Goal: Task Accomplishment & Management: Manage account settings

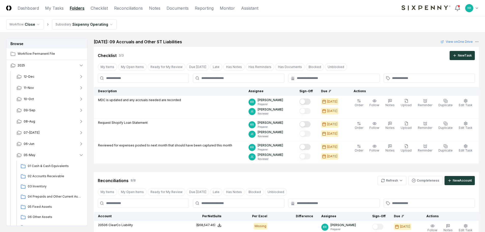
scroll to position [76, 0]
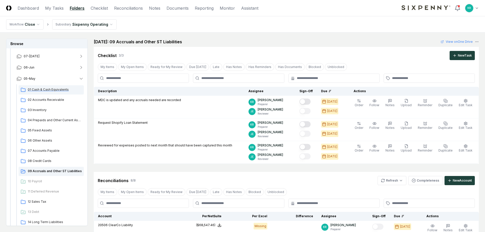
drag, startPoint x: 43, startPoint y: 90, endPoint x: 81, endPoint y: 90, distance: 37.2
click at [43, 90] on span "01 Cash & Cash Equivalents" at bounding box center [55, 89] width 54 height 5
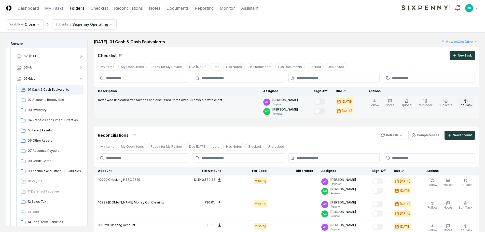
click at [466, 102] on icon "button" at bounding box center [466, 100] width 3 height 3
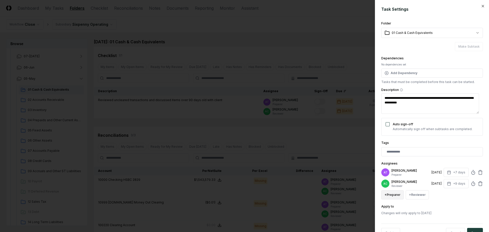
click at [398, 195] on button "+ Preparer" at bounding box center [392, 194] width 22 height 9
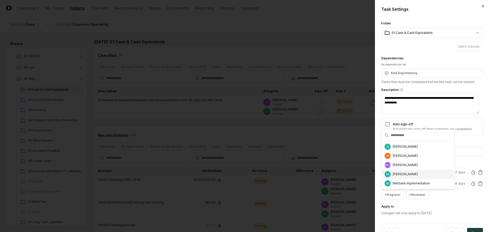
click at [396, 174] on div "[PERSON_NAME]" at bounding box center [405, 174] width 25 height 5
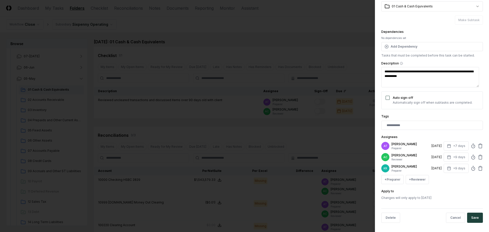
scroll to position [28, 0]
click at [478, 145] on icon at bounding box center [480, 144] width 5 height 5
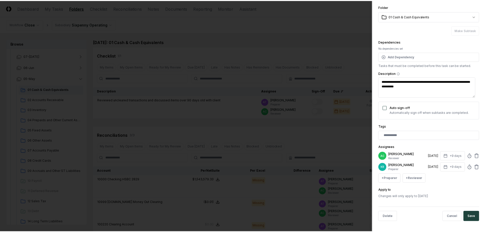
scroll to position [16, 0]
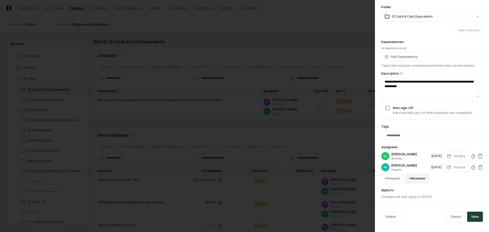
click at [418, 178] on button "+ Reviewer" at bounding box center [417, 178] width 23 height 9
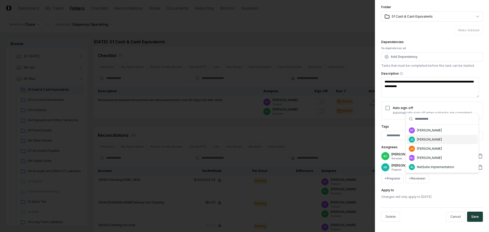
click at [422, 139] on div "[PERSON_NAME]" at bounding box center [429, 139] width 25 height 5
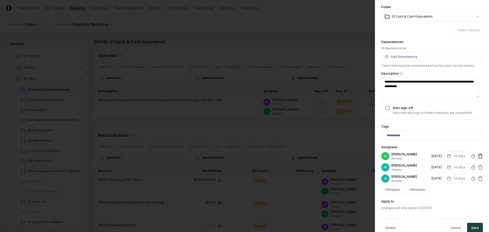
click at [478, 155] on icon at bounding box center [480, 156] width 5 height 5
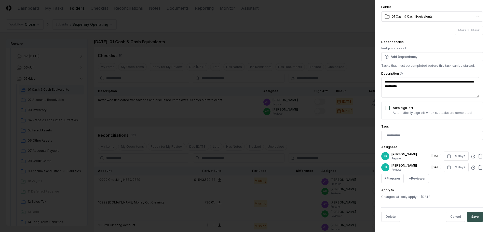
click at [473, 214] on button "Save" at bounding box center [475, 217] width 16 height 10
type textarea "*"
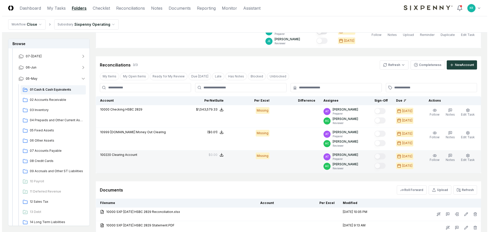
scroll to position [76, 0]
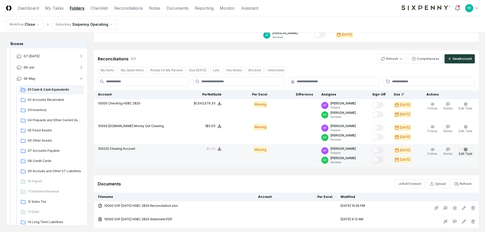
click at [467, 151] on icon "button" at bounding box center [466, 149] width 3 height 3
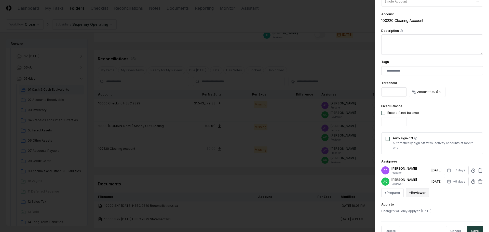
scroll to position [100, 0]
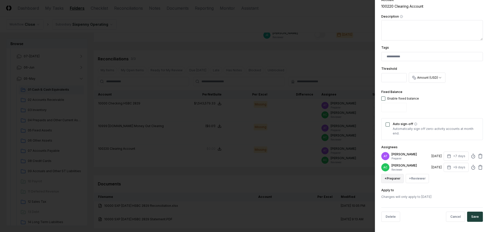
click at [399, 179] on button "+ Preparer" at bounding box center [392, 178] width 22 height 9
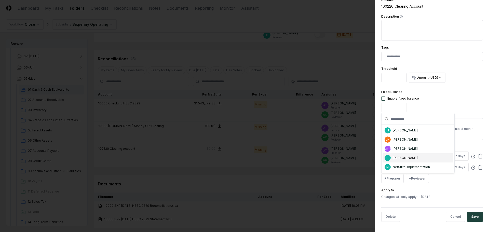
click at [405, 157] on div "[PERSON_NAME]" at bounding box center [405, 158] width 25 height 5
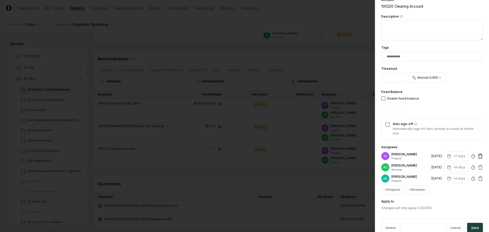
click at [478, 156] on icon at bounding box center [480, 156] width 5 height 5
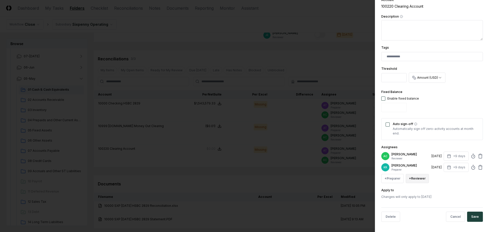
click at [424, 180] on button "+ Reviewer" at bounding box center [417, 178] width 23 height 9
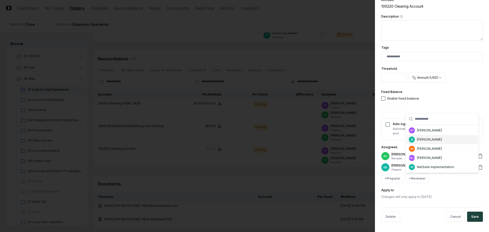
click at [424, 141] on div "[PERSON_NAME]" at bounding box center [429, 139] width 25 height 5
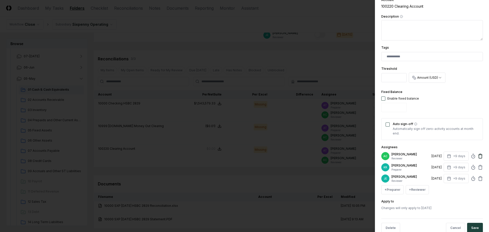
click at [478, 154] on icon at bounding box center [480, 156] width 5 height 5
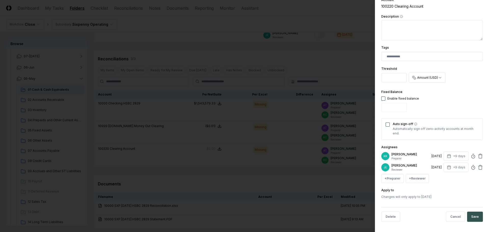
click at [472, 217] on button "Save" at bounding box center [475, 217] width 16 height 10
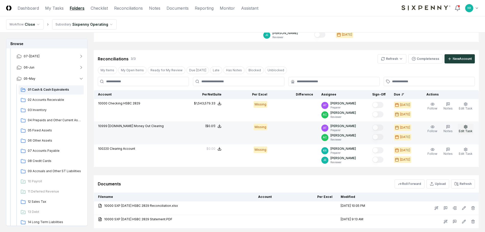
click at [468, 128] on icon "button" at bounding box center [466, 127] width 4 height 4
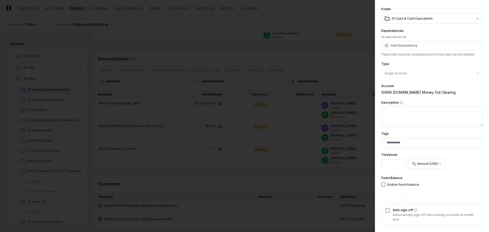
scroll to position [76, 0]
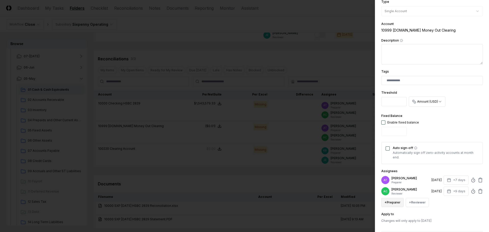
click at [394, 202] on button "+ Preparer" at bounding box center [392, 202] width 22 height 9
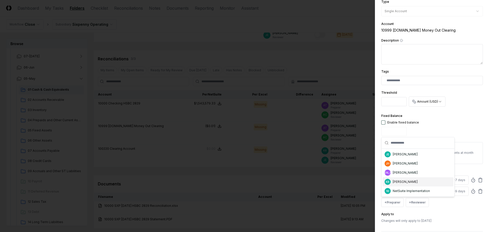
click at [404, 183] on div "[PERSON_NAME]" at bounding box center [405, 182] width 25 height 5
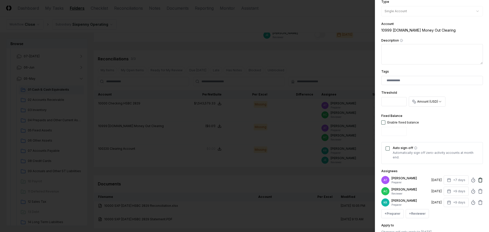
click at [480, 179] on icon at bounding box center [481, 178] width 2 height 1
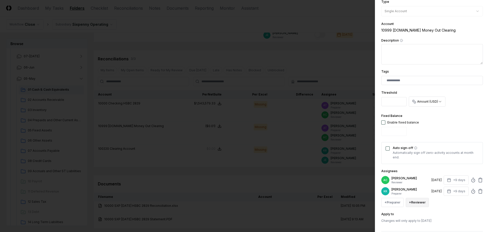
click at [412, 204] on button "+ Reviewer" at bounding box center [417, 202] width 23 height 9
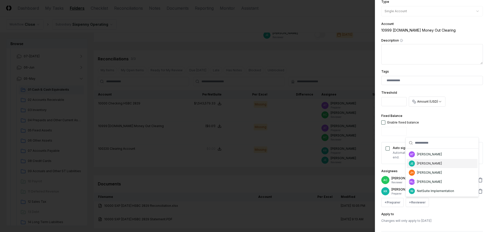
click at [418, 165] on div "[PERSON_NAME]" at bounding box center [429, 163] width 25 height 5
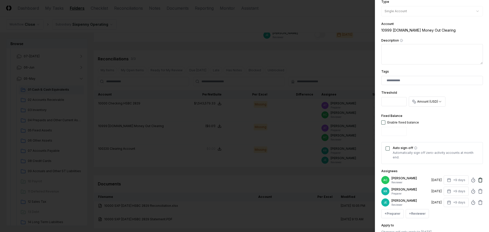
click at [479, 179] on icon at bounding box center [481, 179] width 4 height 0
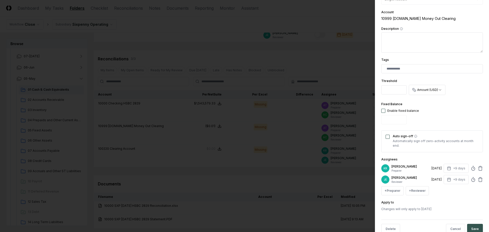
scroll to position [100, 0]
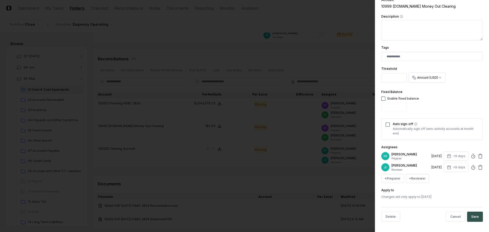
click at [470, 214] on button "Save" at bounding box center [475, 217] width 16 height 10
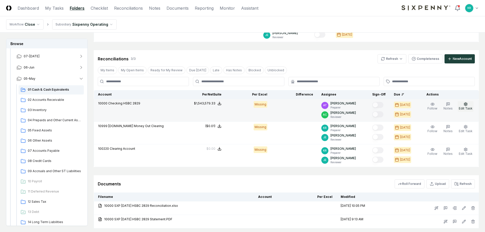
click at [469, 107] on span "Edit Task" at bounding box center [466, 109] width 14 height 4
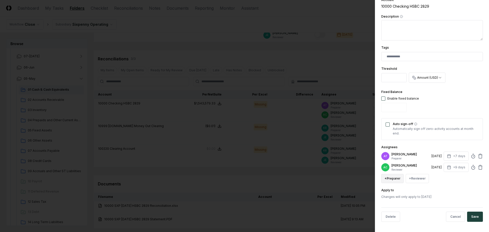
click at [396, 181] on button "+ Preparer" at bounding box center [392, 178] width 22 height 9
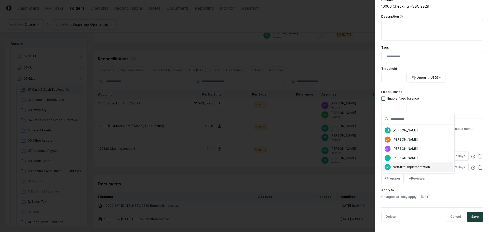
click at [399, 163] on div "NI NetSuite Implementation" at bounding box center [418, 167] width 71 height 9
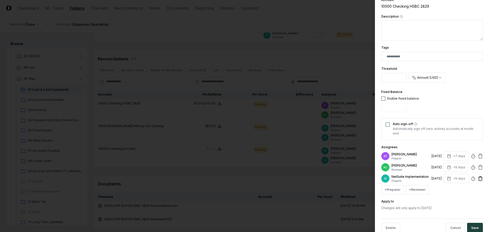
click at [478, 180] on icon at bounding box center [480, 178] width 5 height 5
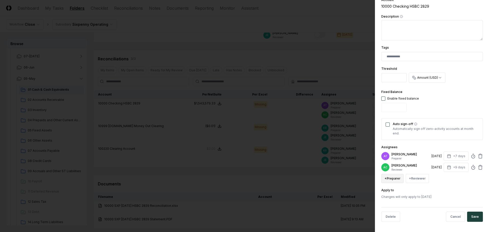
click at [392, 179] on button "+ Preparer" at bounding box center [392, 178] width 22 height 9
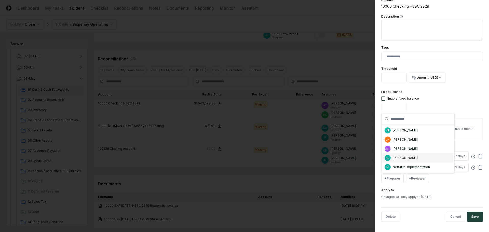
click at [405, 157] on div "[PERSON_NAME]" at bounding box center [405, 158] width 25 height 5
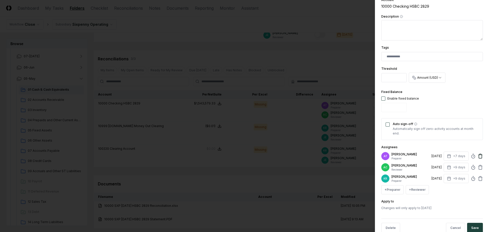
click at [478, 156] on icon at bounding box center [480, 156] width 5 height 5
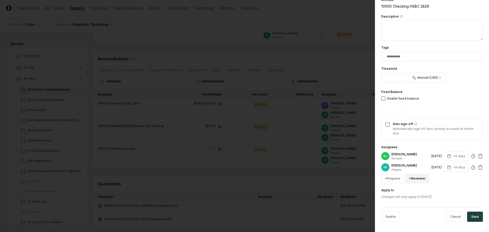
click at [423, 178] on button "+ Reviewer" at bounding box center [417, 178] width 23 height 9
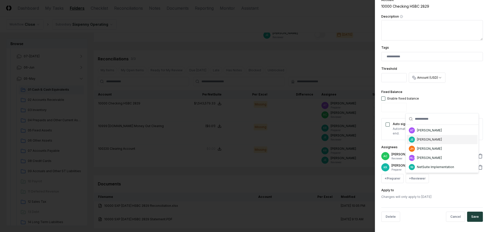
click at [420, 139] on div "[PERSON_NAME]" at bounding box center [429, 139] width 25 height 5
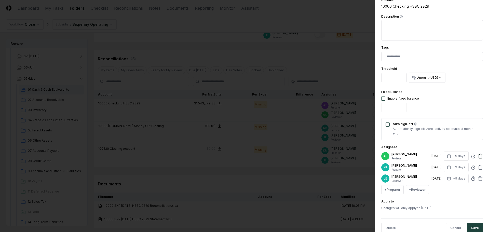
click at [480, 154] on icon at bounding box center [481, 154] width 2 height 1
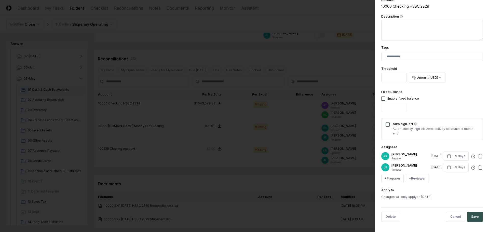
click at [473, 214] on button "Save" at bounding box center [475, 217] width 16 height 10
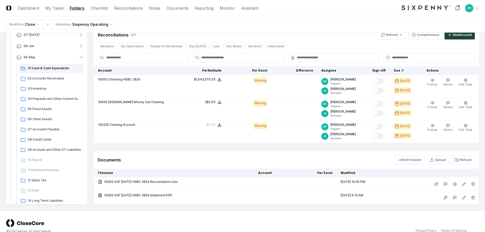
scroll to position [102, 0]
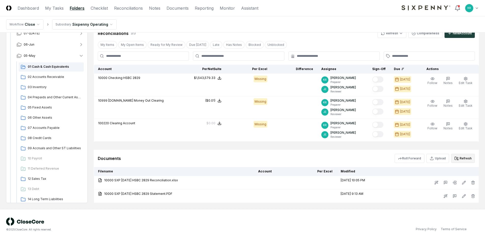
click at [467, 159] on button "Refresh" at bounding box center [464, 158] width 24 height 9
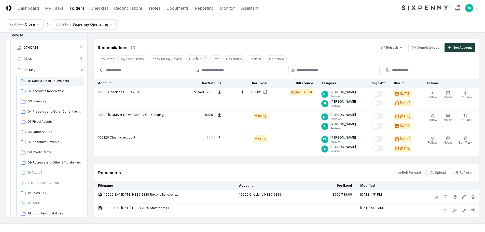
scroll to position [76, 0]
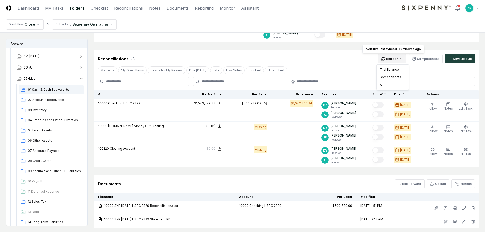
click at [396, 59] on html "CloseCore Dashboard My Tasks Folders Checklist Reconciliations Notes Documents …" at bounding box center [244, 95] width 489 height 342
click at [392, 69] on div "Trial Balance" at bounding box center [393, 70] width 30 height 8
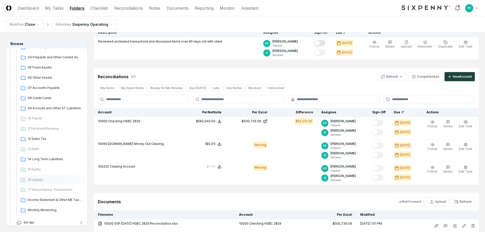
scroll to position [177, 0]
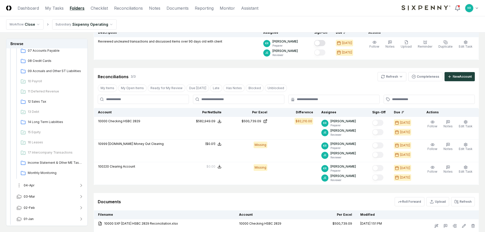
click at [37, 187] on button "04-Apr" at bounding box center [49, 185] width 75 height 11
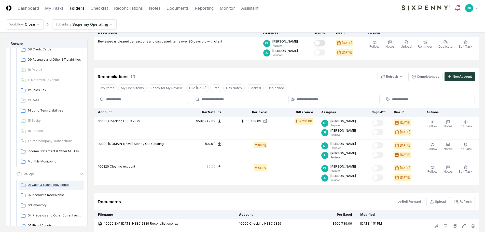
scroll to position [202, 0]
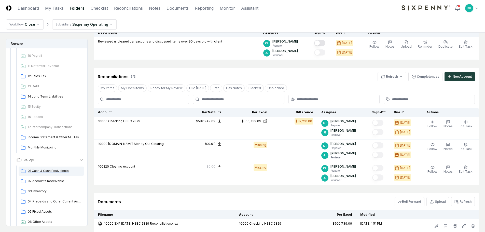
click at [55, 170] on span "01 Cash & Cash Equivalents" at bounding box center [55, 171] width 54 height 5
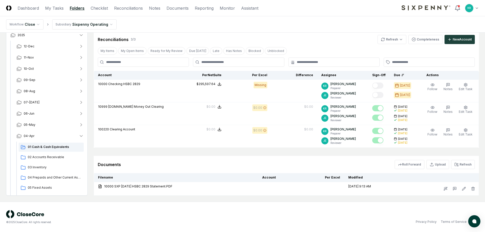
scroll to position [96, 0]
click at [460, 166] on button "Refresh" at bounding box center [464, 164] width 24 height 9
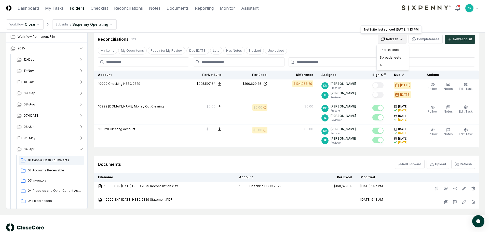
click at [399, 40] on html "CloseCore Dashboard My Tasks Folders Checklist Reconciliations Notes Documents …" at bounding box center [244, 75] width 489 height 342
click at [396, 49] on div "Trial Balance" at bounding box center [393, 50] width 30 height 8
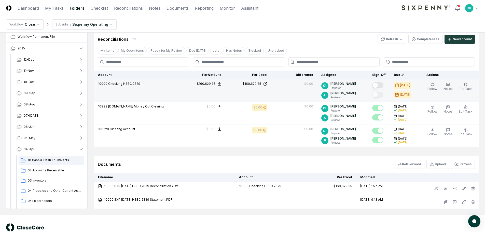
click at [383, 86] on button "Mark complete" at bounding box center [378, 85] width 11 height 6
click at [286, 222] on div "© 2025 CloseCore. All rights reserved. Privacy Policy Terms of Service" at bounding box center [242, 230] width 485 height 31
click at [48, 149] on button "04-Apr" at bounding box center [49, 149] width 75 height 11
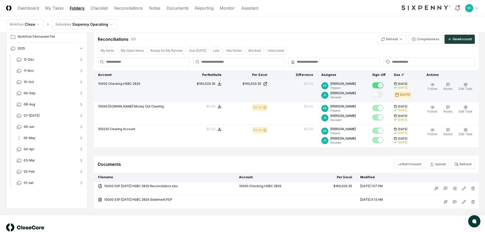
click at [34, 139] on span "05-May" at bounding box center [30, 138] width 12 height 5
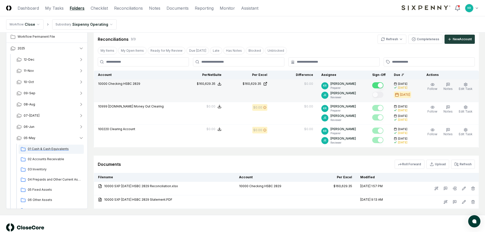
click at [39, 148] on span "01 Cash & Cash Equivalents" at bounding box center [55, 149] width 54 height 5
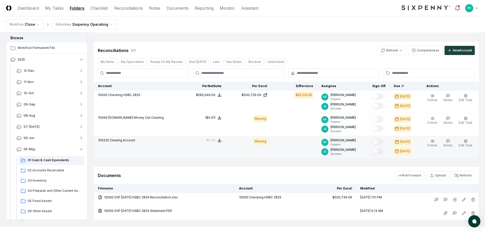
scroll to position [110, 0]
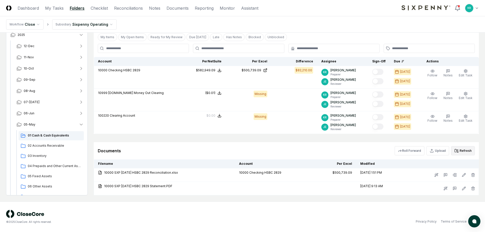
click at [462, 149] on button "Refresh" at bounding box center [464, 150] width 24 height 9
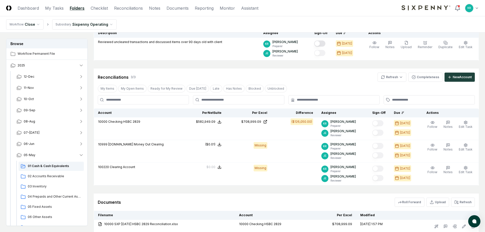
scroll to position [33, 0]
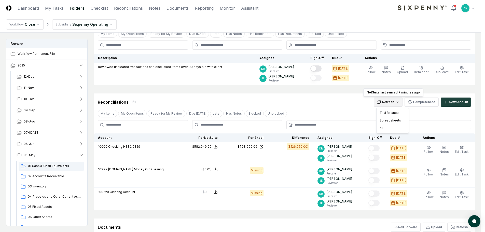
click at [398, 102] on html "CloseCore Dashboard My Tasks Folders Checklist Reconciliations Notes Documents …" at bounding box center [242, 138] width 485 height 342
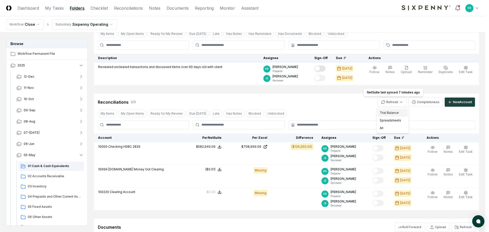
click at [387, 113] on div "Trial Balance" at bounding box center [393, 113] width 30 height 8
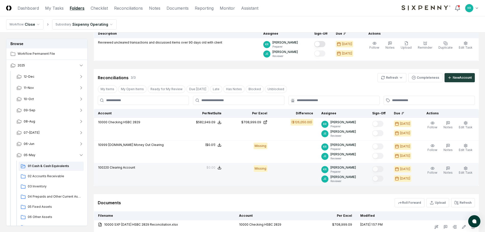
scroll to position [59, 0]
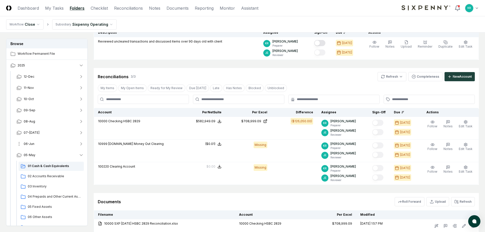
click at [33, 145] on span "06-Jun" at bounding box center [29, 144] width 11 height 5
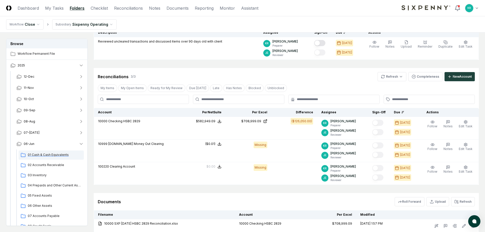
click at [44, 154] on span "01 Cash & Cash Equivalents" at bounding box center [55, 155] width 54 height 5
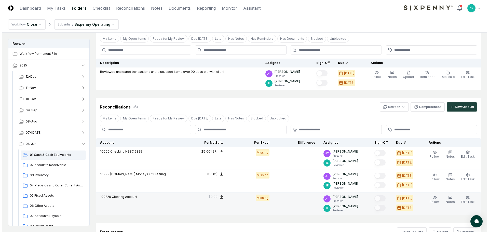
scroll to position [96, 0]
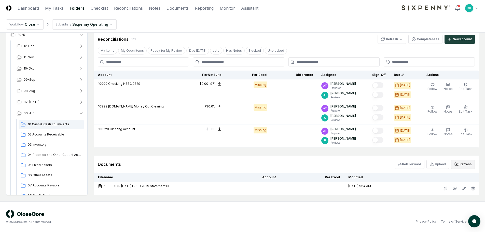
click at [462, 165] on button "Refresh" at bounding box center [464, 164] width 24 height 9
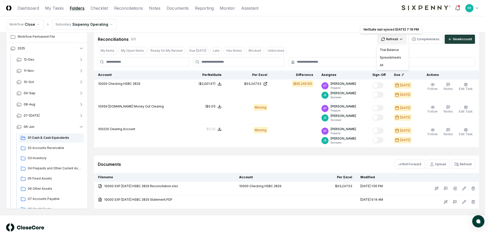
click at [393, 38] on html "CloseCore Dashboard My Tasks Folders Checklist Reconciliations Notes Documents …" at bounding box center [244, 75] width 489 height 342
click at [389, 48] on div "Trial Balance" at bounding box center [393, 50] width 30 height 8
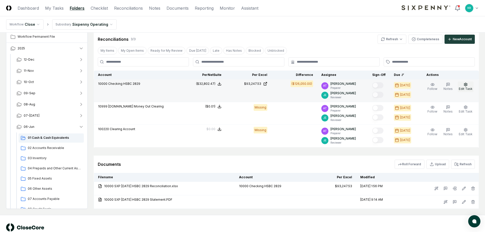
click at [472, 85] on button "Edit Task" at bounding box center [466, 87] width 16 height 11
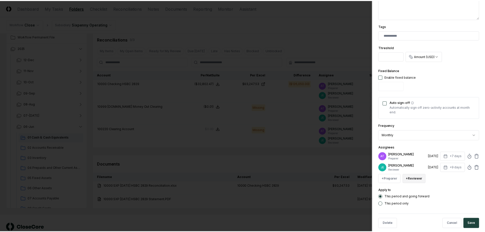
scroll to position [127, 0]
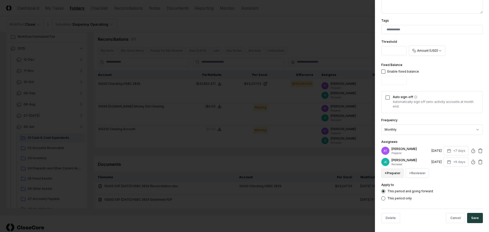
click at [395, 172] on button "+ Preparer" at bounding box center [392, 173] width 22 height 9
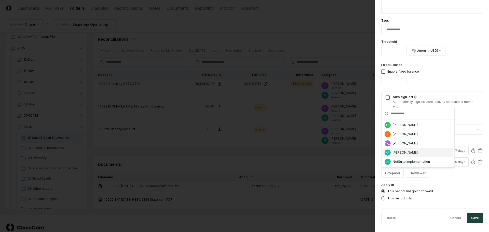
click at [405, 151] on div "[PERSON_NAME]" at bounding box center [405, 152] width 25 height 5
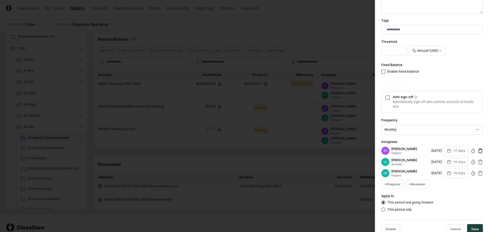
click at [478, 149] on icon at bounding box center [480, 150] width 5 height 5
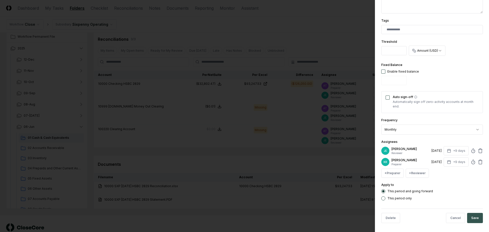
click at [472, 217] on button "Save" at bounding box center [475, 218] width 16 height 10
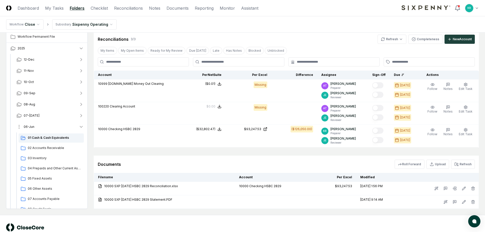
click at [49, 124] on button "06-Jun" at bounding box center [49, 126] width 75 height 11
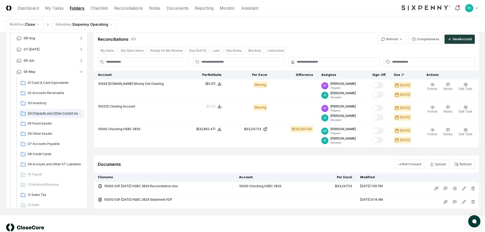
scroll to position [76, 0]
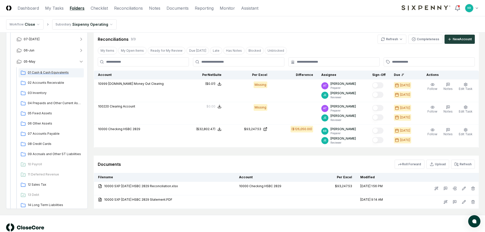
click at [44, 71] on span "01 Cash & Cash Equivalents" at bounding box center [55, 72] width 54 height 5
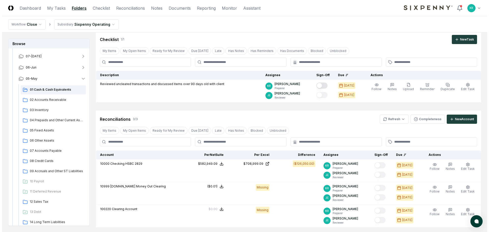
scroll to position [51, 0]
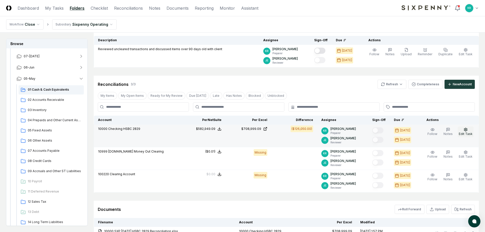
click at [465, 131] on icon "button" at bounding box center [466, 129] width 3 height 3
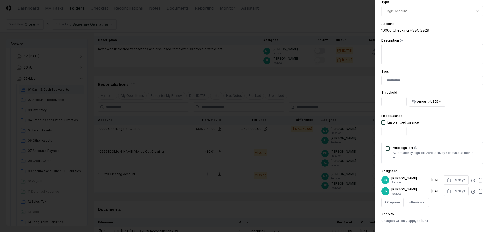
scroll to position [100, 0]
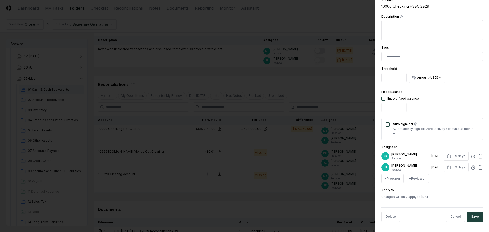
click at [383, 99] on button "button" at bounding box center [383, 99] width 4 height 4
type input "*"
drag, startPoint x: 389, startPoint y: 107, endPoint x: 416, endPoint y: 107, distance: 27.5
click at [379, 108] on div "**********" at bounding box center [432, 116] width 114 height 232
type input "*******"
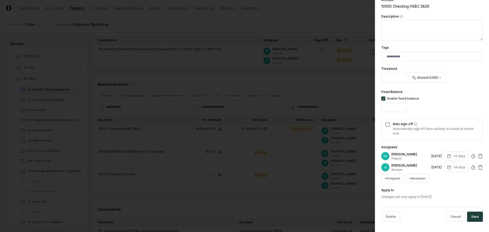
type button "on"
click at [423, 104] on div "Fixed Balance Enable fixed balance *******" at bounding box center [432, 101] width 102 height 25
click at [477, 220] on button "Save" at bounding box center [475, 217] width 16 height 10
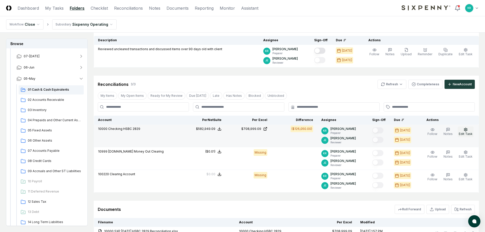
click at [468, 131] on icon "button" at bounding box center [466, 130] width 4 height 4
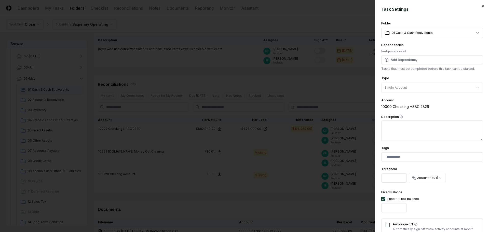
click at [398, 206] on input "*******" at bounding box center [393, 207] width 25 height 9
drag, startPoint x: 398, startPoint y: 207, endPoint x: 380, endPoint y: 208, distance: 17.6
click at [378, 210] on div "**********" at bounding box center [432, 116] width 114 height 232
click at [397, 210] on input "*******" at bounding box center [393, 207] width 25 height 9
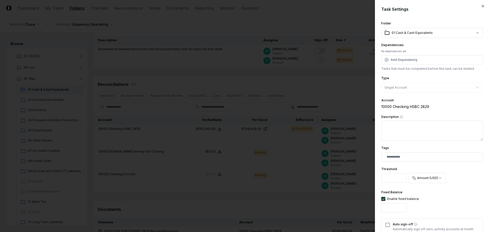
type input "**********"
type button "on"
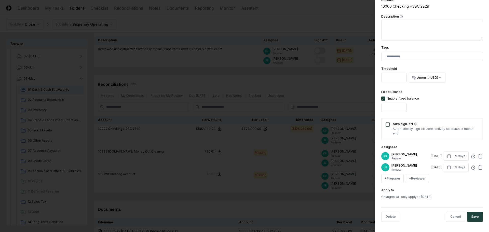
click at [387, 109] on input "**********" at bounding box center [393, 107] width 25 height 9
type input "*********"
click at [478, 216] on button "Save" at bounding box center [475, 217] width 16 height 10
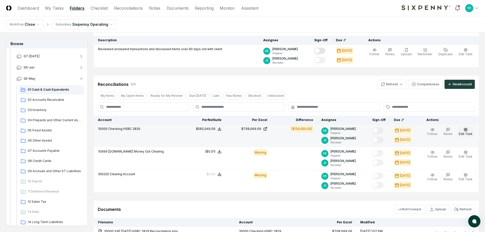
click at [466, 131] on icon "button" at bounding box center [466, 129] width 3 height 3
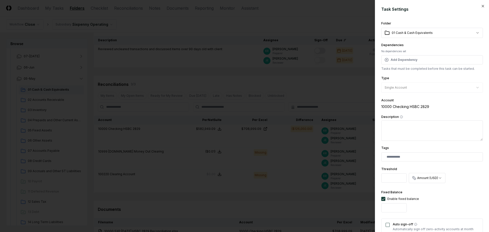
click at [382, 200] on button "button" at bounding box center [383, 199] width 4 height 4
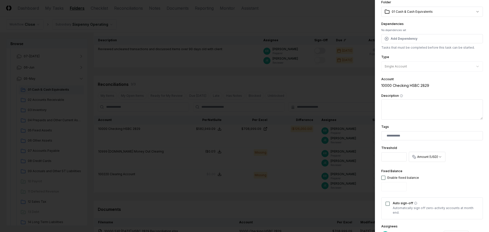
scroll to position [51, 0]
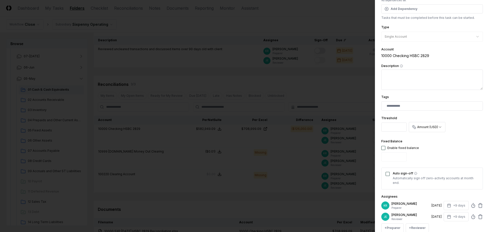
click at [382, 148] on button "button" at bounding box center [383, 148] width 4 height 4
type input "*"
drag, startPoint x: 384, startPoint y: 148, endPoint x: 384, endPoint y: 125, distance: 22.9
click at [383, 147] on button "button" at bounding box center [383, 148] width 4 height 4
click at [390, 127] on input "*" at bounding box center [393, 127] width 25 height 9
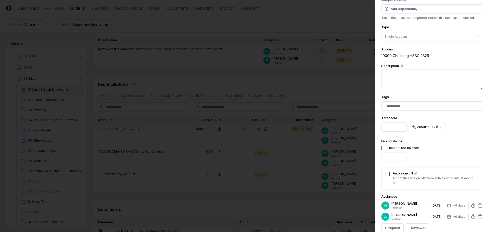
click at [374, 127] on body "CloseCore Dashboard My Tasks Folders Checklist Reconciliations Notes Documents …" at bounding box center [242, 120] width 485 height 342
type input "**********"
drag, startPoint x: 445, startPoint y: 153, endPoint x: 439, endPoint y: 129, distance: 24.5
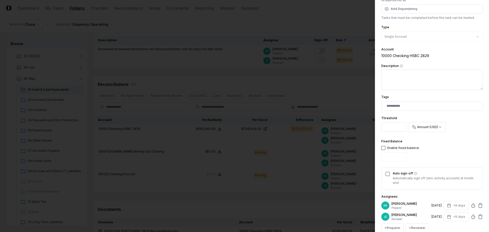
click at [446, 153] on div "Fixed Balance Enable fixed balance *" at bounding box center [432, 150] width 102 height 25
click at [419, 80] on textarea "Description" at bounding box center [432, 80] width 102 height 20
type textarea "*"
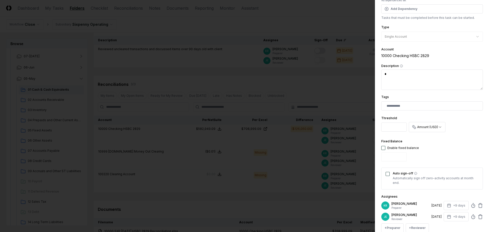
type textarea "**"
type textarea "*"
type textarea "***"
type textarea "*"
type textarea "****"
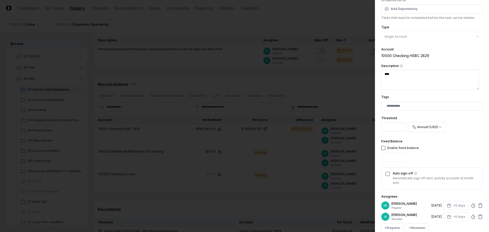
type textarea "*"
type textarea "****"
type textarea "*"
type textarea "*******"
type textarea "*"
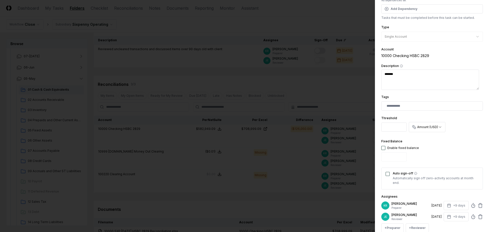
type textarea "********"
type textarea "*"
type textarea "*********"
type textarea "*"
type textarea "*********"
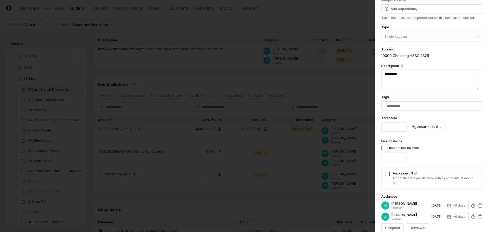
type textarea "*"
type textarea "**********"
type textarea "*"
type textarea "**********"
type textarea "*"
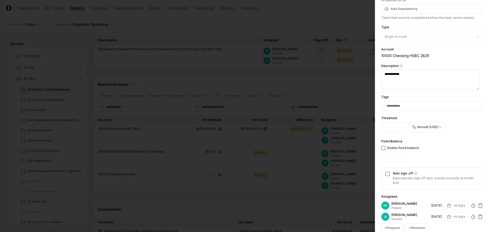
type textarea "**********"
type textarea "*"
type textarea "**********"
type textarea "*"
type textarea "**********"
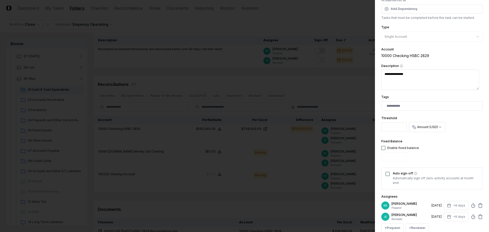
type textarea "*"
type textarea "**********"
type textarea "*"
type textarea "**********"
type textarea "*"
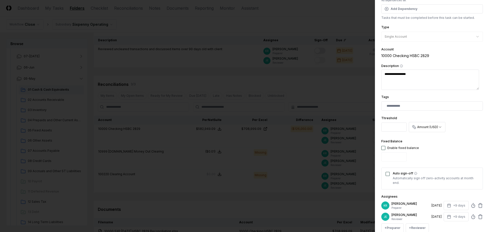
type textarea "**********"
type textarea "*"
type textarea "**********"
type textarea "*"
type textarea "**********"
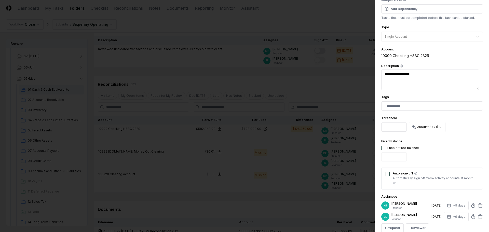
type textarea "*"
type textarea "**********"
type textarea "*"
type textarea "**********"
type textarea "*"
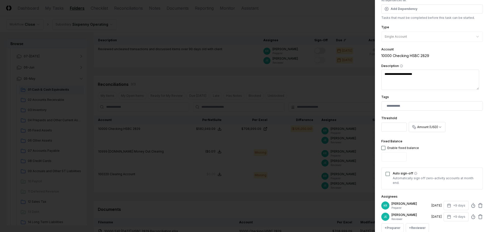
type textarea "**********"
type textarea "*"
type textarea "**********"
type textarea "*"
type textarea "**********"
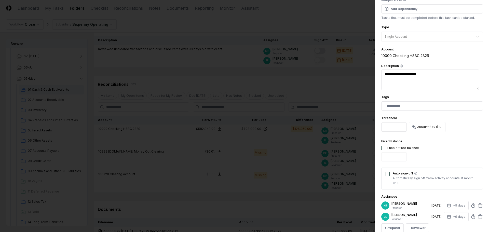
type textarea "*"
type textarea "**********"
type textarea "*"
type textarea "**********"
type textarea "*"
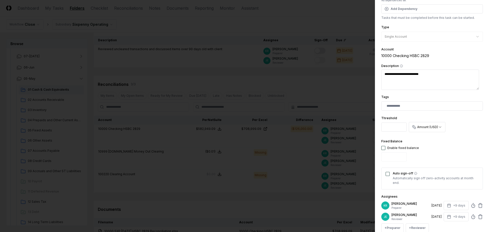
type textarea "**********"
type textarea "*"
type textarea "**********"
type textarea "*"
type textarea "**********"
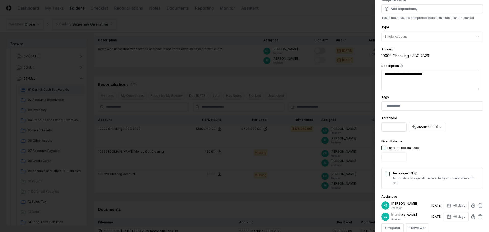
type textarea "*"
type textarea "**********"
type textarea "*"
type textarea "**********"
type textarea "*"
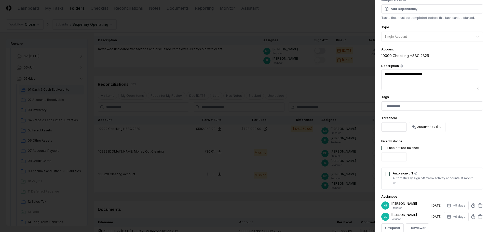
type textarea "**********"
type textarea "*"
type textarea "**********"
type textarea "*"
type textarea "**********"
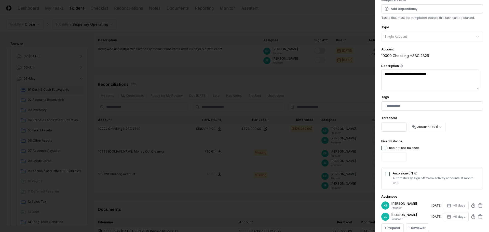
type textarea "*"
type textarea "**********"
type textarea "*"
type textarea "**********"
type textarea "*"
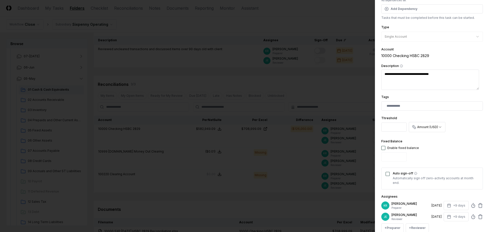
type textarea "**********"
type textarea "*"
type textarea "**********"
type textarea "*"
type textarea "**********"
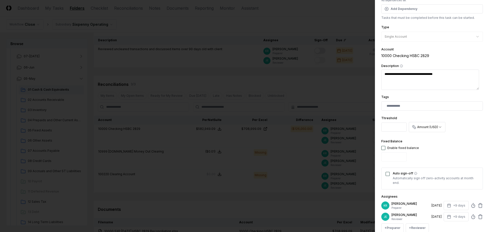
type textarea "*"
type textarea "**********"
type textarea "*"
type textarea "**********"
type textarea "*"
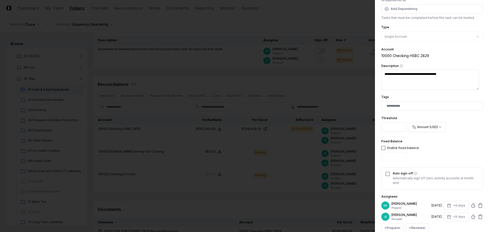
type textarea "**********"
type textarea "*"
type textarea "**********"
type textarea "*"
type textarea "**********"
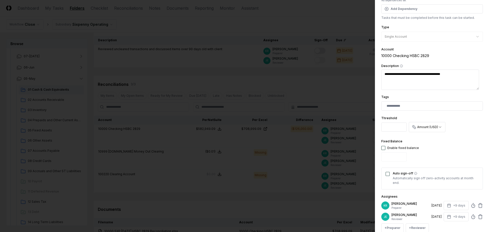
type textarea "*"
type textarea "**********"
type textarea "*"
type textarea "**********"
type textarea "*"
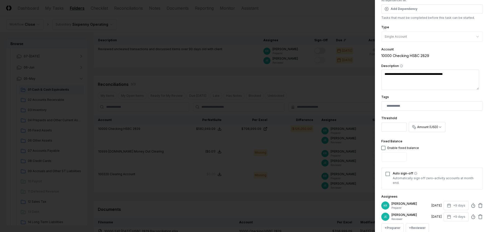
type textarea "**********"
type textarea "*"
type textarea "**********"
type textarea "*"
type textarea "**********"
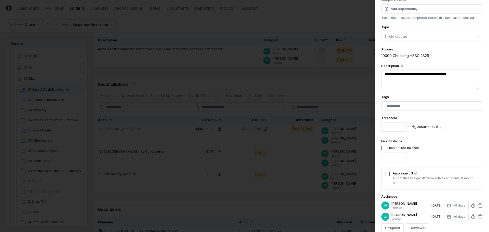
type textarea "*"
type textarea "**********"
type textarea "*"
type textarea "**********"
type textarea "*"
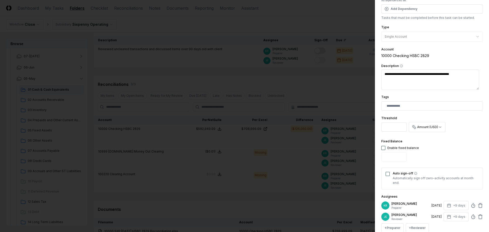
type textarea "**********"
type textarea "*"
type textarea "**********"
type textarea "*"
type textarea "**********"
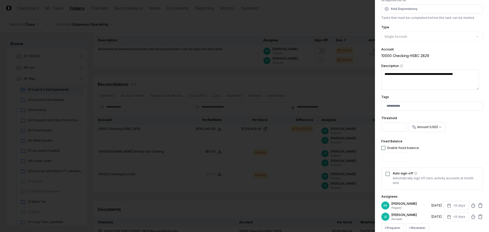
type textarea "*"
type textarea "**********"
type textarea "*"
type textarea "**********"
type textarea "*"
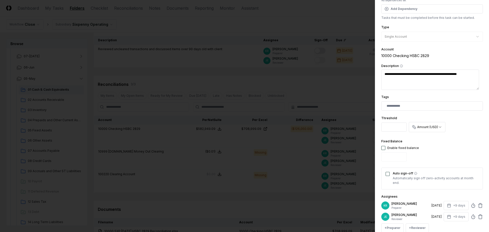
type textarea "**********"
type textarea "*"
type textarea "**********"
type textarea "*"
type textarea "**********"
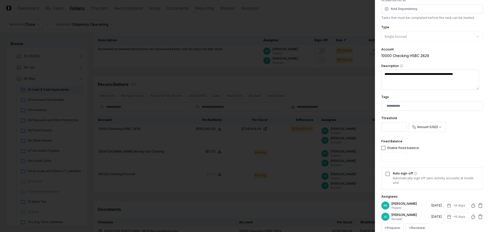
type textarea "*"
type textarea "**********"
type textarea "*"
type textarea "**********"
drag, startPoint x: 438, startPoint y: 73, endPoint x: 411, endPoint y: 76, distance: 27.4
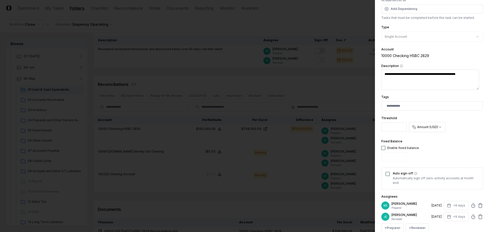
click at [411, 76] on textarea "**********" at bounding box center [430, 80] width 98 height 20
type textarea "*"
type textarea "**********"
type textarea "*"
type textarea "**********"
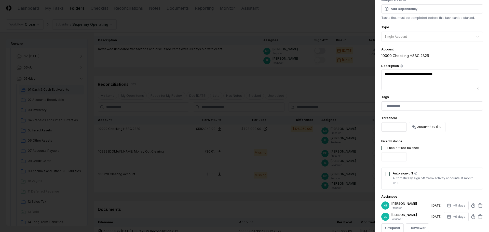
type textarea "*"
type textarea "**********"
click at [421, 72] on textarea "**********" at bounding box center [430, 80] width 98 height 20
type textarea "*"
type textarea "**********"
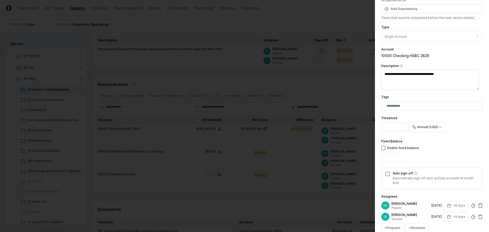
type textarea "*"
type textarea "**********"
type textarea "*"
type textarea "**********"
type textarea "*"
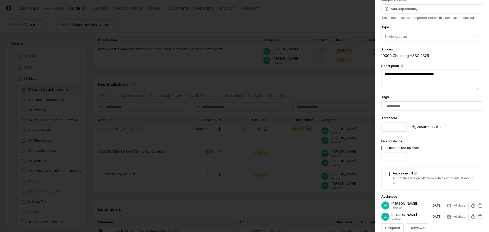
type textarea "**********"
type textarea "*"
type textarea "**********"
type textarea "*"
type textarea "**********"
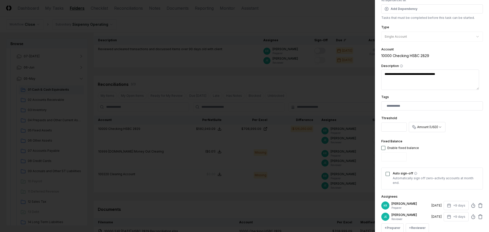
type textarea "*"
type textarea "**********"
type textarea "*"
type textarea "**********"
type textarea "*"
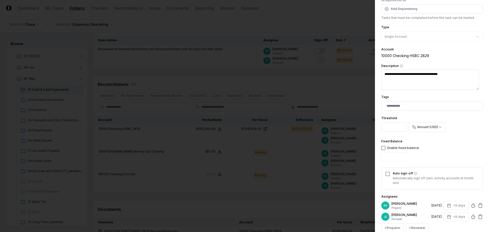
type textarea "**********"
type textarea "*"
type textarea "**********"
type textarea "*"
type textarea "**********"
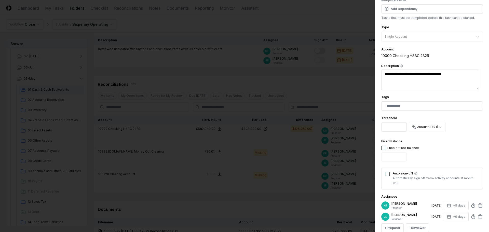
type textarea "*"
type textarea "**********"
type textarea "*"
type textarea "**********"
type textarea "*"
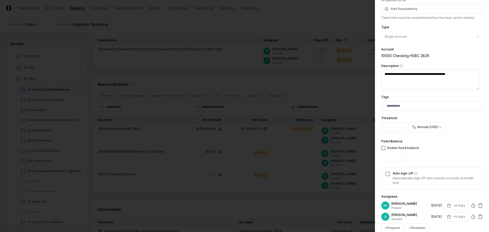
type textarea "**********"
type textarea "*"
type textarea "**********"
type textarea "*"
type textarea "**********"
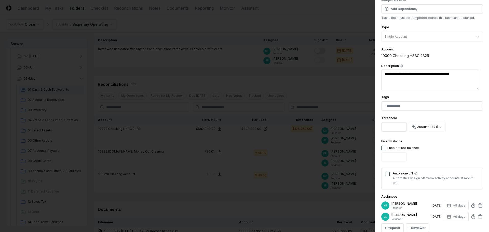
type textarea "*"
type textarea "**********"
type textarea "*"
type textarea "**********"
type textarea "*"
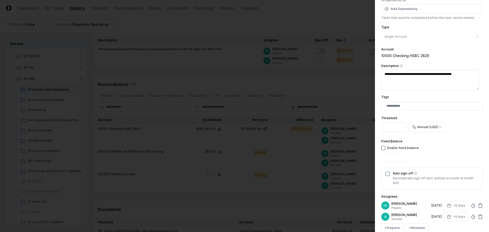
type textarea "**********"
type textarea "*"
type textarea "**********"
type textarea "*"
type textarea "**********"
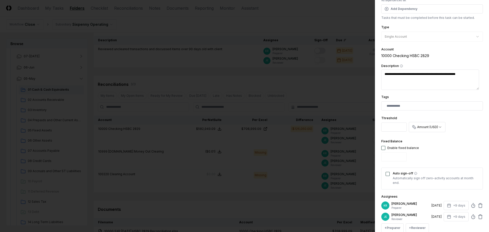
type textarea "*"
type textarea "**********"
type textarea "*"
type textarea "**********"
type textarea "*"
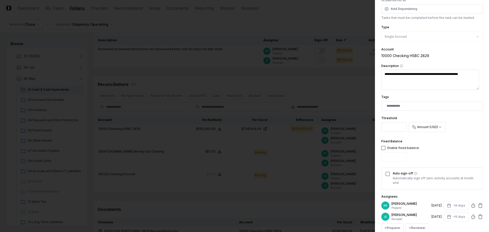
type textarea "**********"
type textarea "*"
type textarea "**********"
type textarea "*"
type textarea "**********"
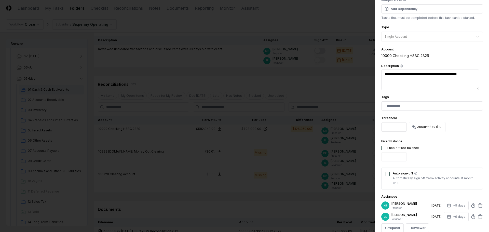
type textarea "*"
type textarea "**********"
type textarea "*"
type textarea "**********"
type textarea "*"
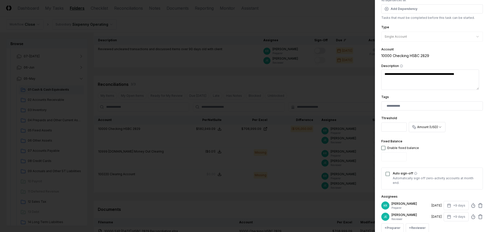
type textarea "**********"
type textarea "*"
type textarea "**********"
type textarea "*"
type textarea "**********"
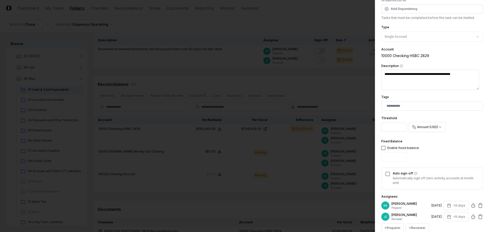
type textarea "*"
drag, startPoint x: 464, startPoint y: 79, endPoint x: 381, endPoint y: 69, distance: 83.9
click at [381, 69] on div "**********" at bounding box center [432, 116] width 114 height 232
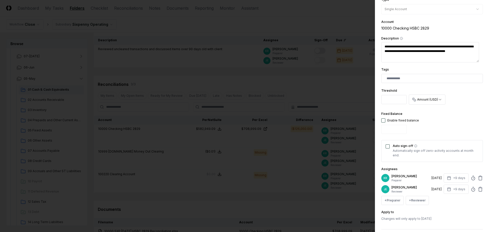
scroll to position [100, 0]
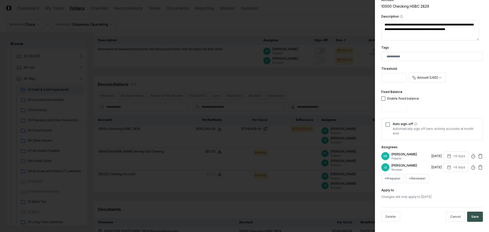
click at [468, 217] on button "Save" at bounding box center [475, 217] width 16 height 10
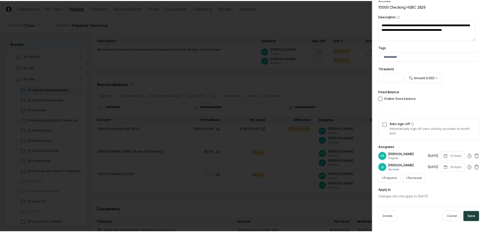
scroll to position [0, 0]
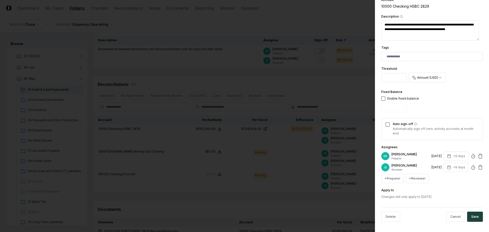
drag, startPoint x: 447, startPoint y: 102, endPoint x: 417, endPoint y: 93, distance: 30.6
click at [445, 102] on div "Fixed Balance Enable fixed balance *" at bounding box center [432, 101] width 102 height 25
drag, startPoint x: 386, startPoint y: 77, endPoint x: 392, endPoint y: 75, distance: 6.6
click at [386, 77] on input "**********" at bounding box center [393, 77] width 25 height 9
drag, startPoint x: 470, startPoint y: 29, endPoint x: 378, endPoint y: 21, distance: 91.5
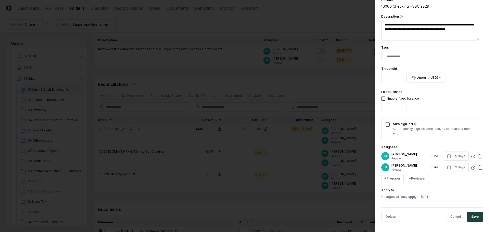
click at [378, 21] on div "**********" at bounding box center [432, 116] width 114 height 232
click at [472, 217] on button "Save" at bounding box center [475, 217] width 16 height 10
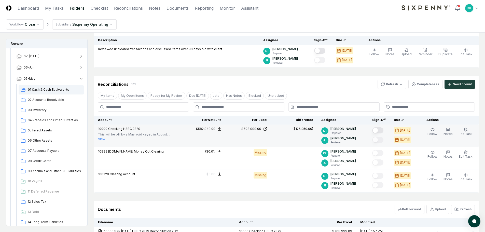
click at [384, 130] on button "Mark complete" at bounding box center [378, 130] width 11 height 6
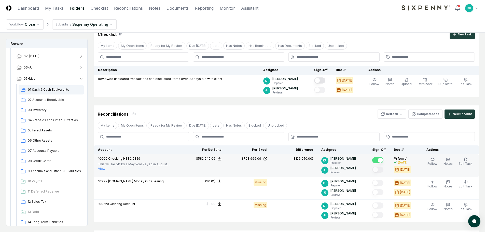
scroll to position [8, 0]
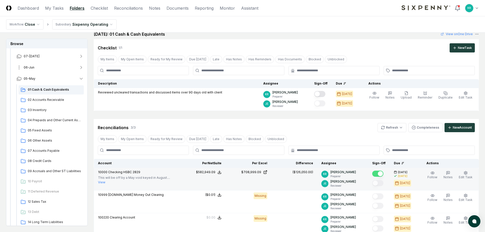
click at [34, 68] on button "06-Jun" at bounding box center [49, 67] width 75 height 11
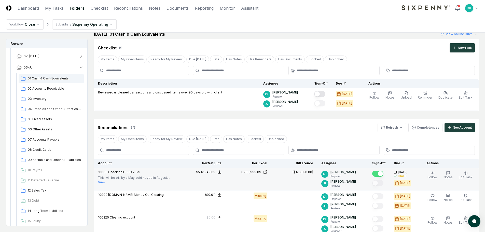
click at [42, 77] on span "01 Cash & Cash Equivalents" at bounding box center [55, 78] width 54 height 5
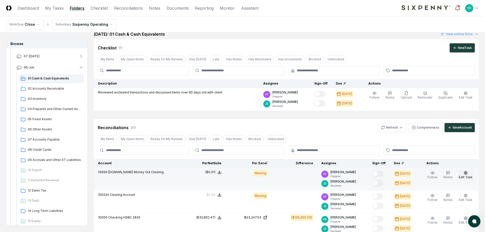
click at [469, 173] on button "Edit Task" at bounding box center [466, 175] width 16 height 11
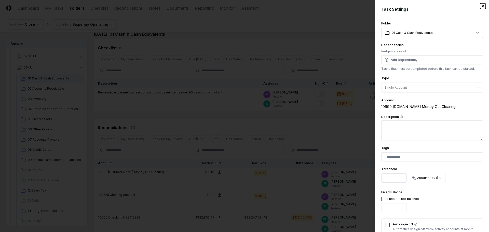
click at [481, 6] on icon "button" at bounding box center [483, 6] width 4 height 4
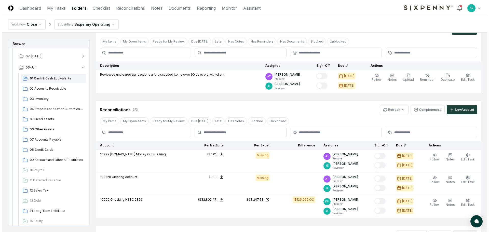
scroll to position [59, 0]
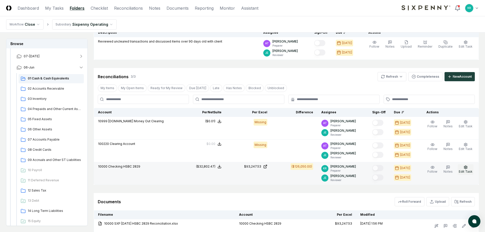
click at [471, 170] on span "Edit Task" at bounding box center [466, 172] width 14 height 4
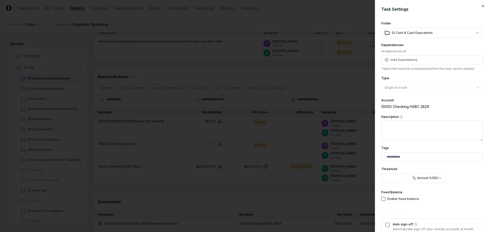
click at [420, 131] on textarea "Description" at bounding box center [432, 131] width 102 height 20
paste textarea "**********"
click at [396, 178] on input "*" at bounding box center [393, 178] width 25 height 9
drag, startPoint x: 396, startPoint y: 178, endPoint x: 357, endPoint y: 179, distance: 39.0
click at [357, 179] on body "CloseCore Dashboard My Tasks Folders Checklist Reconciliations Notes Documents …" at bounding box center [242, 112] width 485 height 342
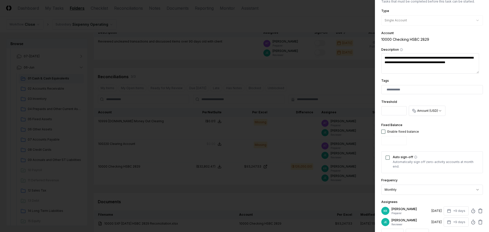
scroll to position [76, 0]
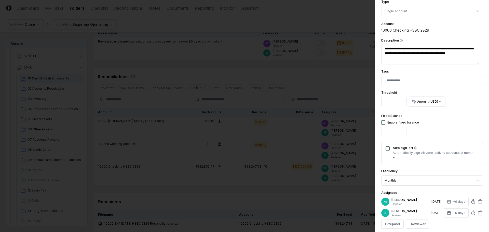
click at [450, 121] on div "Fixed Balance Enable fixed balance" at bounding box center [432, 125] width 102 height 25
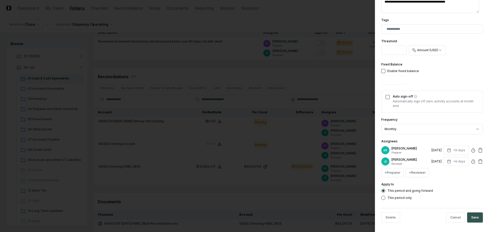
scroll to position [129, 0]
click at [473, 217] on button "Save" at bounding box center [475, 217] width 16 height 10
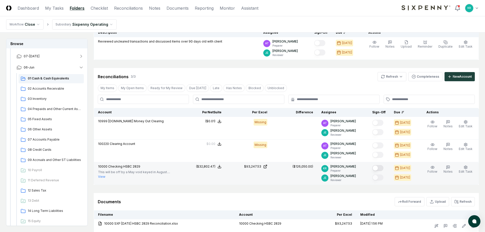
click at [382, 168] on button "Mark complete" at bounding box center [378, 168] width 11 height 6
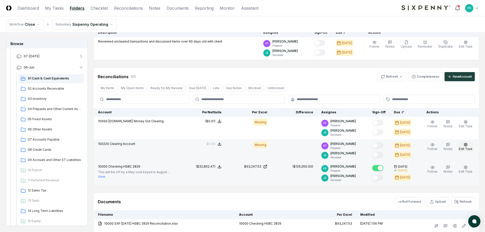
click at [466, 146] on icon "button" at bounding box center [466, 145] width 4 height 4
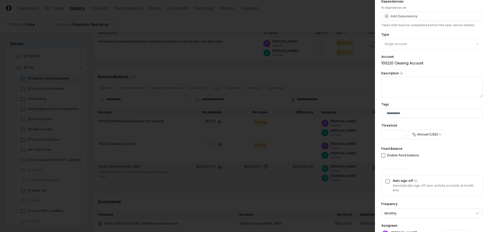
scroll to position [102, 0]
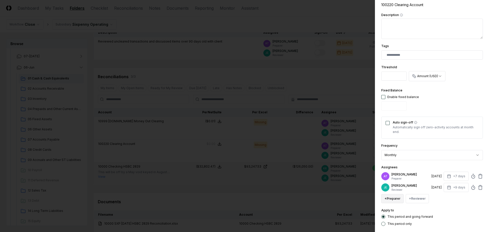
click at [390, 196] on button "+ Preparer" at bounding box center [392, 198] width 22 height 9
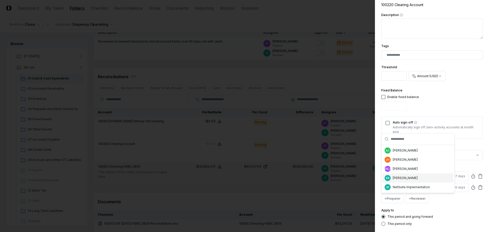
click at [399, 176] on div "KR [PERSON_NAME]" at bounding box center [418, 178] width 71 height 9
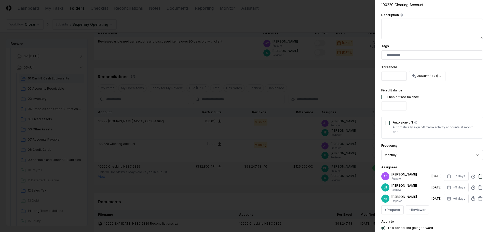
click at [478, 175] on icon at bounding box center [480, 176] width 5 height 5
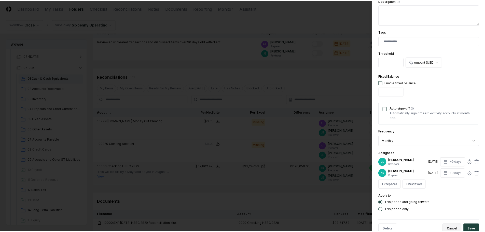
scroll to position [129, 0]
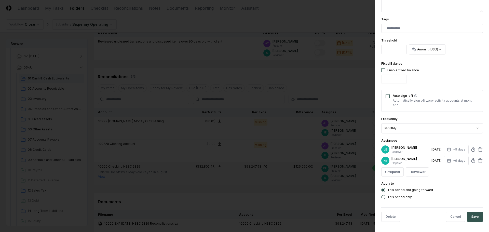
click at [467, 216] on button "Save" at bounding box center [475, 217] width 16 height 10
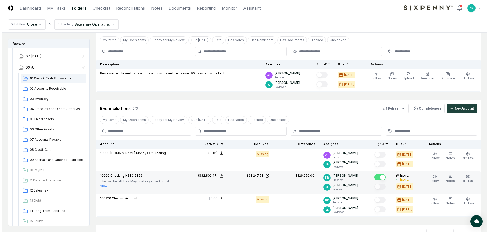
scroll to position [8, 0]
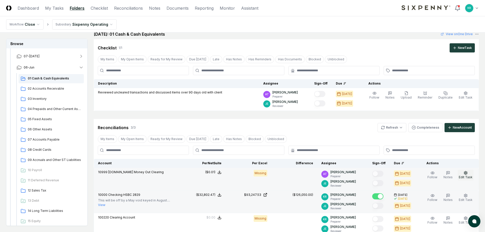
click at [469, 175] on button "Edit Task" at bounding box center [466, 175] width 16 height 11
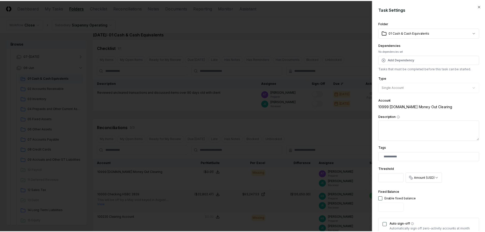
scroll to position [127, 0]
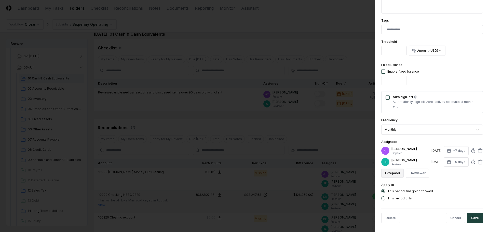
click at [395, 174] on button "+ Preparer" at bounding box center [392, 173] width 22 height 9
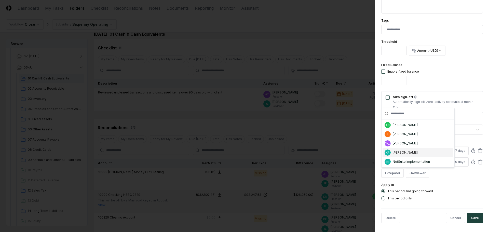
click at [402, 155] on div "[PERSON_NAME]" at bounding box center [405, 152] width 25 height 5
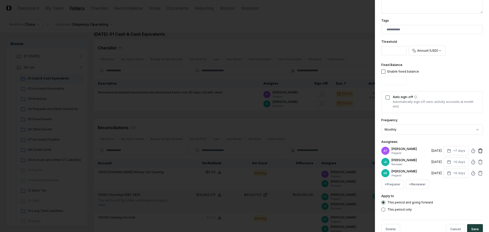
click at [479, 150] on icon at bounding box center [480, 151] width 3 height 3
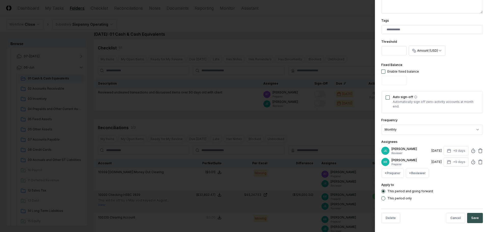
click at [475, 222] on button "Save" at bounding box center [475, 218] width 16 height 10
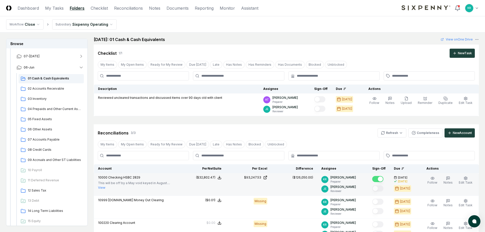
scroll to position [0, 0]
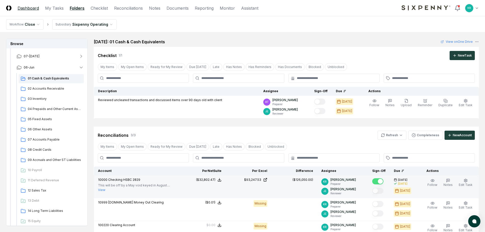
click at [21, 5] on link "Dashboard" at bounding box center [28, 8] width 21 height 6
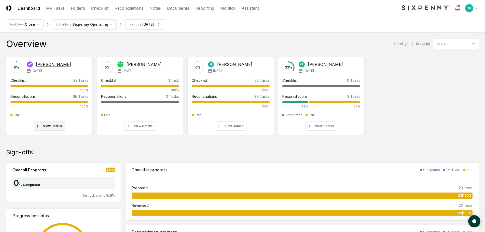
click at [57, 126] on button "View Details" at bounding box center [50, 126] width 32 height 9
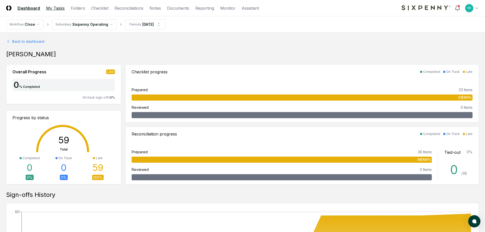
click at [55, 8] on link "My Tasks" at bounding box center [55, 8] width 19 height 6
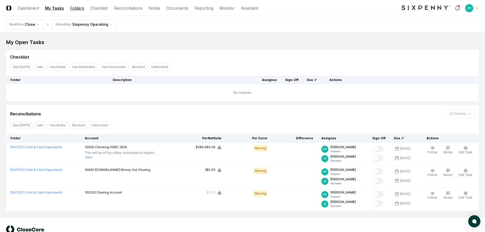
click at [75, 8] on link "Folders" at bounding box center [77, 8] width 14 height 6
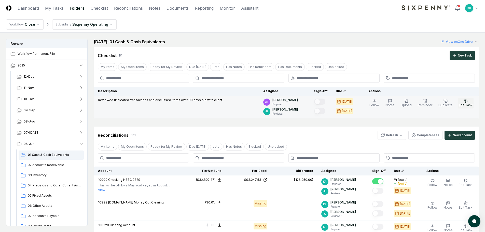
click at [465, 103] on span "Edit Task" at bounding box center [466, 105] width 14 height 4
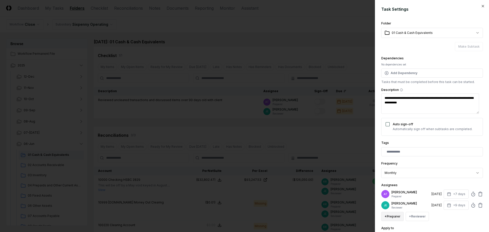
click at [399, 215] on button "+ Preparer" at bounding box center [392, 216] width 22 height 9
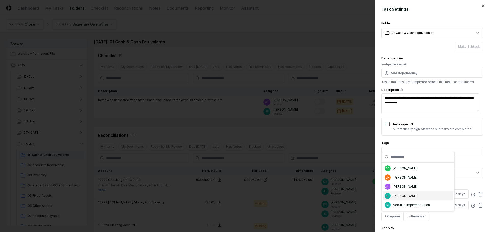
click at [405, 195] on div "[PERSON_NAME]" at bounding box center [405, 196] width 25 height 5
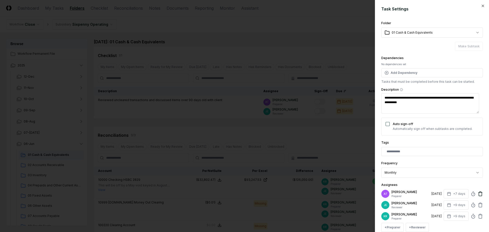
click at [480, 193] on icon at bounding box center [481, 192] width 2 height 1
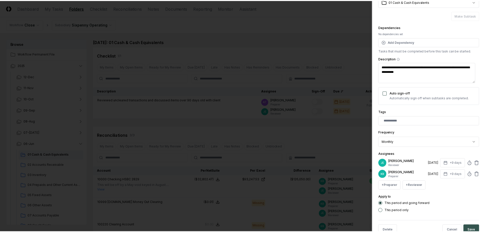
scroll to position [45, 0]
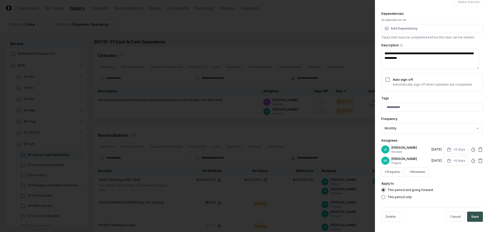
click at [475, 216] on button "Save" at bounding box center [475, 217] width 16 height 10
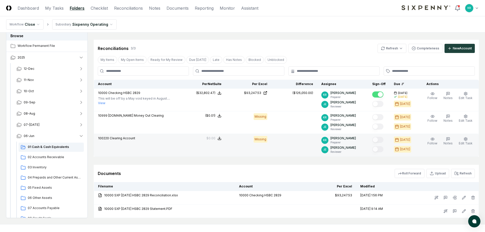
scroll to position [110, 0]
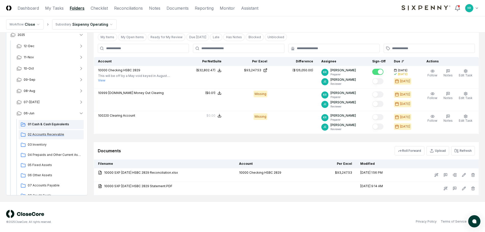
click at [53, 134] on span "02 Accounts Receivable" at bounding box center [55, 134] width 54 height 5
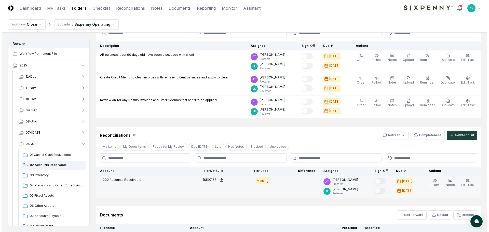
scroll to position [99, 0]
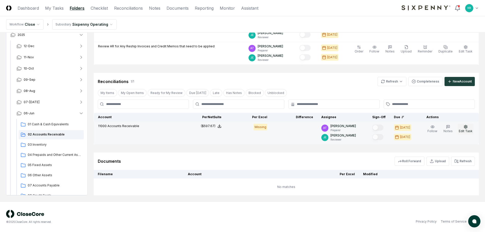
click at [466, 128] on icon "button" at bounding box center [466, 126] width 3 height 3
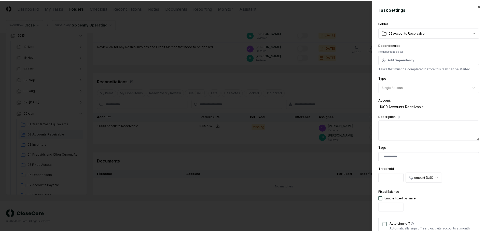
scroll to position [127, 0]
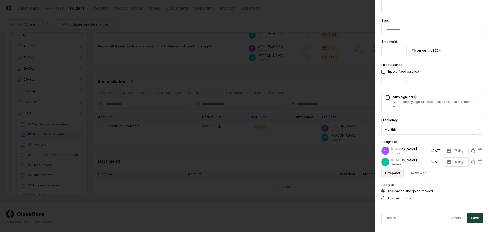
click at [397, 172] on button "+ Preparer" at bounding box center [392, 173] width 22 height 9
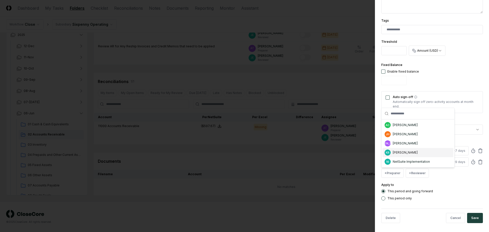
click at [402, 150] on div "KR [PERSON_NAME]" at bounding box center [418, 152] width 71 height 9
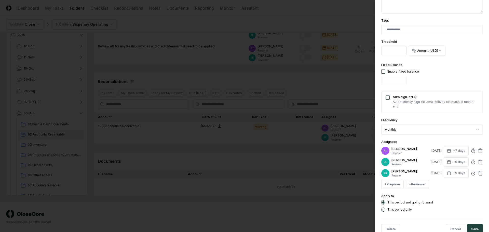
drag, startPoint x: 478, startPoint y: 149, endPoint x: 480, endPoint y: 157, distance: 8.2
click at [478, 149] on icon at bounding box center [480, 150] width 5 height 5
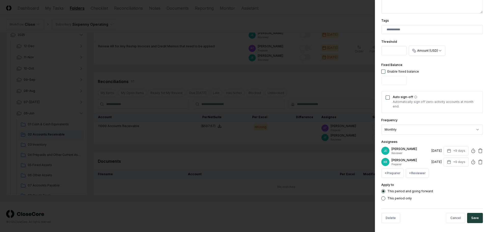
drag, startPoint x: 471, startPoint y: 218, endPoint x: 452, endPoint y: 186, distance: 37.1
click at [472, 218] on button "Save" at bounding box center [475, 218] width 16 height 10
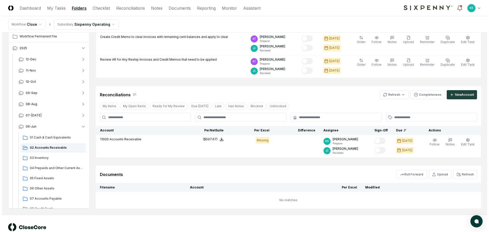
scroll to position [23, 0]
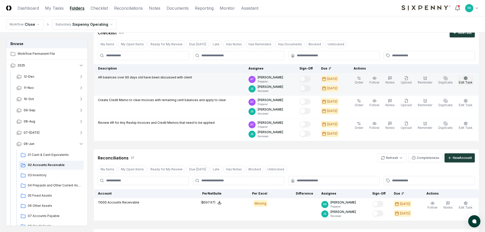
click at [467, 80] on icon "button" at bounding box center [466, 77] width 3 height 3
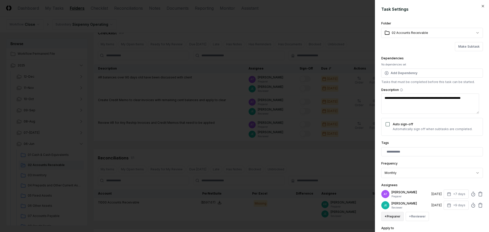
click at [399, 217] on button "+ Preparer" at bounding box center [392, 216] width 22 height 9
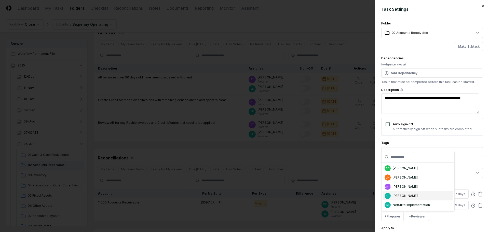
click at [406, 193] on div "KR [PERSON_NAME]" at bounding box center [418, 195] width 71 height 9
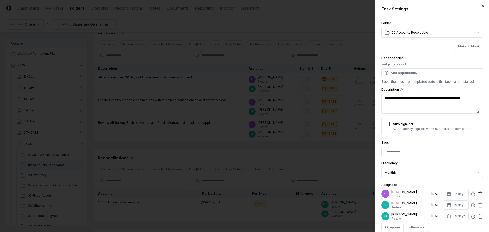
click at [478, 194] on icon at bounding box center [480, 193] width 5 height 5
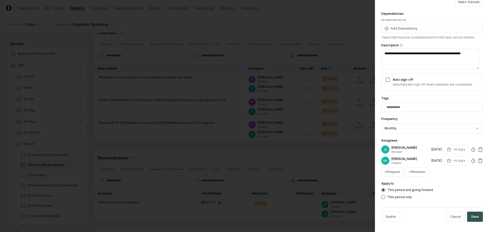
click at [473, 215] on button "Save" at bounding box center [475, 217] width 16 height 10
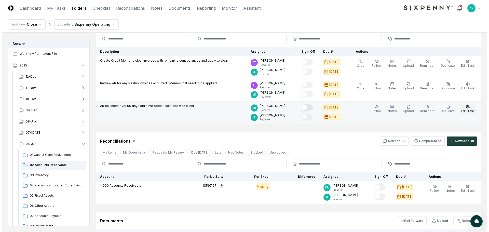
scroll to position [51, 0]
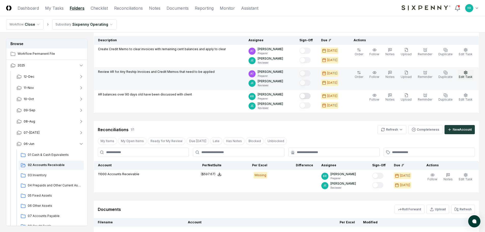
click at [468, 74] on icon "button" at bounding box center [466, 73] width 4 height 4
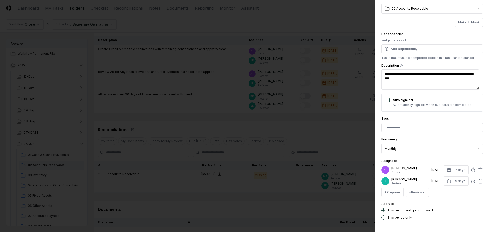
scroll to position [45, 0]
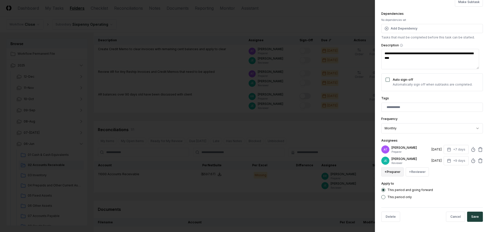
click at [394, 172] on button "+ Preparer" at bounding box center [392, 171] width 22 height 9
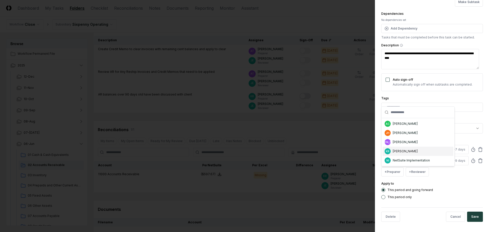
drag, startPoint x: 404, startPoint y: 153, endPoint x: 413, endPoint y: 153, distance: 8.9
click at [404, 153] on div "[PERSON_NAME]" at bounding box center [405, 151] width 25 height 5
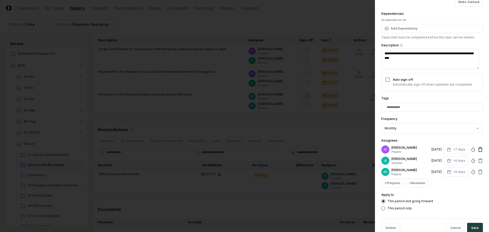
click at [478, 151] on icon at bounding box center [480, 149] width 5 height 5
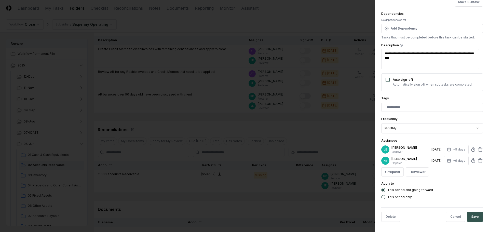
click at [474, 217] on button "Save" at bounding box center [475, 217] width 16 height 10
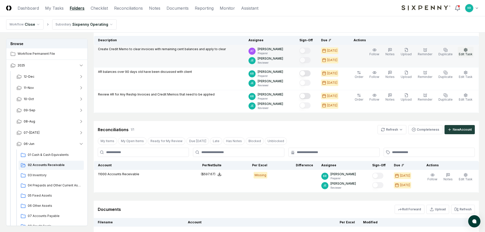
click at [467, 52] on span "Edit Task" at bounding box center [466, 54] width 14 height 4
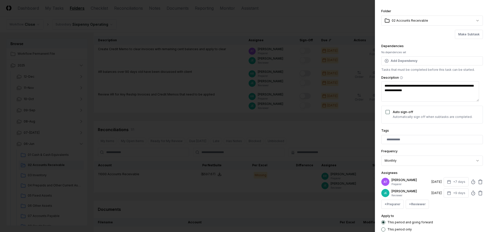
scroll to position [25, 0]
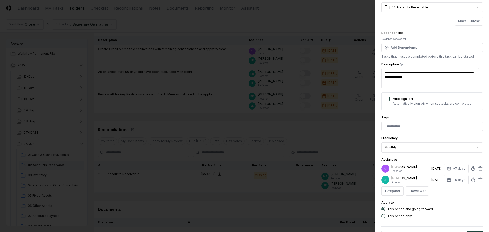
click at [396, 197] on div "**********" at bounding box center [432, 106] width 102 height 223
click at [397, 193] on button "+ Preparer" at bounding box center [392, 191] width 22 height 9
click at [400, 168] on div "[PERSON_NAME]" at bounding box center [405, 170] width 25 height 5
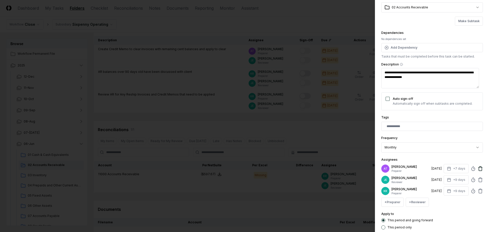
click at [478, 170] on icon at bounding box center [480, 168] width 5 height 5
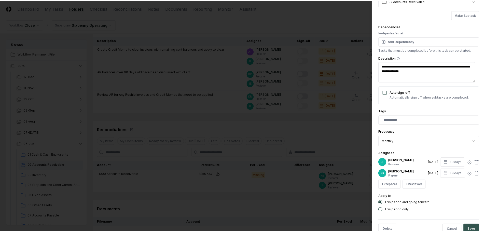
scroll to position [45, 0]
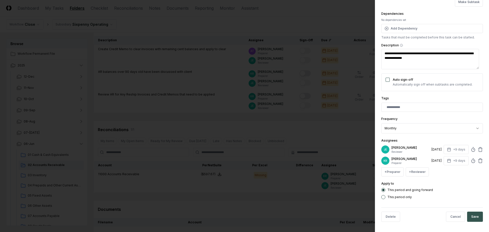
click at [470, 217] on button "Save" at bounding box center [475, 217] width 16 height 10
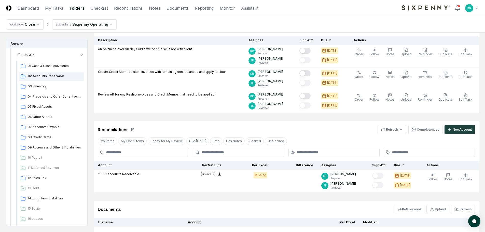
scroll to position [127, 0]
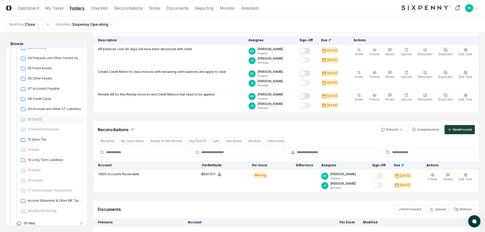
click at [44, 122] on div "10 Payroll" at bounding box center [51, 119] width 65 height 9
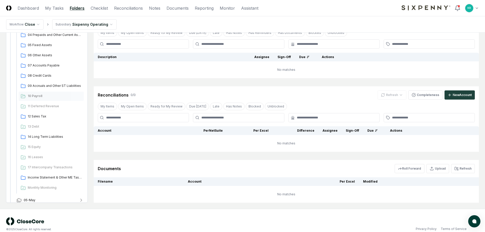
scroll to position [68, 0]
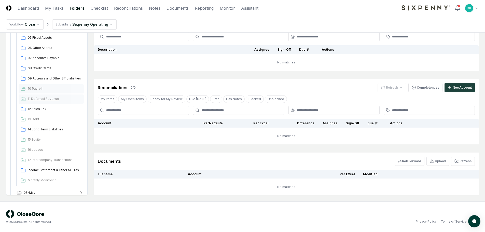
click at [35, 101] on span "11 Deferred Revenue" at bounding box center [55, 99] width 54 height 5
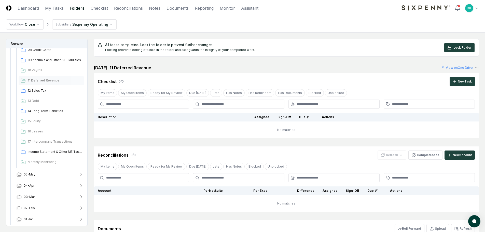
scroll to position [177, 0]
click at [36, 101] on span "13 Debt" at bounding box center [55, 100] width 54 height 5
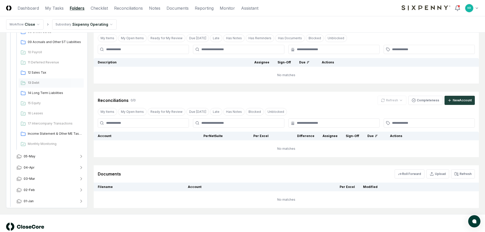
scroll to position [68, 0]
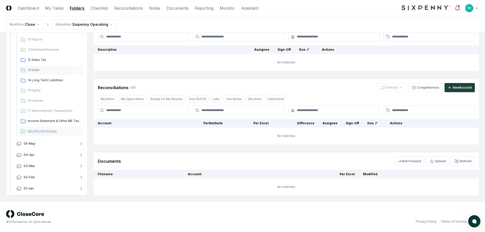
click at [45, 133] on span "Monthly Monitoring" at bounding box center [55, 131] width 54 height 5
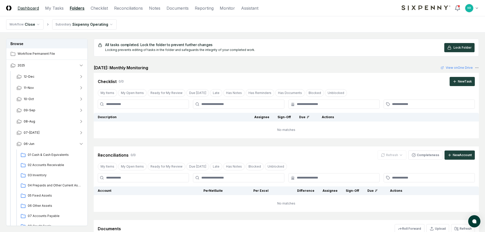
click at [33, 9] on link "Dashboard" at bounding box center [28, 8] width 21 height 6
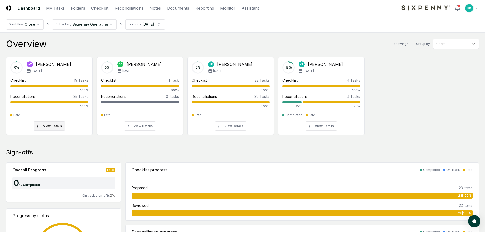
click at [43, 65] on div "[PERSON_NAME]" at bounding box center [53, 64] width 35 height 6
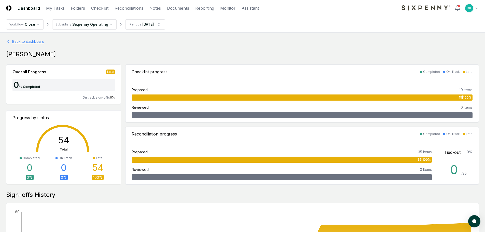
click at [37, 42] on link "Back to dashboard" at bounding box center [242, 41] width 473 height 5
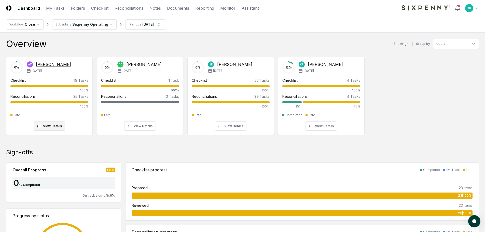
click at [51, 123] on button "View Details" at bounding box center [50, 126] width 32 height 9
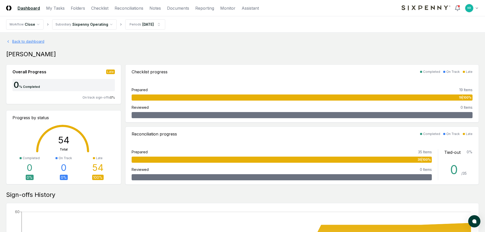
click at [22, 39] on link "Back to dashboard" at bounding box center [242, 41] width 473 height 5
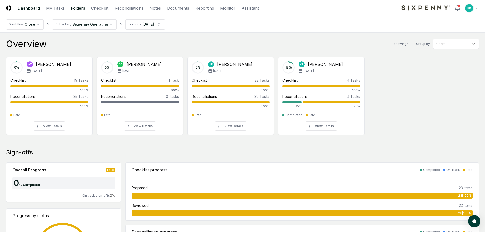
click at [75, 10] on link "Folders" at bounding box center [78, 8] width 14 height 6
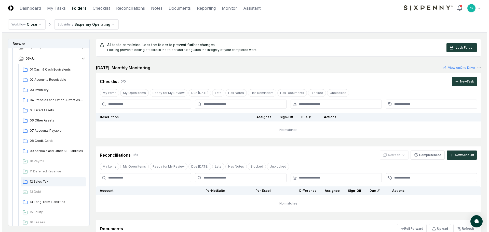
scroll to position [102, 0]
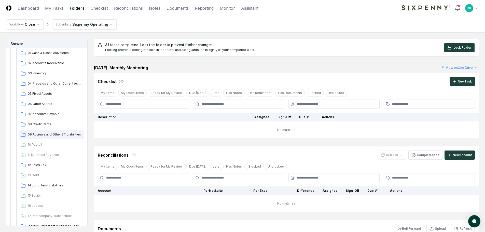
click at [43, 137] on span "09 Accruals and Other ST Liabilities" at bounding box center [55, 134] width 54 height 5
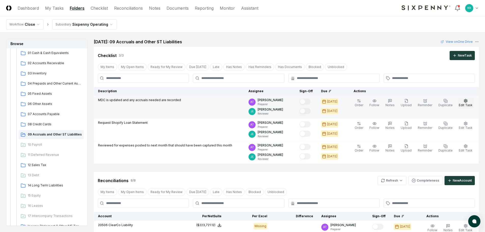
click at [472, 103] on span "Edit Task" at bounding box center [466, 105] width 14 height 4
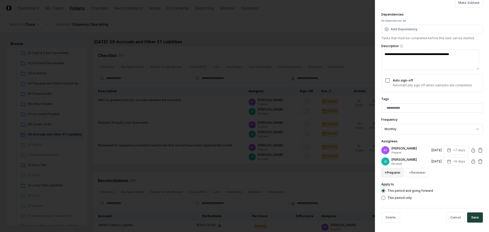
scroll to position [45, 0]
click at [398, 173] on button "+ Preparer" at bounding box center [392, 171] width 22 height 9
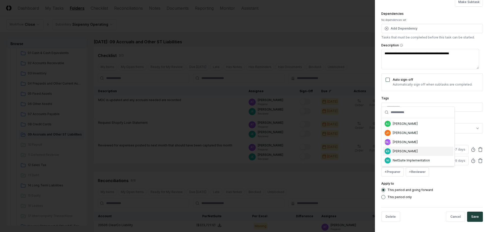
click at [396, 152] on div "[PERSON_NAME]" at bounding box center [405, 151] width 25 height 5
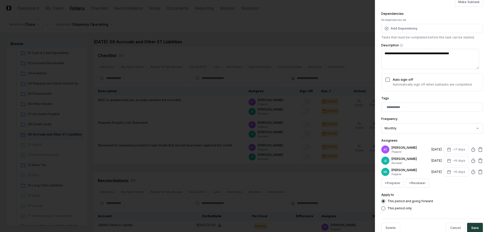
click at [479, 148] on div "**********" at bounding box center [432, 116] width 114 height 232
click at [479, 149] on icon at bounding box center [480, 149] width 3 height 3
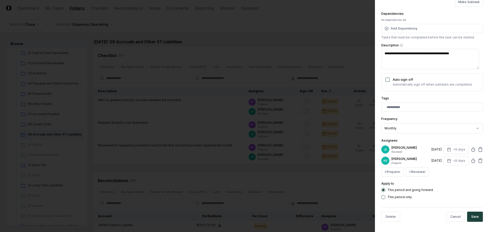
click at [471, 216] on button "Save" at bounding box center [475, 217] width 16 height 10
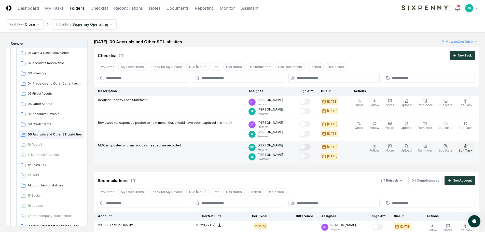
click at [470, 148] on button "Edit Task" at bounding box center [466, 148] width 16 height 11
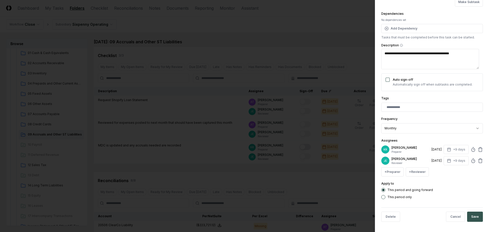
click at [472, 216] on button "Save" at bounding box center [475, 217] width 16 height 10
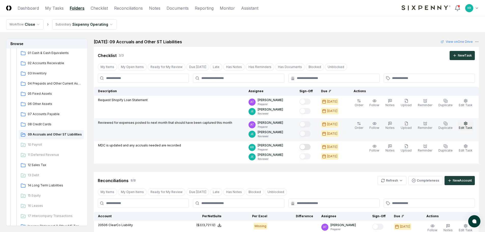
click at [466, 123] on icon "button" at bounding box center [466, 124] width 4 height 4
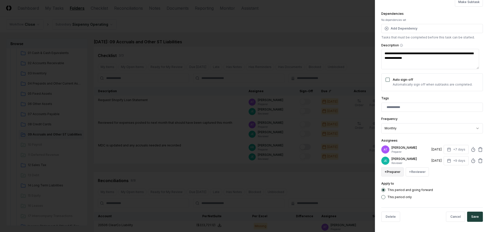
click at [393, 171] on button "+ Preparer" at bounding box center [392, 171] width 22 height 9
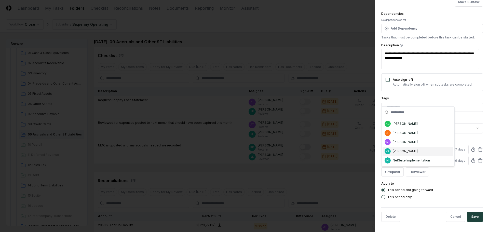
click at [407, 151] on div "[PERSON_NAME]" at bounding box center [405, 151] width 25 height 5
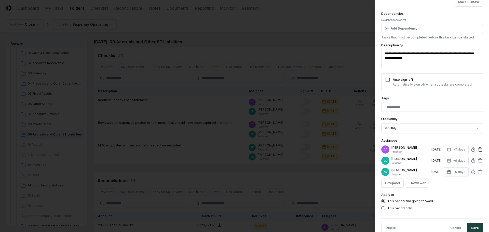
click at [478, 148] on icon at bounding box center [480, 149] width 5 height 5
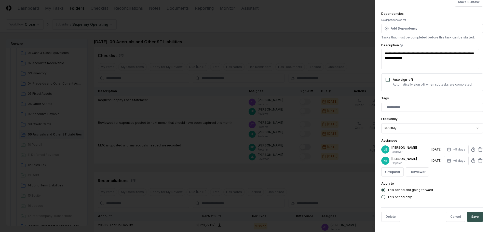
click at [475, 215] on button "Save" at bounding box center [475, 217] width 16 height 10
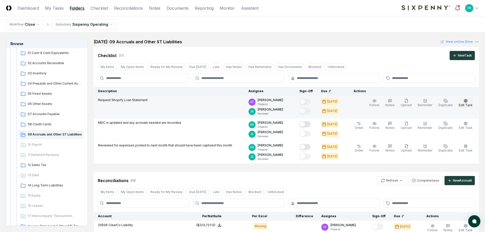
click at [466, 102] on icon "button" at bounding box center [466, 101] width 4 height 4
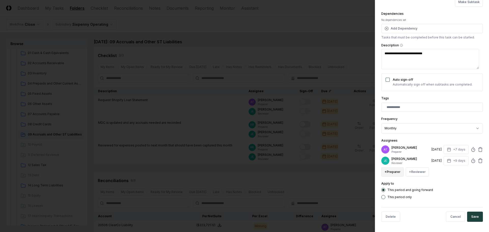
click at [397, 175] on button "+ Preparer" at bounding box center [392, 171] width 22 height 9
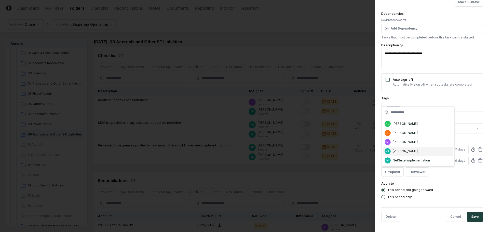
click at [397, 152] on div "[PERSON_NAME]" at bounding box center [405, 151] width 25 height 5
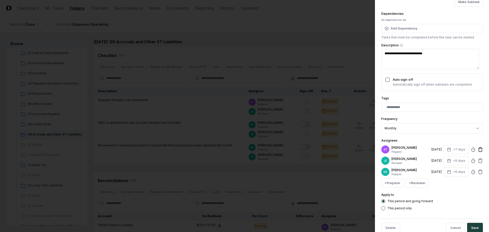
click at [478, 148] on icon at bounding box center [480, 149] width 5 height 5
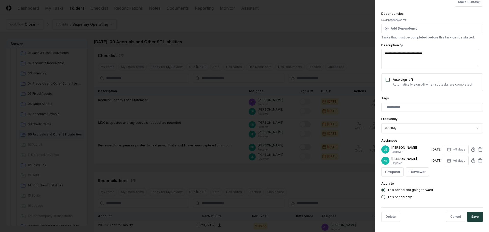
drag, startPoint x: 476, startPoint y: 214, endPoint x: 459, endPoint y: 209, distance: 17.6
click at [476, 214] on button "Save" at bounding box center [475, 217] width 16 height 10
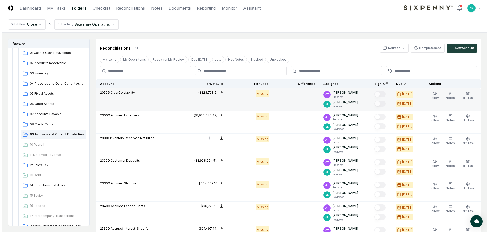
scroll to position [130, 0]
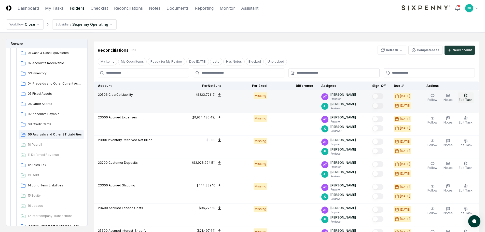
click at [467, 94] on icon "button" at bounding box center [466, 96] width 4 height 4
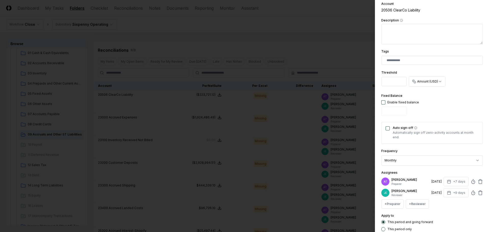
scroll to position [102, 0]
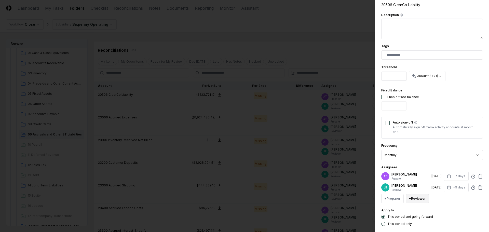
drag, startPoint x: 397, startPoint y: 197, endPoint x: 407, endPoint y: 195, distance: 10.7
click at [397, 197] on button "+ Preparer" at bounding box center [392, 198] width 22 height 9
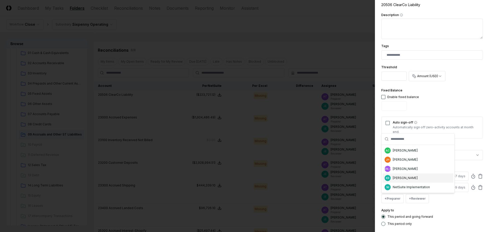
click at [398, 177] on div "[PERSON_NAME]" at bounding box center [405, 178] width 25 height 5
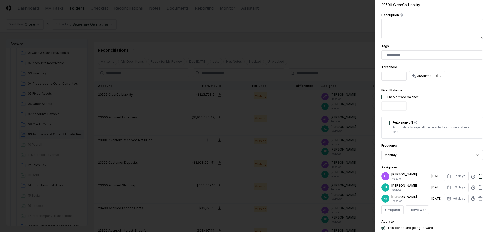
click at [479, 176] on icon at bounding box center [480, 176] width 3 height 3
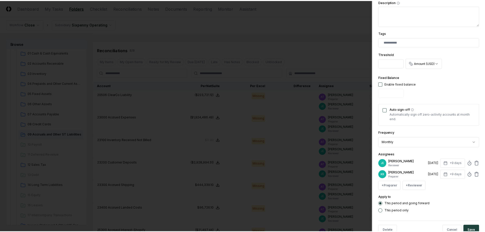
scroll to position [129, 0]
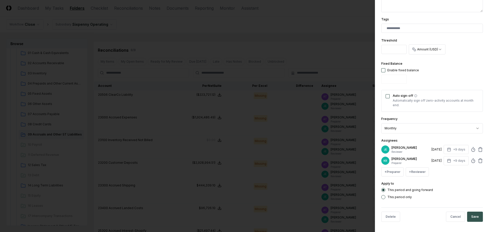
click at [470, 213] on button "Save" at bounding box center [475, 217] width 16 height 10
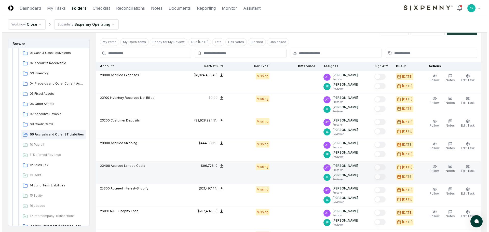
scroll to position [156, 0]
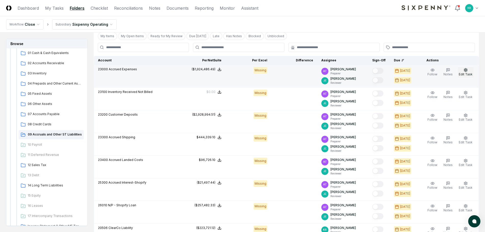
click at [461, 74] on span "Edit Task" at bounding box center [466, 74] width 14 height 4
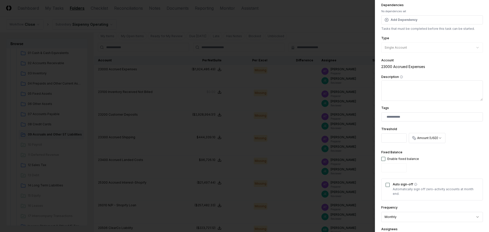
scroll to position [102, 0]
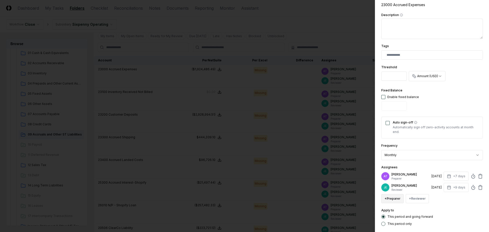
click at [398, 199] on button "+ Preparer" at bounding box center [392, 198] width 22 height 9
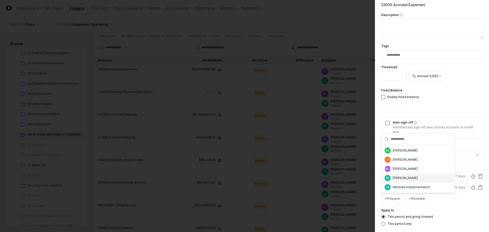
click at [395, 178] on div "[PERSON_NAME]" at bounding box center [405, 178] width 25 height 5
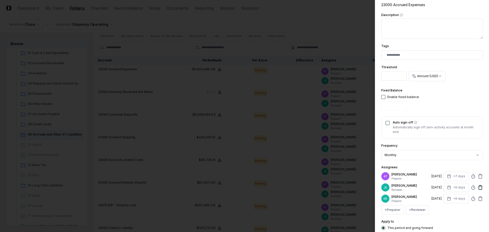
click at [478, 176] on icon at bounding box center [480, 176] width 5 height 5
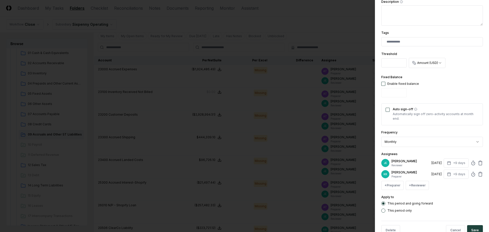
scroll to position [129, 0]
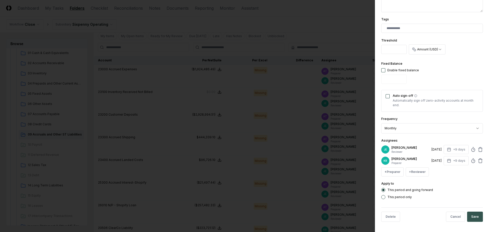
click at [472, 216] on button "Save" at bounding box center [475, 217] width 16 height 10
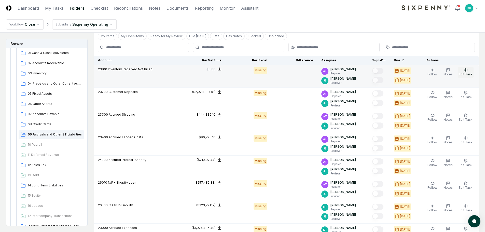
click at [464, 74] on span "Edit Task" at bounding box center [466, 74] width 14 height 4
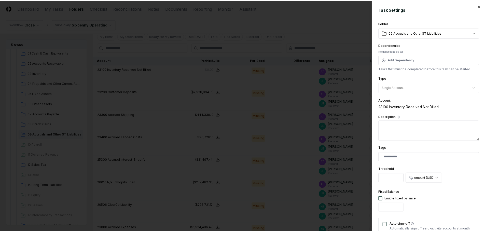
scroll to position [127, 0]
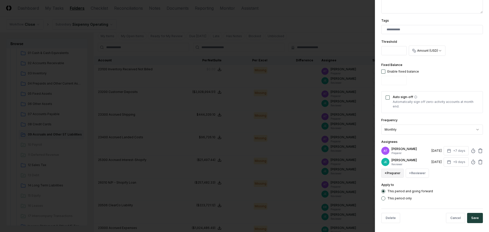
click at [398, 172] on button "+ Preparer" at bounding box center [392, 173] width 22 height 9
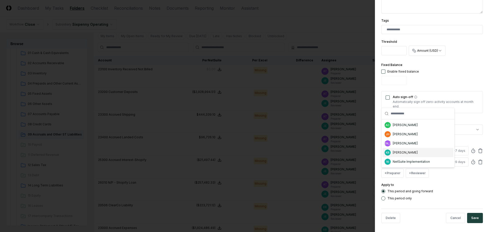
click at [402, 149] on div "KR [PERSON_NAME]" at bounding box center [418, 152] width 71 height 9
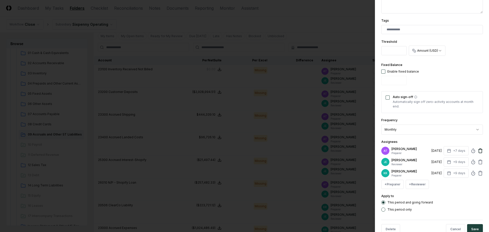
click at [479, 150] on icon at bounding box center [480, 150] width 5 height 5
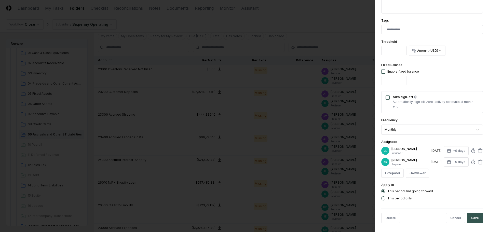
click at [475, 219] on button "Save" at bounding box center [475, 218] width 16 height 10
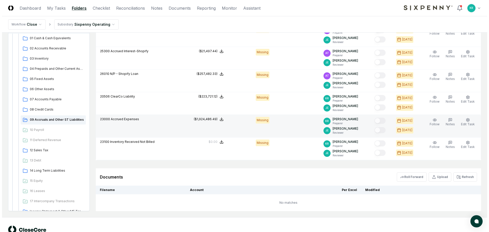
scroll to position [181, 0]
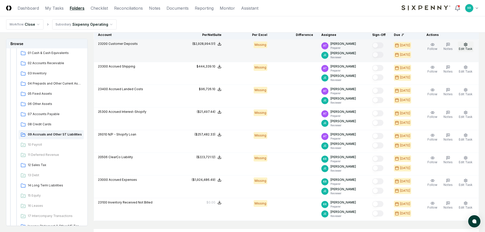
click at [460, 49] on button "Edit Task" at bounding box center [466, 47] width 16 height 11
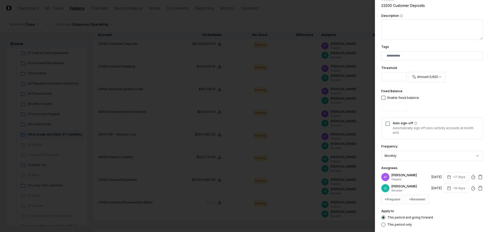
scroll to position [102, 0]
click at [394, 193] on div "AT [PERSON_NAME] Preparer [DATE] +7 days [PERSON_NAME] Reviewer [DATE] +9 days …" at bounding box center [432, 188] width 102 height 32
click at [395, 202] on button "+ Preparer" at bounding box center [392, 198] width 22 height 9
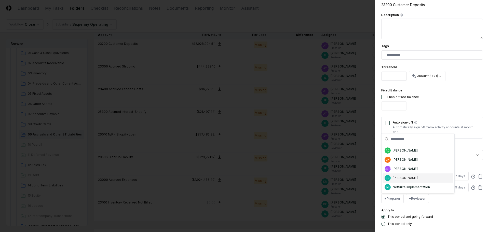
click at [401, 177] on div "[PERSON_NAME]" at bounding box center [405, 178] width 25 height 5
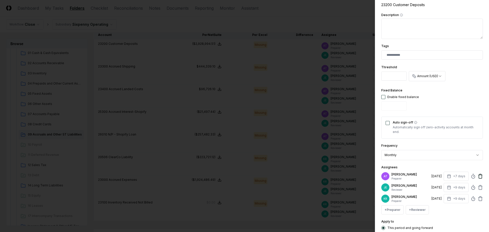
click at [479, 175] on icon at bounding box center [480, 176] width 3 height 3
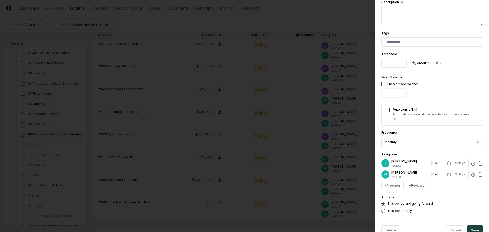
scroll to position [129, 0]
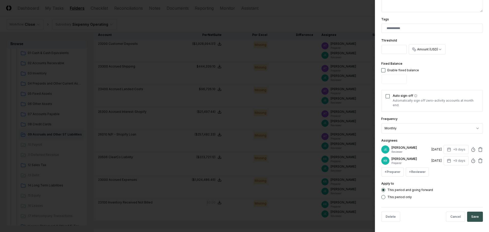
click at [472, 215] on button "Save" at bounding box center [475, 217] width 16 height 10
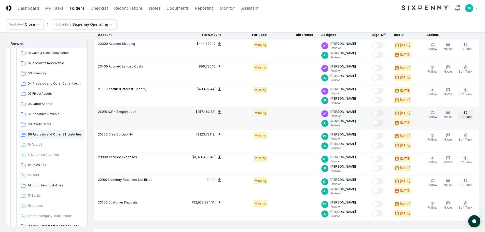
click at [466, 110] on button "Edit Task" at bounding box center [466, 115] width 16 height 11
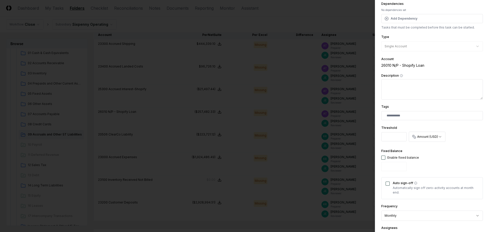
scroll to position [102, 0]
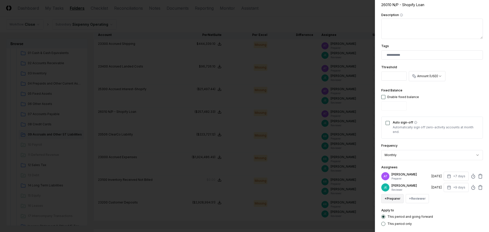
click at [394, 199] on button "+ Preparer" at bounding box center [392, 198] width 22 height 9
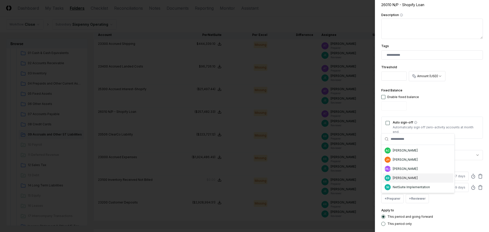
drag, startPoint x: 394, startPoint y: 177, endPoint x: 417, endPoint y: 182, distance: 23.6
click at [394, 178] on div "[PERSON_NAME]" at bounding box center [405, 178] width 25 height 5
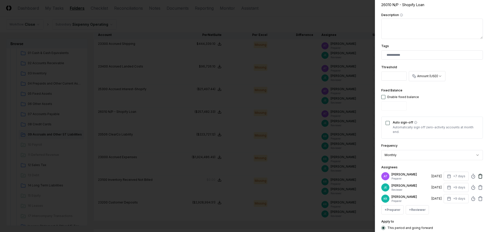
click at [478, 175] on icon at bounding box center [480, 176] width 5 height 5
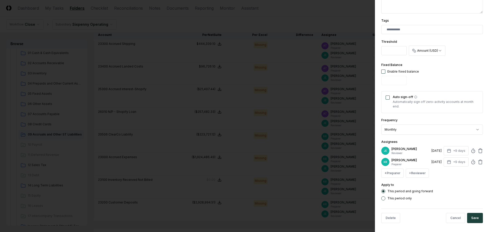
scroll to position [129, 0]
click at [473, 214] on button "Save" at bounding box center [475, 217] width 16 height 10
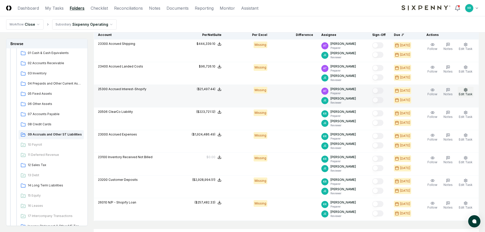
click at [466, 94] on span "Edit Task" at bounding box center [466, 94] width 14 height 4
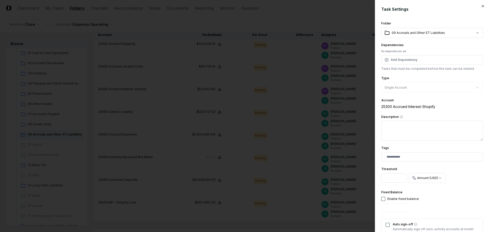
scroll to position [102, 0]
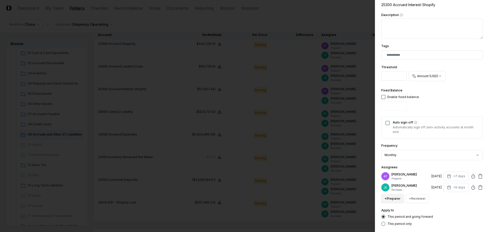
click at [394, 201] on button "+ Preparer" at bounding box center [392, 198] width 22 height 9
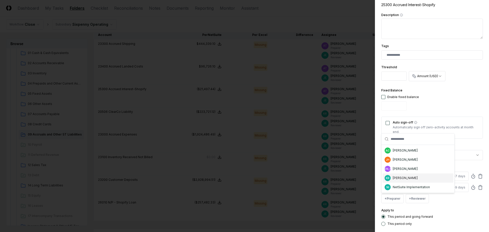
click at [396, 181] on div "KR [PERSON_NAME]" at bounding box center [418, 178] width 71 height 9
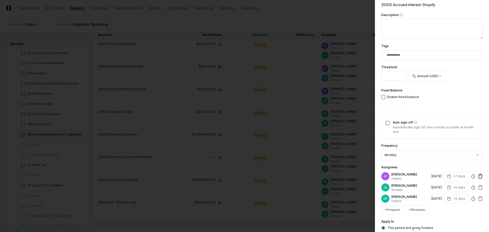
click at [479, 176] on icon at bounding box center [480, 176] width 3 height 3
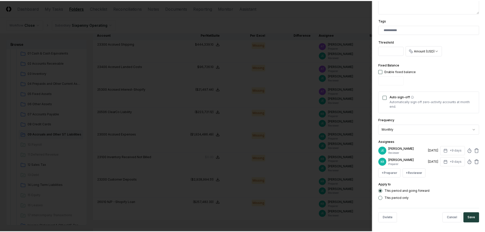
scroll to position [129, 0]
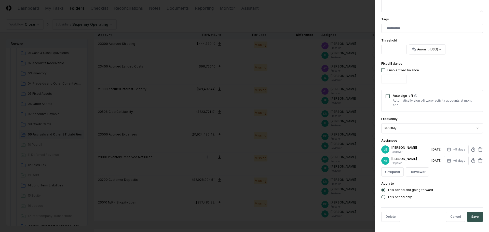
click at [473, 214] on button "Save" at bounding box center [475, 217] width 16 height 10
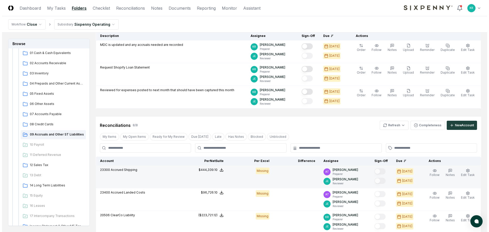
scroll to position [54, 0]
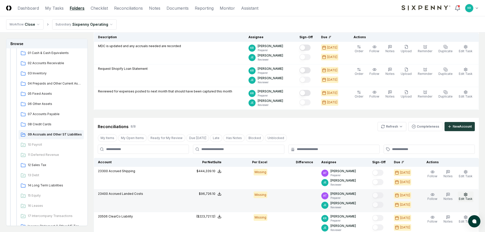
click at [464, 197] on span "Edit Task" at bounding box center [466, 199] width 14 height 4
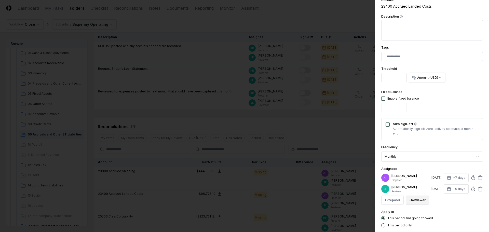
scroll to position [102, 0]
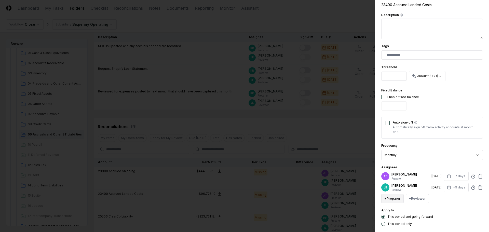
click at [392, 200] on button "+ Preparer" at bounding box center [392, 198] width 22 height 9
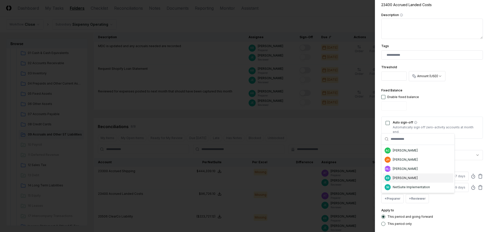
click at [394, 177] on div "[PERSON_NAME]" at bounding box center [405, 178] width 25 height 5
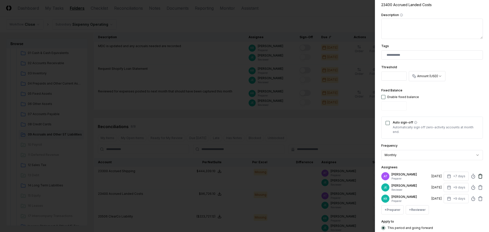
click at [479, 177] on icon at bounding box center [480, 176] width 3 height 3
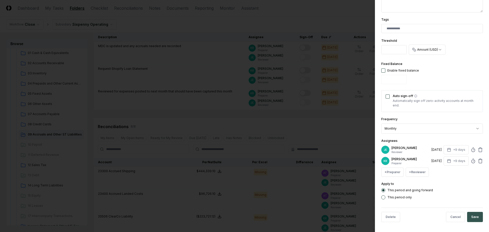
scroll to position [129, 0]
click at [472, 214] on button "Save" at bounding box center [475, 217] width 16 height 10
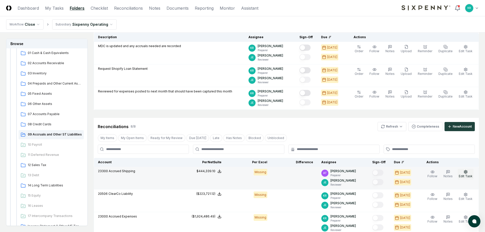
click at [465, 176] on span "Edit Task" at bounding box center [466, 176] width 14 height 4
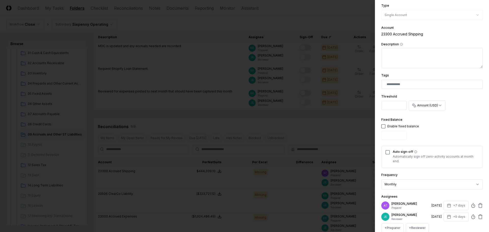
scroll to position [76, 0]
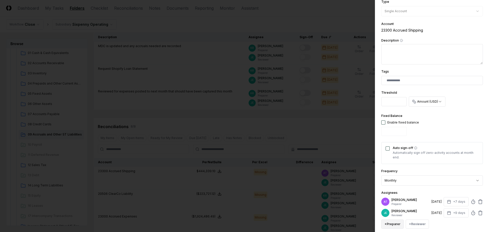
click at [389, 225] on button "+ Preparer" at bounding box center [392, 224] width 22 height 9
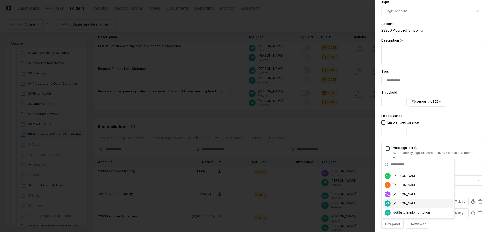
click at [403, 204] on div "[PERSON_NAME]" at bounding box center [405, 203] width 25 height 5
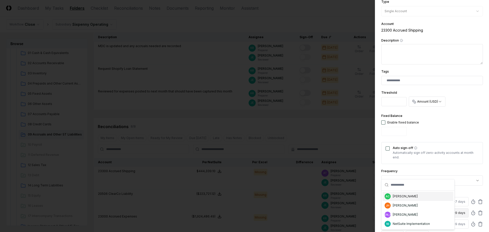
scroll to position [84, 0]
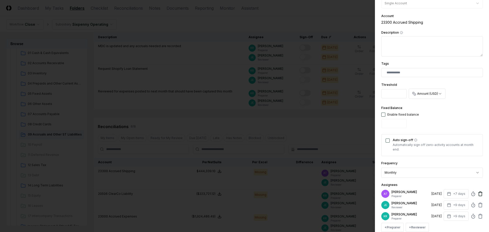
click at [478, 195] on icon at bounding box center [480, 193] width 5 height 5
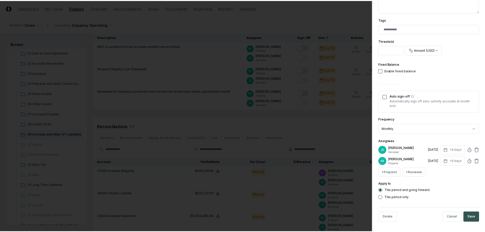
scroll to position [129, 0]
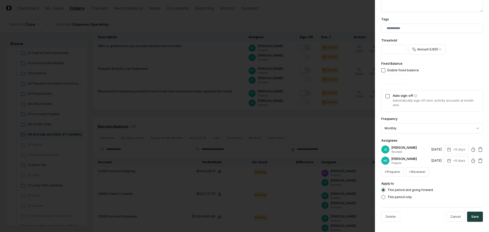
click at [472, 217] on button "Save" at bounding box center [475, 217] width 16 height 10
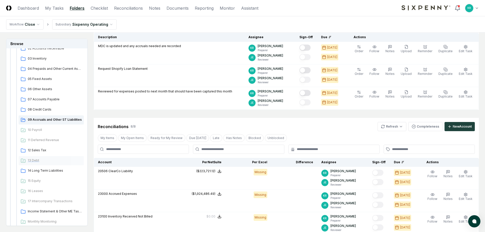
scroll to position [153, 0]
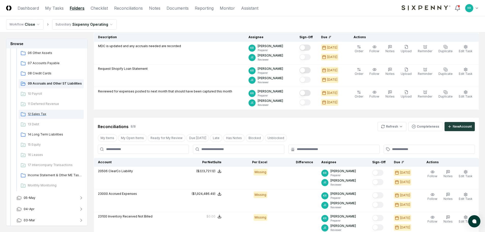
click at [49, 113] on span "12 Sales Tax" at bounding box center [55, 114] width 54 height 5
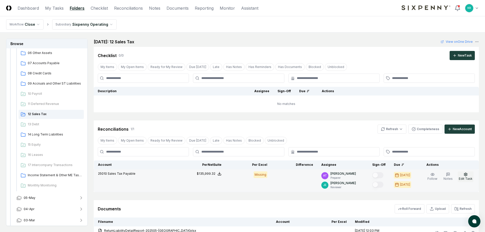
click at [466, 179] on span "Edit Task" at bounding box center [466, 179] width 14 height 4
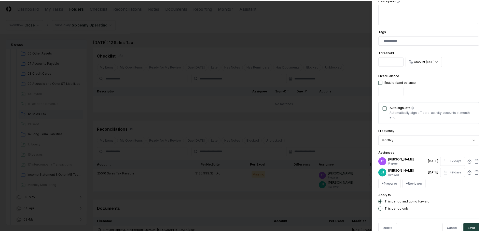
scroll to position [127, 0]
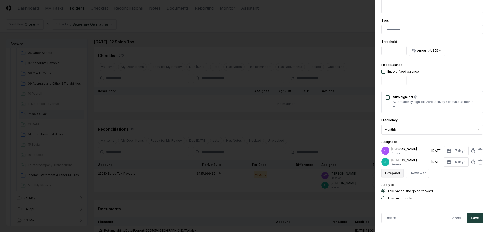
click at [395, 176] on button "+ Preparer" at bounding box center [392, 173] width 22 height 9
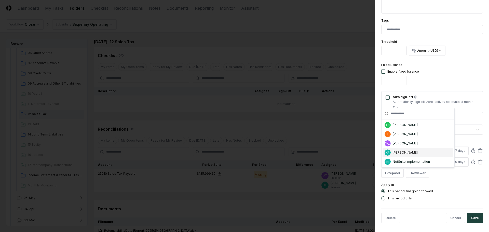
click at [396, 154] on div "[PERSON_NAME]" at bounding box center [405, 152] width 25 height 5
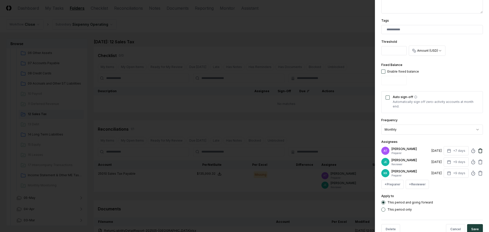
click at [479, 152] on icon at bounding box center [480, 151] width 3 height 3
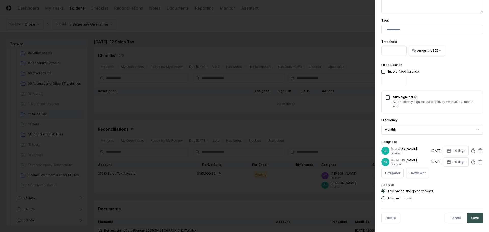
click at [469, 218] on button "Save" at bounding box center [475, 218] width 16 height 10
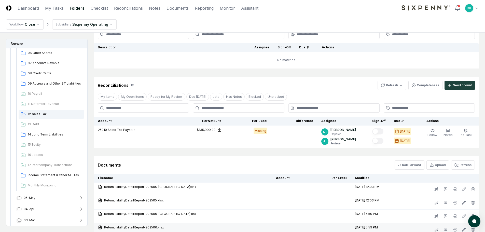
scroll to position [37, 0]
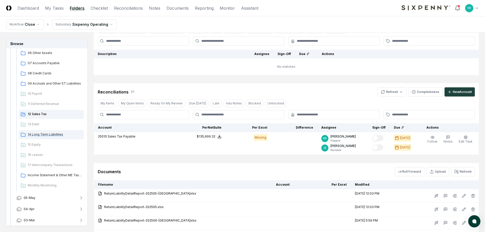
click at [51, 135] on span "14 Long Term Liabilities" at bounding box center [55, 134] width 54 height 5
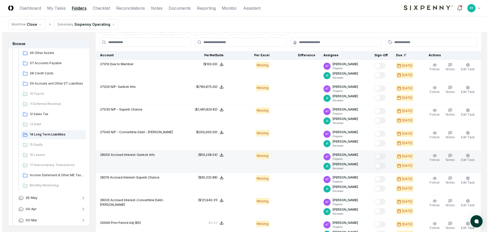
scroll to position [104, 0]
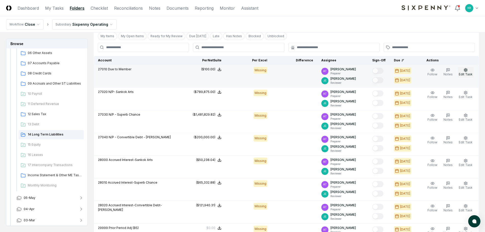
click at [467, 75] on span "Edit Task" at bounding box center [466, 74] width 14 height 4
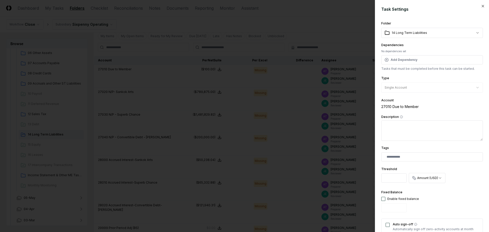
scroll to position [127, 0]
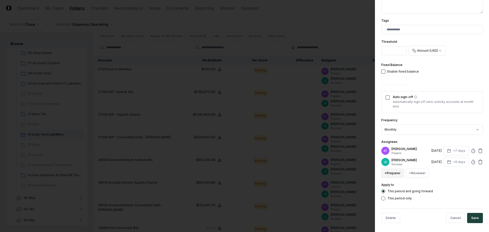
click at [396, 172] on button "+ Preparer" at bounding box center [392, 173] width 22 height 9
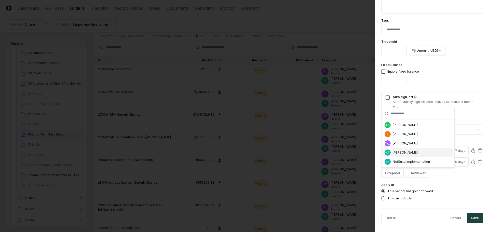
click at [401, 151] on div "[PERSON_NAME]" at bounding box center [405, 152] width 25 height 5
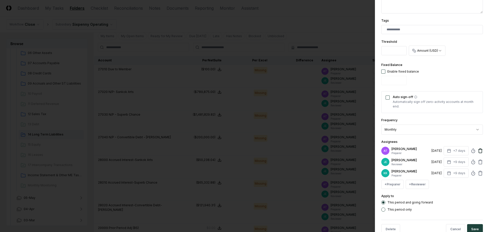
click at [478, 150] on icon at bounding box center [480, 150] width 5 height 5
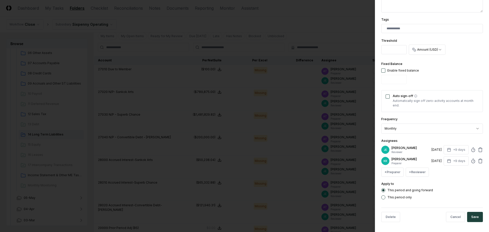
scroll to position [129, 0]
click at [477, 213] on button "Save" at bounding box center [475, 217] width 16 height 10
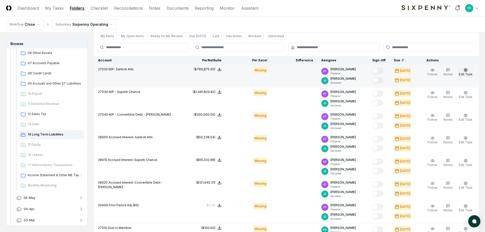
click at [467, 73] on span "Edit Task" at bounding box center [466, 74] width 14 height 4
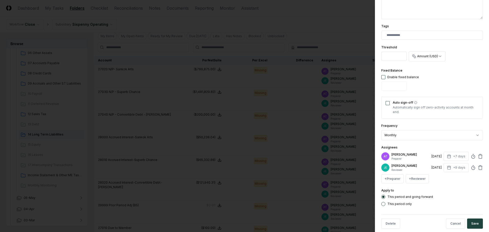
scroll to position [127, 0]
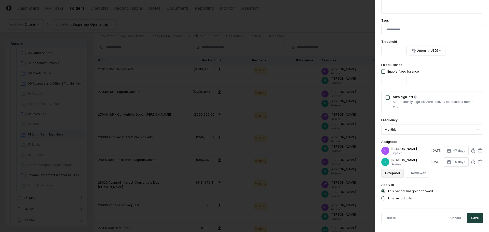
drag, startPoint x: 397, startPoint y: 174, endPoint x: 398, endPoint y: 170, distance: 3.2
click at [397, 173] on button "+ Preparer" at bounding box center [392, 173] width 22 height 9
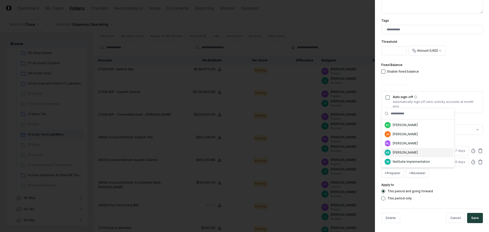
click at [397, 151] on div "[PERSON_NAME]" at bounding box center [405, 152] width 25 height 5
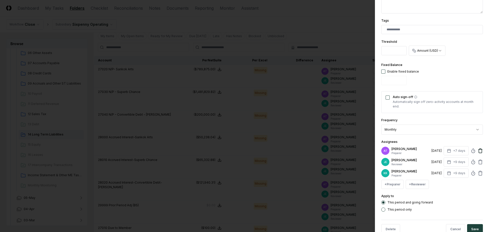
click at [478, 152] on icon at bounding box center [480, 150] width 5 height 5
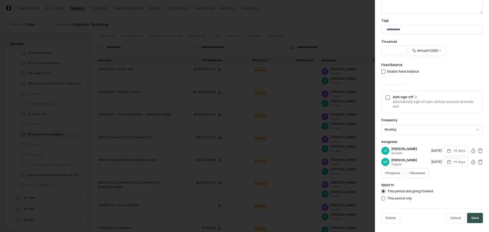
click at [472, 218] on button "Save" at bounding box center [475, 218] width 16 height 10
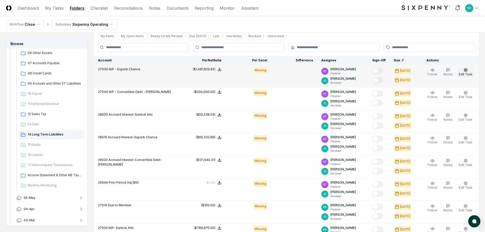
click at [464, 72] on span "Edit Task" at bounding box center [466, 74] width 14 height 4
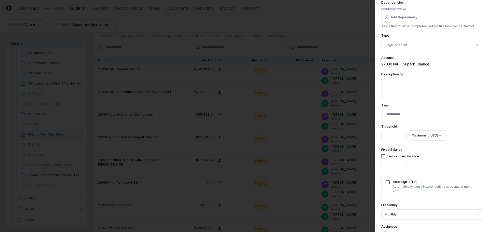
scroll to position [76, 0]
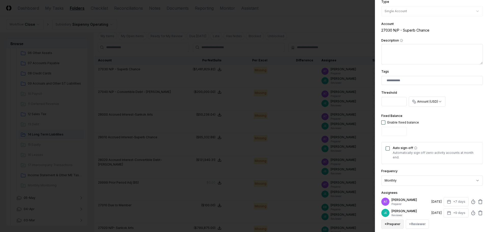
click at [395, 224] on button "+ Preparer" at bounding box center [392, 224] width 22 height 9
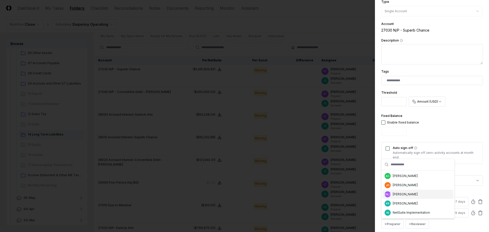
click at [397, 203] on div "[PERSON_NAME]" at bounding box center [405, 203] width 25 height 5
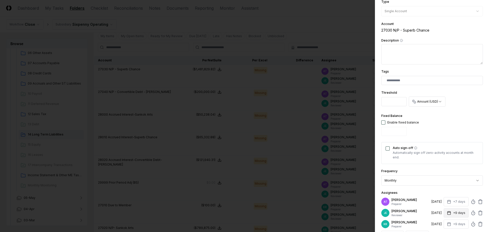
scroll to position [84, 0]
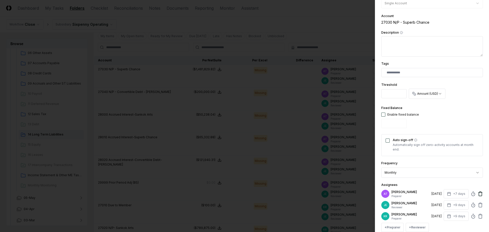
click at [478, 192] on icon at bounding box center [480, 193] width 5 height 5
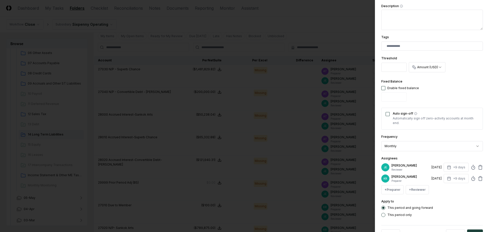
scroll to position [129, 0]
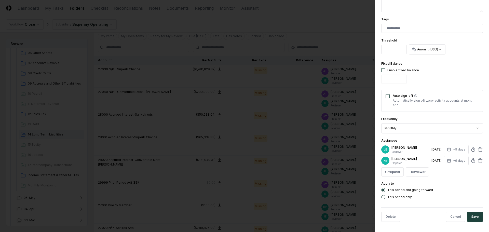
click at [472, 214] on button "Save" at bounding box center [475, 217] width 16 height 10
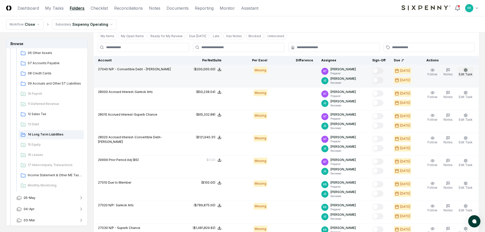
click at [471, 70] on button "Edit Task" at bounding box center [466, 72] width 16 height 11
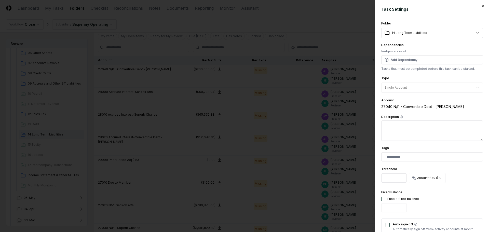
scroll to position [76, 0]
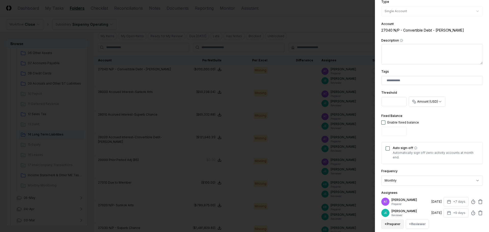
click at [398, 222] on button "+ Preparer" at bounding box center [392, 224] width 22 height 9
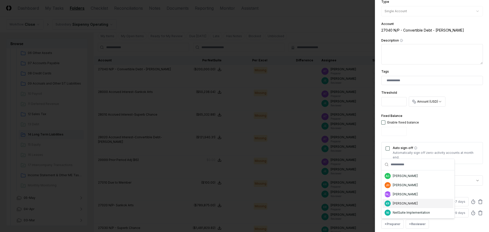
click at [402, 205] on div "[PERSON_NAME]" at bounding box center [405, 203] width 25 height 5
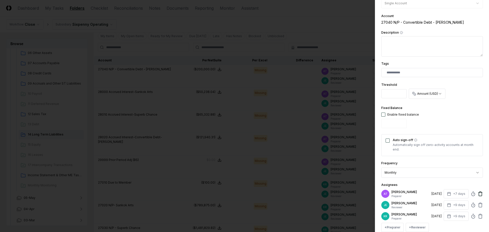
click at [478, 194] on icon at bounding box center [480, 193] width 5 height 5
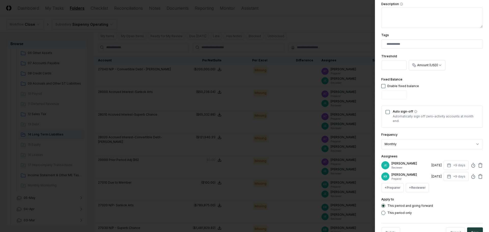
scroll to position [129, 0]
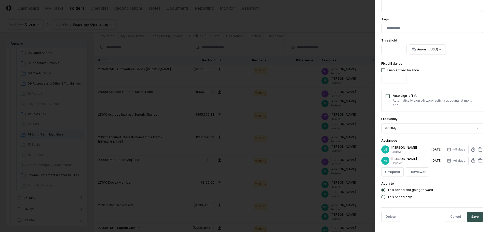
click at [475, 216] on button "Save" at bounding box center [475, 217] width 16 height 10
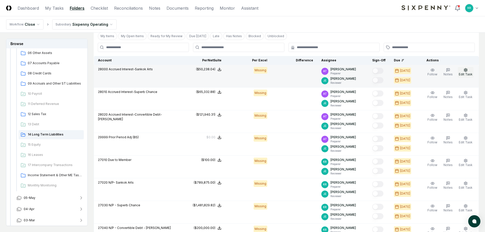
click at [465, 76] on span "Edit Task" at bounding box center [466, 74] width 14 height 4
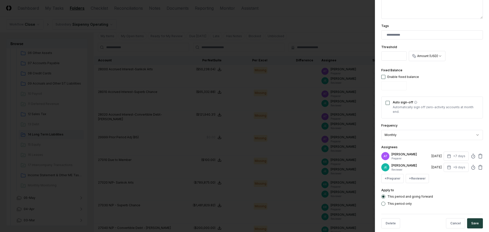
scroll to position [127, 0]
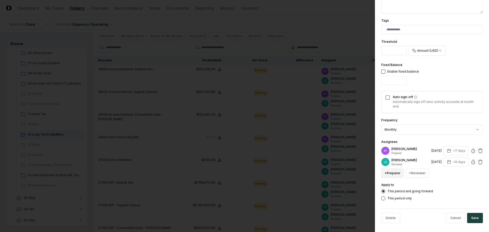
click at [399, 173] on button "+ Preparer" at bounding box center [392, 173] width 22 height 9
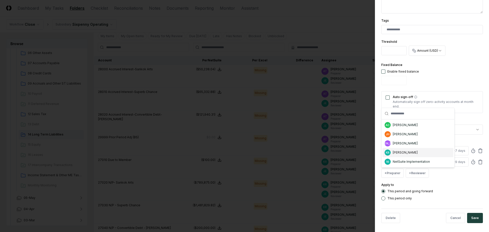
click at [405, 150] on div "KR [PERSON_NAME]" at bounding box center [418, 152] width 71 height 9
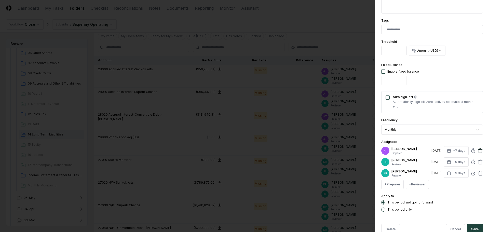
click at [478, 149] on icon at bounding box center [480, 150] width 5 height 5
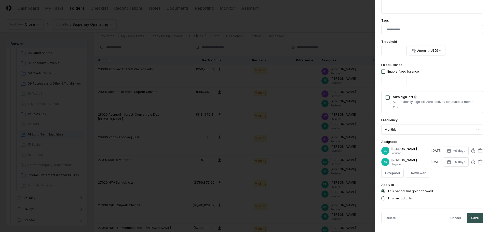
click at [473, 219] on button "Save" at bounding box center [475, 218] width 16 height 10
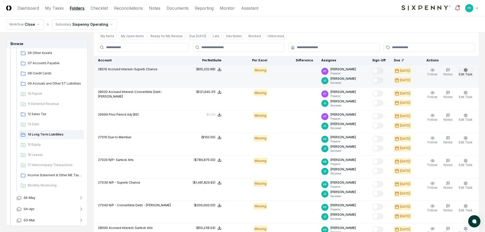
click at [464, 71] on icon "button" at bounding box center [466, 70] width 4 height 4
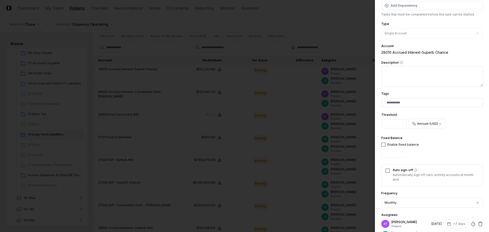
scroll to position [76, 0]
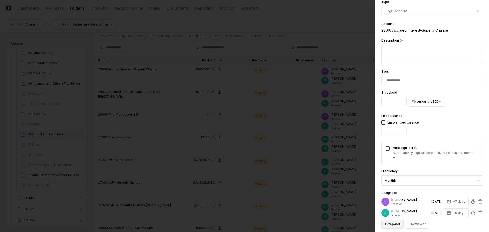
click at [399, 222] on button "+ Preparer" at bounding box center [392, 224] width 22 height 9
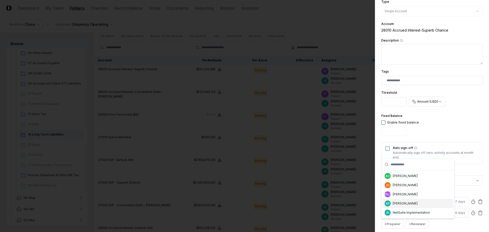
drag, startPoint x: 405, startPoint y: 204, endPoint x: 426, endPoint y: 204, distance: 20.9
click at [405, 204] on div "[PERSON_NAME]" at bounding box center [405, 203] width 25 height 5
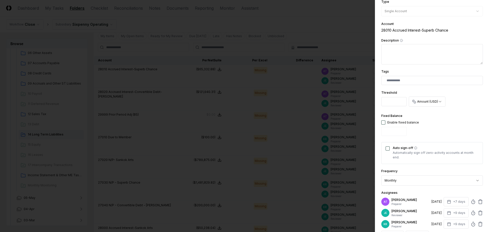
scroll to position [84, 0]
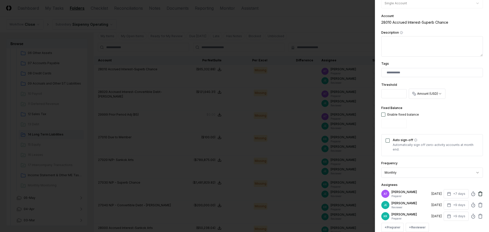
click at [478, 194] on icon at bounding box center [480, 193] width 5 height 5
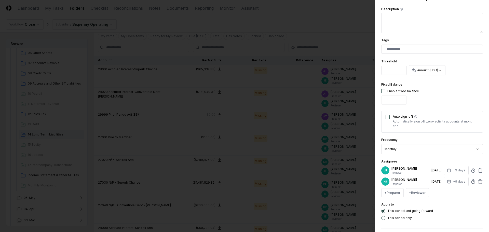
scroll to position [129, 0]
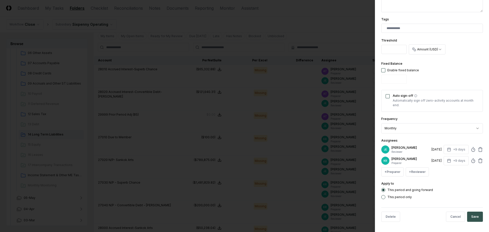
click at [472, 212] on button "Save" at bounding box center [475, 217] width 16 height 10
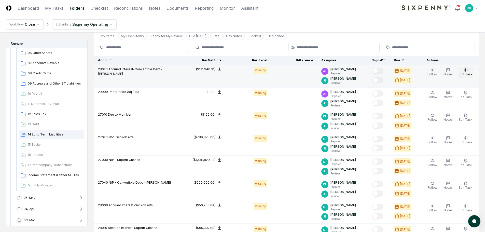
click at [461, 75] on span "Edit Task" at bounding box center [466, 74] width 14 height 4
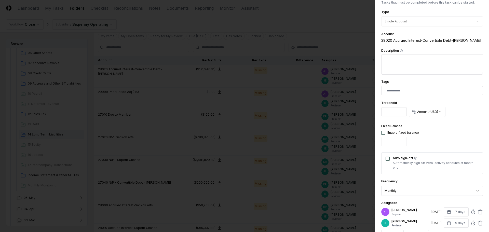
scroll to position [76, 0]
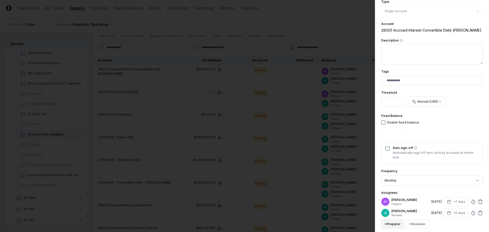
click at [394, 224] on button "+ Preparer" at bounding box center [392, 224] width 22 height 9
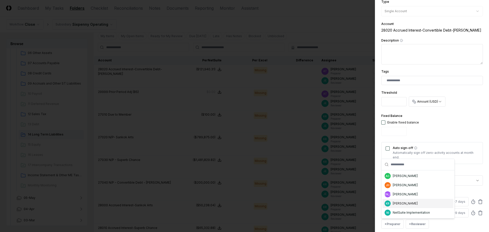
click at [395, 204] on div "[PERSON_NAME]" at bounding box center [405, 203] width 25 height 5
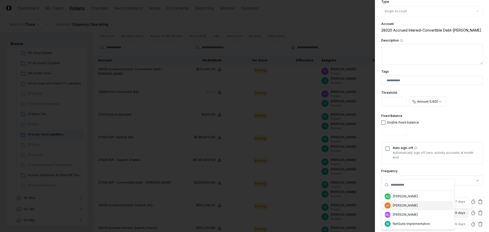
scroll to position [84, 0]
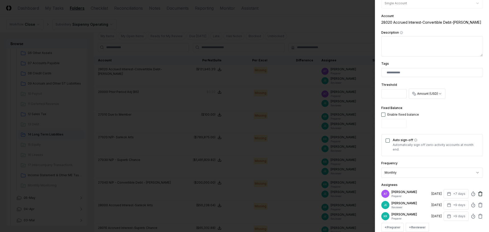
click at [478, 194] on icon at bounding box center [480, 193] width 5 height 5
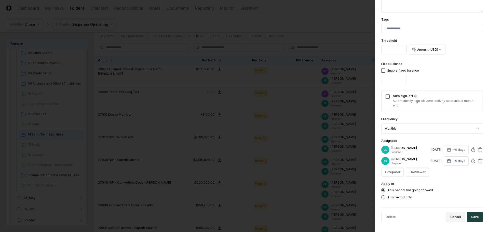
scroll to position [129, 0]
click at [470, 214] on button "Save" at bounding box center [475, 217] width 16 height 10
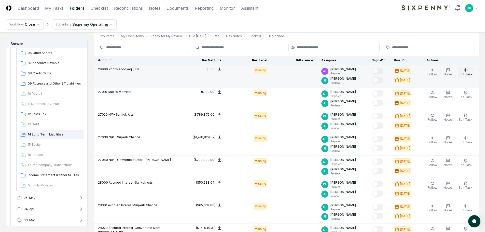
click at [469, 70] on button "Edit Task" at bounding box center [466, 72] width 16 height 11
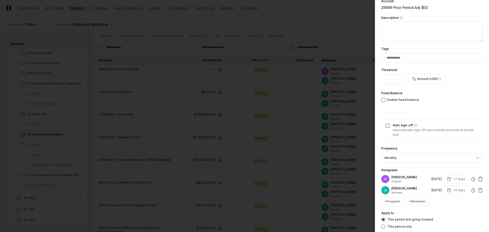
scroll to position [102, 0]
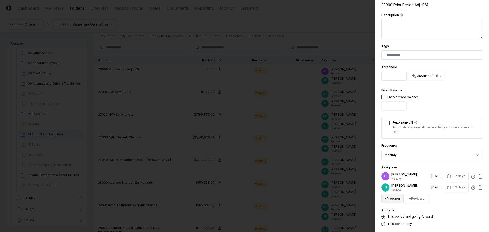
click at [396, 198] on button "+ Preparer" at bounding box center [392, 198] width 22 height 9
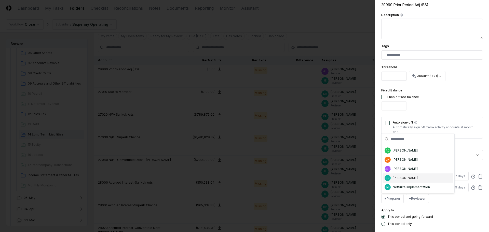
click at [399, 177] on div "[PERSON_NAME]" at bounding box center [405, 178] width 25 height 5
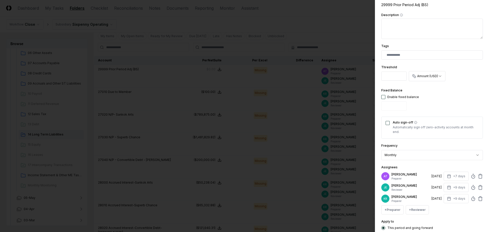
click at [473, 178] on div "AT [PERSON_NAME] Preparer [DATE] +7 days" at bounding box center [432, 176] width 102 height 9
click at [478, 177] on icon at bounding box center [480, 176] width 5 height 5
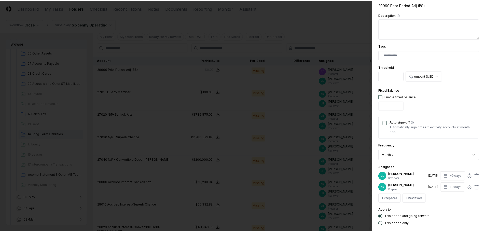
scroll to position [129, 0]
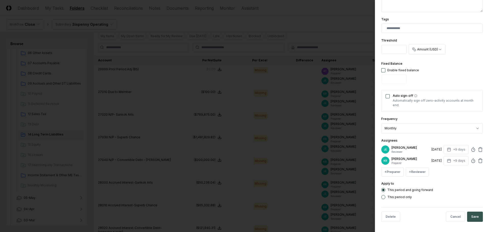
click at [467, 218] on button "Save" at bounding box center [475, 217] width 16 height 10
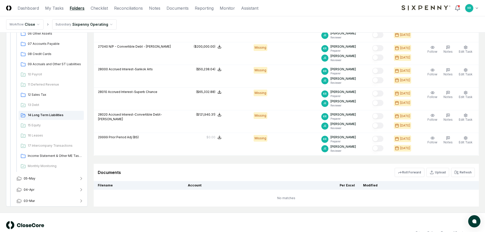
scroll to position [206, 0]
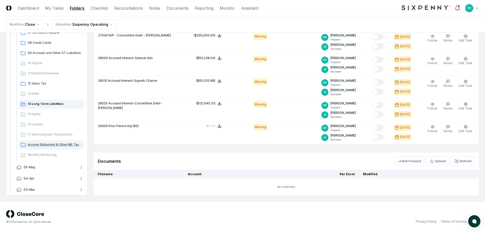
click at [41, 143] on span "Income Statement & Other ME Tasks" at bounding box center [55, 144] width 54 height 5
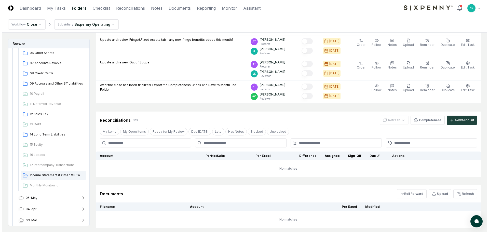
scroll to position [153, 0]
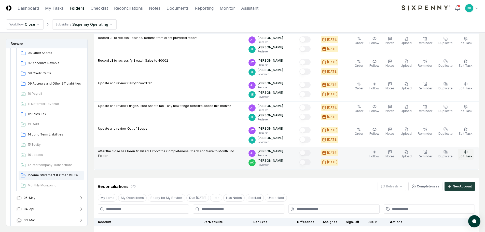
click at [466, 153] on icon "button" at bounding box center [466, 151] width 3 height 3
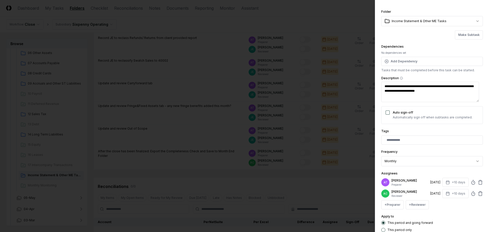
scroll to position [25, 0]
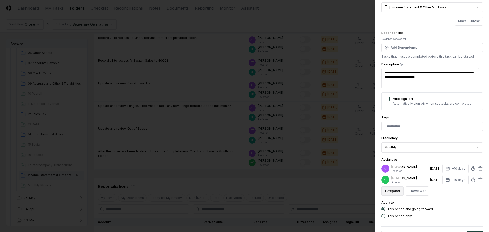
click at [391, 195] on button "+ Preparer" at bounding box center [392, 191] width 22 height 9
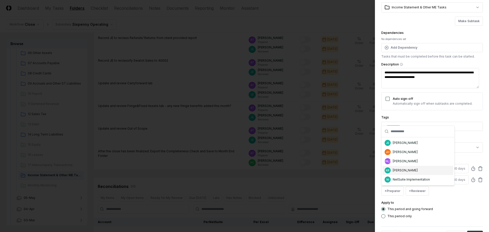
click at [398, 173] on div "KR [PERSON_NAME]" at bounding box center [418, 170] width 71 height 9
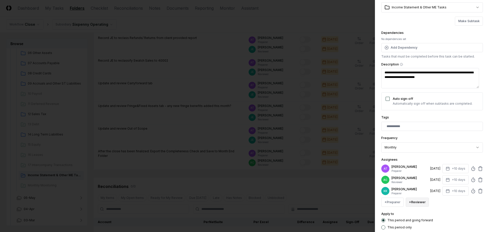
click at [415, 200] on button "+ Reviewer" at bounding box center [417, 202] width 23 height 9
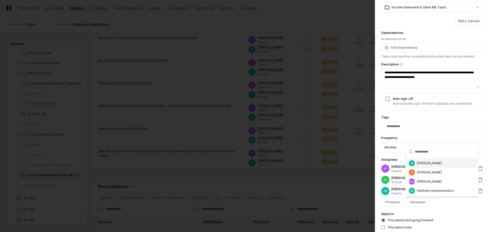
click at [421, 166] on div "[PERSON_NAME]" at bounding box center [442, 163] width 71 height 9
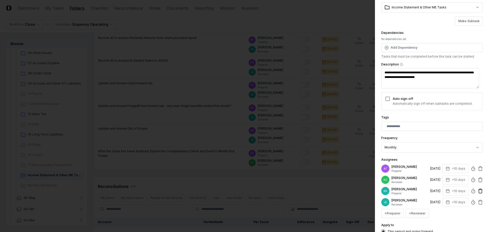
click at [479, 179] on icon at bounding box center [480, 180] width 3 height 3
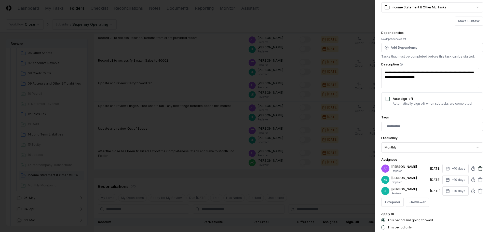
click at [478, 170] on icon at bounding box center [480, 168] width 5 height 5
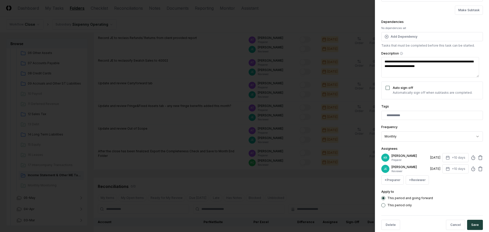
scroll to position [45, 0]
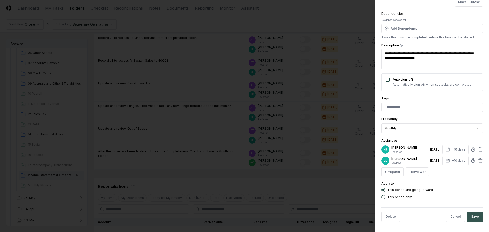
click at [475, 217] on button "Save" at bounding box center [475, 217] width 16 height 10
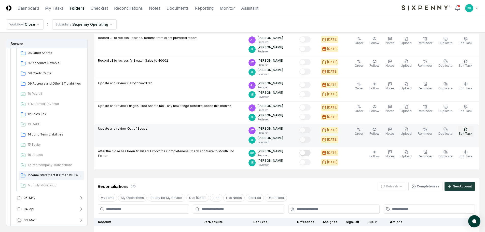
click at [469, 129] on button "Edit Task" at bounding box center [466, 131] width 16 height 11
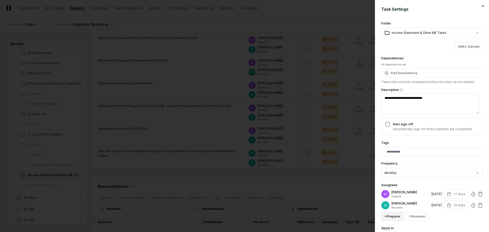
click at [397, 217] on button "+ Preparer" at bounding box center [392, 216] width 22 height 9
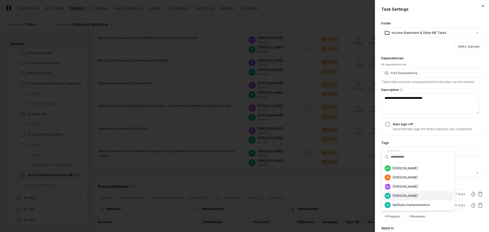
click at [408, 194] on div "[PERSON_NAME]" at bounding box center [405, 196] width 25 height 5
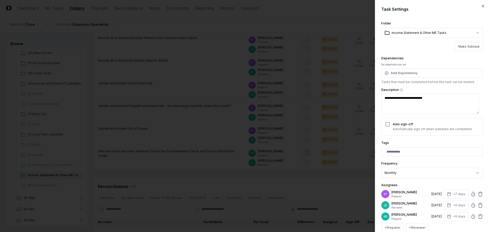
scroll to position [0, 0]
click at [479, 193] on icon at bounding box center [480, 194] width 3 height 3
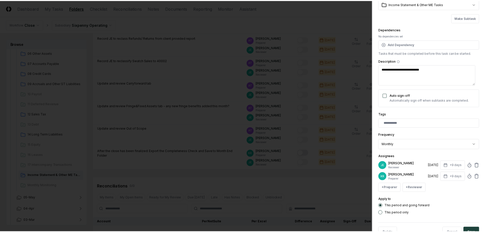
scroll to position [45, 0]
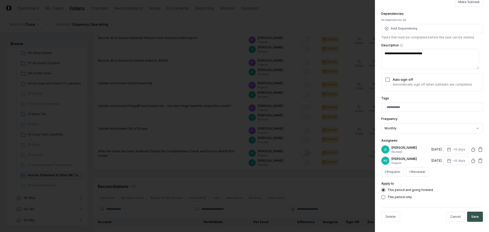
click at [470, 218] on button "Save" at bounding box center [475, 217] width 16 height 10
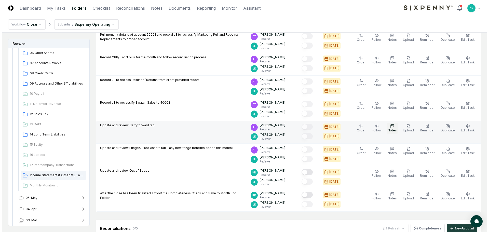
scroll to position [102, 0]
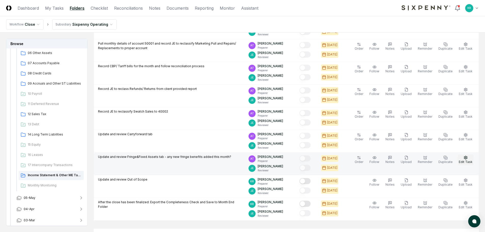
click at [466, 161] on span "Edit Task" at bounding box center [466, 162] width 14 height 4
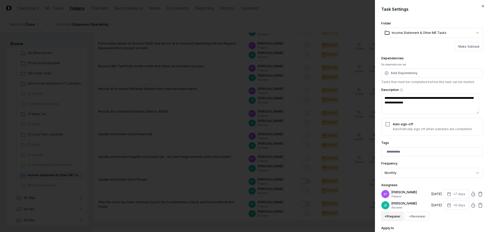
click at [397, 217] on button "+ Preparer" at bounding box center [392, 216] width 22 height 9
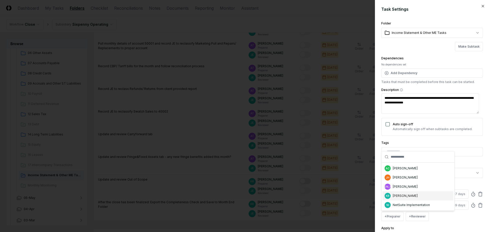
drag, startPoint x: 402, startPoint y: 198, endPoint x: 433, endPoint y: 201, distance: 31.4
click at [402, 199] on div "KR [PERSON_NAME]" at bounding box center [418, 195] width 71 height 9
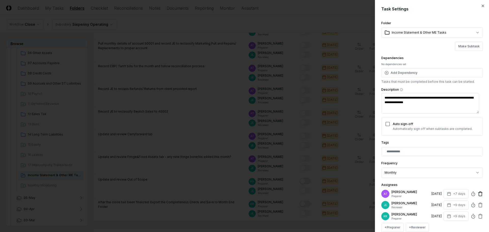
click at [479, 194] on icon at bounding box center [480, 194] width 3 height 3
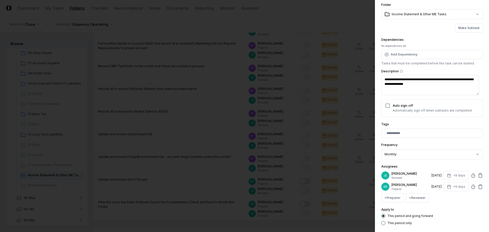
scroll to position [45, 0]
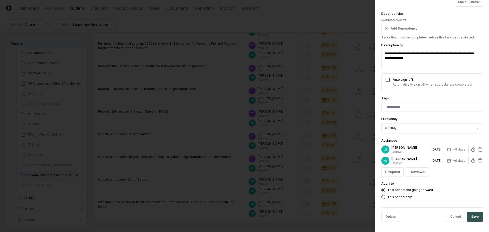
click at [475, 215] on button "Save" at bounding box center [475, 217] width 16 height 10
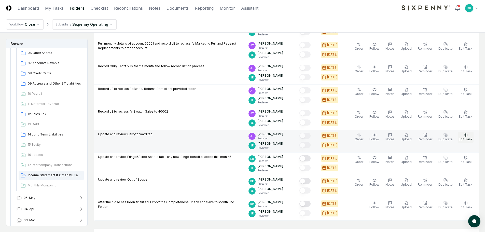
click at [468, 138] on span "Edit Task" at bounding box center [466, 139] width 14 height 4
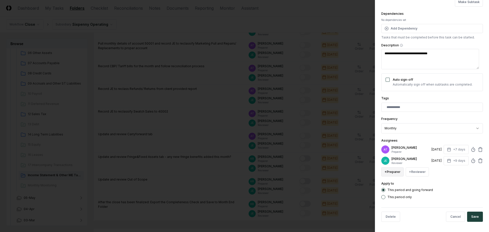
drag, startPoint x: 392, startPoint y: 170, endPoint x: 403, endPoint y: 171, distance: 11.5
click at [392, 170] on button "+ Preparer" at bounding box center [392, 171] width 22 height 9
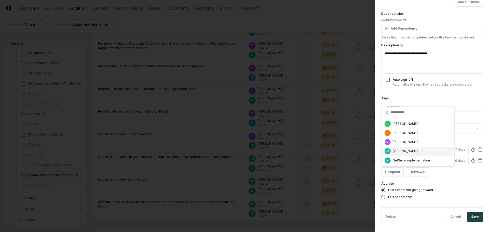
click at [398, 153] on div "[PERSON_NAME]" at bounding box center [405, 151] width 25 height 5
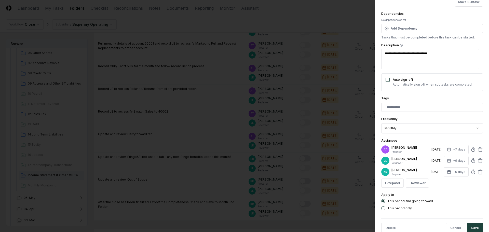
click at [478, 147] on div "AT [PERSON_NAME] Preparer [DATE] +7 days" at bounding box center [432, 149] width 102 height 9
click at [478, 150] on icon at bounding box center [480, 149] width 5 height 5
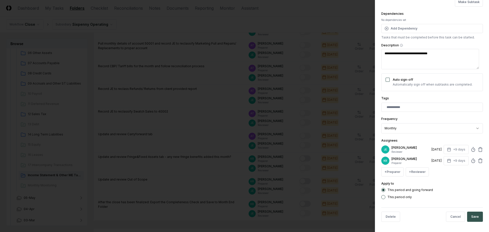
click at [475, 217] on button "Save" at bounding box center [475, 217] width 16 height 10
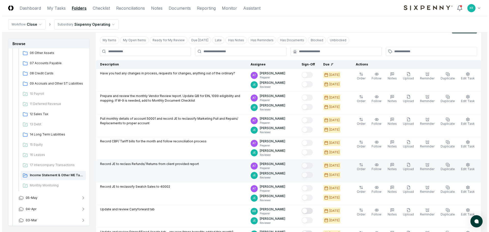
scroll to position [25, 0]
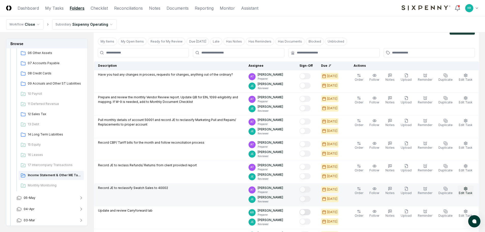
click at [473, 191] on span "Edit Task" at bounding box center [466, 193] width 14 height 4
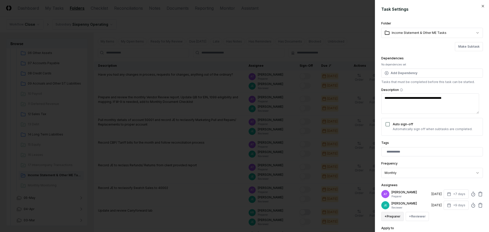
click at [391, 216] on button "+ Preparer" at bounding box center [392, 216] width 22 height 9
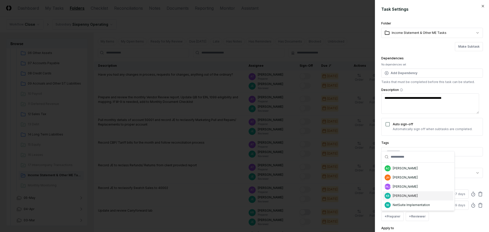
click at [395, 198] on div "[PERSON_NAME]" at bounding box center [405, 196] width 25 height 5
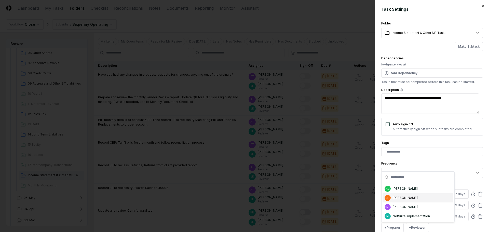
scroll to position [0, 0]
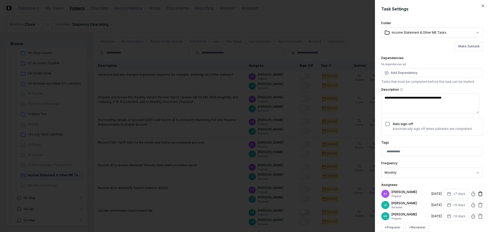
click at [478, 193] on icon at bounding box center [480, 193] width 5 height 5
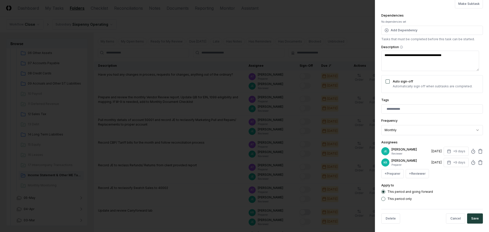
scroll to position [45, 0]
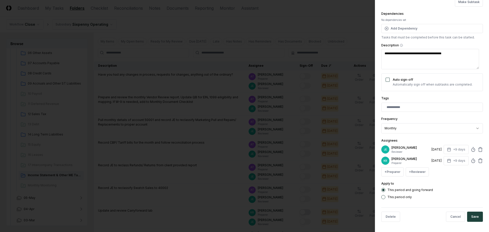
drag, startPoint x: 474, startPoint y: 215, endPoint x: 467, endPoint y: 214, distance: 7.2
click at [474, 215] on button "Save" at bounding box center [475, 217] width 16 height 10
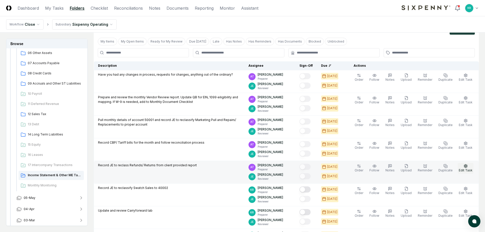
click at [463, 169] on span "Edit Task" at bounding box center [466, 170] width 14 height 4
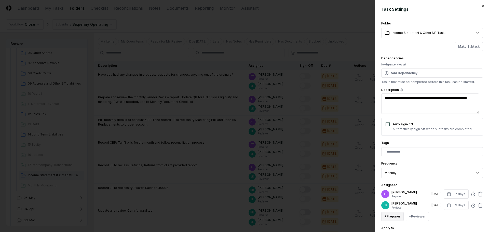
click at [399, 218] on button "+ Preparer" at bounding box center [392, 216] width 22 height 9
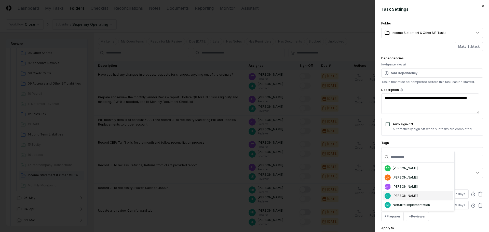
click at [407, 195] on div "[PERSON_NAME]" at bounding box center [405, 196] width 25 height 5
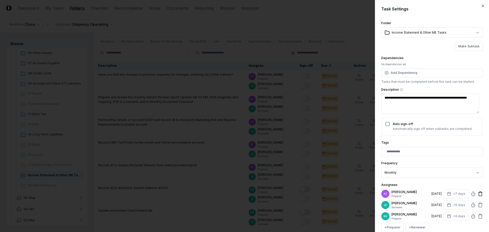
click at [479, 193] on icon at bounding box center [480, 194] width 3 height 3
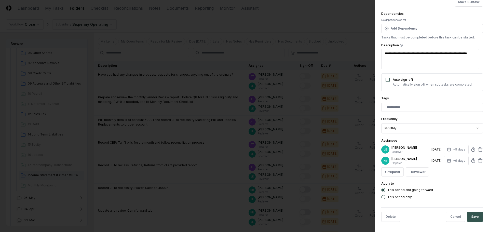
click at [471, 218] on button "Save" at bounding box center [475, 217] width 16 height 10
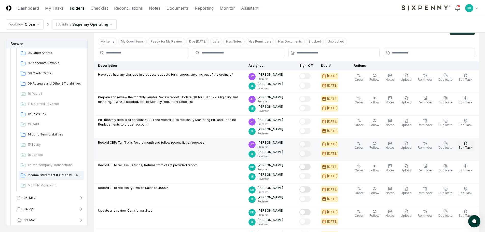
click at [464, 145] on button "Edit Task" at bounding box center [466, 145] width 16 height 11
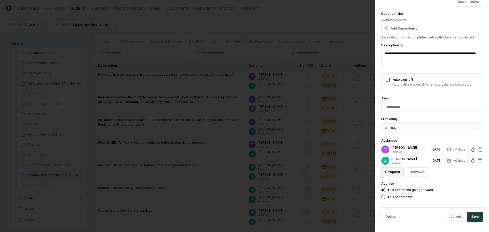
click at [390, 174] on button "+ Preparer" at bounding box center [392, 171] width 22 height 9
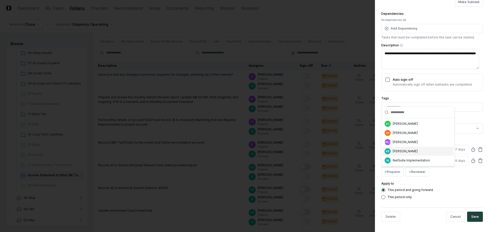
click at [402, 153] on div "[PERSON_NAME]" at bounding box center [405, 151] width 25 height 5
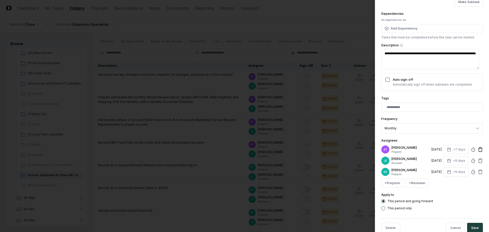
click at [478, 148] on icon at bounding box center [480, 149] width 5 height 5
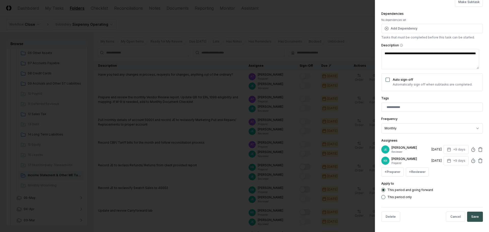
click at [473, 217] on button "Save" at bounding box center [475, 217] width 16 height 10
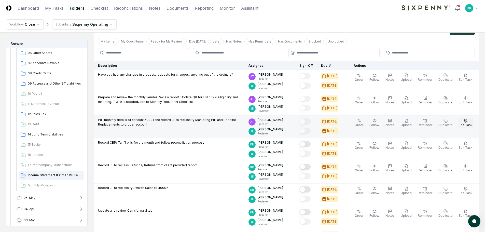
click at [466, 122] on icon "button" at bounding box center [466, 121] width 4 height 4
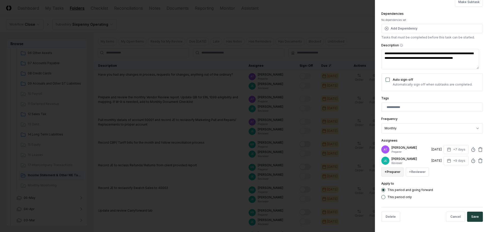
click at [395, 175] on button "+ Preparer" at bounding box center [392, 171] width 22 height 9
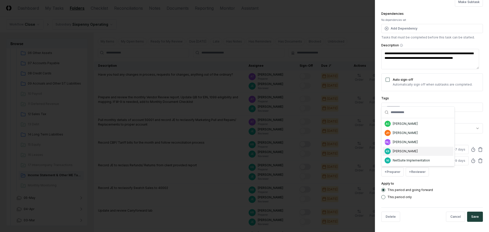
click at [413, 151] on div "[PERSON_NAME]" at bounding box center [405, 151] width 25 height 5
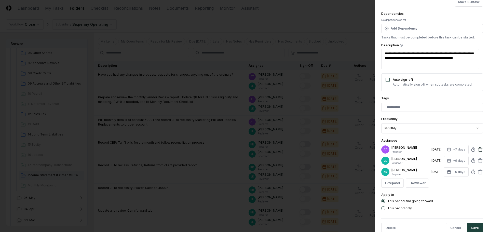
click at [478, 150] on icon at bounding box center [480, 149] width 5 height 5
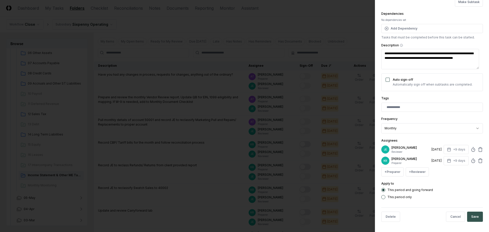
click at [478, 219] on button "Save" at bounding box center [475, 217] width 16 height 10
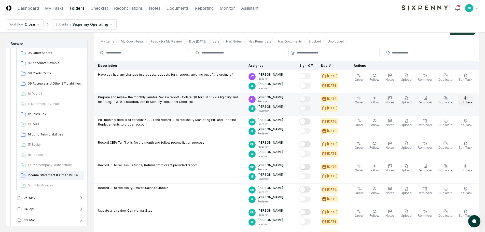
click at [461, 103] on span "Edit Task" at bounding box center [466, 102] width 14 height 4
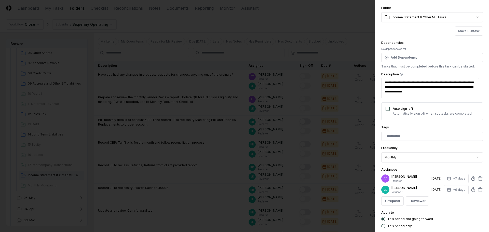
scroll to position [25, 0]
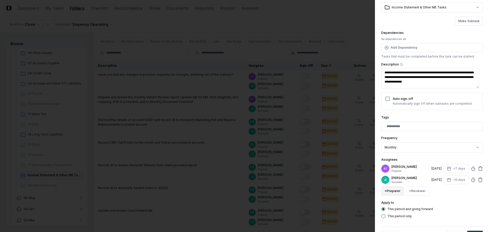
click at [400, 192] on button "+ Preparer" at bounding box center [392, 191] width 22 height 9
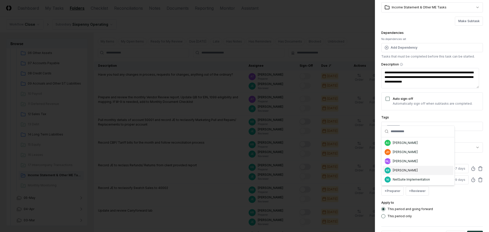
click at [403, 170] on div "[PERSON_NAME]" at bounding box center [405, 170] width 25 height 5
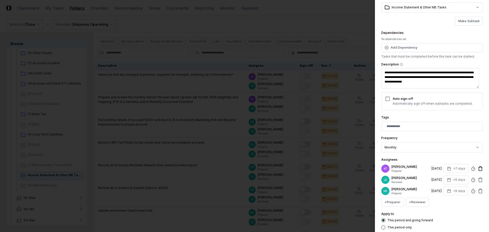
click at [478, 169] on icon at bounding box center [480, 168] width 5 height 5
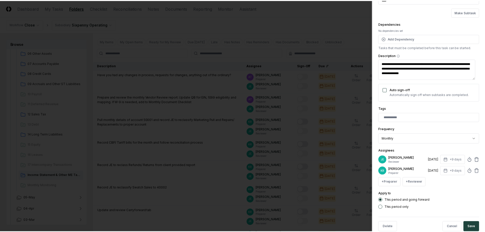
scroll to position [45, 0]
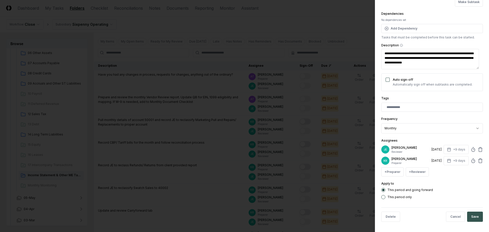
click at [472, 214] on button "Save" at bounding box center [475, 217] width 16 height 10
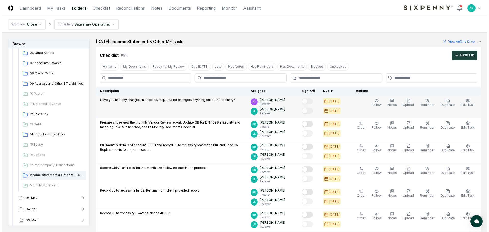
scroll to position [0, 0]
click at [472, 105] on span "Edit Task" at bounding box center [466, 105] width 14 height 4
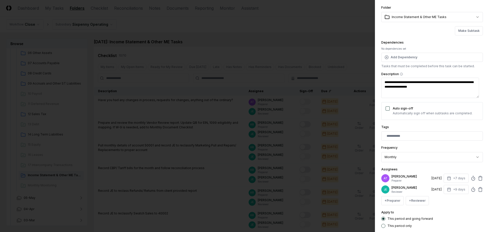
scroll to position [25, 0]
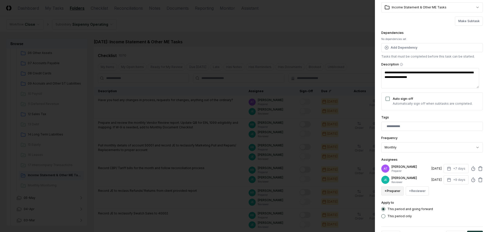
click at [395, 191] on button "+ Preparer" at bounding box center [392, 191] width 22 height 9
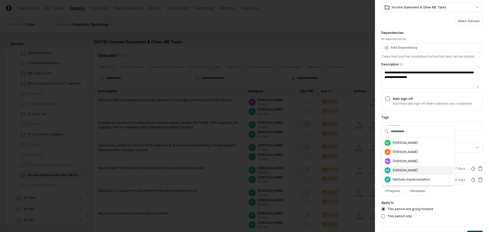
click at [399, 173] on div "KR [PERSON_NAME]" at bounding box center [418, 170] width 71 height 9
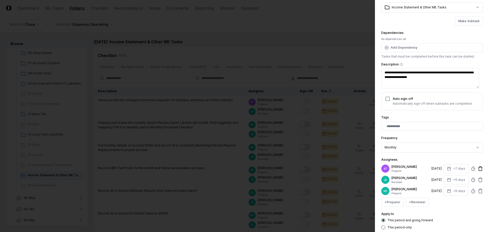
click at [478, 169] on icon at bounding box center [480, 168] width 5 height 5
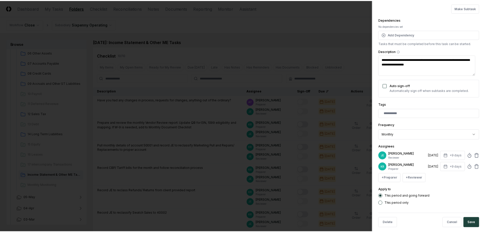
scroll to position [45, 0]
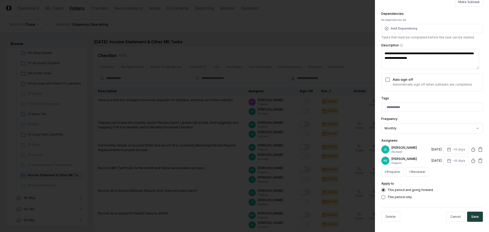
click at [473, 216] on button "Save" at bounding box center [475, 217] width 16 height 10
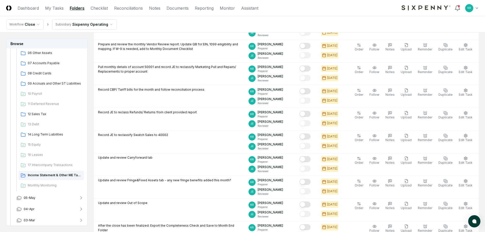
scroll to position [76, 0]
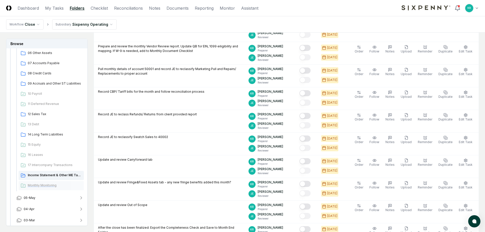
click at [48, 186] on span "Monthly Monitoring" at bounding box center [55, 185] width 54 height 5
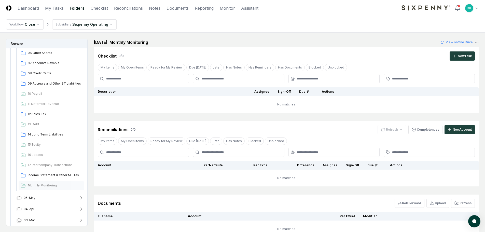
scroll to position [68, 0]
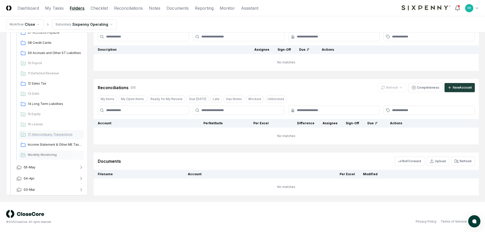
click at [41, 135] on span "17 Intercompany Transactions" at bounding box center [55, 134] width 54 height 5
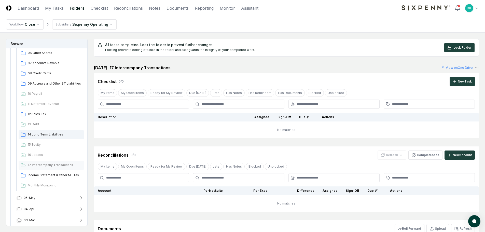
click at [39, 133] on span "14 Long Term Liabilities" at bounding box center [55, 134] width 54 height 5
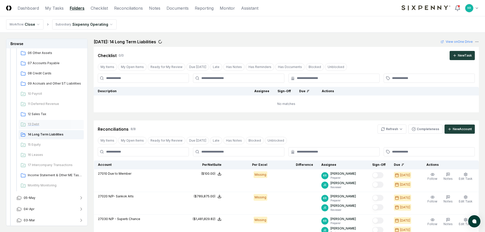
click at [38, 127] on div "13 Debt" at bounding box center [51, 124] width 65 height 9
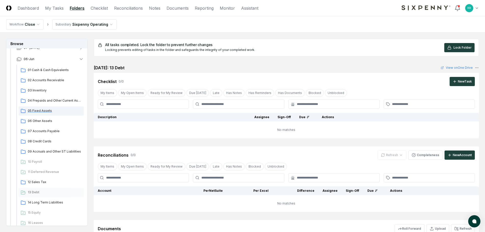
scroll to position [51, 0]
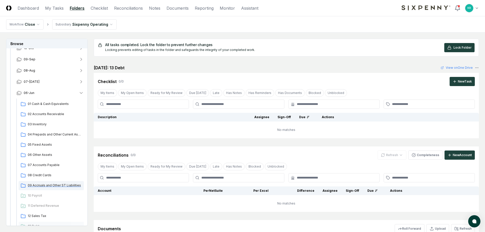
click at [43, 186] on span "09 Accruals and Other ST Liabilities" at bounding box center [55, 185] width 54 height 5
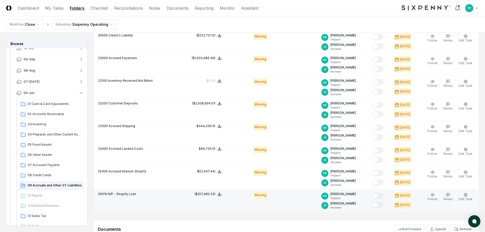
scroll to position [258, 0]
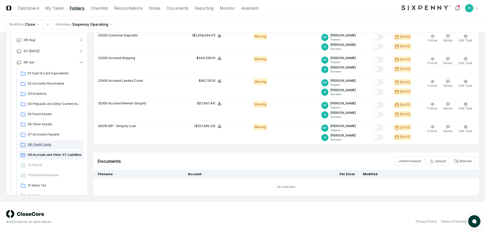
click at [38, 144] on span "08 Credit Cards" at bounding box center [55, 144] width 54 height 5
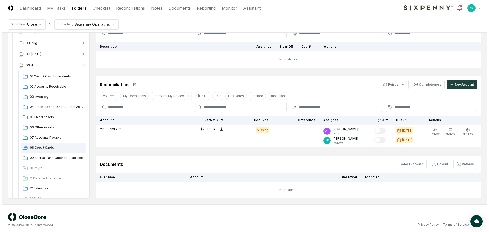
scroll to position [48, 0]
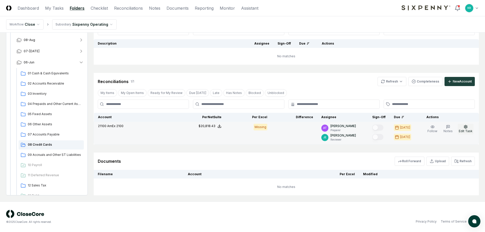
click at [469, 127] on button "Edit Task" at bounding box center [466, 129] width 16 height 11
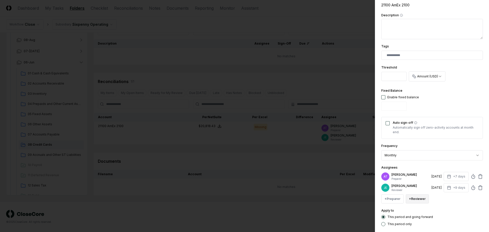
scroll to position [102, 0]
drag, startPoint x: 393, startPoint y: 199, endPoint x: 403, endPoint y: 201, distance: 10.9
click at [393, 199] on button "+ Preparer" at bounding box center [392, 198] width 22 height 9
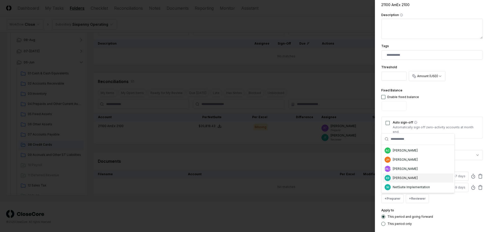
click at [406, 181] on div "KR [PERSON_NAME]" at bounding box center [418, 178] width 71 height 9
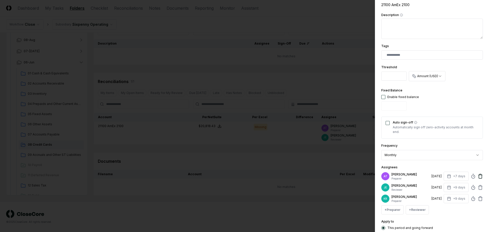
click at [478, 175] on icon at bounding box center [480, 176] width 5 height 5
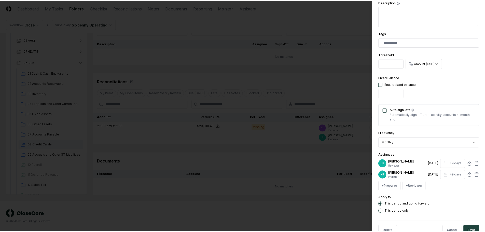
scroll to position [129, 0]
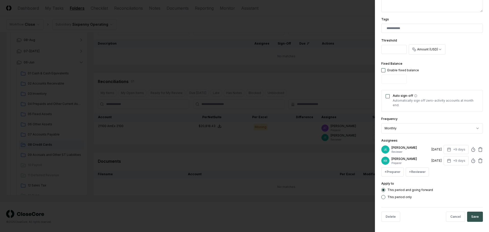
click at [473, 216] on button "Save" at bounding box center [475, 217] width 16 height 10
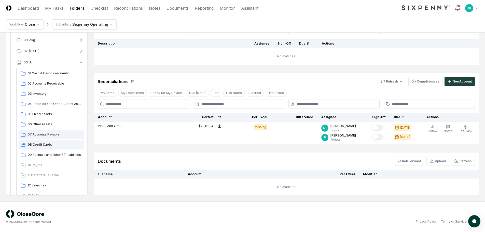
click at [51, 134] on span "07 Accounts Payable" at bounding box center [55, 134] width 54 height 5
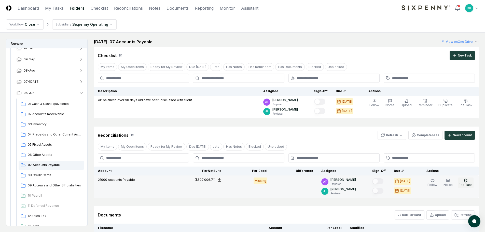
click at [463, 185] on span "Edit Task" at bounding box center [466, 185] width 14 height 4
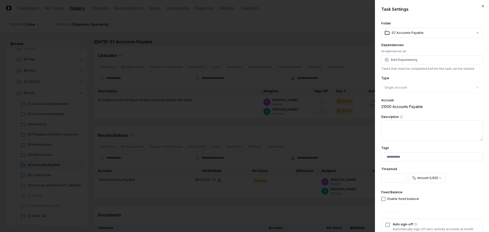
scroll to position [102, 0]
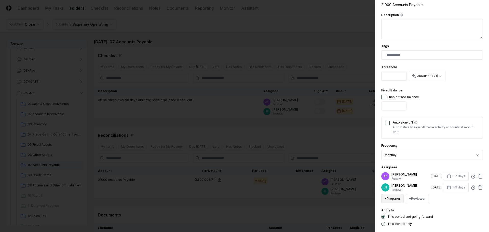
click at [394, 198] on button "+ Preparer" at bounding box center [392, 198] width 22 height 9
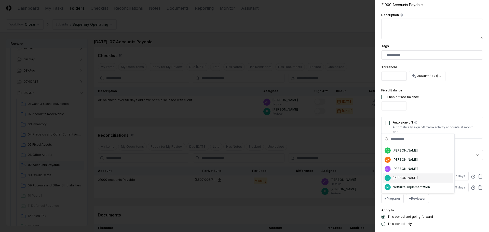
click at [400, 177] on div "[PERSON_NAME]" at bounding box center [405, 178] width 25 height 5
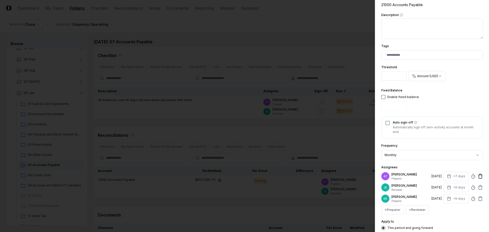
click at [478, 176] on icon at bounding box center [480, 176] width 5 height 5
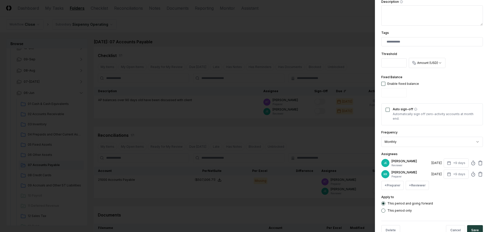
scroll to position [129, 0]
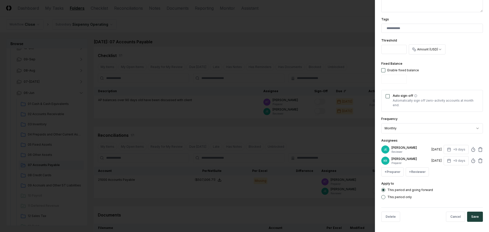
click at [472, 215] on button "Save" at bounding box center [475, 217] width 16 height 10
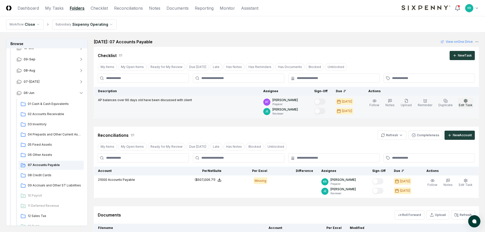
click at [471, 103] on span "Edit Task" at bounding box center [466, 105] width 14 height 4
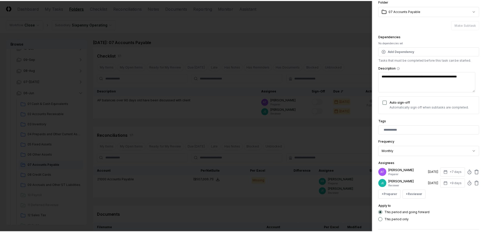
scroll to position [45, 0]
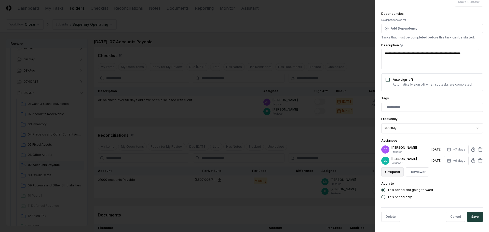
click at [393, 175] on button "+ Preparer" at bounding box center [392, 171] width 22 height 9
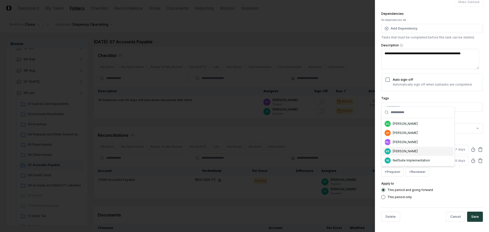
drag, startPoint x: 400, startPoint y: 153, endPoint x: 405, endPoint y: 156, distance: 6.5
click at [400, 153] on div "[PERSON_NAME]" at bounding box center [405, 151] width 25 height 5
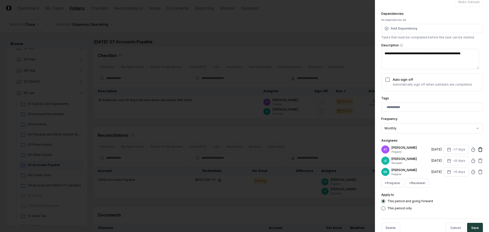
click at [478, 149] on icon at bounding box center [480, 149] width 5 height 5
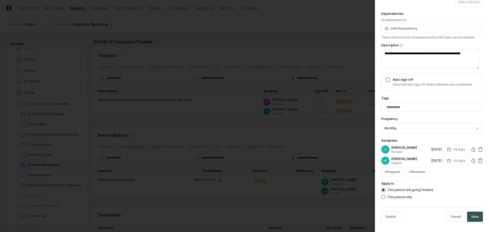
click at [472, 214] on button "Save" at bounding box center [475, 217] width 16 height 10
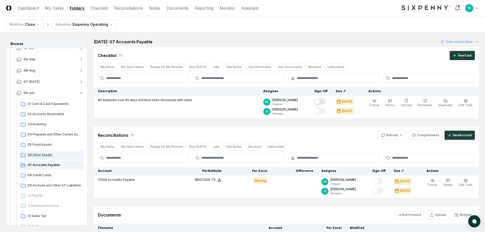
click at [43, 155] on span "06 Other Assets" at bounding box center [55, 155] width 54 height 5
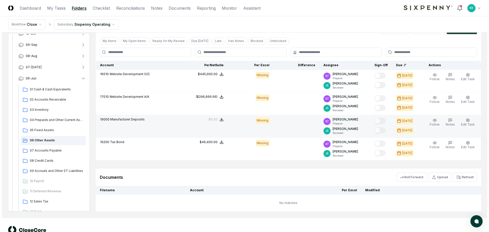
scroll to position [102, 0]
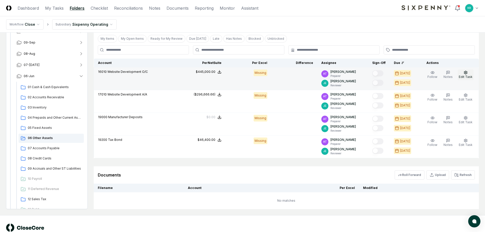
click at [470, 76] on span "Edit Task" at bounding box center [466, 77] width 14 height 4
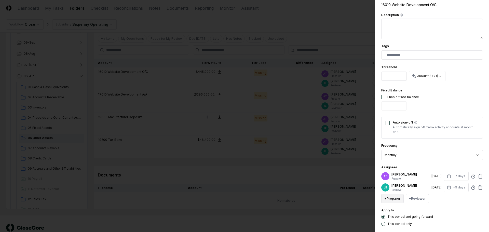
drag, startPoint x: 399, startPoint y: 199, endPoint x: 399, endPoint y: 194, distance: 4.6
click at [399, 198] on button "+ Preparer" at bounding box center [392, 198] width 22 height 9
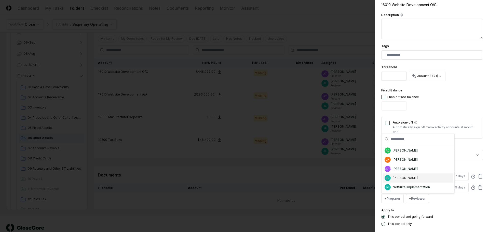
click at [392, 179] on div "KR [PERSON_NAME]" at bounding box center [418, 178] width 71 height 9
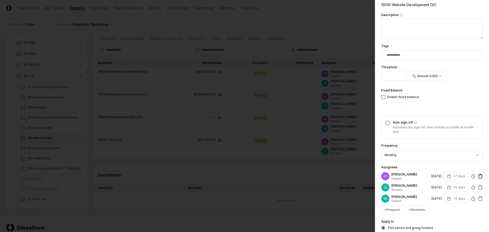
click at [480, 174] on icon at bounding box center [481, 174] width 2 height 1
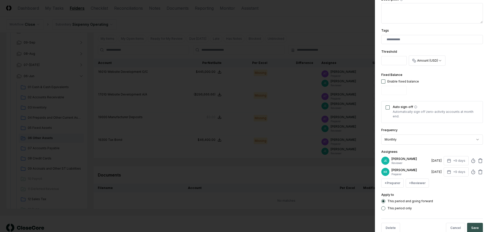
scroll to position [129, 0]
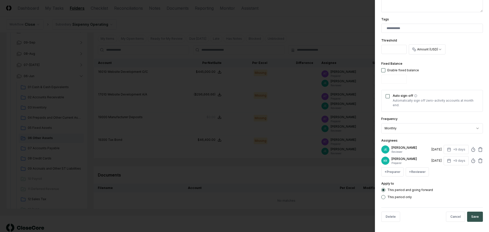
click at [474, 217] on button "Save" at bounding box center [475, 217] width 16 height 10
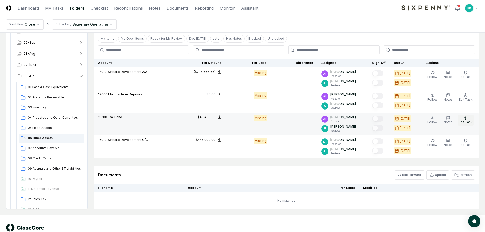
click at [466, 121] on span "Edit Task" at bounding box center [466, 122] width 14 height 4
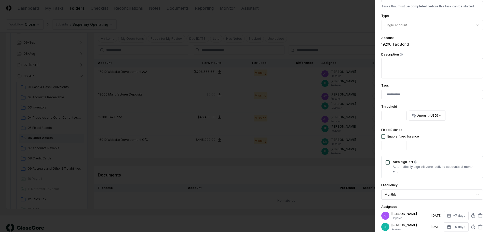
scroll to position [127, 0]
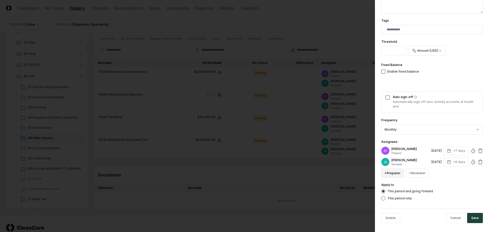
click at [396, 173] on button "+ Preparer" at bounding box center [392, 173] width 22 height 9
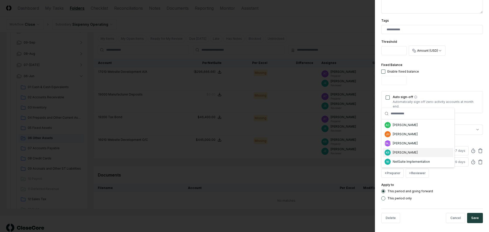
click at [405, 152] on div "[PERSON_NAME]" at bounding box center [405, 152] width 25 height 5
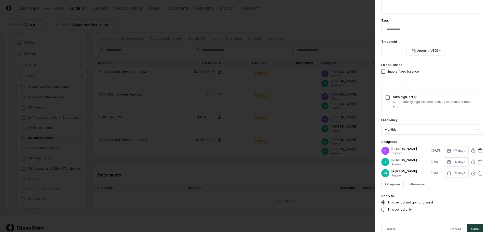
click at [478, 151] on icon at bounding box center [480, 150] width 5 height 5
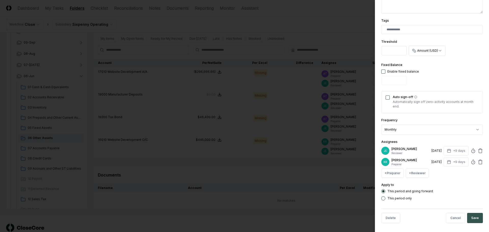
click at [475, 215] on button "Save" at bounding box center [475, 218] width 16 height 10
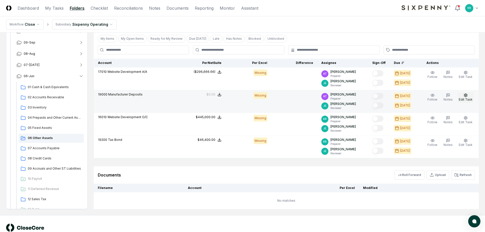
click at [465, 94] on icon "button" at bounding box center [466, 95] width 4 height 4
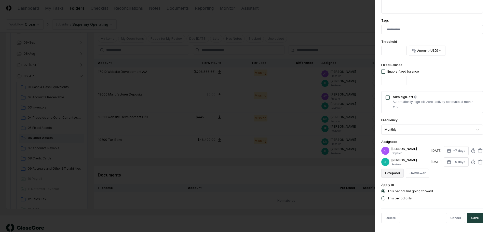
drag, startPoint x: 392, startPoint y: 171, endPoint x: 394, endPoint y: 174, distance: 3.0
click at [392, 171] on button "+ Preparer" at bounding box center [392, 173] width 22 height 9
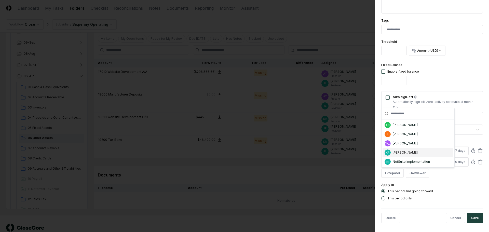
click at [393, 152] on div "[PERSON_NAME]" at bounding box center [405, 152] width 25 height 5
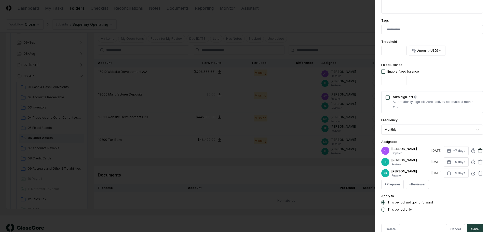
click at [480, 149] on icon at bounding box center [481, 149] width 2 height 1
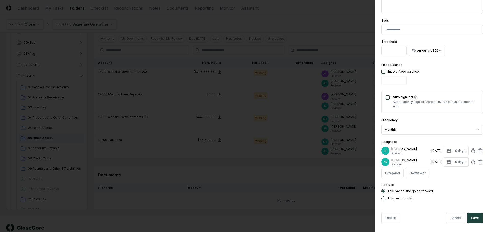
drag, startPoint x: 472, startPoint y: 218, endPoint x: 472, endPoint y: 215, distance: 3.1
click at [472, 218] on button "Save" at bounding box center [475, 218] width 16 height 10
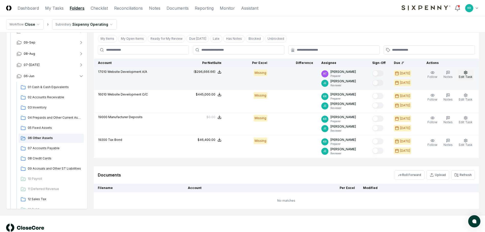
click at [469, 77] on span "Edit Task" at bounding box center [466, 77] width 14 height 4
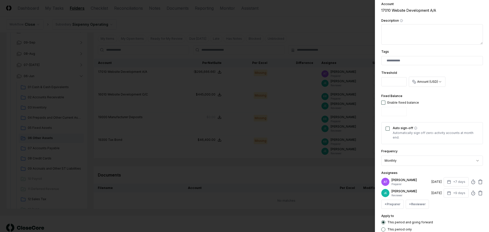
scroll to position [102, 0]
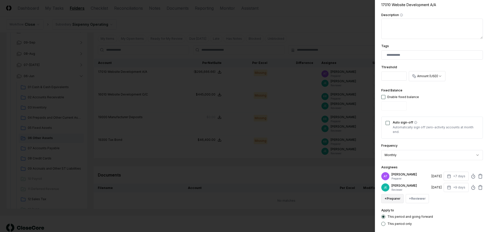
click at [395, 199] on button "+ Preparer" at bounding box center [392, 198] width 22 height 9
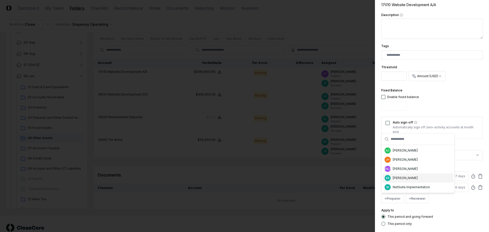
click at [399, 178] on div "[PERSON_NAME]" at bounding box center [405, 178] width 25 height 5
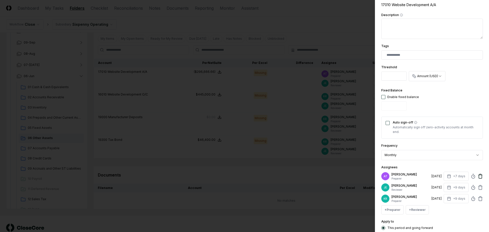
click at [478, 177] on icon at bounding box center [480, 176] width 5 height 5
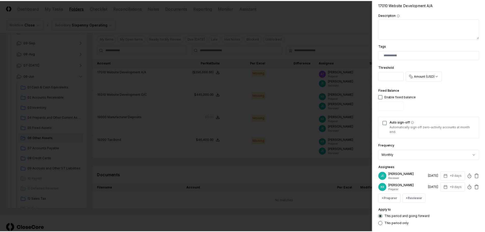
scroll to position [129, 0]
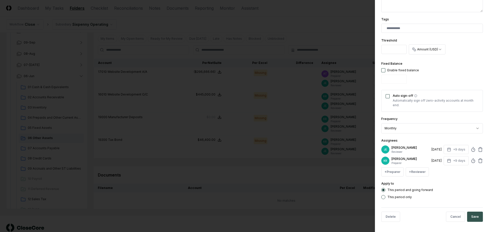
click at [473, 216] on button "Save" at bounding box center [475, 217] width 16 height 10
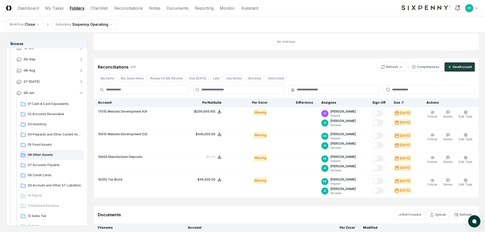
scroll to position [51, 0]
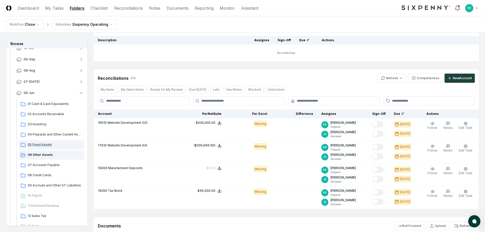
click at [41, 144] on span "05 Fixed Assets" at bounding box center [55, 144] width 54 height 5
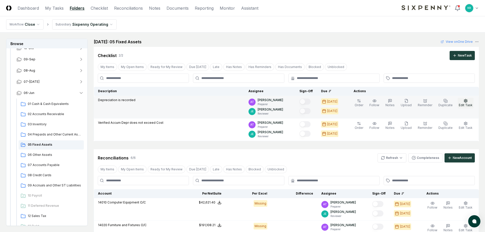
click at [467, 100] on circle "button" at bounding box center [466, 100] width 1 height 1
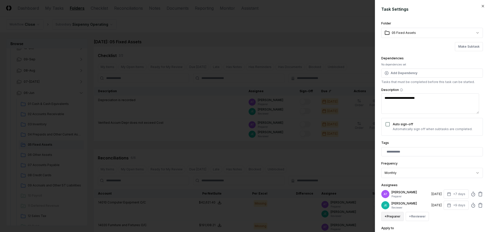
click at [392, 222] on div "**********" at bounding box center [432, 131] width 102 height 223
click at [392, 219] on button "+ Preparer" at bounding box center [392, 216] width 22 height 9
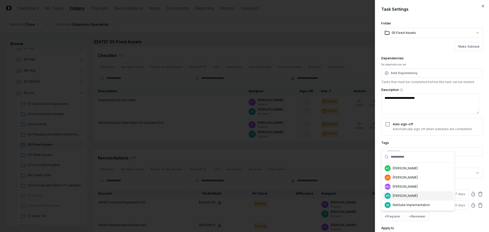
click at [399, 194] on div "[PERSON_NAME]" at bounding box center [405, 196] width 25 height 5
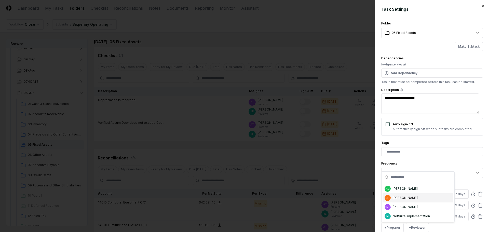
scroll to position [0, 0]
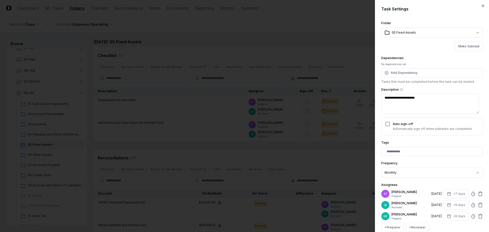
click at [472, 193] on div "AT [PERSON_NAME] Preparer [DATE] +7 days" at bounding box center [432, 193] width 102 height 9
click at [478, 192] on icon at bounding box center [480, 193] width 5 height 5
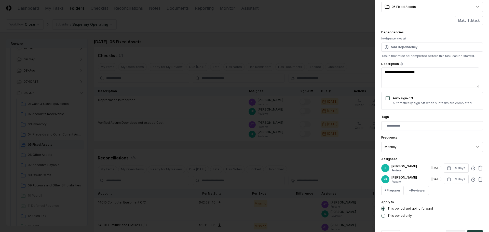
scroll to position [45, 0]
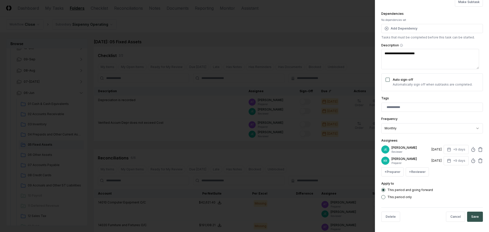
click at [467, 217] on button "Save" at bounding box center [475, 217] width 16 height 10
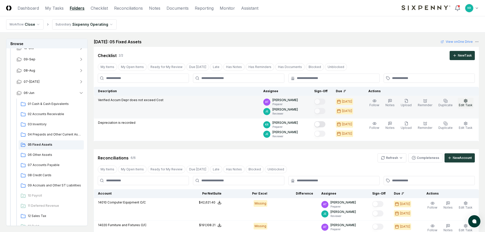
click at [464, 104] on span "Edit Task" at bounding box center [466, 105] width 14 height 4
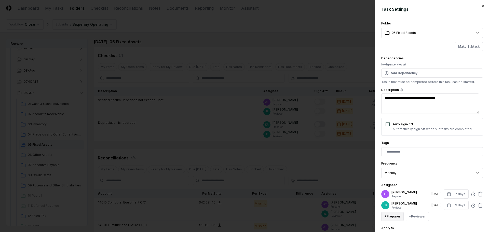
click at [397, 218] on button "+ Preparer" at bounding box center [392, 216] width 22 height 9
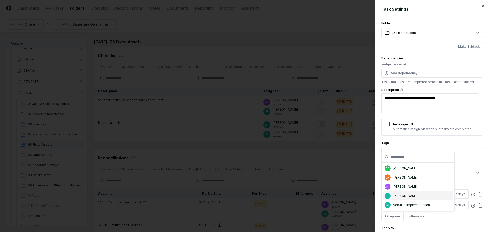
click at [400, 197] on div "[PERSON_NAME]" at bounding box center [405, 196] width 25 height 5
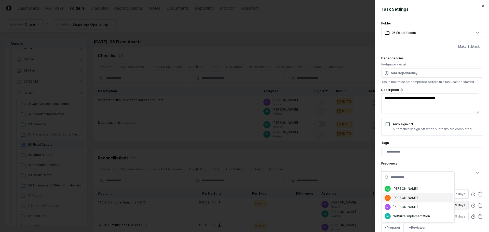
scroll to position [0, 0]
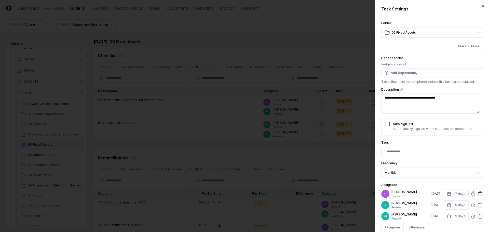
click at [479, 193] on icon at bounding box center [480, 194] width 3 height 3
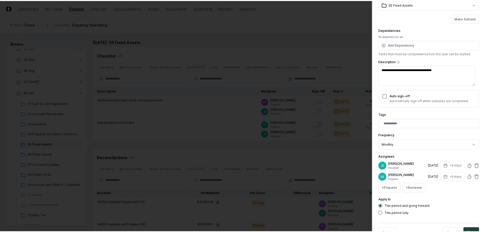
scroll to position [45, 0]
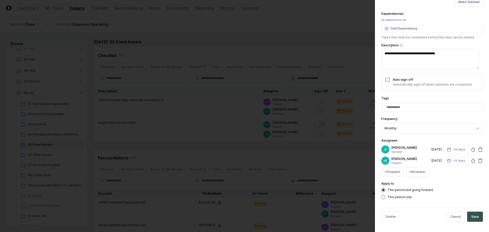
click at [470, 215] on button "Save" at bounding box center [475, 217] width 16 height 10
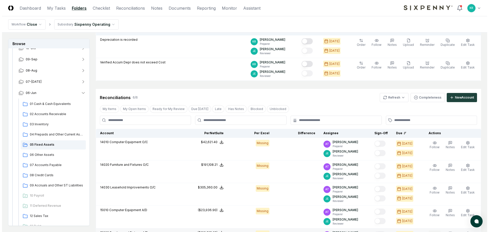
scroll to position [127, 0]
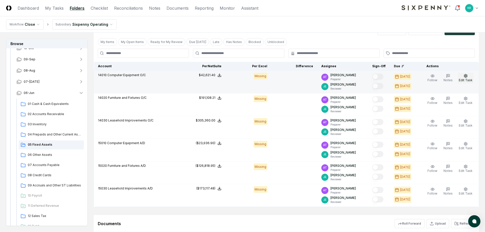
click at [469, 79] on span "Edit Task" at bounding box center [466, 80] width 14 height 4
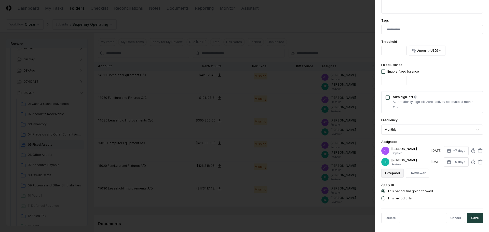
click at [396, 176] on button "+ Preparer" at bounding box center [392, 173] width 22 height 9
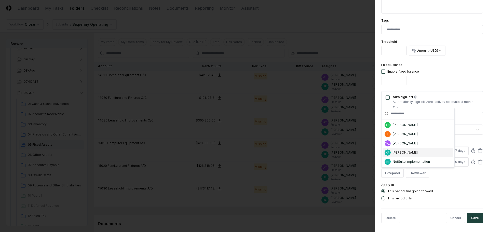
click at [390, 155] on div "KR [PERSON_NAME]" at bounding box center [418, 152] width 71 height 9
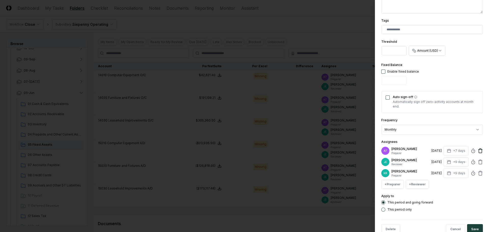
click at [478, 150] on icon at bounding box center [480, 150] width 5 height 5
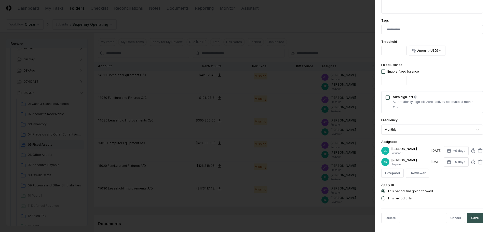
click at [468, 215] on button "Save" at bounding box center [475, 218] width 16 height 10
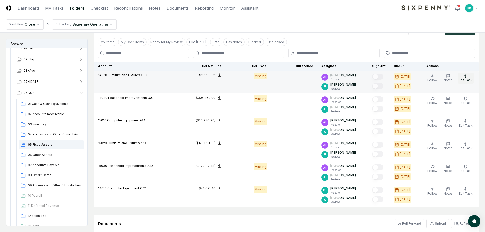
click at [464, 80] on span "Edit Task" at bounding box center [466, 80] width 14 height 4
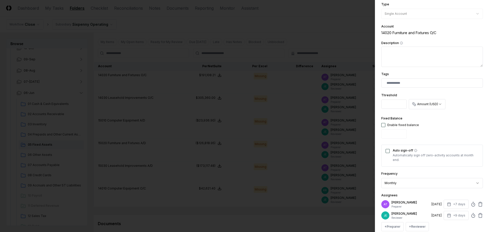
scroll to position [76, 0]
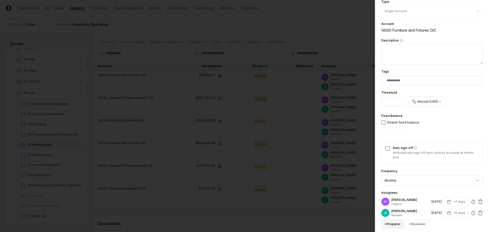
click at [394, 222] on button "+ Preparer" at bounding box center [392, 224] width 22 height 9
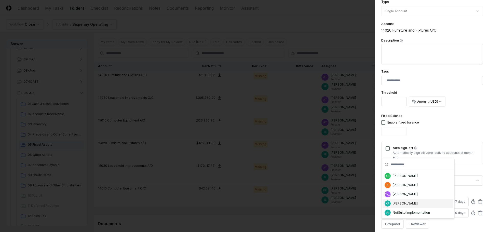
click at [399, 205] on div "[PERSON_NAME]" at bounding box center [405, 203] width 25 height 5
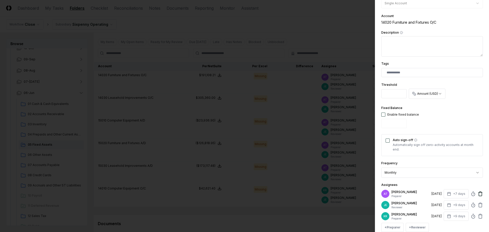
click at [479, 196] on icon at bounding box center [480, 194] width 3 height 3
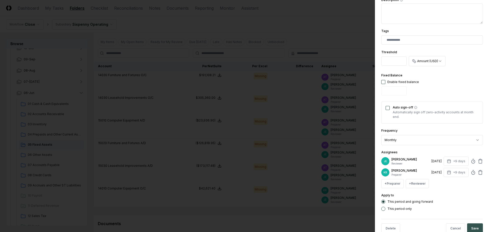
scroll to position [129, 0]
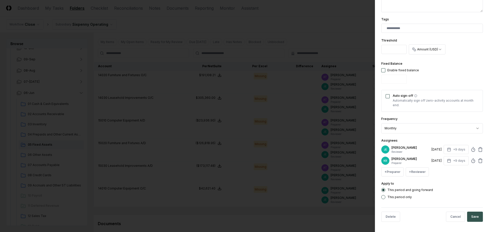
click at [477, 214] on button "Save" at bounding box center [475, 217] width 16 height 10
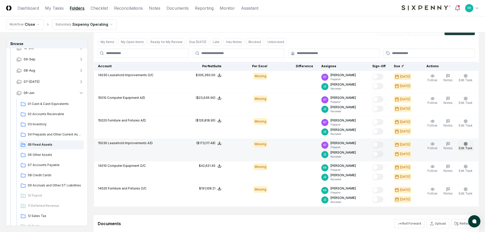
click at [468, 144] on icon "button" at bounding box center [466, 143] width 3 height 3
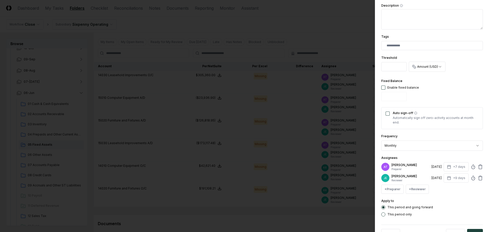
scroll to position [127, 0]
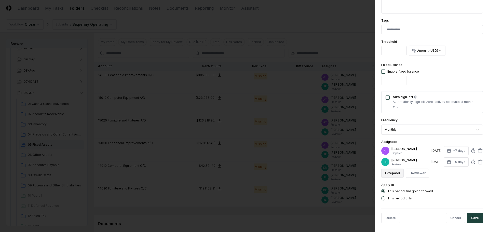
click at [392, 176] on button "+ Preparer" at bounding box center [392, 173] width 22 height 9
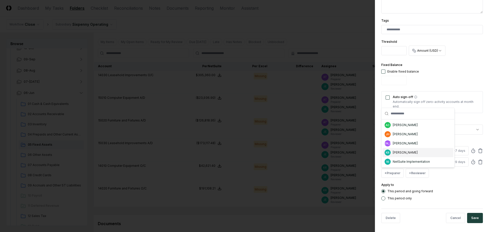
click at [394, 155] on div "KR [PERSON_NAME]" at bounding box center [418, 152] width 71 height 9
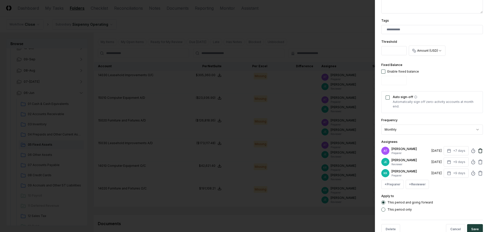
click at [478, 150] on icon at bounding box center [480, 150] width 5 height 5
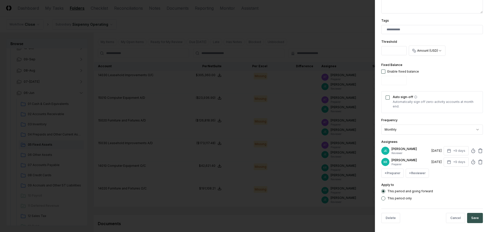
click at [473, 217] on button "Save" at bounding box center [475, 218] width 16 height 10
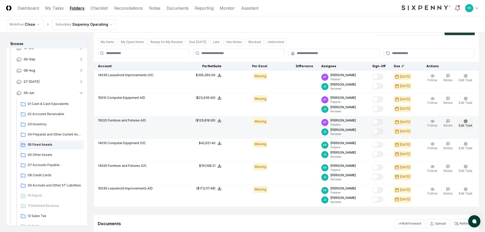
click at [470, 121] on button "Edit Task" at bounding box center [466, 123] width 16 height 11
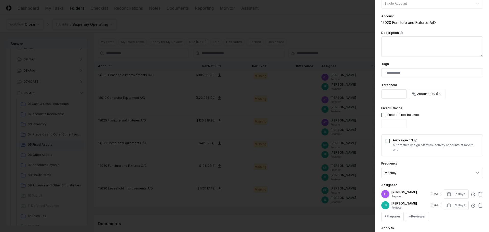
scroll to position [102, 0]
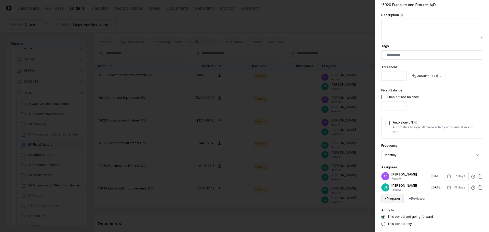
click at [394, 198] on button "+ Preparer" at bounding box center [392, 198] width 22 height 9
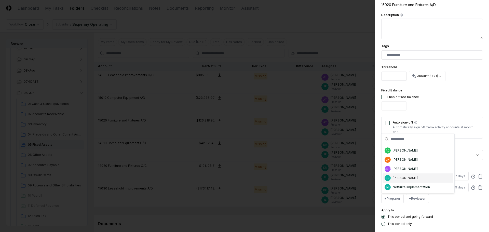
click at [394, 180] on div "[PERSON_NAME]" at bounding box center [405, 178] width 25 height 5
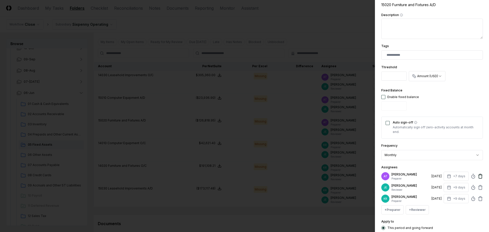
click at [478, 174] on icon at bounding box center [480, 176] width 5 height 5
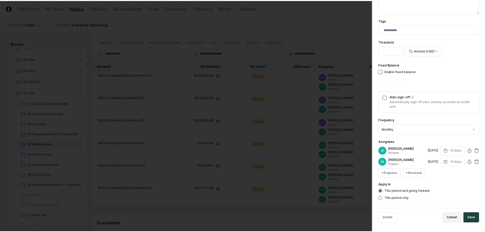
scroll to position [129, 0]
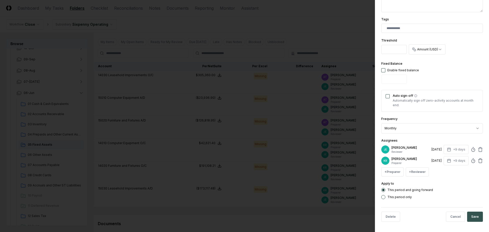
click at [470, 216] on button "Save" at bounding box center [475, 217] width 16 height 10
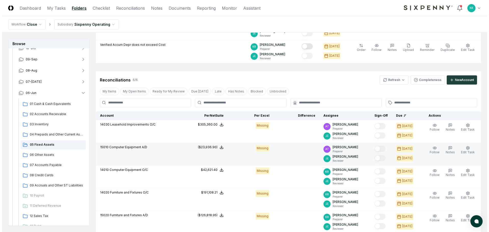
scroll to position [76, 0]
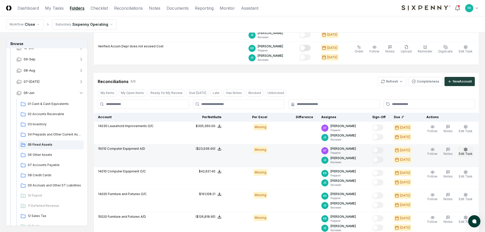
click at [465, 150] on icon "button" at bounding box center [466, 150] width 4 height 4
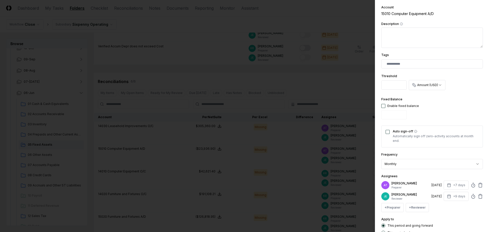
scroll to position [102, 0]
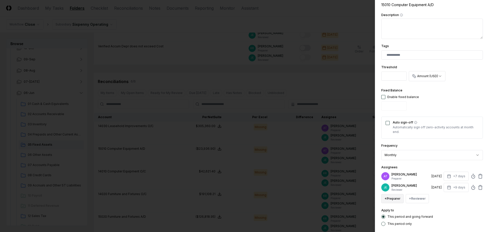
click at [393, 200] on button "+ Preparer" at bounding box center [392, 198] width 22 height 9
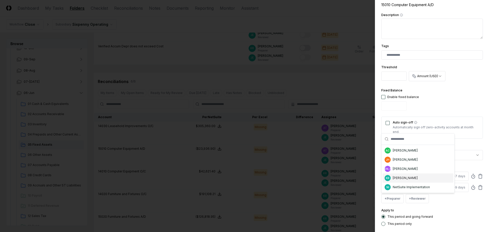
click at [399, 179] on div "[PERSON_NAME]" at bounding box center [405, 178] width 25 height 5
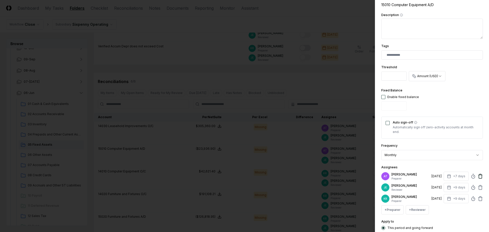
click at [478, 177] on icon at bounding box center [480, 176] width 5 height 5
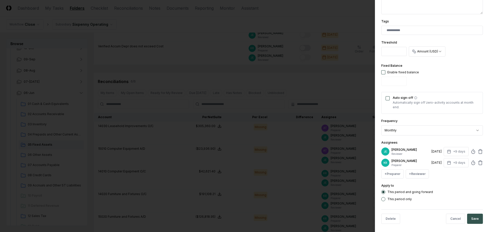
scroll to position [129, 0]
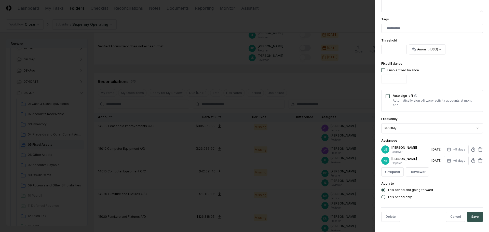
click at [471, 215] on button "Save" at bounding box center [475, 217] width 16 height 10
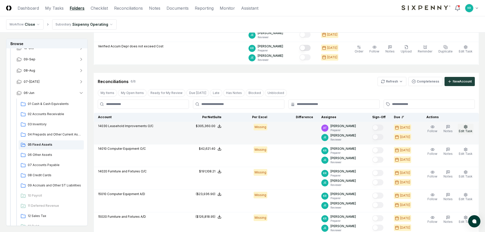
click at [468, 131] on span "Edit Task" at bounding box center [466, 131] width 14 height 4
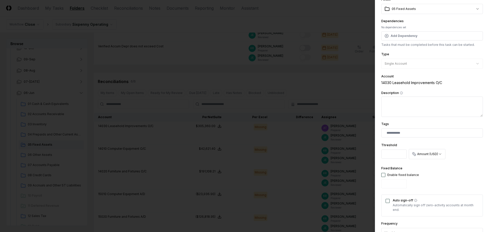
scroll to position [102, 0]
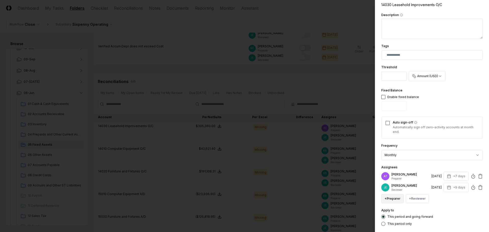
click at [393, 201] on button "+ Preparer" at bounding box center [392, 198] width 22 height 9
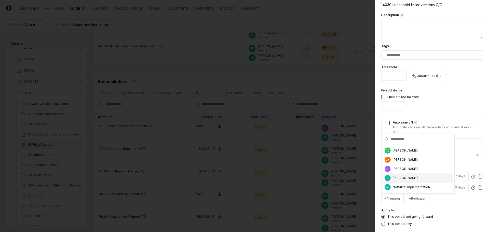
click at [396, 179] on div "[PERSON_NAME]" at bounding box center [405, 178] width 25 height 5
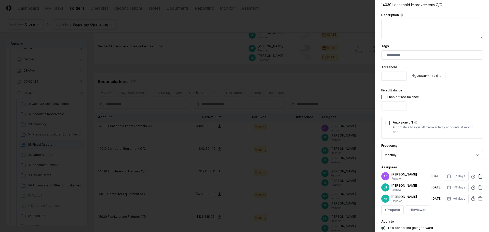
click at [478, 176] on icon at bounding box center [480, 176] width 5 height 5
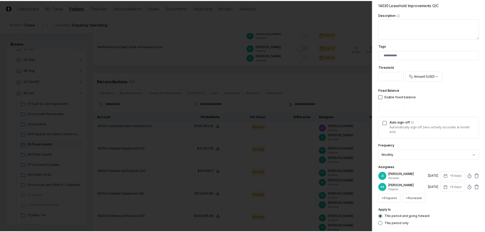
scroll to position [129, 0]
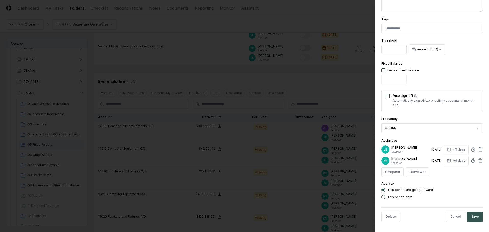
click at [468, 215] on button "Save" at bounding box center [475, 217] width 16 height 10
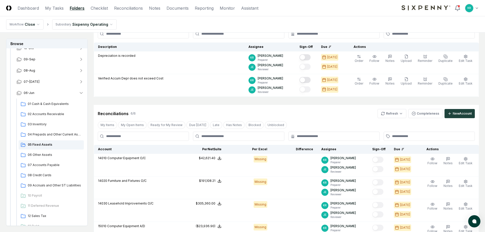
scroll to position [127, 0]
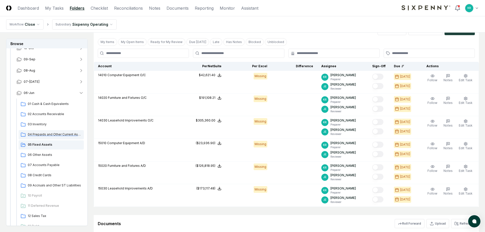
click at [56, 130] on div "04 Prepaids and Other Current Assets" at bounding box center [51, 134] width 65 height 9
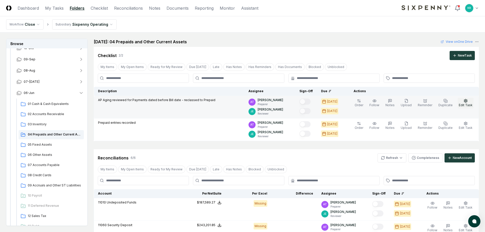
click at [470, 99] on button "Edit Task" at bounding box center [466, 103] width 16 height 11
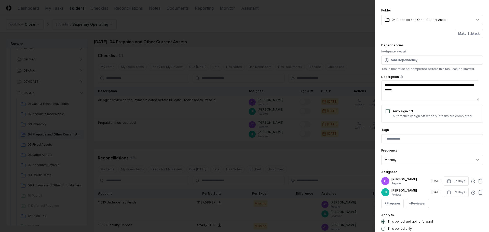
scroll to position [25, 0]
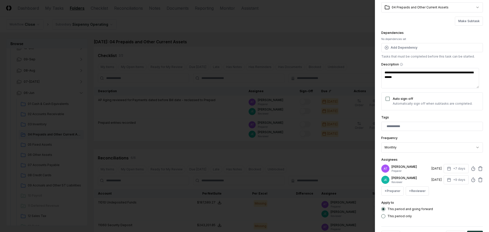
click at [395, 196] on div "**********" at bounding box center [432, 106] width 102 height 223
click at [396, 192] on button "+ Preparer" at bounding box center [392, 191] width 22 height 9
drag, startPoint x: 399, startPoint y: 169, endPoint x: 451, endPoint y: 171, distance: 52.0
click at [399, 169] on div "[PERSON_NAME]" at bounding box center [405, 170] width 25 height 5
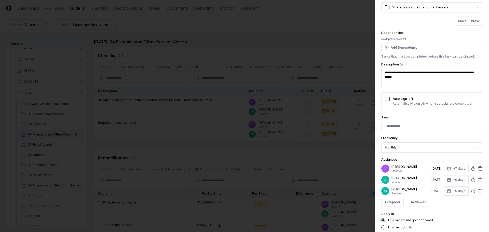
click at [479, 168] on icon at bounding box center [480, 168] width 3 height 3
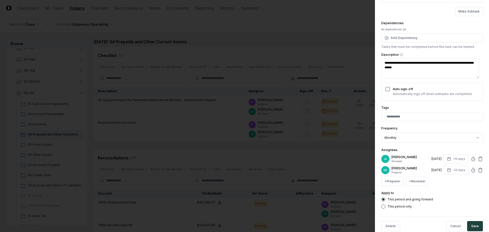
scroll to position [45, 0]
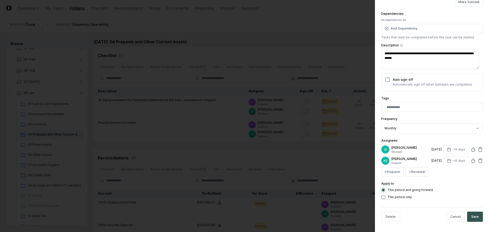
click at [473, 215] on button "Save" at bounding box center [475, 217] width 16 height 10
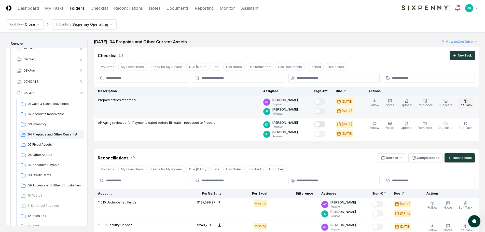
click at [463, 102] on button "Edit Task" at bounding box center [466, 103] width 16 height 11
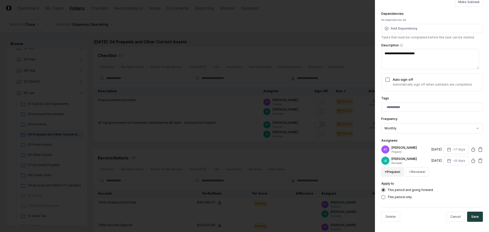
click at [395, 174] on button "+ Preparer" at bounding box center [392, 171] width 22 height 9
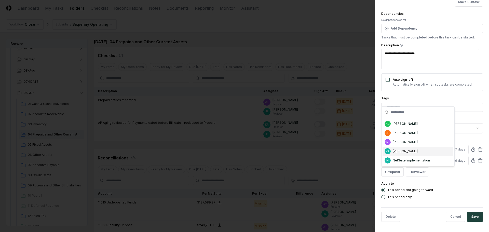
drag, startPoint x: 402, startPoint y: 154, endPoint x: 440, endPoint y: 155, distance: 37.2
click at [402, 154] on div "KR [PERSON_NAME]" at bounding box center [418, 151] width 71 height 9
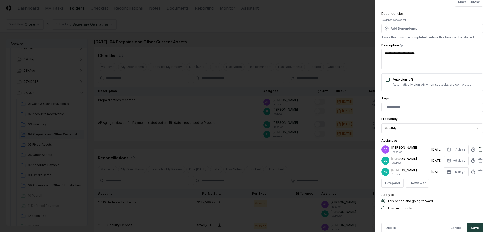
click at [479, 150] on icon at bounding box center [480, 149] width 3 height 3
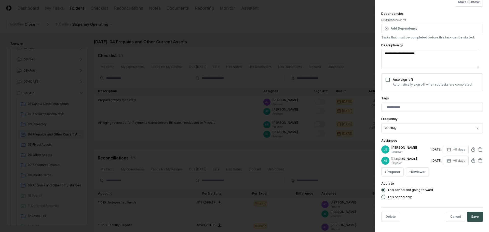
click at [475, 218] on button "Save" at bounding box center [475, 217] width 16 height 10
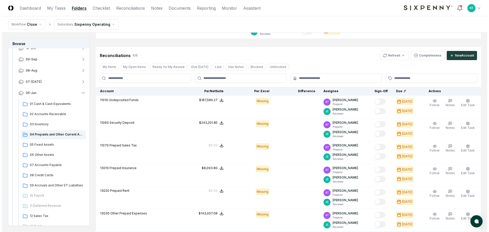
scroll to position [127, 0]
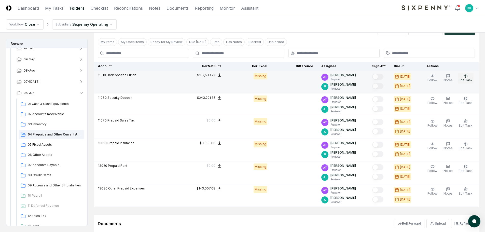
click at [467, 78] on span "Edit Task" at bounding box center [466, 80] width 14 height 4
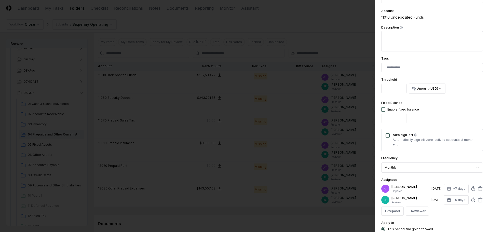
scroll to position [102, 0]
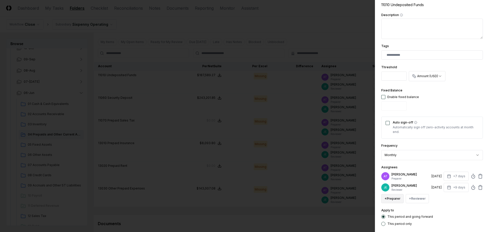
click at [393, 200] on button "+ Preparer" at bounding box center [392, 198] width 22 height 9
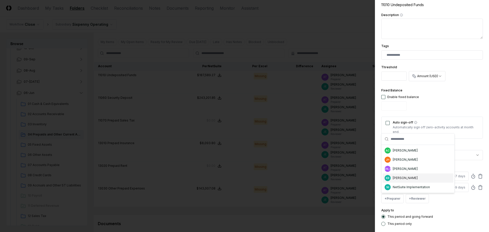
click at [401, 179] on div "[PERSON_NAME]" at bounding box center [405, 178] width 25 height 5
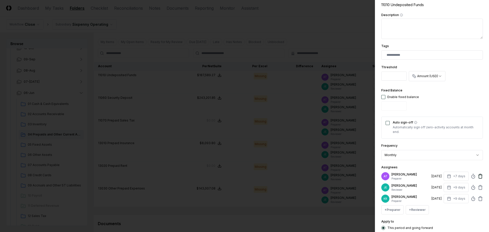
click at [478, 177] on icon at bounding box center [480, 176] width 5 height 5
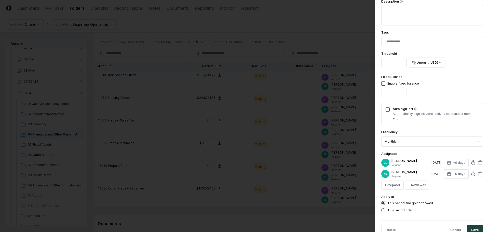
scroll to position [129, 0]
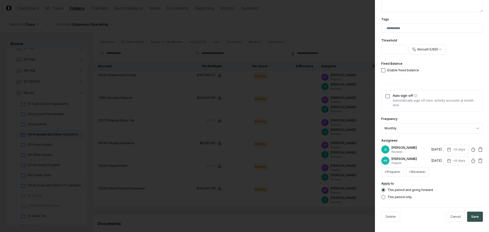
click at [473, 215] on button "Save" at bounding box center [475, 217] width 16 height 10
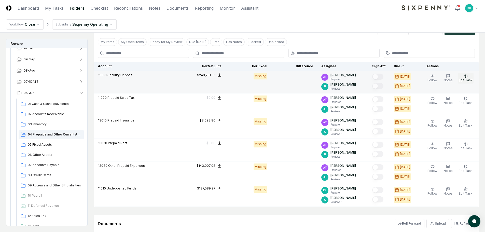
click at [463, 81] on span "Edit Task" at bounding box center [466, 80] width 14 height 4
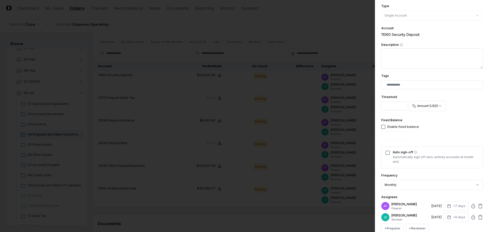
scroll to position [127, 0]
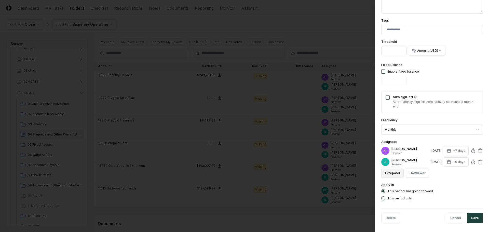
click at [396, 173] on button "+ Preparer" at bounding box center [392, 173] width 22 height 9
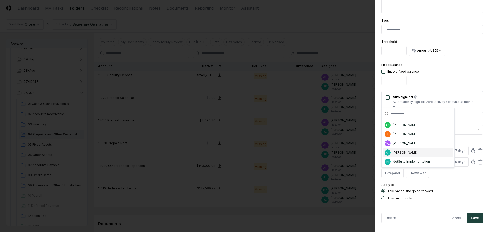
click at [393, 150] on div "KR [PERSON_NAME]" at bounding box center [418, 152] width 71 height 9
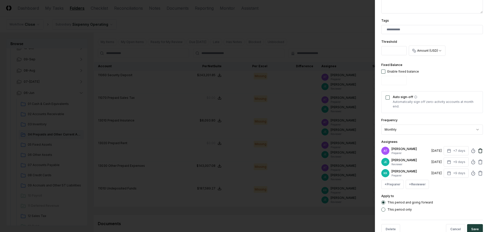
click at [478, 152] on icon at bounding box center [480, 150] width 5 height 5
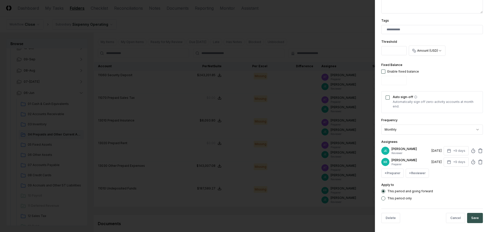
click at [470, 220] on button "Save" at bounding box center [475, 218] width 16 height 10
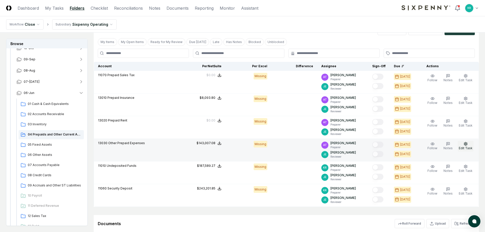
click at [467, 149] on span "Edit Task" at bounding box center [466, 148] width 14 height 4
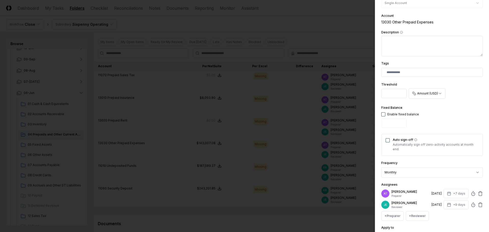
scroll to position [102, 0]
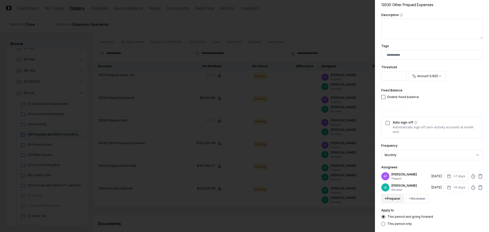
click at [397, 196] on button "+ Preparer" at bounding box center [392, 198] width 22 height 9
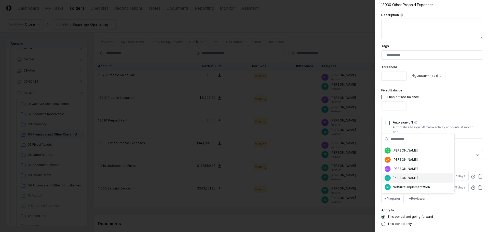
click at [401, 178] on div "[PERSON_NAME]" at bounding box center [405, 178] width 25 height 5
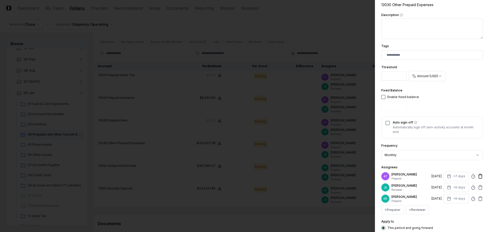
click at [478, 174] on icon at bounding box center [480, 176] width 5 height 5
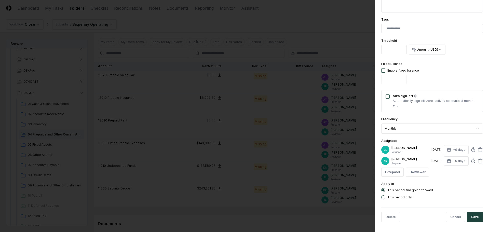
scroll to position [129, 0]
click at [471, 216] on button "Save" at bounding box center [475, 217] width 16 height 10
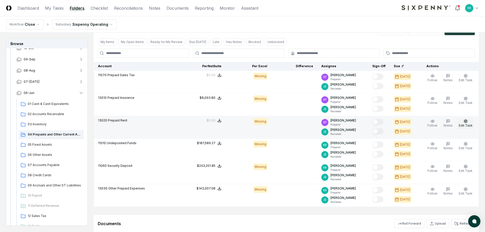
click at [463, 124] on span "Edit Task" at bounding box center [466, 126] width 14 height 4
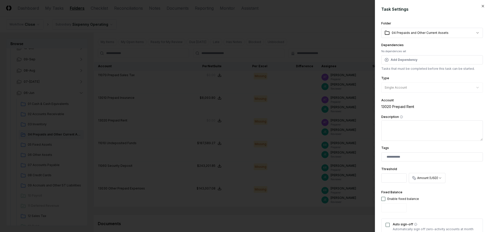
scroll to position [127, 0]
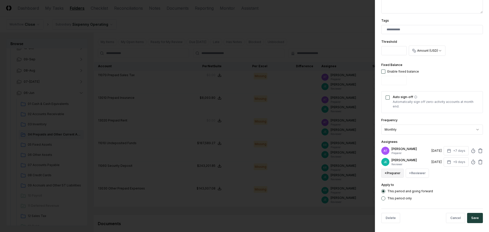
click at [392, 175] on button "+ Preparer" at bounding box center [392, 173] width 22 height 9
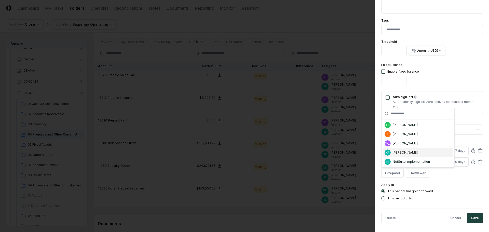
click at [397, 154] on div "[PERSON_NAME]" at bounding box center [405, 152] width 25 height 5
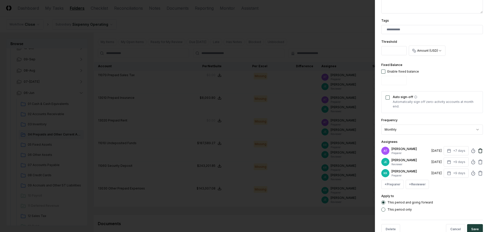
click at [479, 153] on icon at bounding box center [480, 151] width 3 height 3
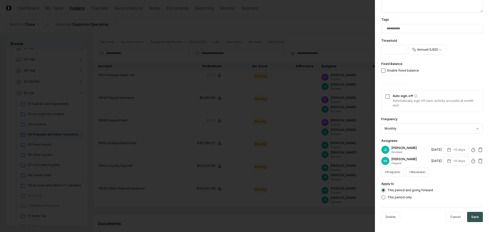
scroll to position [129, 0]
click at [469, 216] on button "Save" at bounding box center [475, 217] width 16 height 10
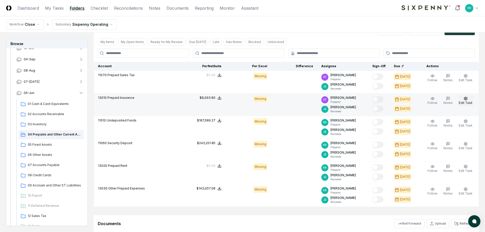
click at [466, 99] on circle "button" at bounding box center [466, 98] width 1 height 1
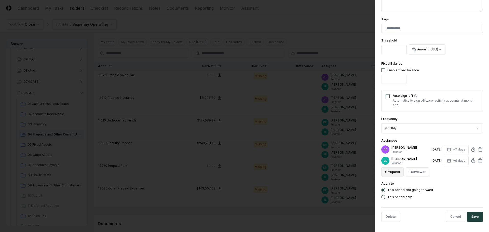
click at [395, 170] on button "+ Preparer" at bounding box center [392, 171] width 22 height 9
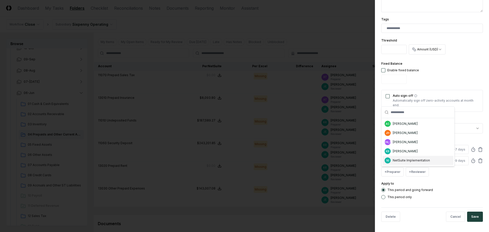
click at [397, 153] on div "[PERSON_NAME]" at bounding box center [405, 151] width 25 height 5
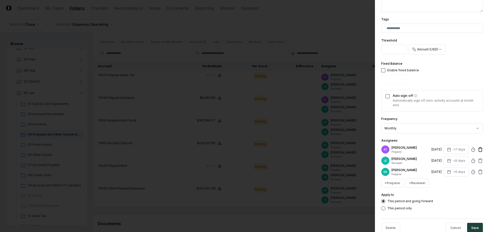
click at [479, 149] on icon at bounding box center [480, 149] width 3 height 3
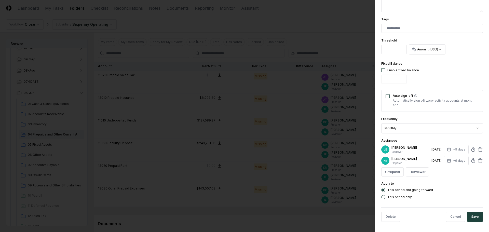
click at [473, 216] on button "Save" at bounding box center [475, 217] width 16 height 10
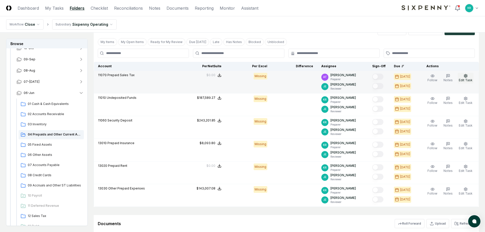
click at [465, 78] on span "Edit Task" at bounding box center [466, 80] width 14 height 4
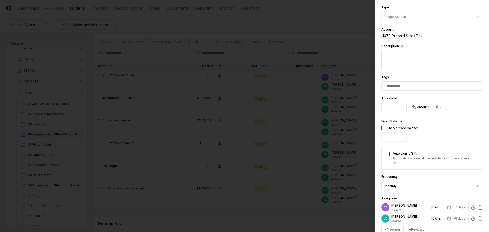
scroll to position [102, 0]
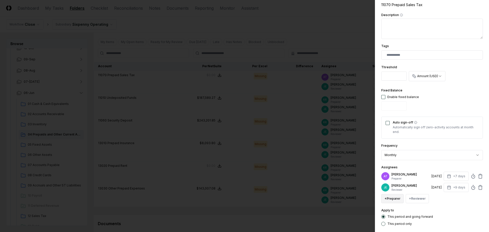
click at [394, 198] on button "+ Preparer" at bounding box center [392, 198] width 22 height 9
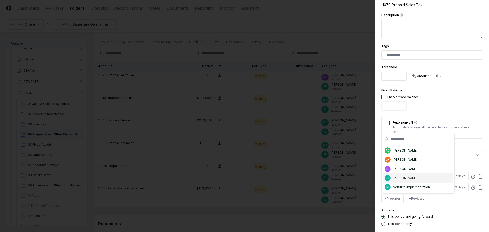
click at [399, 179] on div "[PERSON_NAME]" at bounding box center [405, 178] width 25 height 5
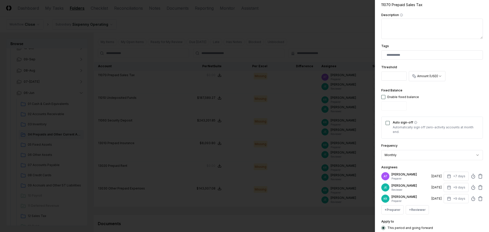
click at [473, 177] on div "AT [PERSON_NAME] Preparer [DATE] +7 days" at bounding box center [432, 176] width 102 height 9
click at [478, 178] on icon at bounding box center [480, 176] width 5 height 5
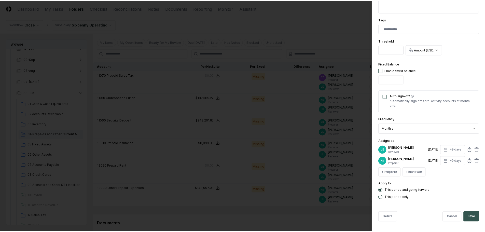
scroll to position [129, 0]
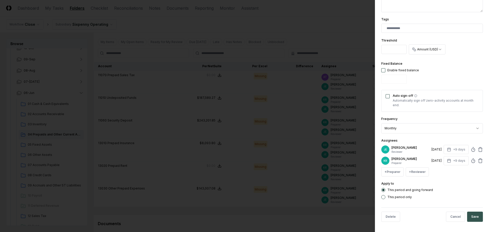
click at [470, 219] on button "Save" at bounding box center [475, 217] width 16 height 10
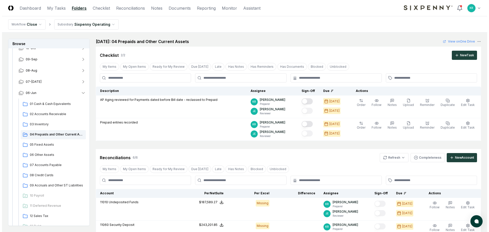
scroll to position [0, 0]
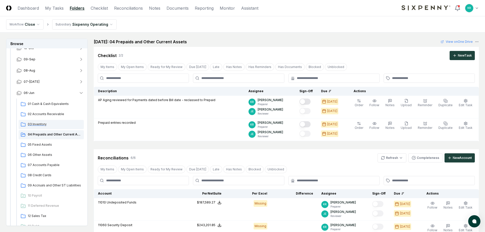
click at [42, 125] on span "03 Inventory" at bounding box center [55, 124] width 54 height 5
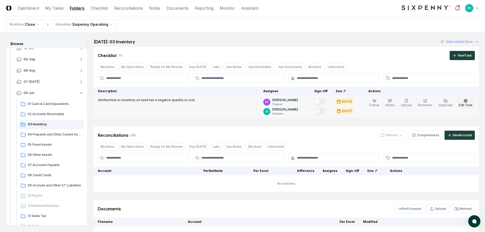
click at [468, 103] on span "Edit Task" at bounding box center [466, 105] width 14 height 4
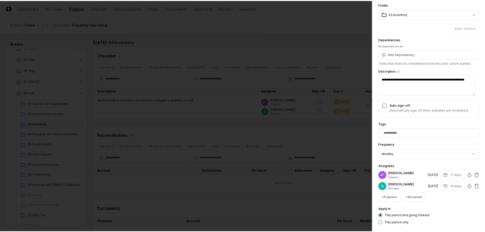
scroll to position [45, 0]
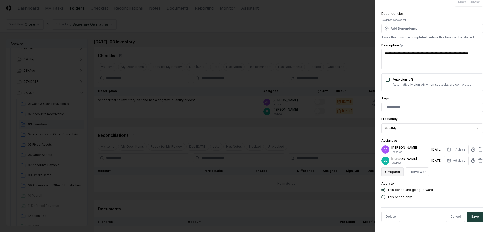
click at [389, 172] on button "+ Preparer" at bounding box center [392, 171] width 22 height 9
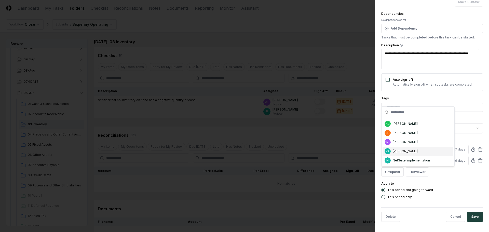
click at [399, 152] on div "[PERSON_NAME]" at bounding box center [405, 151] width 25 height 5
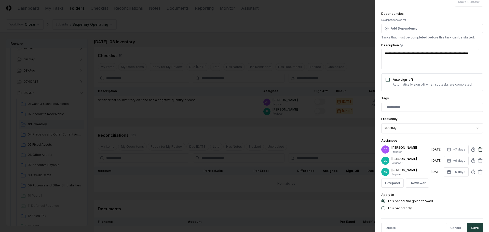
click at [478, 150] on icon at bounding box center [480, 149] width 5 height 5
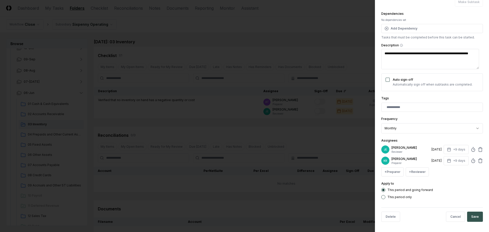
click at [475, 217] on button "Save" at bounding box center [475, 217] width 16 height 10
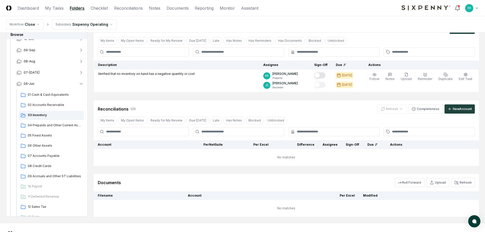
scroll to position [48, 0]
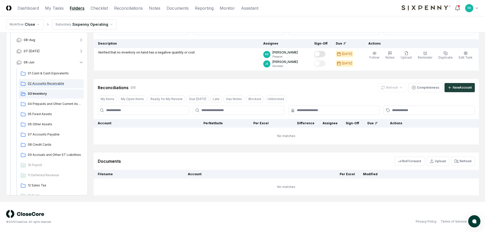
click at [48, 84] on span "02 Accounts Receivable" at bounding box center [55, 83] width 54 height 5
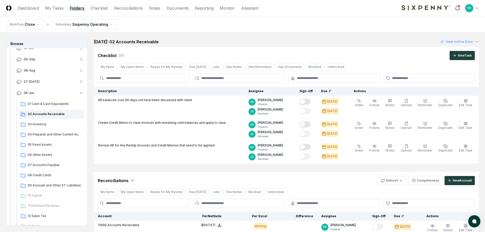
scroll to position [99, 0]
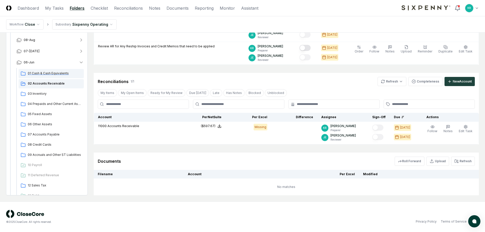
click at [39, 71] on span "01 Cash & Cash Equivalents" at bounding box center [55, 73] width 54 height 5
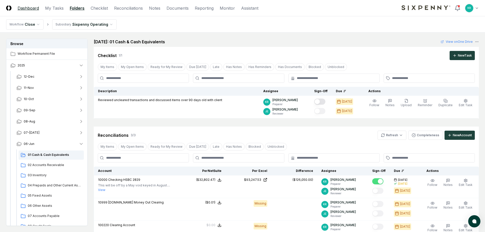
click at [25, 9] on link "Dashboard" at bounding box center [28, 8] width 21 height 6
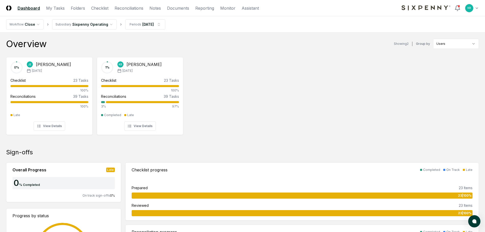
scroll to position [25, 0]
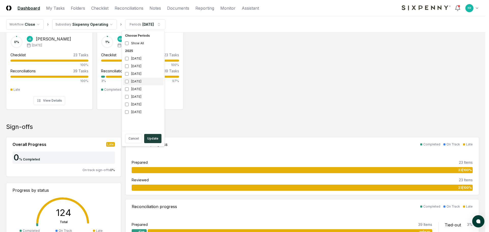
click at [140, 80] on div "[DATE]" at bounding box center [143, 82] width 41 height 8
click at [140, 74] on div "[DATE]" at bounding box center [143, 74] width 41 height 8
click at [150, 140] on button "Update" at bounding box center [152, 138] width 17 height 9
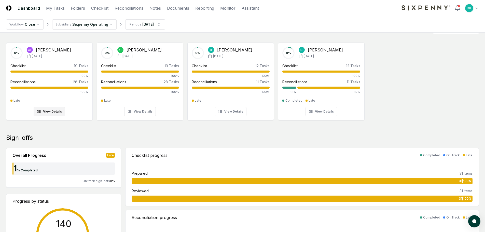
scroll to position [25, 0]
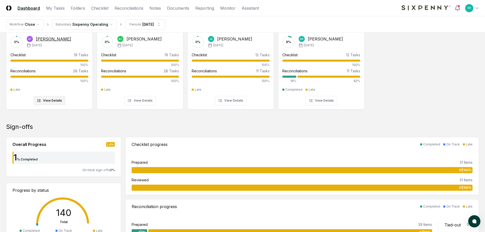
click at [57, 39] on div "[PERSON_NAME]" at bounding box center [53, 39] width 35 height 6
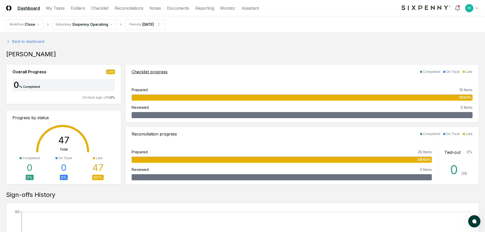
click at [163, 72] on div "Checklist progress" at bounding box center [150, 72] width 36 height 6
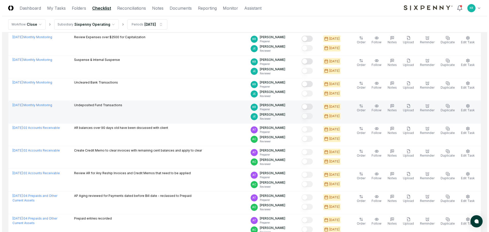
scroll to position [153, 0]
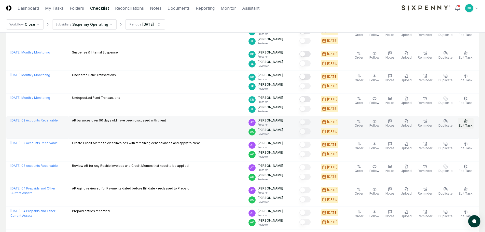
click at [469, 123] on button "Edit Task" at bounding box center [466, 123] width 16 height 11
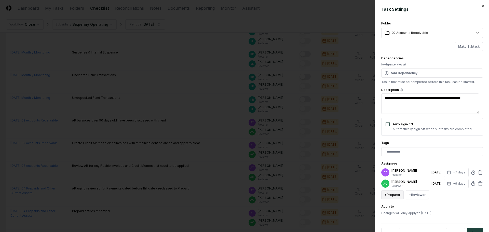
click at [398, 196] on button "+ Preparer" at bounding box center [392, 194] width 22 height 9
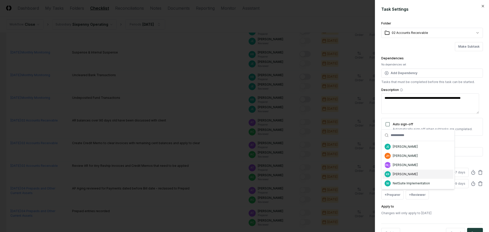
click at [401, 173] on div "[PERSON_NAME]" at bounding box center [405, 174] width 25 height 5
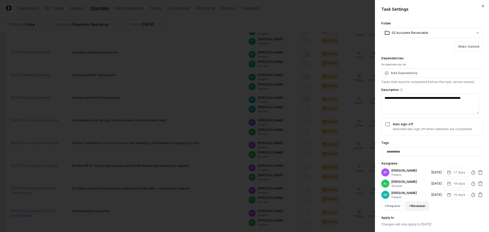
click at [415, 205] on button "+ Reviewer" at bounding box center [417, 206] width 23 height 9
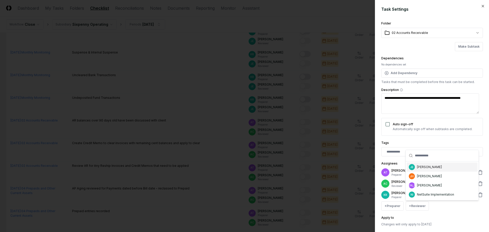
click at [419, 170] on div "[PERSON_NAME]" at bounding box center [442, 167] width 71 height 9
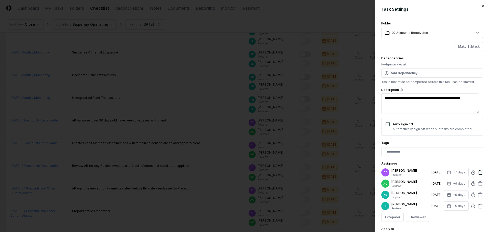
click at [478, 173] on icon at bounding box center [480, 172] width 5 height 5
click at [479, 182] on icon at bounding box center [481, 182] width 4 height 0
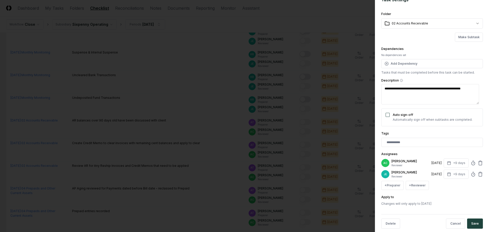
scroll to position [16, 0]
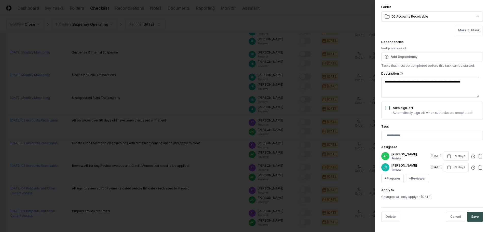
click at [476, 219] on button "Save" at bounding box center [475, 217] width 16 height 10
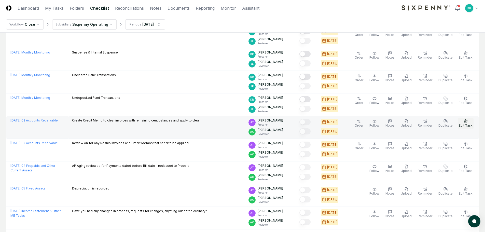
click at [465, 124] on span "Edit Task" at bounding box center [466, 126] width 14 height 4
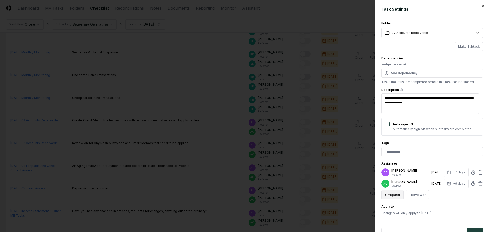
click at [396, 196] on button "+ Preparer" at bounding box center [392, 194] width 22 height 9
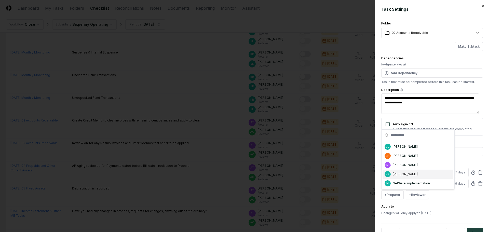
click at [395, 176] on div "[PERSON_NAME]" at bounding box center [405, 174] width 25 height 5
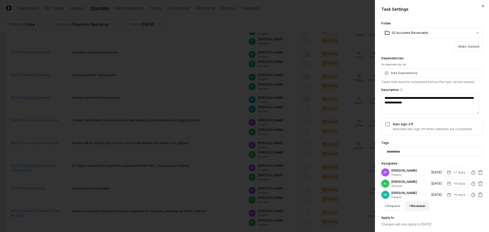
click at [418, 204] on button "+ Reviewer" at bounding box center [417, 206] width 23 height 9
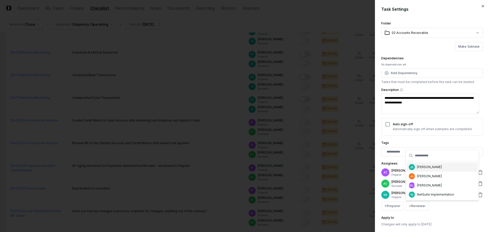
click at [418, 168] on div "[PERSON_NAME]" at bounding box center [429, 167] width 25 height 5
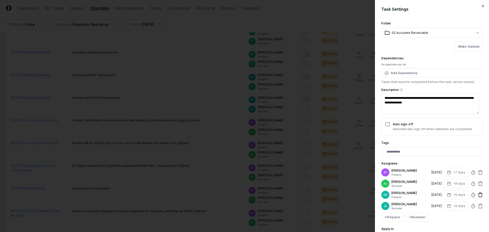
drag, startPoint x: 476, startPoint y: 172, endPoint x: 479, endPoint y: 185, distance: 13.0
click at [478, 173] on icon at bounding box center [480, 172] width 5 height 5
click at [478, 174] on icon at bounding box center [480, 172] width 5 height 5
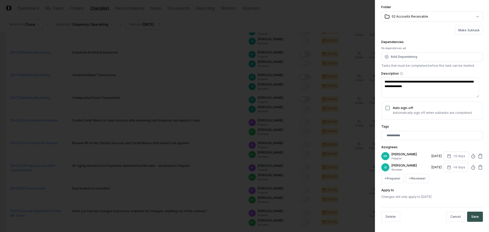
click at [473, 216] on button "Save" at bounding box center [475, 217] width 16 height 10
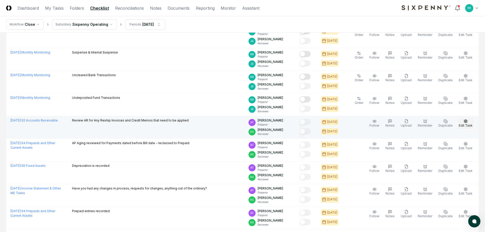
click at [467, 129] on button "Edit Task" at bounding box center [466, 123] width 16 height 11
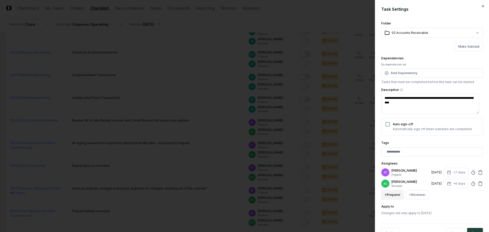
click at [396, 194] on button "+ Preparer" at bounding box center [392, 194] width 22 height 9
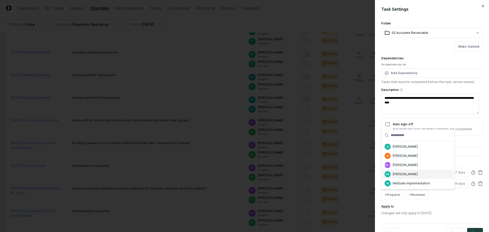
click at [409, 172] on div "[PERSON_NAME]" at bounding box center [405, 174] width 25 height 5
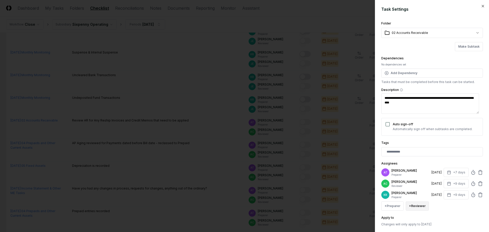
click at [414, 206] on button "+ Reviewer" at bounding box center [417, 206] width 23 height 9
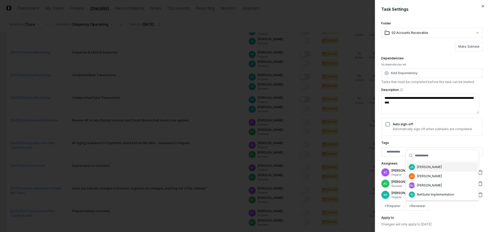
click at [424, 169] on div "[PERSON_NAME]" at bounding box center [429, 167] width 25 height 5
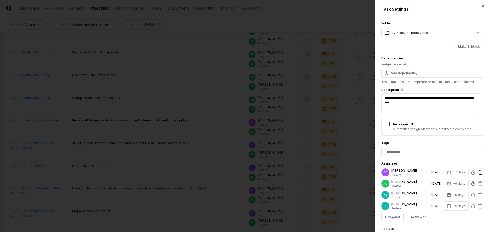
click at [478, 173] on icon at bounding box center [480, 172] width 5 height 5
click at [477, 181] on div "KR [PERSON_NAME] Preparer [DATE] +9 days" at bounding box center [432, 183] width 102 height 9
click at [478, 174] on icon at bounding box center [480, 172] width 5 height 5
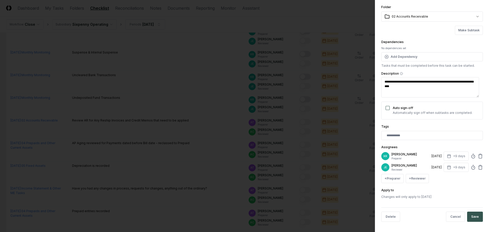
click at [474, 217] on button "Save" at bounding box center [475, 217] width 16 height 10
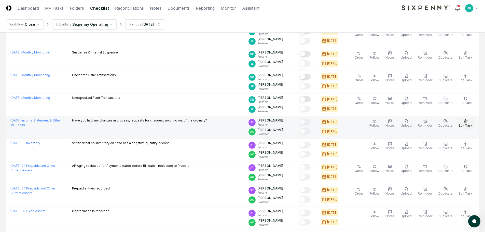
click at [464, 122] on button "Edit Task" at bounding box center [466, 123] width 16 height 11
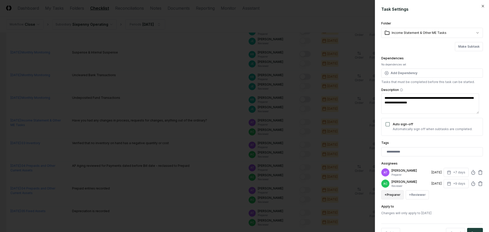
click at [392, 195] on button "+ Preparer" at bounding box center [392, 194] width 22 height 9
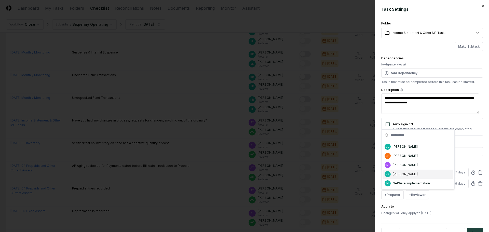
click at [398, 174] on div "[PERSON_NAME]" at bounding box center [405, 174] width 25 height 5
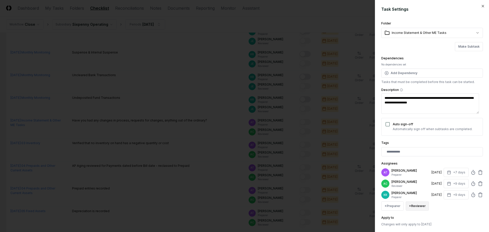
click at [414, 206] on button "+ Reviewer" at bounding box center [417, 206] width 23 height 9
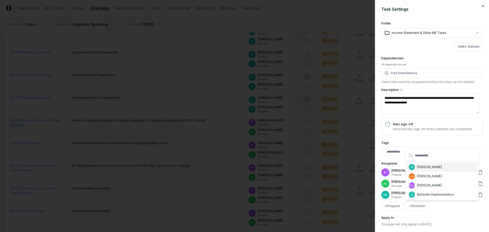
click at [425, 169] on div "[PERSON_NAME]" at bounding box center [429, 167] width 25 height 5
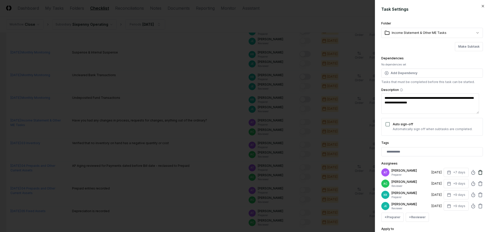
click at [479, 172] on icon at bounding box center [480, 172] width 3 height 3
click at [476, 180] on div "KR [PERSON_NAME] Preparer [DATE] +9 days" at bounding box center [432, 183] width 102 height 9
click at [478, 172] on icon at bounding box center [480, 172] width 5 height 5
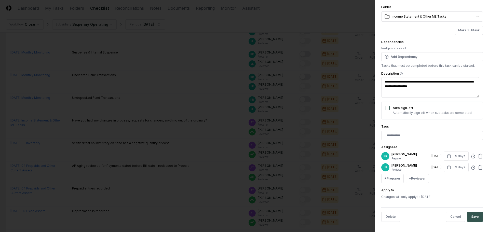
click at [473, 217] on button "Save" at bounding box center [475, 217] width 16 height 10
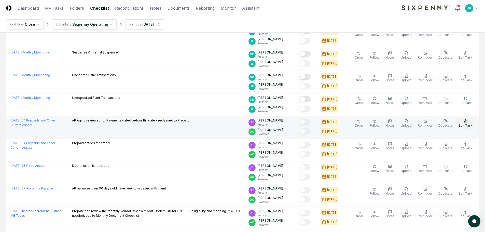
click at [466, 125] on span "Edit Task" at bounding box center [466, 126] width 14 height 4
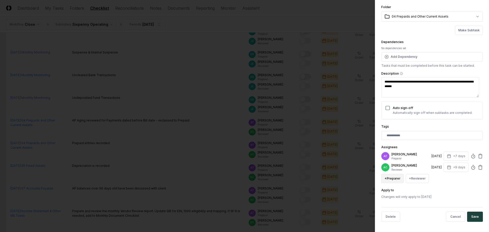
click at [396, 181] on button "+ Preparer" at bounding box center [392, 178] width 22 height 9
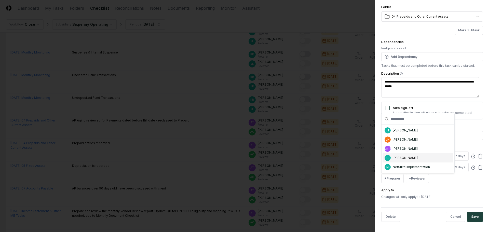
click at [404, 159] on div "[PERSON_NAME]" at bounding box center [405, 158] width 25 height 5
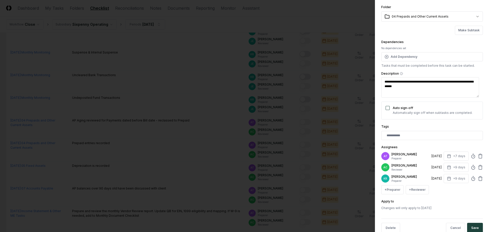
drag, startPoint x: 419, startPoint y: 188, endPoint x: 419, endPoint y: 185, distance: 3.6
click at [419, 188] on button "+ Reviewer" at bounding box center [417, 189] width 23 height 9
click at [420, 150] on div "[PERSON_NAME]" at bounding box center [429, 151] width 25 height 5
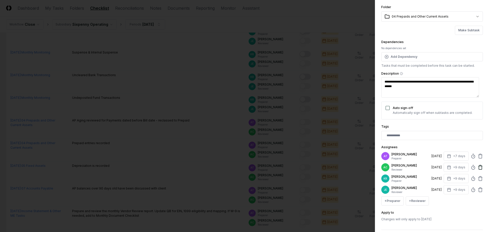
click at [479, 157] on icon at bounding box center [480, 156] width 5 height 5
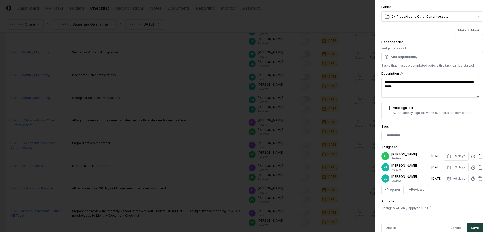
click at [479, 157] on icon at bounding box center [480, 156] width 5 height 5
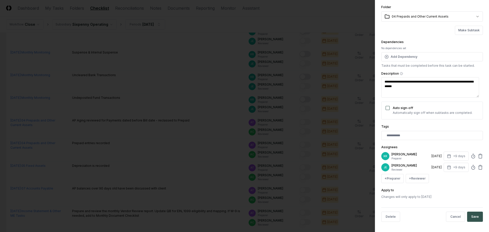
click at [475, 216] on button "Save" at bounding box center [475, 217] width 16 height 10
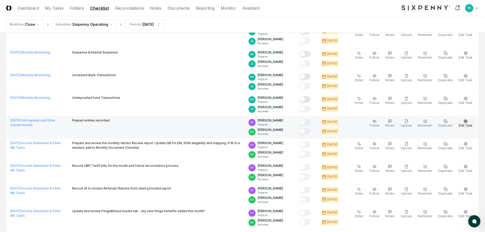
click at [471, 121] on button "Edit Task" at bounding box center [466, 123] width 16 height 11
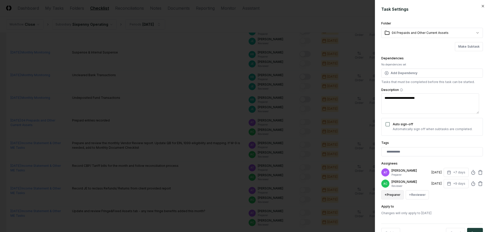
click at [397, 196] on button "+ Preparer" at bounding box center [392, 194] width 22 height 9
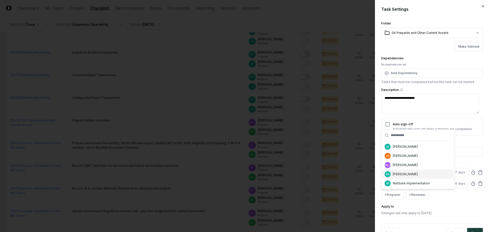
click at [397, 176] on div "[PERSON_NAME]" at bounding box center [405, 174] width 25 height 5
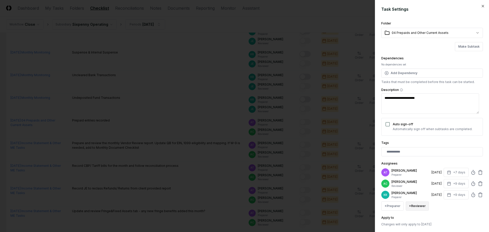
click at [417, 203] on button "+ Reviewer" at bounding box center [417, 206] width 23 height 9
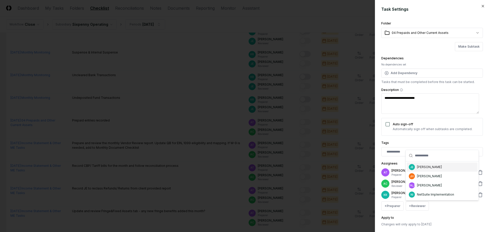
click at [420, 168] on div "[PERSON_NAME]" at bounding box center [429, 167] width 25 height 5
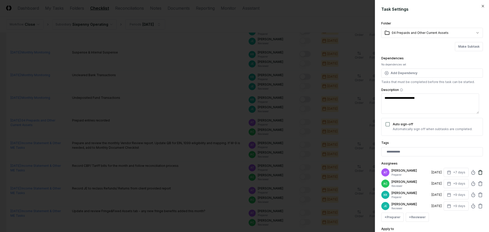
click at [478, 172] on icon at bounding box center [480, 172] width 5 height 5
click at [478, 171] on icon at bounding box center [480, 172] width 5 height 5
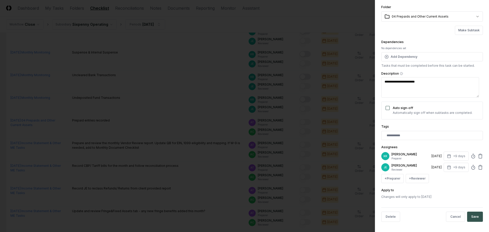
click at [475, 215] on button "Save" at bounding box center [475, 217] width 16 height 10
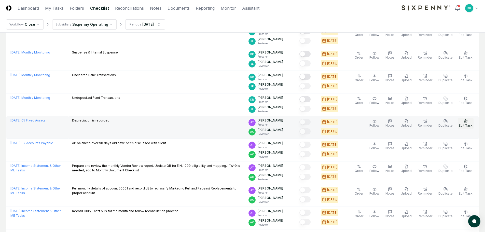
click at [465, 127] on span "Edit Task" at bounding box center [466, 126] width 14 height 4
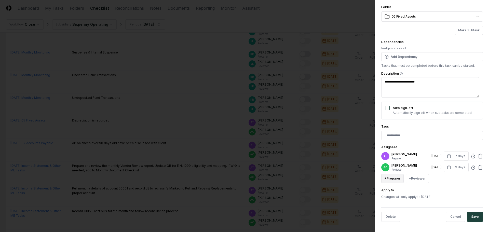
click at [394, 180] on button "+ Preparer" at bounding box center [392, 178] width 22 height 9
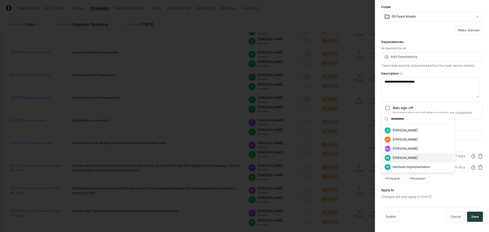
click at [401, 157] on div "[PERSON_NAME]" at bounding box center [405, 158] width 25 height 5
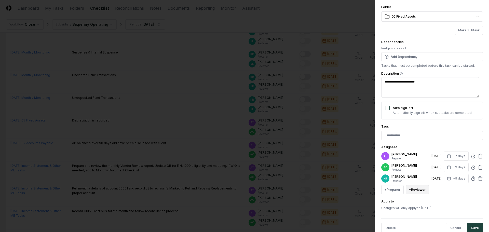
click at [415, 189] on button "+ Reviewer" at bounding box center [417, 189] width 23 height 9
click at [428, 150] on div "[PERSON_NAME]" at bounding box center [429, 151] width 25 height 5
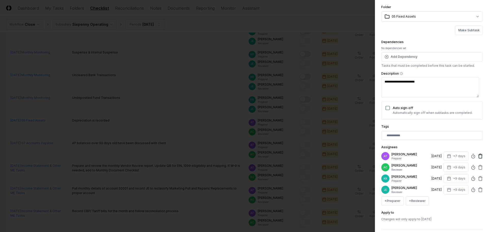
click at [479, 155] on icon at bounding box center [481, 155] width 4 height 0
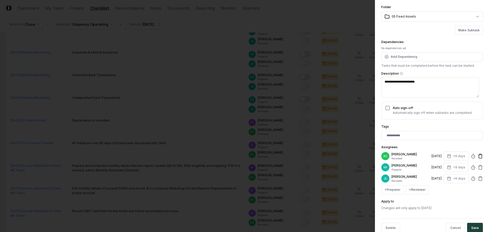
click at [478, 155] on icon at bounding box center [480, 156] width 5 height 5
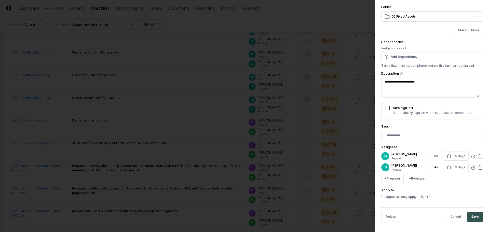
click at [475, 219] on button "Save" at bounding box center [475, 217] width 16 height 10
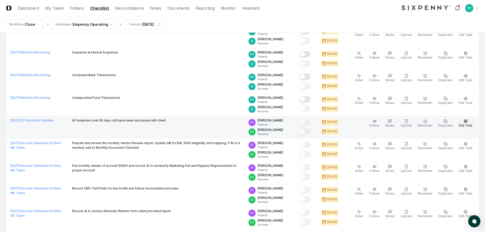
click at [464, 124] on span "Edit Task" at bounding box center [466, 126] width 14 height 4
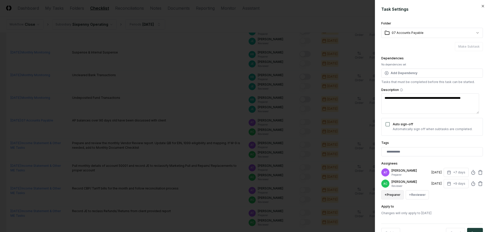
click at [399, 194] on button "+ Preparer" at bounding box center [392, 194] width 22 height 9
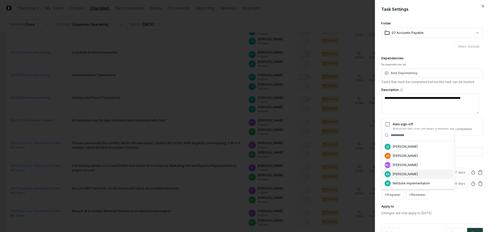
click at [404, 175] on div "[PERSON_NAME]" at bounding box center [405, 174] width 25 height 5
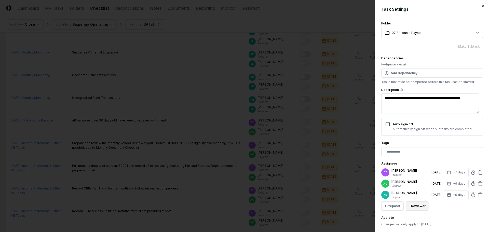
click at [414, 205] on button "+ Reviewer" at bounding box center [417, 206] width 23 height 9
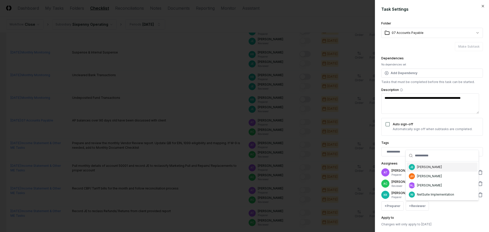
click at [422, 167] on div "[PERSON_NAME]" at bounding box center [429, 167] width 25 height 5
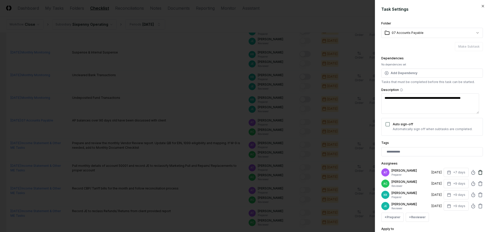
click at [478, 171] on icon at bounding box center [480, 172] width 5 height 5
click at [479, 173] on icon at bounding box center [480, 172] width 3 height 3
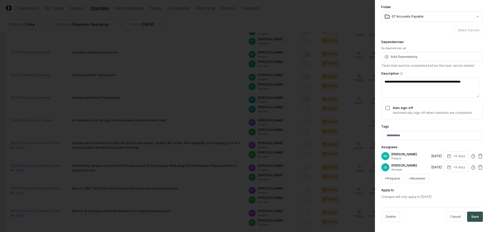
click at [471, 216] on button "Save" at bounding box center [475, 217] width 16 height 10
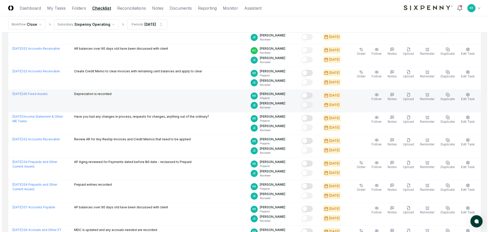
scroll to position [595, 0]
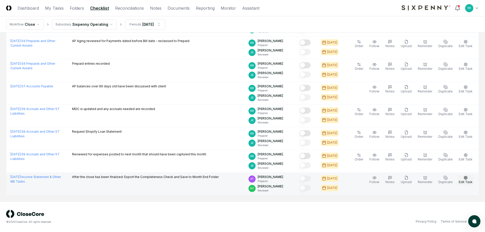
click at [468, 179] on icon "button" at bounding box center [466, 178] width 4 height 4
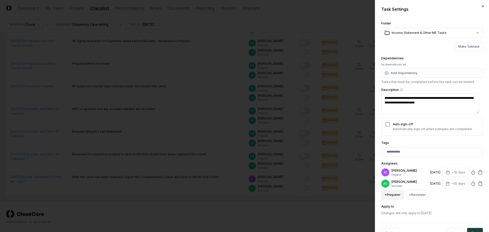
click at [389, 195] on button "+ Preparer" at bounding box center [392, 194] width 22 height 9
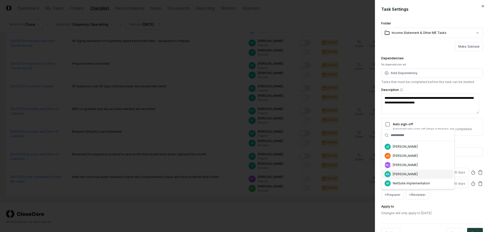
click at [403, 176] on div "[PERSON_NAME]" at bounding box center [405, 174] width 25 height 5
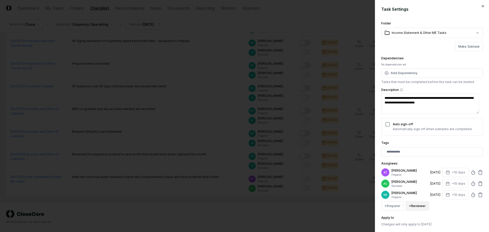
click at [419, 205] on button "+ Reviewer" at bounding box center [417, 206] width 23 height 9
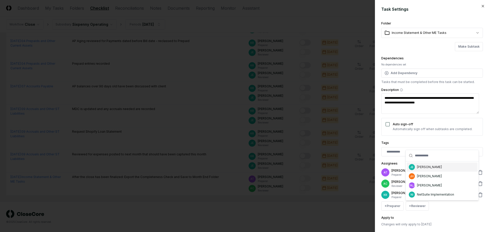
click at [419, 167] on div "[PERSON_NAME]" at bounding box center [429, 167] width 25 height 5
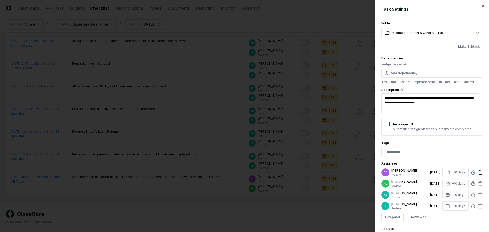
click at [479, 172] on icon at bounding box center [480, 172] width 3 height 3
click at [479, 175] on icon at bounding box center [480, 172] width 3 height 3
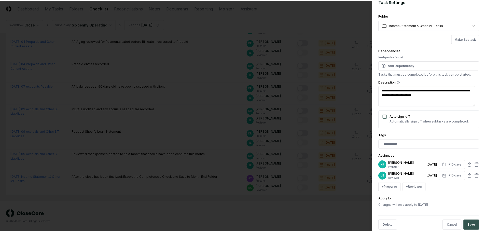
scroll to position [16, 0]
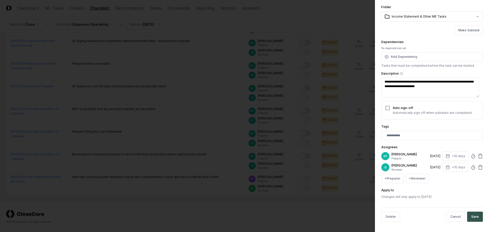
click at [477, 217] on button "Save" at bounding box center [475, 217] width 16 height 10
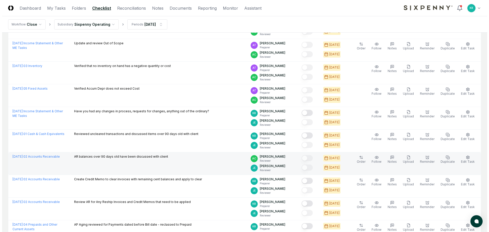
scroll to position [391, 0]
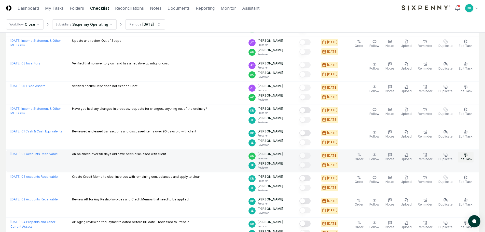
click at [467, 157] on span "Edit Task" at bounding box center [466, 159] width 14 height 4
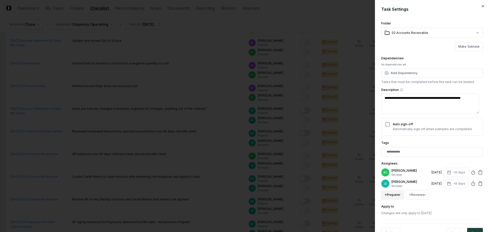
click at [397, 195] on button "+ Preparer" at bounding box center [392, 194] width 22 height 9
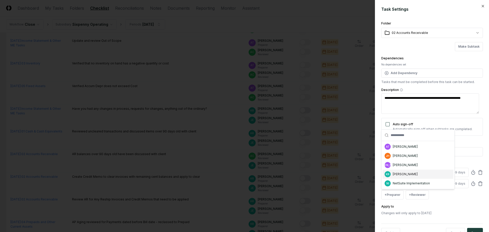
click at [409, 174] on div "[PERSON_NAME]" at bounding box center [405, 174] width 25 height 5
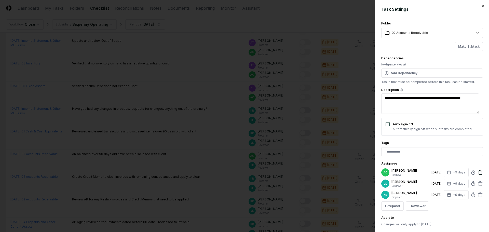
click at [478, 172] on icon at bounding box center [480, 172] width 5 height 5
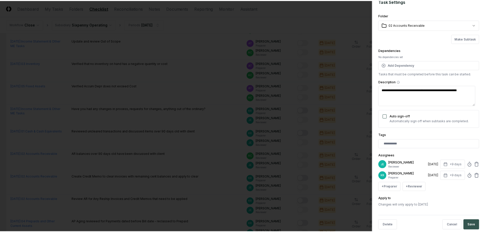
scroll to position [16, 0]
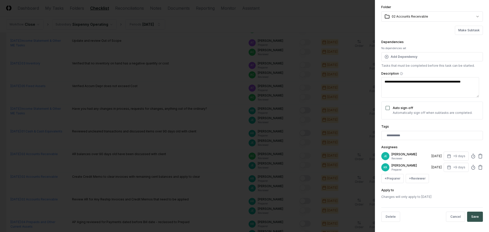
click at [472, 218] on button "Save" at bounding box center [475, 217] width 16 height 10
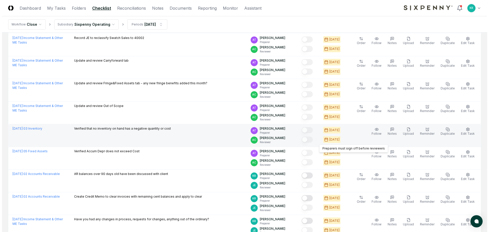
scroll to position [315, 0]
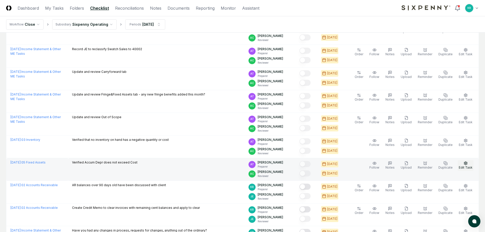
click at [472, 166] on span "Edit Task" at bounding box center [466, 168] width 14 height 4
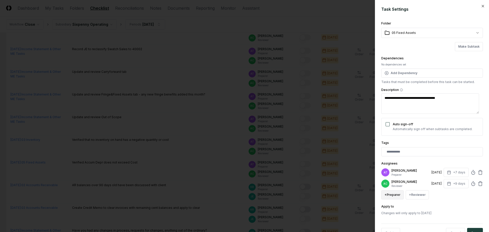
click at [398, 197] on button "+ Preparer" at bounding box center [392, 194] width 22 height 9
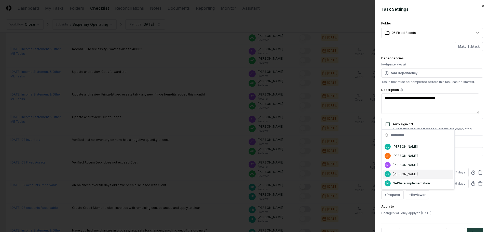
click at [404, 174] on div "[PERSON_NAME]" at bounding box center [405, 174] width 25 height 5
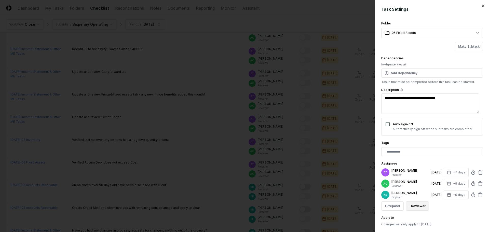
click at [417, 206] on button "+ Reviewer" at bounding box center [417, 206] width 23 height 9
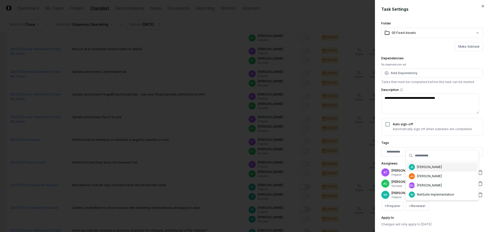
click at [422, 167] on div "[PERSON_NAME]" at bounding box center [429, 167] width 25 height 5
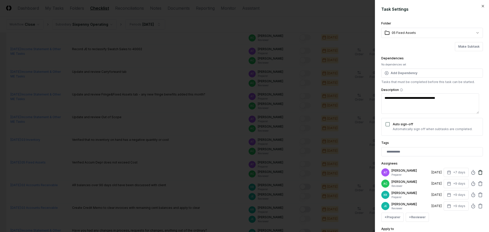
click at [478, 173] on icon at bounding box center [480, 172] width 5 height 5
click at [479, 173] on icon at bounding box center [480, 172] width 3 height 3
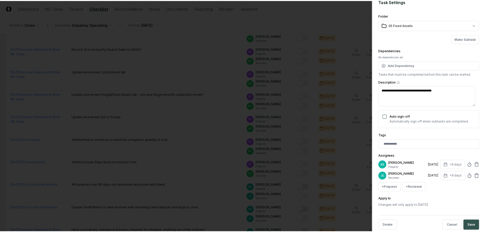
scroll to position [16, 0]
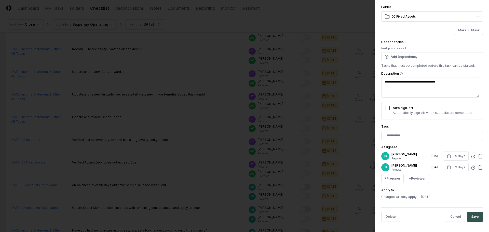
click at [471, 214] on button "Save" at bounding box center [475, 217] width 16 height 10
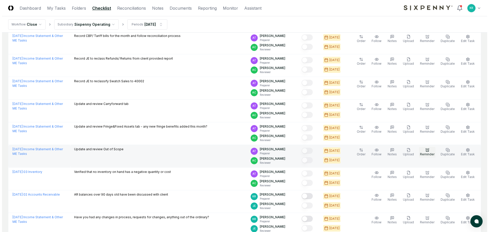
scroll to position [264, 0]
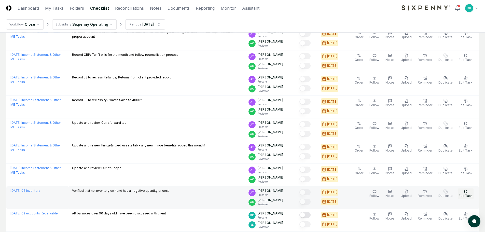
click at [466, 194] on span "Edit Task" at bounding box center [466, 196] width 14 height 4
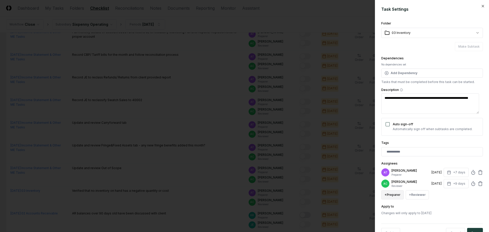
click at [399, 195] on button "+ Preparer" at bounding box center [392, 194] width 22 height 9
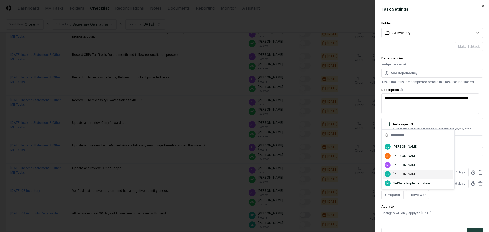
click at [400, 175] on div "[PERSON_NAME]" at bounding box center [405, 174] width 25 height 5
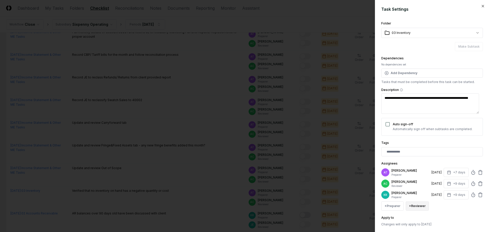
click at [416, 205] on button "+ Reviewer" at bounding box center [417, 206] width 23 height 9
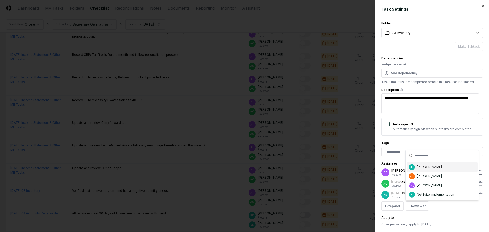
click at [425, 168] on div "[PERSON_NAME]" at bounding box center [429, 167] width 25 height 5
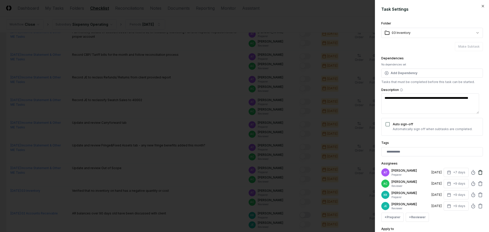
click at [479, 173] on icon at bounding box center [480, 172] width 3 height 3
click at [478, 172] on icon at bounding box center [480, 172] width 5 height 5
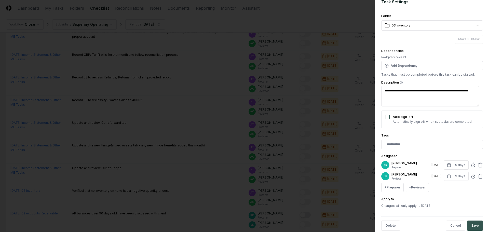
scroll to position [16, 0]
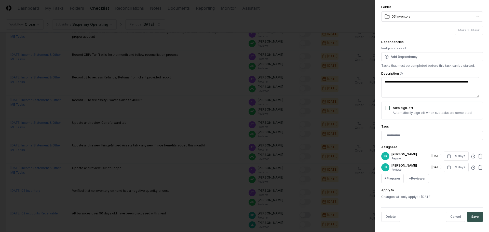
click at [472, 215] on button "Save" at bounding box center [475, 217] width 16 height 10
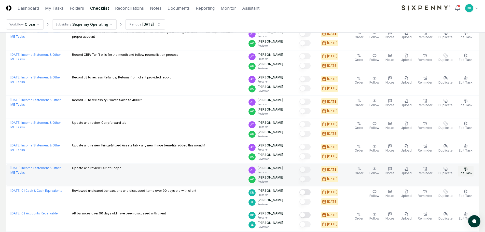
click at [469, 169] on button "Edit Task" at bounding box center [466, 171] width 16 height 11
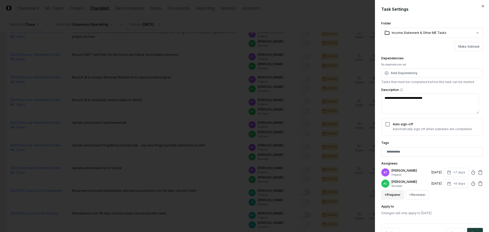
click at [394, 195] on button "+ Preparer" at bounding box center [392, 194] width 22 height 9
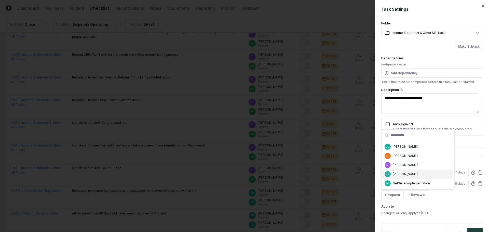
click at [405, 174] on div "[PERSON_NAME]" at bounding box center [405, 174] width 25 height 5
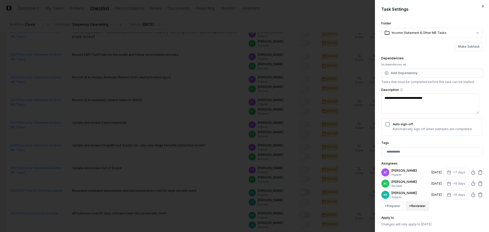
click at [415, 205] on button "+ Reviewer" at bounding box center [417, 206] width 23 height 9
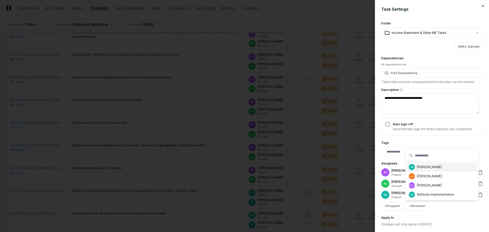
click at [422, 169] on div "[PERSON_NAME]" at bounding box center [429, 167] width 25 height 5
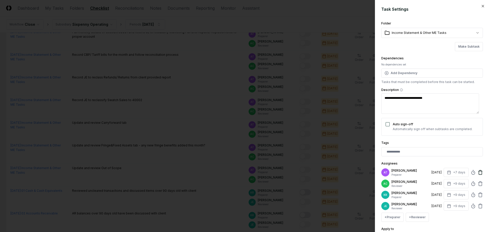
click at [478, 173] on icon at bounding box center [480, 172] width 5 height 5
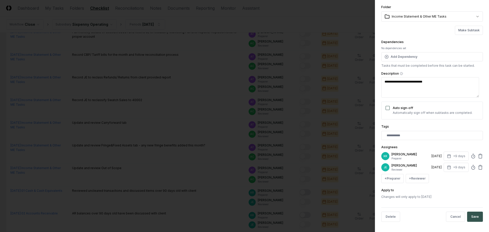
click at [472, 217] on button "Save" at bounding box center [475, 217] width 16 height 10
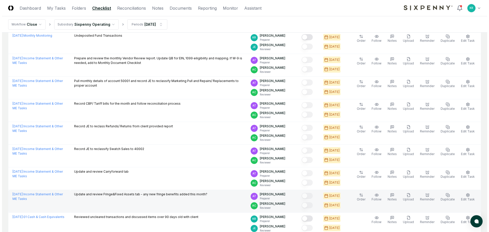
scroll to position [213, 0]
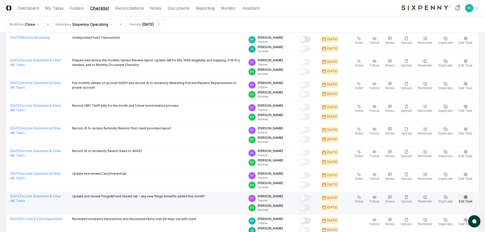
click at [466, 197] on circle "button" at bounding box center [466, 197] width 1 height 1
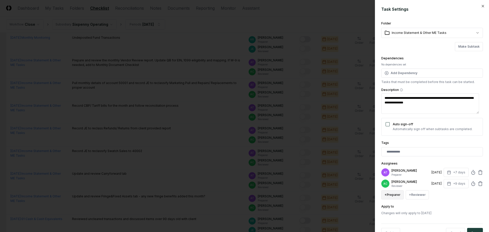
click at [396, 194] on button "+ Preparer" at bounding box center [392, 194] width 22 height 9
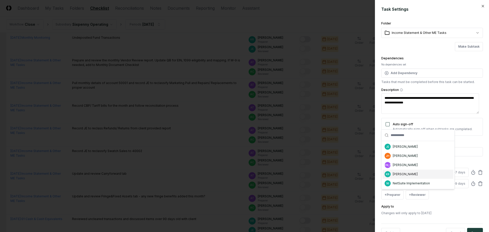
click at [404, 176] on div "[PERSON_NAME]" at bounding box center [405, 174] width 25 height 5
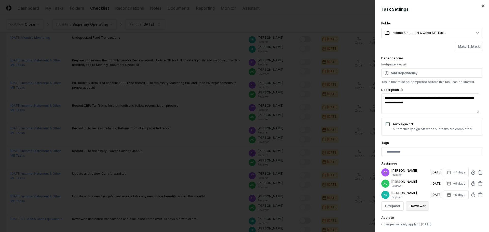
click at [416, 203] on button "+ Reviewer" at bounding box center [417, 206] width 23 height 9
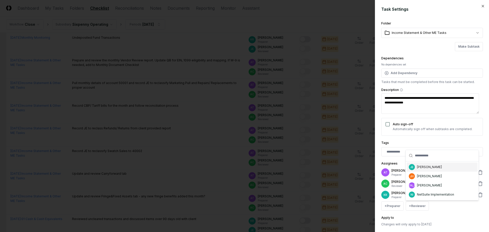
click at [421, 168] on div "[PERSON_NAME]" at bounding box center [429, 167] width 25 height 5
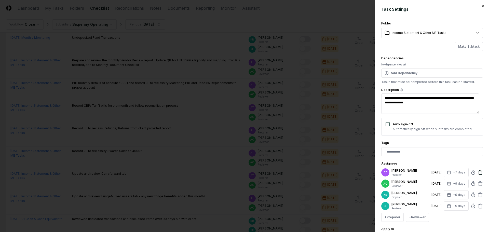
click at [478, 173] on icon at bounding box center [480, 172] width 5 height 5
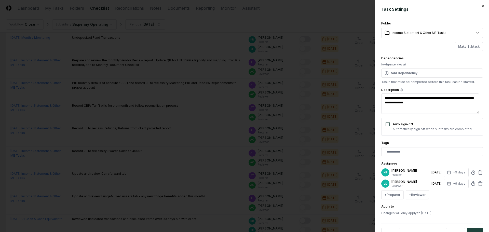
scroll to position [16, 0]
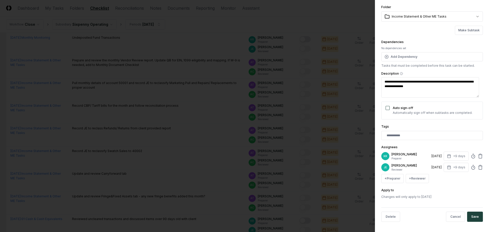
click at [473, 216] on button "Save" at bounding box center [475, 217] width 16 height 10
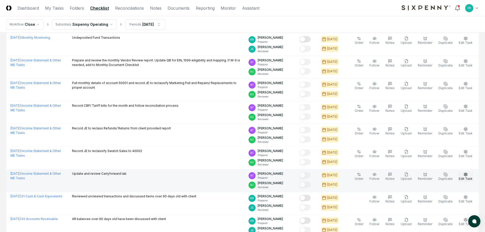
click at [466, 176] on icon "button" at bounding box center [466, 174] width 3 height 3
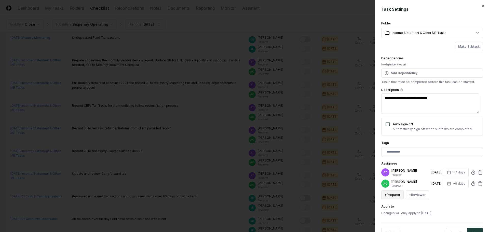
click at [399, 197] on button "+ Preparer" at bounding box center [392, 194] width 22 height 9
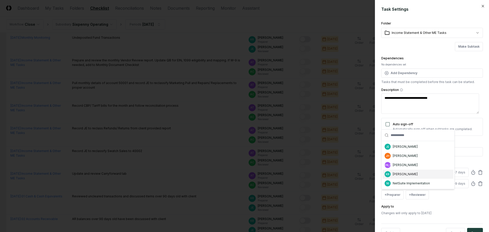
click at [406, 174] on div "[PERSON_NAME]" at bounding box center [405, 174] width 25 height 5
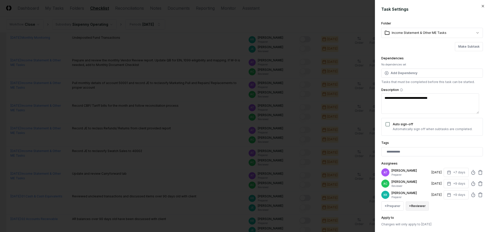
click at [420, 205] on button "+ Reviewer" at bounding box center [417, 206] width 23 height 9
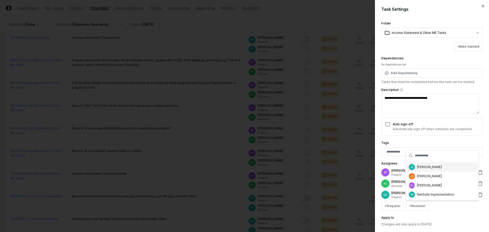
click at [426, 170] on div "[PERSON_NAME]" at bounding box center [442, 167] width 71 height 9
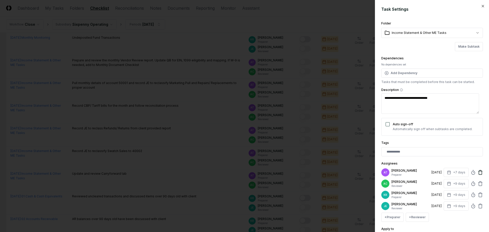
click at [479, 174] on icon at bounding box center [480, 172] width 3 height 3
click at [478, 174] on icon at bounding box center [480, 172] width 5 height 5
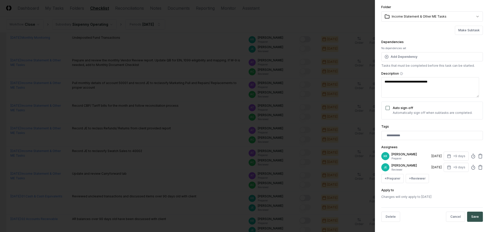
click at [475, 218] on button "Save" at bounding box center [475, 217] width 16 height 10
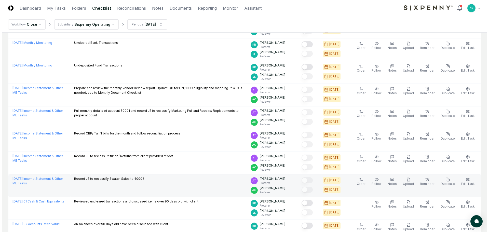
scroll to position [188, 0]
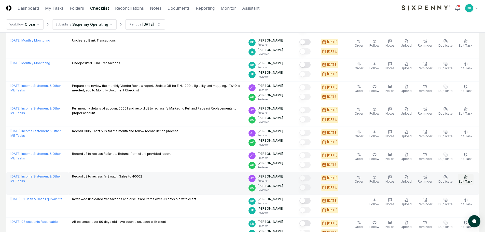
click at [466, 178] on icon "button" at bounding box center [466, 177] width 4 height 4
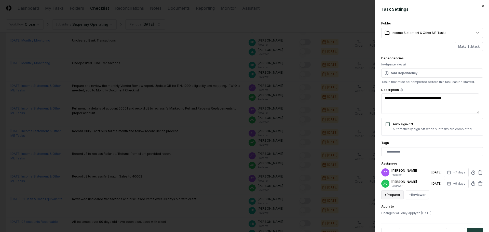
click at [399, 192] on button "+ Preparer" at bounding box center [392, 194] width 22 height 9
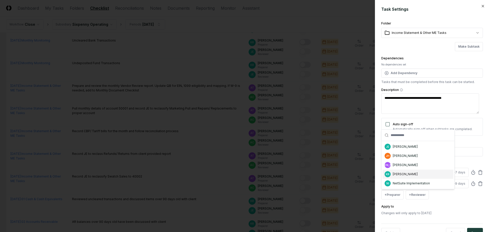
drag, startPoint x: 402, startPoint y: 176, endPoint x: 418, endPoint y: 192, distance: 22.5
click at [402, 176] on div "[PERSON_NAME]" at bounding box center [405, 174] width 25 height 5
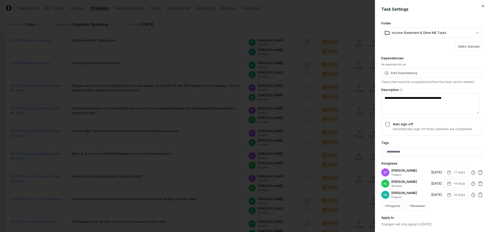
drag, startPoint x: 418, startPoint y: 205, endPoint x: 419, endPoint y: 201, distance: 3.8
click at [418, 204] on button "+ Reviewer" at bounding box center [417, 206] width 23 height 9
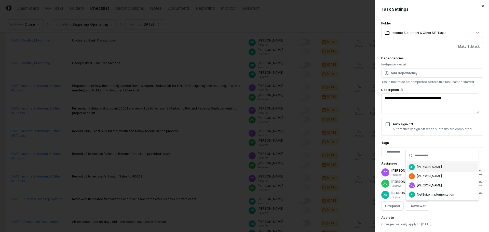
click at [421, 168] on div "[PERSON_NAME]" at bounding box center [429, 167] width 25 height 5
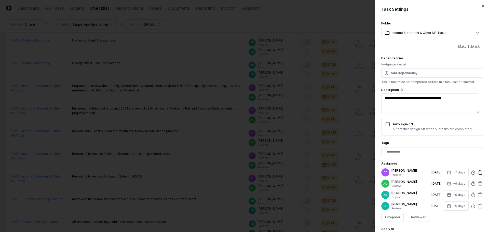
click at [478, 173] on icon at bounding box center [480, 172] width 5 height 5
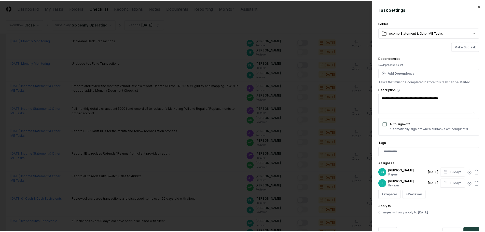
scroll to position [16, 0]
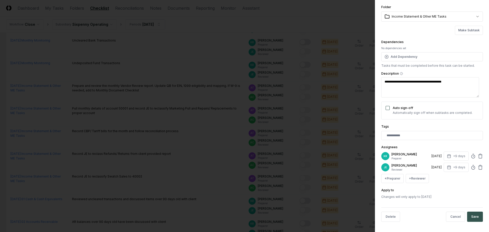
click at [475, 216] on button "Save" at bounding box center [475, 217] width 16 height 10
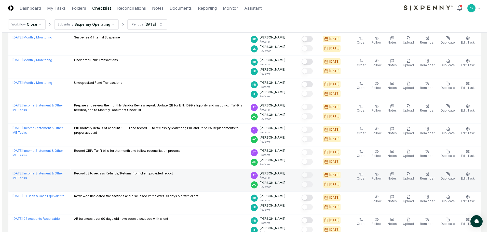
scroll to position [162, 0]
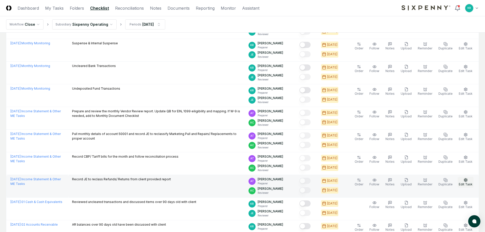
click at [470, 182] on button "Edit Task" at bounding box center [466, 182] width 16 height 11
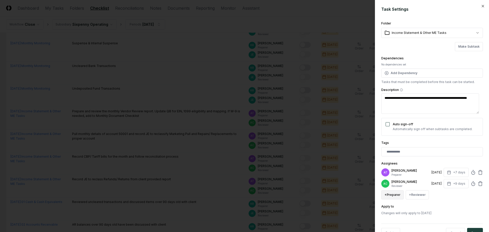
click at [391, 196] on button "+ Preparer" at bounding box center [392, 194] width 22 height 9
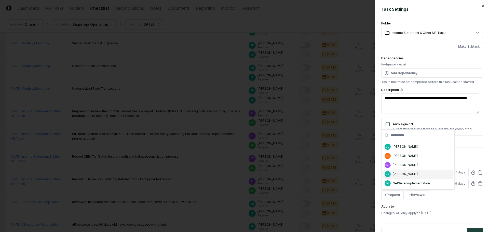
click at [406, 174] on div "[PERSON_NAME]" at bounding box center [405, 174] width 25 height 5
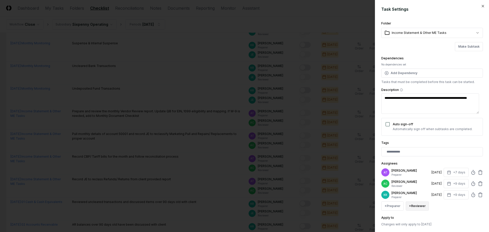
click at [418, 203] on button "+ Reviewer" at bounding box center [417, 206] width 23 height 9
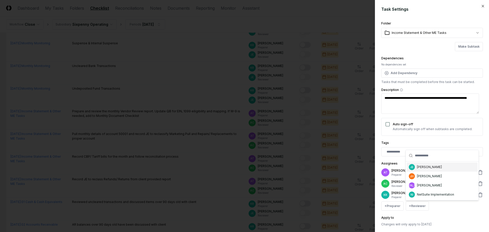
click at [419, 168] on div "[PERSON_NAME]" at bounding box center [429, 167] width 25 height 5
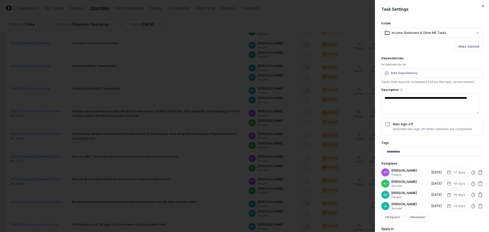
click at [476, 175] on div "AT [PERSON_NAME] Preparer [DATE] +7 days" at bounding box center [432, 172] width 102 height 9
click at [478, 174] on icon at bounding box center [480, 172] width 5 height 5
click at [478, 172] on icon at bounding box center [480, 172] width 5 height 5
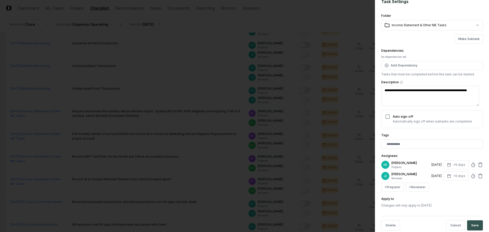
scroll to position [16, 0]
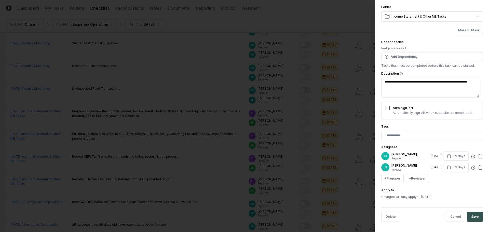
click at [473, 217] on button "Save" at bounding box center [475, 217] width 16 height 10
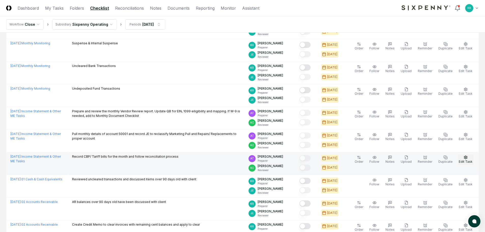
click at [464, 163] on span "Edit Task" at bounding box center [466, 162] width 14 height 4
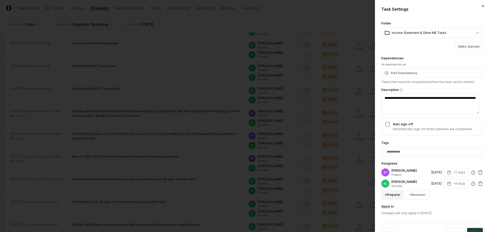
click at [393, 195] on button "+ Preparer" at bounding box center [392, 194] width 22 height 9
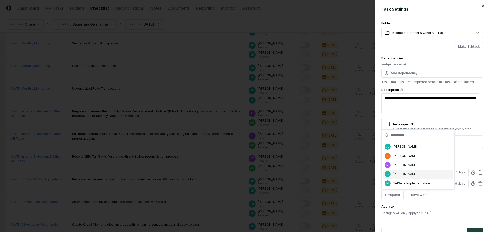
click at [403, 174] on div "[PERSON_NAME]" at bounding box center [405, 174] width 25 height 5
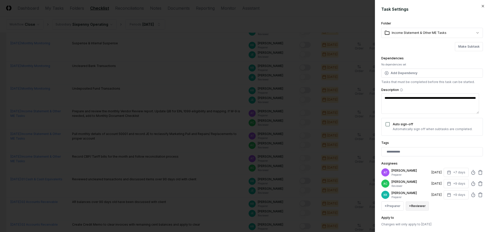
click at [417, 205] on button "+ Reviewer" at bounding box center [417, 206] width 23 height 9
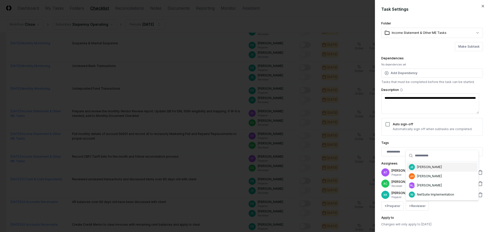
drag, startPoint x: 423, startPoint y: 166, endPoint x: 438, endPoint y: 169, distance: 15.1
click at [424, 166] on div "[PERSON_NAME]" at bounding box center [429, 167] width 25 height 5
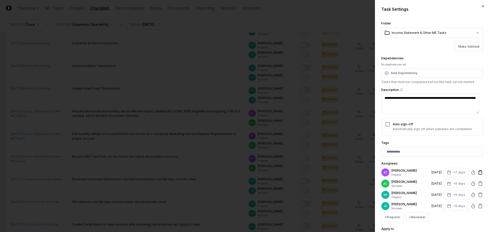
click at [478, 172] on icon at bounding box center [480, 172] width 5 height 5
click at [476, 175] on div "AC [PERSON_NAME] Reviewer [DATE] +9 days" at bounding box center [432, 172] width 102 height 9
click at [478, 171] on icon at bounding box center [480, 172] width 5 height 5
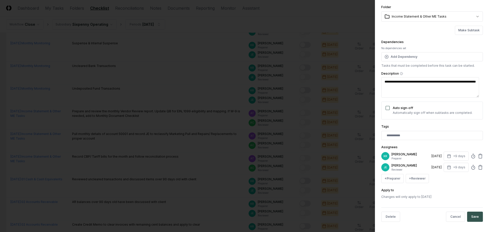
click at [475, 215] on button "Save" at bounding box center [475, 217] width 16 height 10
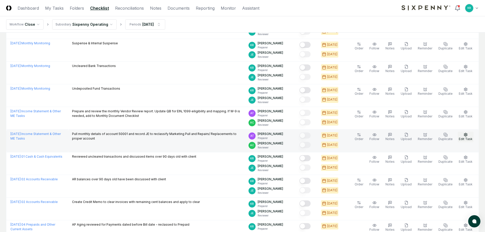
click at [463, 139] on span "Edit Task" at bounding box center [466, 139] width 14 height 4
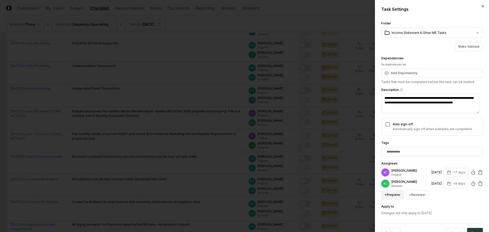
click at [398, 193] on button "+ Preparer" at bounding box center [392, 194] width 22 height 9
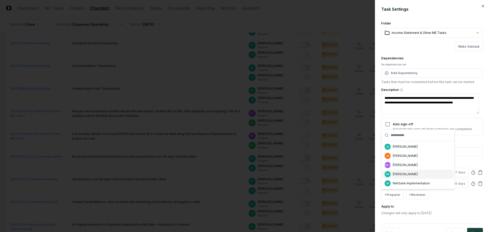
click at [400, 176] on div "[PERSON_NAME]" at bounding box center [405, 174] width 25 height 5
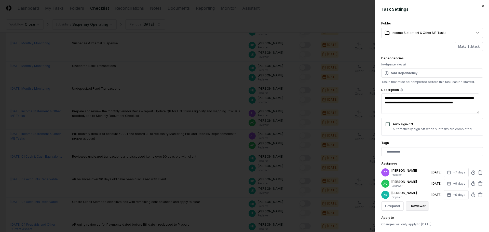
click at [418, 206] on button "+ Reviewer" at bounding box center [417, 206] width 23 height 9
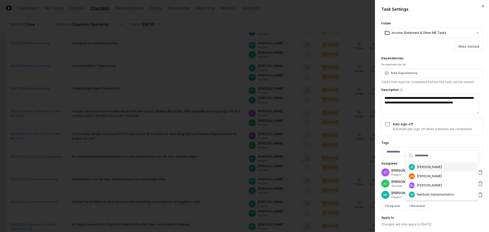
click at [427, 167] on div "[PERSON_NAME]" at bounding box center [429, 167] width 25 height 5
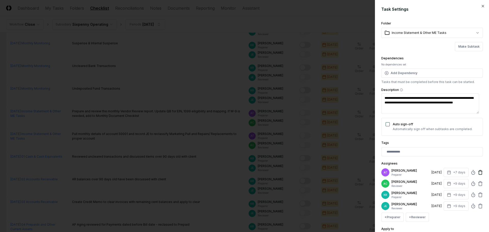
click at [478, 173] on icon at bounding box center [480, 172] width 5 height 5
click at [478, 172] on icon at bounding box center [480, 172] width 5 height 5
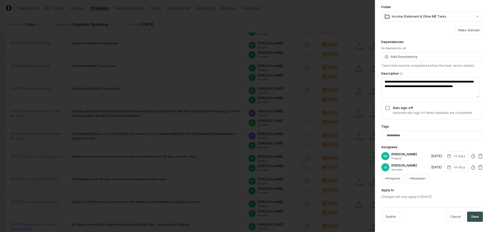
click at [475, 214] on button "Save" at bounding box center [475, 217] width 16 height 10
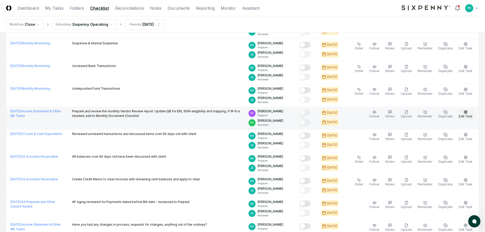
click at [463, 113] on button "Edit Task" at bounding box center [466, 114] width 16 height 11
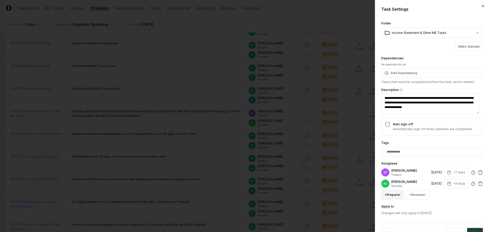
click at [389, 196] on button "+ Preparer" at bounding box center [392, 194] width 22 height 9
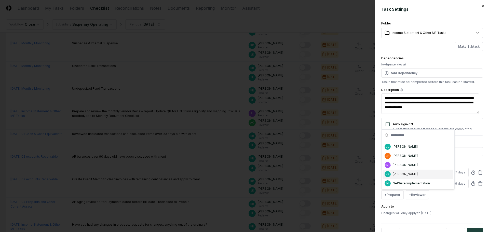
click at [399, 172] on div "[PERSON_NAME]" at bounding box center [405, 174] width 25 height 5
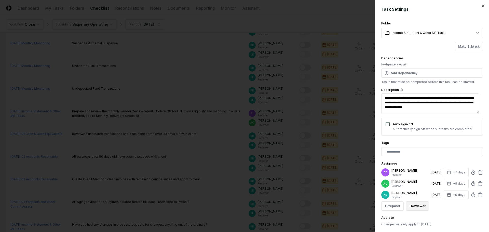
drag, startPoint x: 416, startPoint y: 206, endPoint x: 417, endPoint y: 202, distance: 4.6
click at [416, 206] on button "+ Reviewer" at bounding box center [417, 206] width 23 height 9
click at [418, 166] on div "[PERSON_NAME]" at bounding box center [429, 167] width 25 height 5
click at [478, 172] on icon at bounding box center [480, 172] width 5 height 5
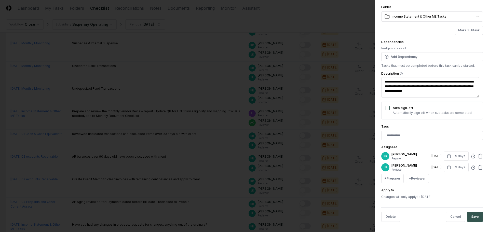
click at [471, 216] on button "Save" at bounding box center [475, 217] width 16 height 10
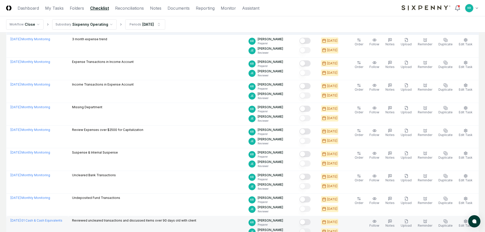
scroll to position [0, 0]
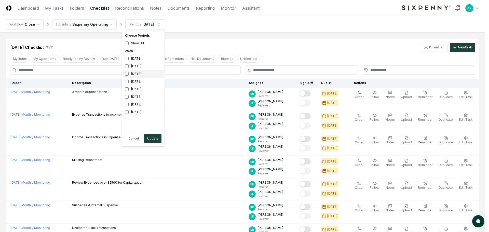
click at [136, 72] on div "[DATE]" at bounding box center [143, 74] width 41 height 8
click at [130, 81] on div "[DATE]" at bounding box center [143, 82] width 41 height 8
click at [153, 140] on button "Update" at bounding box center [152, 138] width 17 height 9
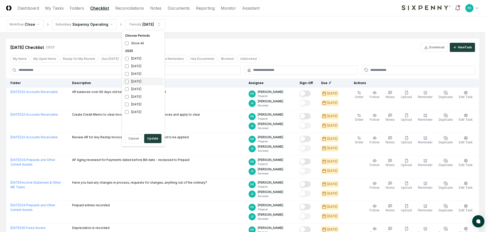
click at [139, 81] on div "[DATE]" at bounding box center [143, 82] width 41 height 8
drag, startPoint x: 134, startPoint y: 74, endPoint x: 143, endPoint y: 87, distance: 15.9
click at [134, 75] on div "[DATE]" at bounding box center [143, 74] width 41 height 8
click at [149, 138] on button "Update" at bounding box center [152, 138] width 17 height 9
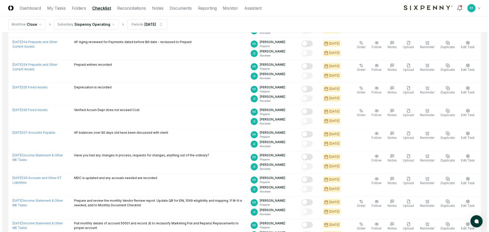
scroll to position [264, 0]
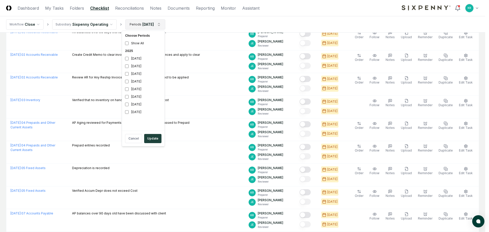
click at [149, 22] on html "CloseCore Dashboard My Tasks Folders Checklist Reconciliations Notes Documents …" at bounding box center [244, 149] width 489 height 827
click at [139, 89] on div "[DATE]" at bounding box center [143, 89] width 41 height 8
click at [136, 82] on div "[DATE]" at bounding box center [143, 82] width 41 height 8
click at [154, 138] on button "Update" at bounding box center [152, 138] width 17 height 9
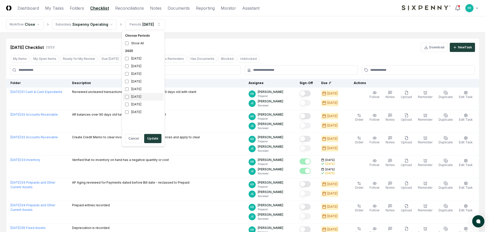
click at [138, 95] on div "[DATE]" at bounding box center [143, 97] width 41 height 8
click at [138, 88] on div "[DATE]" at bounding box center [143, 89] width 41 height 8
click at [152, 141] on button "Update" at bounding box center [152, 138] width 17 height 9
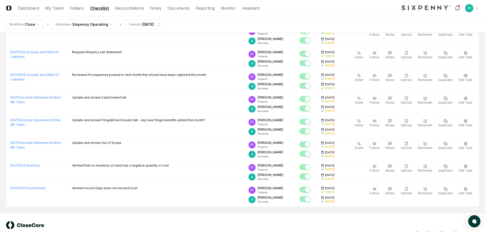
scroll to position [187, 0]
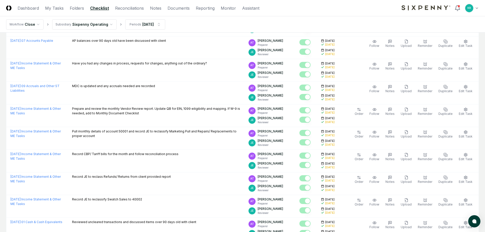
drag, startPoint x: 22, startPoint y: 8, endPoint x: 31, endPoint y: 11, distance: 10.3
click at [22, 8] on link "Dashboard" at bounding box center [28, 8] width 21 height 6
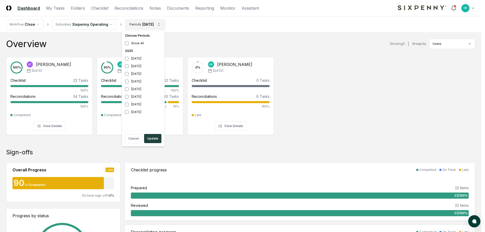
click at [132, 89] on div "[DATE]" at bounding box center [143, 89] width 41 height 8
click at [134, 97] on div "[DATE]" at bounding box center [143, 97] width 41 height 8
click at [153, 141] on button "Update" at bounding box center [152, 138] width 17 height 9
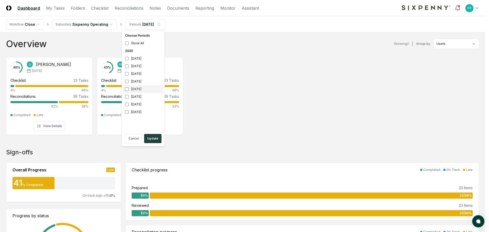
click at [140, 92] on div "[DATE]" at bounding box center [143, 89] width 41 height 8
click at [138, 96] on div "[DATE]" at bounding box center [143, 97] width 41 height 8
click at [134, 88] on div "[DATE]" at bounding box center [143, 89] width 41 height 8
click at [137, 80] on div "[DATE]" at bounding box center [143, 82] width 41 height 8
click at [138, 74] on div "[DATE]" at bounding box center [143, 74] width 41 height 8
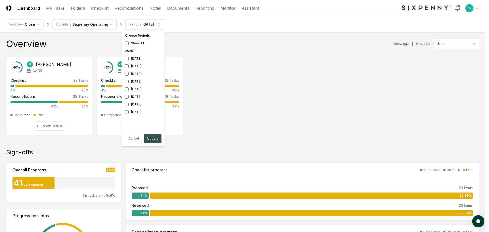
click at [151, 138] on button "Update" at bounding box center [152, 138] width 17 height 9
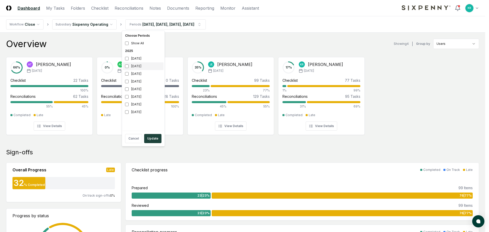
click at [136, 69] on div "[DATE]" at bounding box center [143, 66] width 41 height 8
click at [151, 137] on button "Update" at bounding box center [152, 138] width 17 height 9
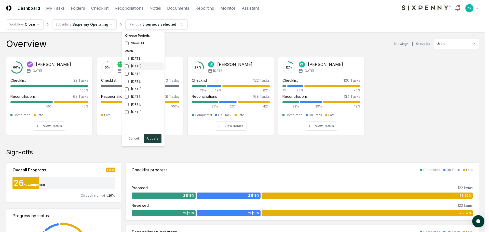
click at [133, 68] on div "[DATE]" at bounding box center [143, 66] width 41 height 8
drag, startPoint x: 133, startPoint y: 72, endPoint x: 134, endPoint y: 75, distance: 2.7
click at [133, 73] on div "[DATE]" at bounding box center [143, 74] width 41 height 8
click at [136, 80] on div "[DATE]" at bounding box center [143, 82] width 41 height 8
click at [137, 88] on div "[DATE]" at bounding box center [143, 89] width 41 height 8
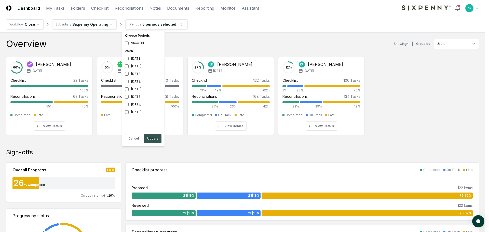
click at [150, 137] on button "Update" at bounding box center [152, 138] width 17 height 9
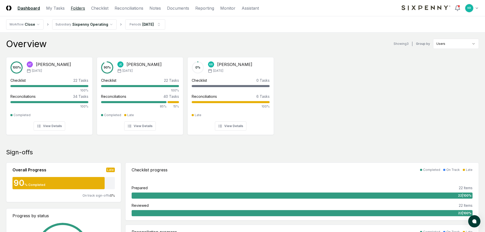
click at [82, 7] on link "Folders" at bounding box center [78, 8] width 14 height 6
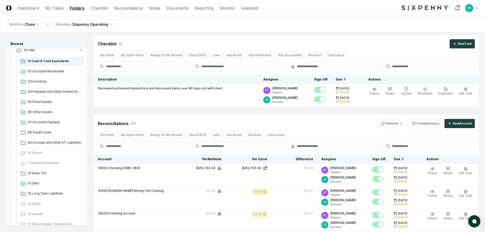
scroll to position [34, 0]
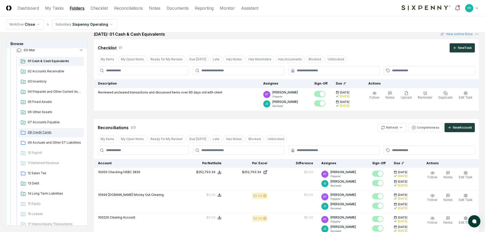
click at [33, 130] on div "08 Credit Cards" at bounding box center [51, 132] width 65 height 9
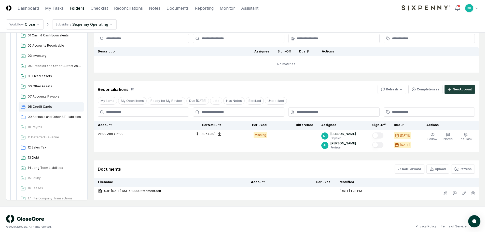
scroll to position [45, 0]
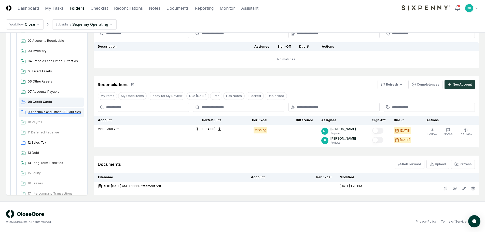
click at [43, 110] on div "09 Accruals and Other ST Liabilities" at bounding box center [51, 112] width 65 height 9
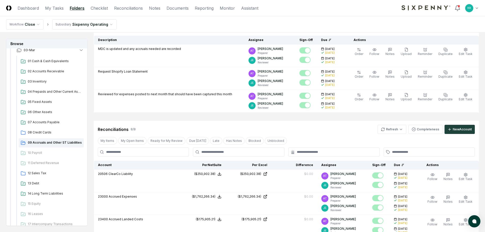
scroll to position [51, 0]
click at [37, 173] on span "12 Sales Tax" at bounding box center [55, 173] width 54 height 5
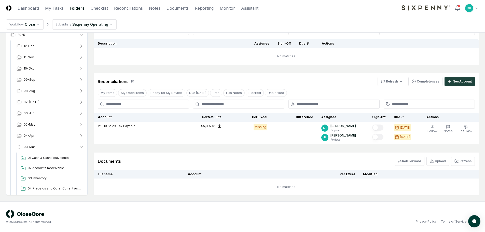
click at [36, 147] on button "03-Mar" at bounding box center [49, 146] width 75 height 11
click at [37, 135] on button "04-Apr" at bounding box center [49, 135] width 75 height 11
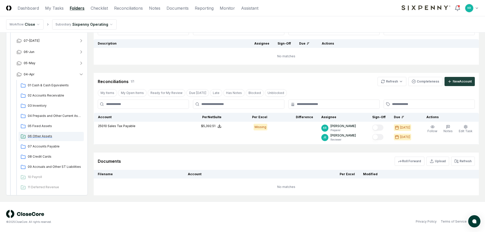
scroll to position [51, 0]
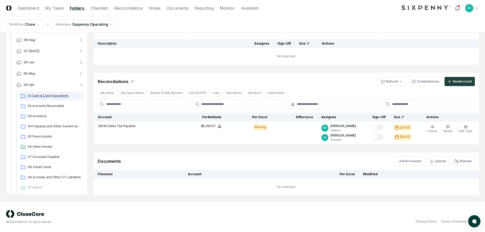
click at [55, 98] on span "01 Cash & Cash Equivalents" at bounding box center [55, 96] width 54 height 5
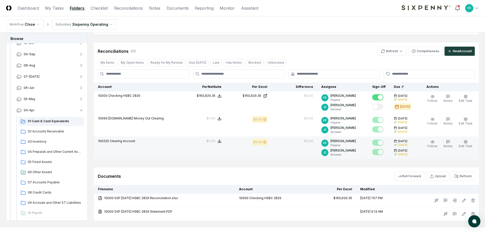
scroll to position [110, 0]
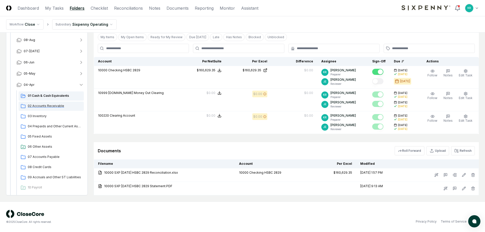
click at [56, 107] on span "02 Accounts Receivable" at bounding box center [55, 106] width 54 height 5
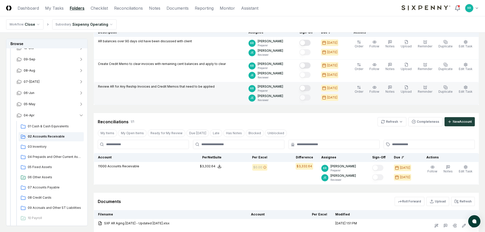
scroll to position [59, 0]
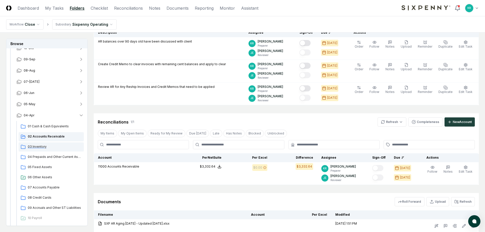
click at [41, 144] on div "03 Inventory" at bounding box center [51, 146] width 65 height 9
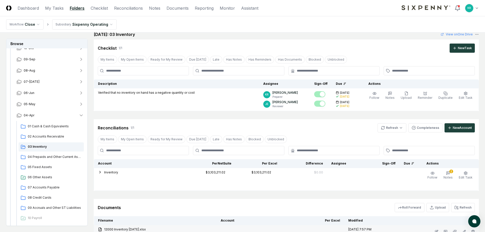
scroll to position [1, 0]
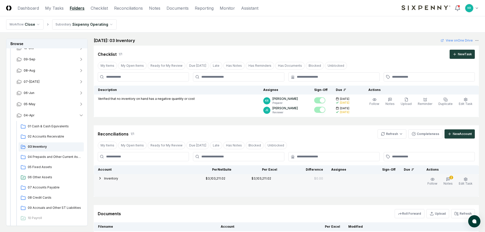
click at [100, 178] on icon "button" at bounding box center [100, 178] width 4 height 4
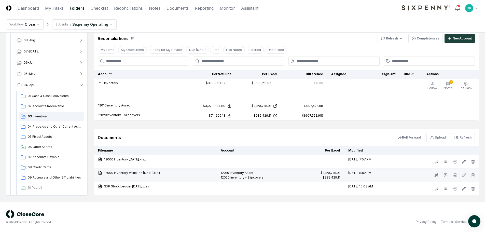
scroll to position [97, 0]
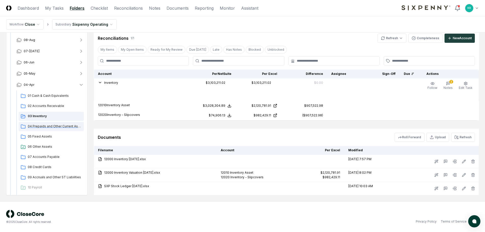
click at [42, 127] on span "04 Prepaids and Other Current Assets" at bounding box center [55, 126] width 54 height 5
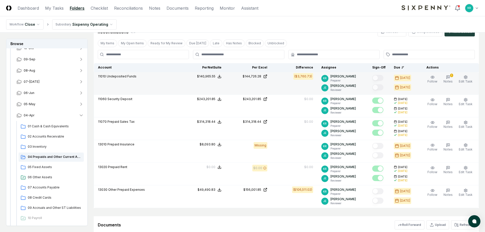
scroll to position [127, 0]
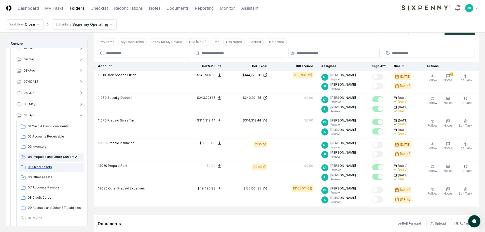
click at [37, 165] on span "05 Fixed Assets" at bounding box center [55, 167] width 54 height 5
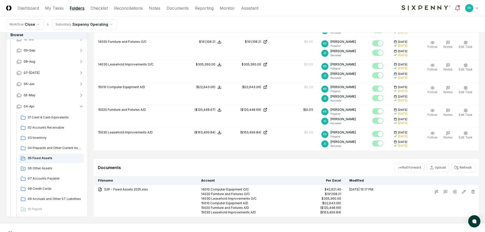
scroll to position [205, 0]
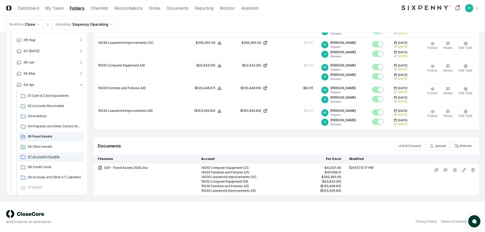
click at [45, 158] on span "07 Accounts Payable" at bounding box center [55, 157] width 54 height 5
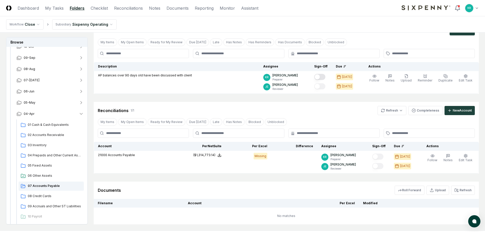
scroll to position [25, 0]
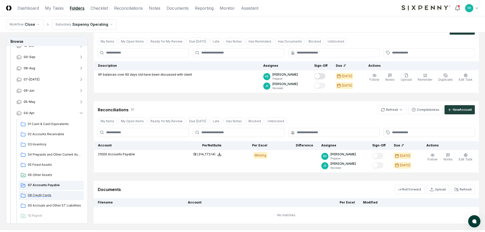
click at [39, 194] on span "08 Credit Cards" at bounding box center [55, 195] width 54 height 5
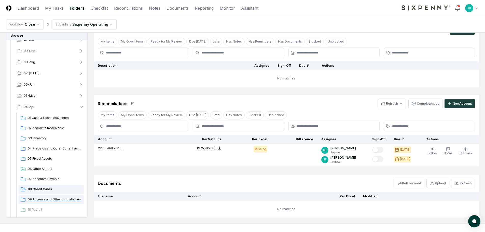
click at [53, 201] on span "09 Accruals and Other ST Liabilities" at bounding box center [55, 199] width 54 height 5
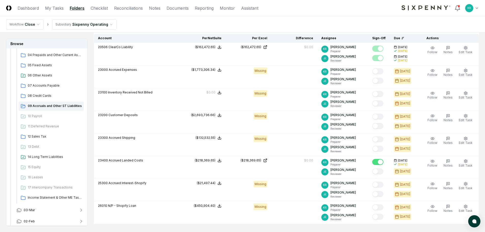
scroll to position [178, 0]
click at [42, 138] on span "12 Sales Tax" at bounding box center [55, 136] width 54 height 5
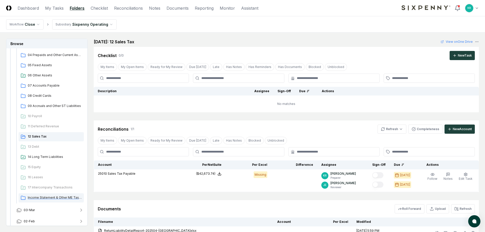
click at [64, 197] on span "Income Statement & Other ME Tasks" at bounding box center [55, 197] width 54 height 5
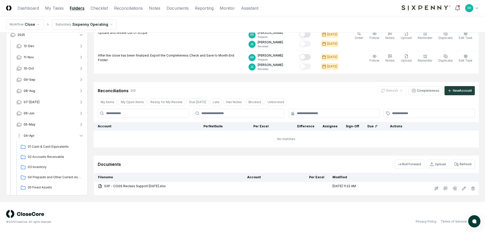
click at [34, 133] on button "04-Apr" at bounding box center [49, 135] width 75 height 11
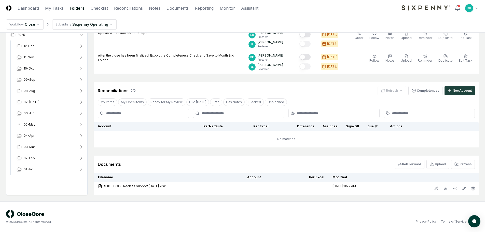
click at [35, 122] on button "05-May" at bounding box center [49, 124] width 75 height 11
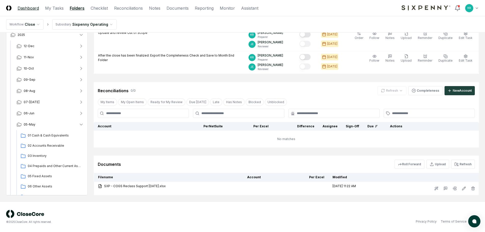
click at [23, 8] on link "Dashboard" at bounding box center [28, 8] width 21 height 6
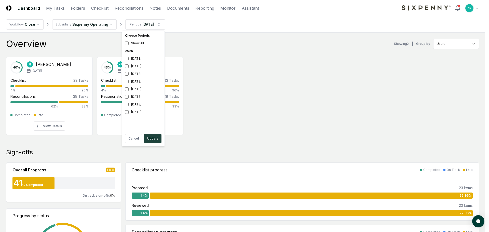
click at [136, 83] on div "[DATE]" at bounding box center [143, 82] width 41 height 8
click at [131, 90] on div "[DATE]" at bounding box center [143, 89] width 41 height 8
click at [151, 142] on button "Update" at bounding box center [152, 138] width 17 height 9
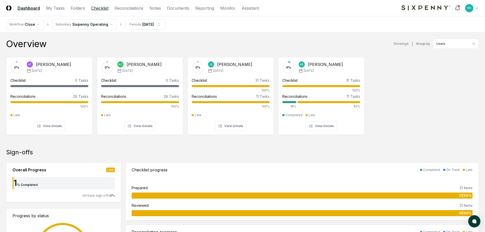
click at [101, 8] on link "Checklist" at bounding box center [99, 8] width 17 height 6
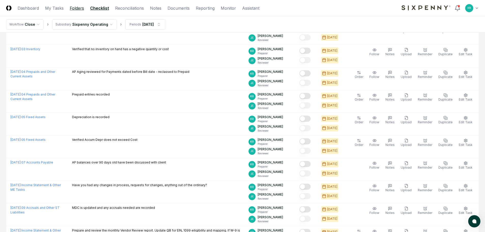
click at [80, 8] on link "Folders" at bounding box center [77, 8] width 14 height 6
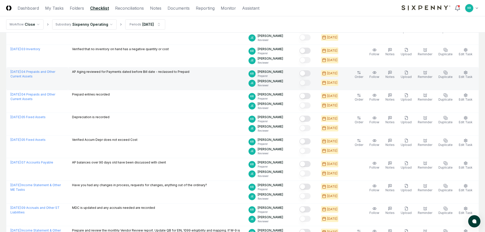
scroll to position [31, 0]
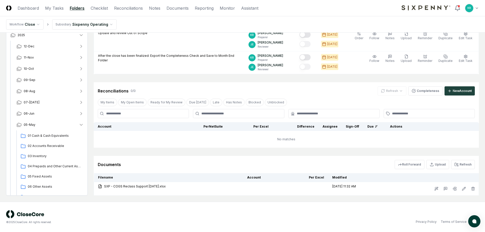
scroll to position [249, 0]
click at [42, 134] on span "01 Cash & Cash Equivalents" at bounding box center [55, 135] width 54 height 5
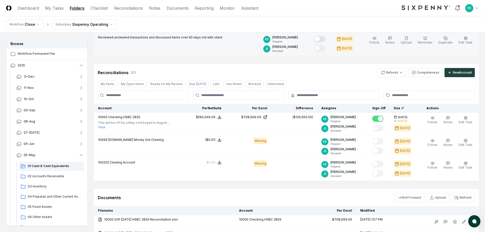
scroll to position [110, 0]
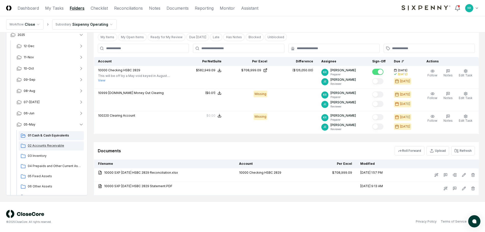
drag, startPoint x: 45, startPoint y: 147, endPoint x: 53, endPoint y: 145, distance: 8.2
click at [46, 147] on span "02 Accounts Receivable" at bounding box center [55, 145] width 54 height 5
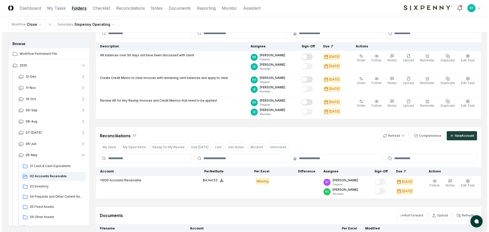
scroll to position [99, 0]
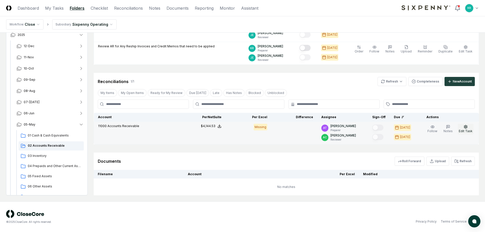
click at [466, 130] on span "Edit Task" at bounding box center [466, 131] width 14 height 4
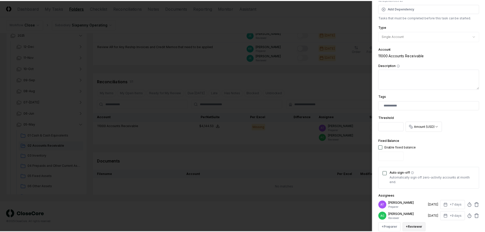
scroll to position [100, 0]
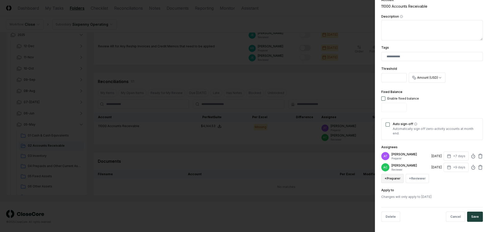
click at [397, 181] on button "+ Preparer" at bounding box center [392, 178] width 22 height 9
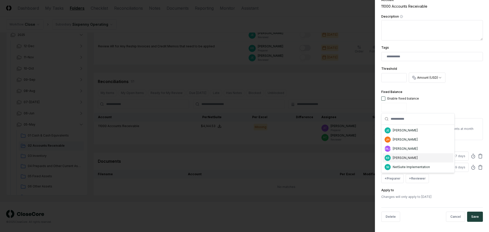
click at [400, 157] on div "[PERSON_NAME]" at bounding box center [405, 158] width 25 height 5
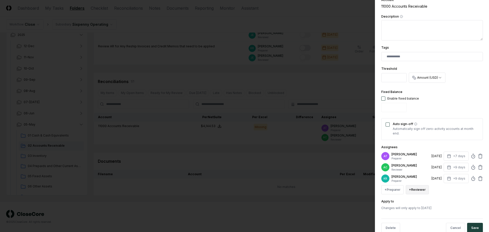
click at [415, 187] on button "+ Reviewer" at bounding box center [417, 189] width 23 height 9
click at [418, 152] on div "[PERSON_NAME]" at bounding box center [429, 151] width 25 height 5
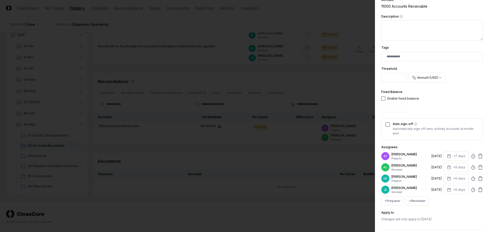
drag, startPoint x: 478, startPoint y: 156, endPoint x: 477, endPoint y: 159, distance: 3.3
click at [478, 156] on icon at bounding box center [480, 156] width 5 height 5
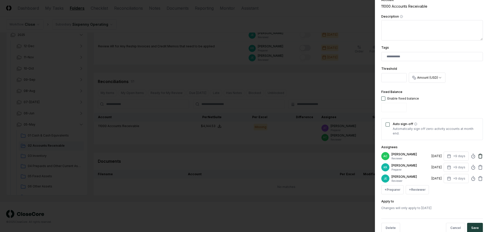
click at [478, 156] on icon at bounding box center [480, 156] width 5 height 5
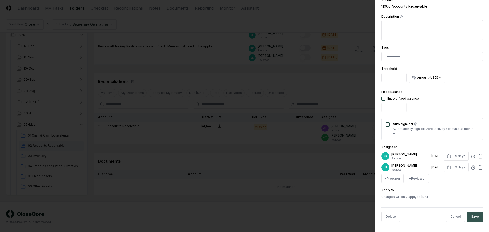
click at [476, 216] on button "Save" at bounding box center [475, 217] width 16 height 10
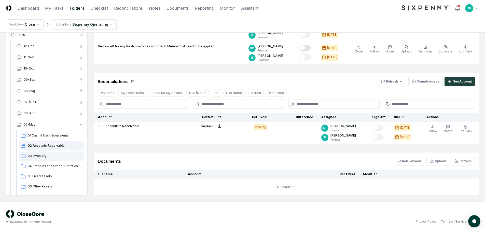
click at [37, 157] on span "03 Inventory" at bounding box center [55, 156] width 54 height 5
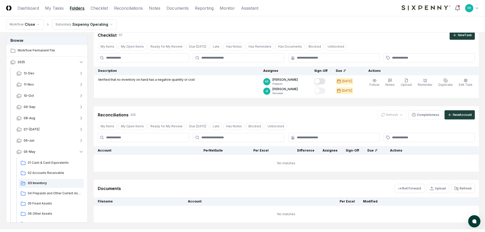
scroll to position [48, 0]
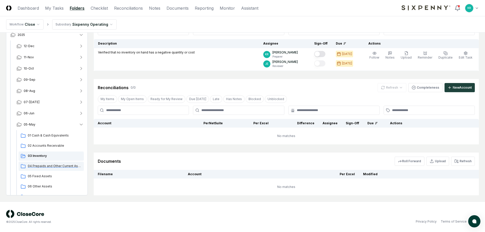
click at [33, 167] on span "04 Prepaids and Other Current Assets" at bounding box center [55, 166] width 54 height 5
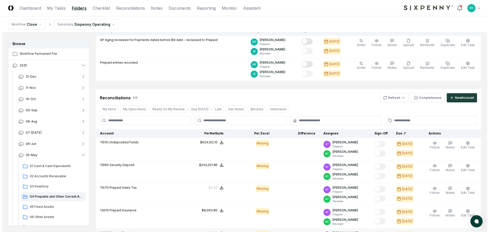
scroll to position [153, 0]
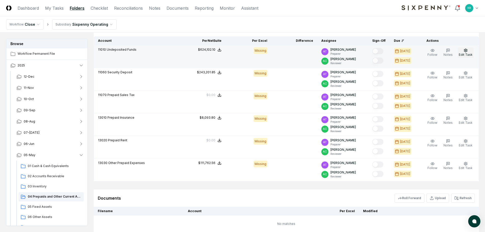
click at [464, 55] on span "Edit Task" at bounding box center [466, 55] width 14 height 4
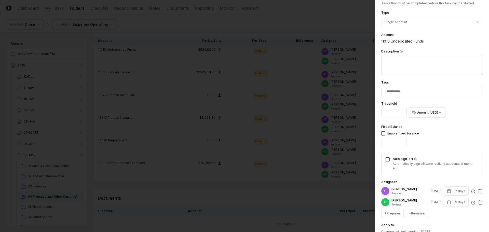
scroll to position [100, 0]
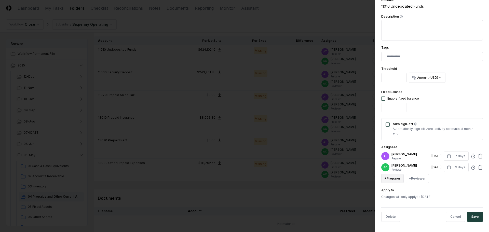
click at [397, 179] on button "+ Preparer" at bounding box center [392, 178] width 22 height 9
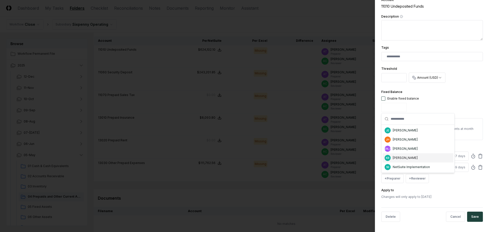
click at [402, 159] on div "[PERSON_NAME]" at bounding box center [405, 158] width 25 height 5
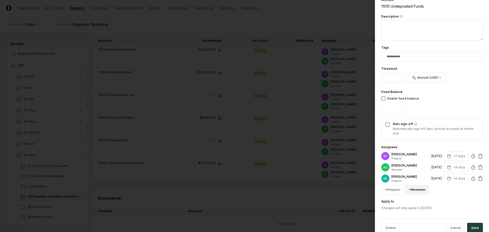
click at [415, 191] on button "+ Reviewer" at bounding box center [417, 189] width 23 height 9
click at [420, 151] on div "[PERSON_NAME]" at bounding box center [429, 151] width 25 height 5
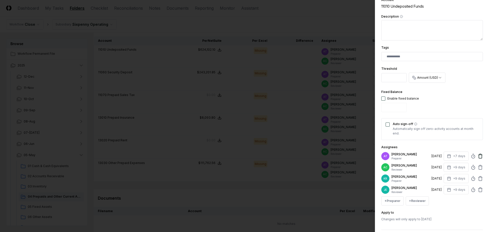
click at [478, 155] on icon at bounding box center [480, 156] width 5 height 5
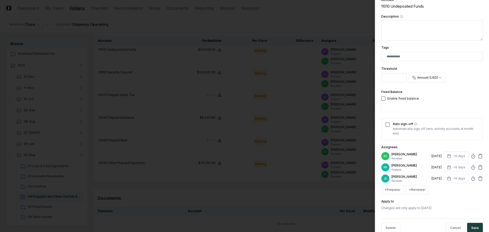
click at [478, 155] on icon at bounding box center [480, 156] width 5 height 5
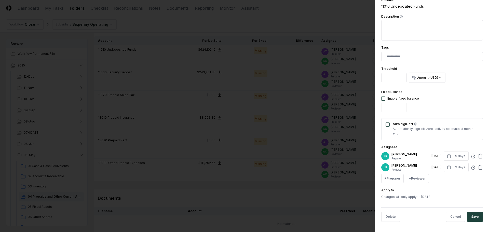
drag, startPoint x: 474, startPoint y: 217, endPoint x: 433, endPoint y: 159, distance: 71.3
click at [473, 217] on button "Save" at bounding box center [475, 217] width 16 height 10
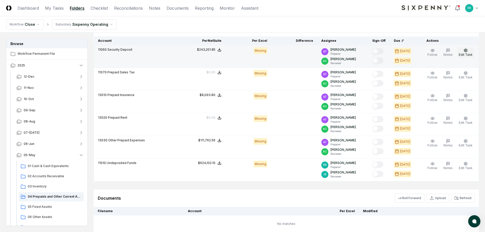
click at [464, 54] on span "Edit Task" at bounding box center [466, 55] width 14 height 4
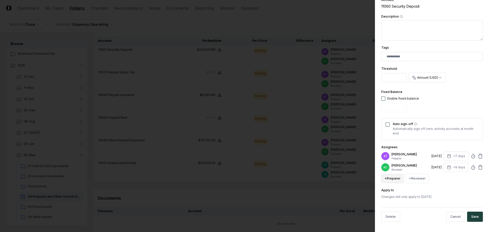
click at [396, 179] on button "+ Preparer" at bounding box center [392, 178] width 22 height 9
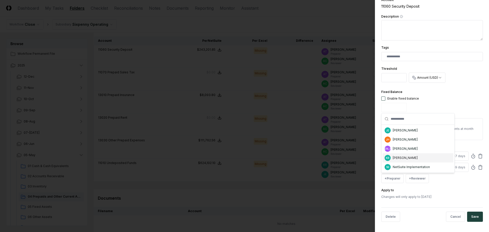
click at [397, 159] on div "[PERSON_NAME]" at bounding box center [405, 158] width 25 height 5
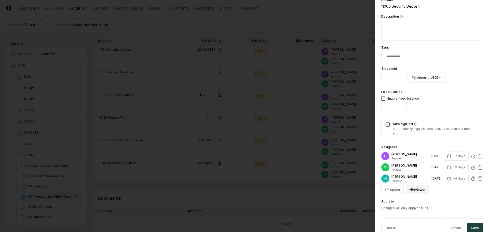
drag, startPoint x: 416, startPoint y: 189, endPoint x: 418, endPoint y: 186, distance: 3.6
click at [416, 189] on button "+ Reviewer" at bounding box center [417, 189] width 23 height 9
click at [420, 154] on div "[PERSON_NAME]" at bounding box center [442, 150] width 71 height 9
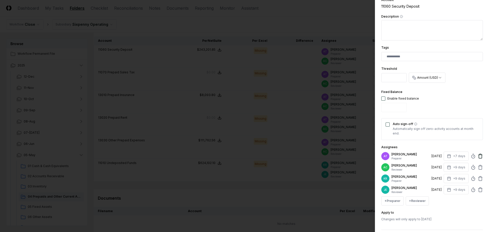
click at [478, 155] on icon at bounding box center [480, 156] width 5 height 5
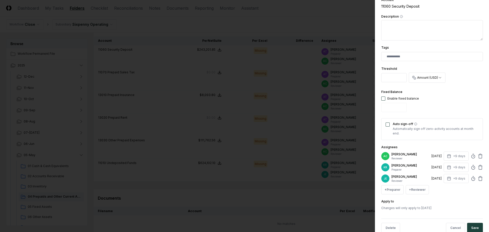
click at [478, 155] on icon at bounding box center [480, 156] width 5 height 5
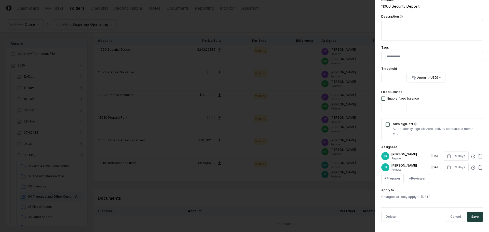
click at [472, 218] on button "Save" at bounding box center [475, 217] width 16 height 10
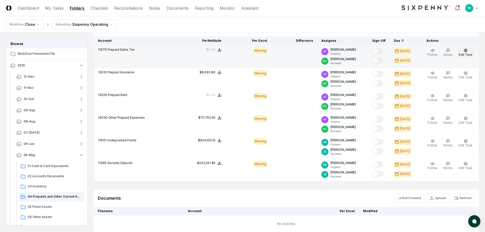
click at [472, 50] on button "Edit Task" at bounding box center [466, 52] width 16 height 11
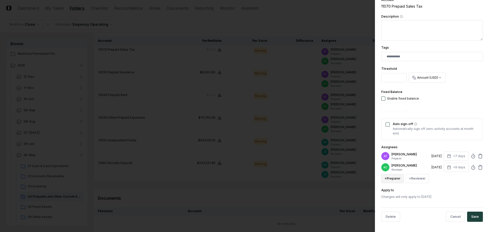
drag, startPoint x: 395, startPoint y: 176, endPoint x: 399, endPoint y: 182, distance: 7.9
click at [395, 176] on button "+ Preparer" at bounding box center [392, 178] width 22 height 9
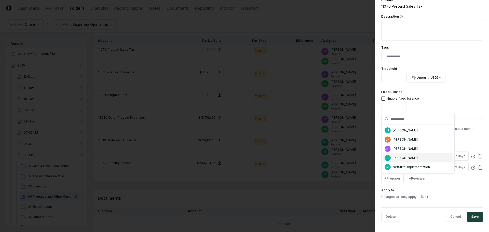
drag, startPoint x: 400, startPoint y: 158, endPoint x: 421, endPoint y: 176, distance: 28.4
click at [400, 158] on div "[PERSON_NAME]" at bounding box center [405, 158] width 25 height 5
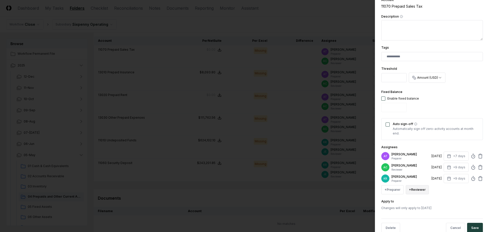
click at [417, 188] on button "+ Reviewer" at bounding box center [417, 189] width 23 height 9
click at [423, 150] on div "[PERSON_NAME]" at bounding box center [429, 151] width 25 height 5
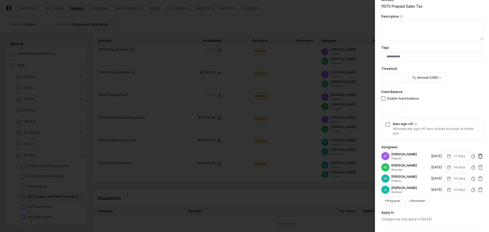
click at [478, 155] on icon at bounding box center [480, 156] width 5 height 5
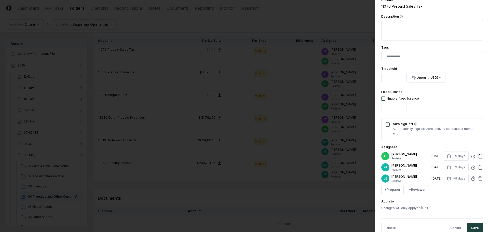
click at [478, 155] on icon at bounding box center [480, 156] width 5 height 5
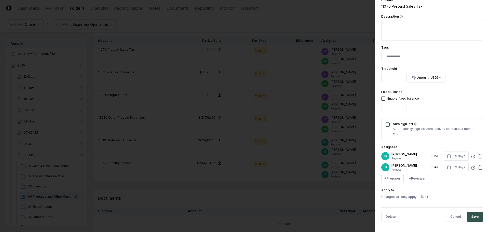
click at [474, 220] on button "Save" at bounding box center [475, 217] width 16 height 10
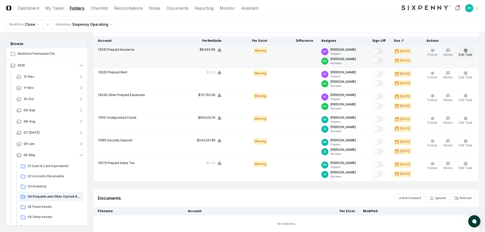
click at [465, 52] on icon "button" at bounding box center [466, 50] width 4 height 4
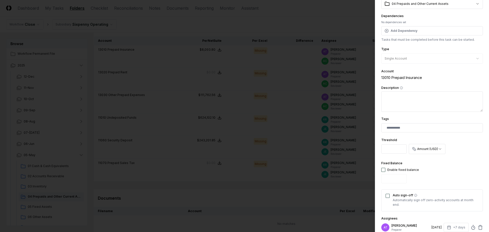
scroll to position [76, 0]
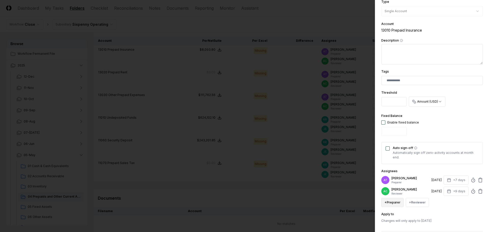
click at [397, 201] on button "+ Preparer" at bounding box center [392, 202] width 22 height 9
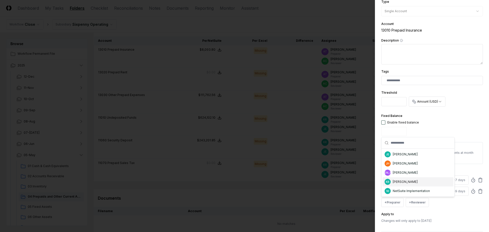
click at [401, 181] on div "[PERSON_NAME]" at bounding box center [405, 182] width 25 height 5
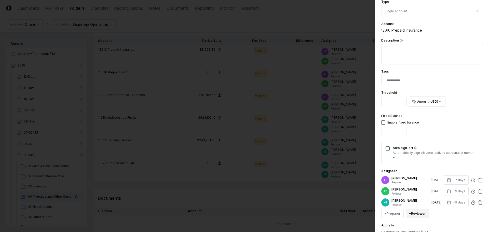
click at [421, 213] on button "+ Reviewer" at bounding box center [417, 213] width 23 height 9
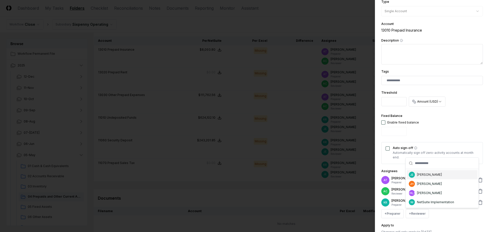
click at [418, 175] on div "[PERSON_NAME]" at bounding box center [429, 175] width 25 height 5
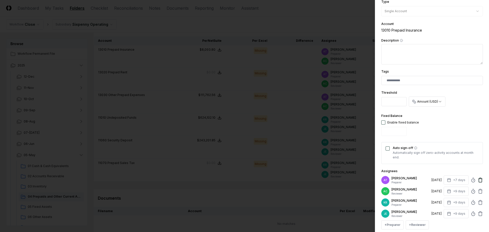
click at [478, 180] on icon at bounding box center [480, 180] width 5 height 5
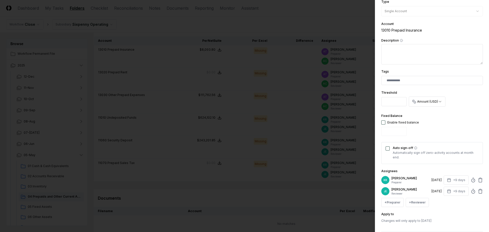
scroll to position [100, 0]
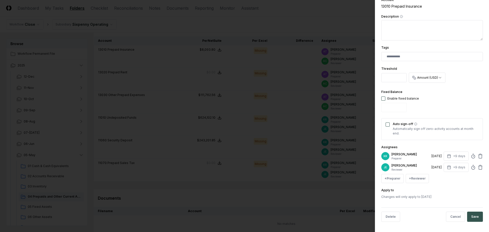
click at [470, 216] on button "Save" at bounding box center [475, 217] width 16 height 10
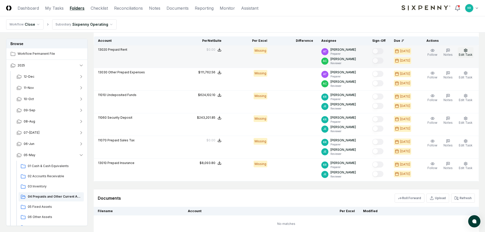
click at [471, 52] on button "Edit Task" at bounding box center [466, 52] width 16 height 11
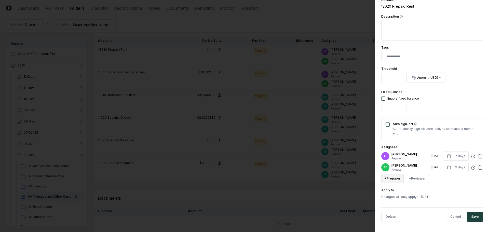
click at [393, 178] on button "+ Preparer" at bounding box center [392, 178] width 22 height 9
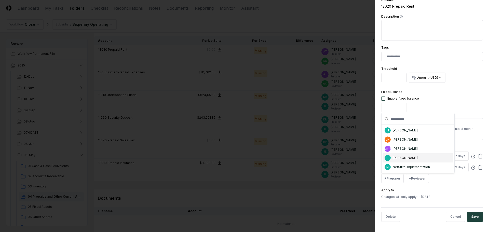
drag, startPoint x: 406, startPoint y: 158, endPoint x: 416, endPoint y: 176, distance: 20.9
click at [406, 158] on div "[PERSON_NAME]" at bounding box center [405, 158] width 25 height 5
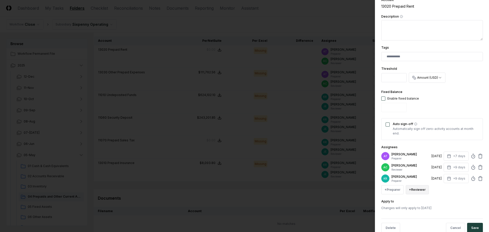
click at [418, 188] on button "+ Reviewer" at bounding box center [417, 189] width 23 height 9
click at [425, 151] on div "[PERSON_NAME]" at bounding box center [429, 151] width 25 height 5
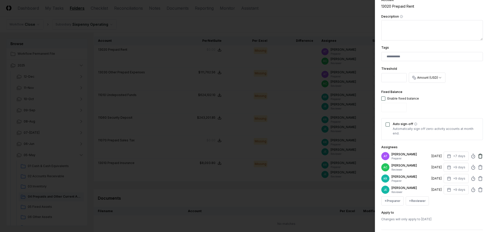
click at [478, 157] on icon at bounding box center [480, 156] width 5 height 5
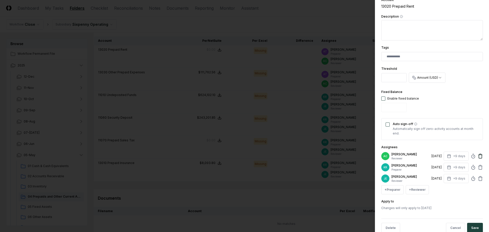
click at [478, 156] on icon at bounding box center [480, 156] width 5 height 5
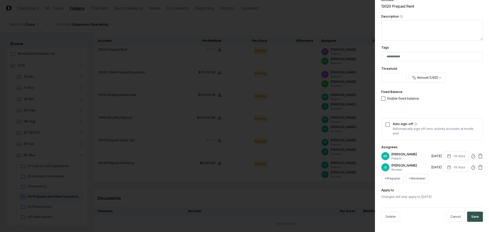
click at [472, 219] on button "Save" at bounding box center [475, 217] width 16 height 10
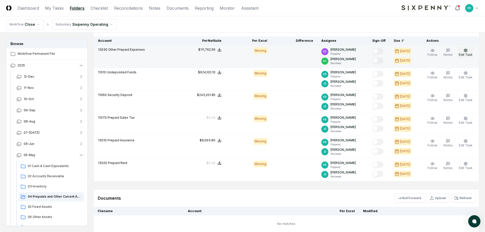
click at [470, 48] on button "Edit Task" at bounding box center [466, 52] width 16 height 11
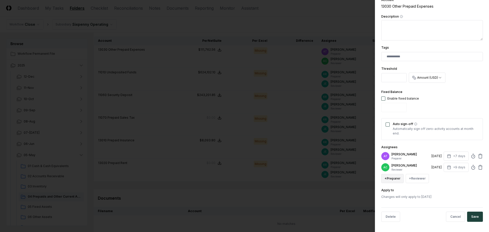
click at [393, 178] on button "+ Preparer" at bounding box center [392, 178] width 22 height 9
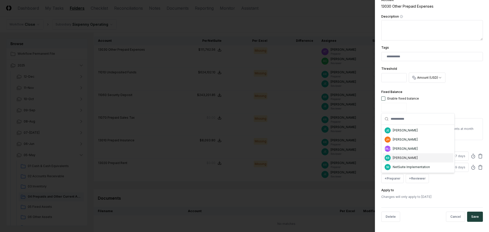
click at [399, 158] on div "[PERSON_NAME]" at bounding box center [405, 158] width 25 height 5
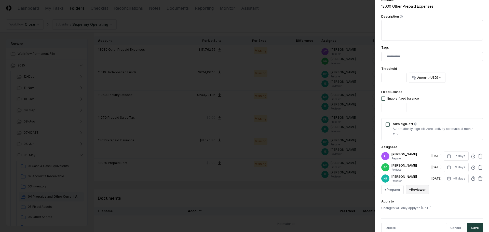
click at [417, 188] on button "+ Reviewer" at bounding box center [417, 189] width 23 height 9
click at [417, 153] on div "[PERSON_NAME]" at bounding box center [442, 150] width 71 height 9
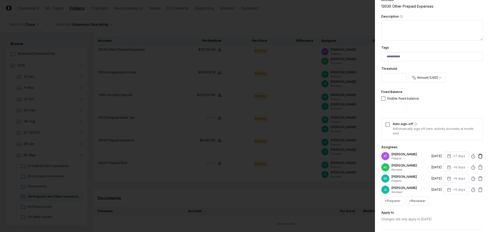
click at [479, 157] on icon at bounding box center [480, 156] width 5 height 5
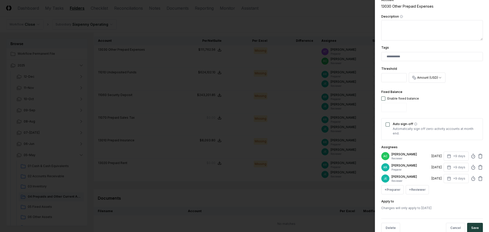
click at [479, 157] on icon at bounding box center [480, 156] width 5 height 5
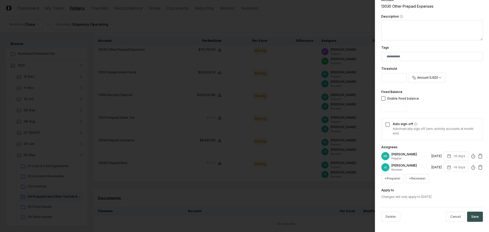
click at [473, 215] on button "Save" at bounding box center [475, 217] width 16 height 10
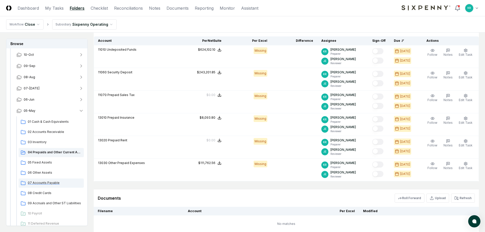
scroll to position [51, 0]
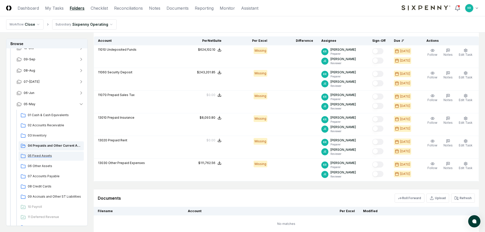
click at [46, 154] on span "05 Fixed Assets" at bounding box center [55, 156] width 54 height 5
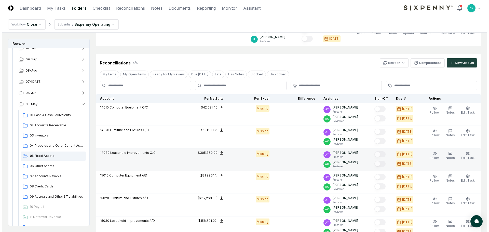
scroll to position [102, 0]
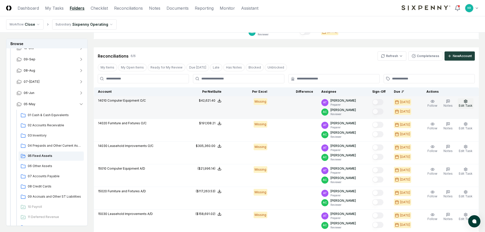
click at [470, 104] on span "Edit Task" at bounding box center [466, 106] width 14 height 4
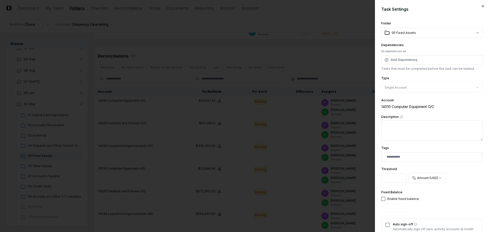
scroll to position [100, 0]
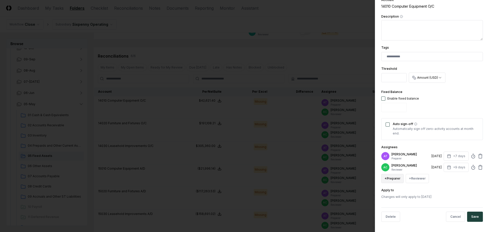
click at [390, 177] on button "+ Preparer" at bounding box center [392, 178] width 22 height 9
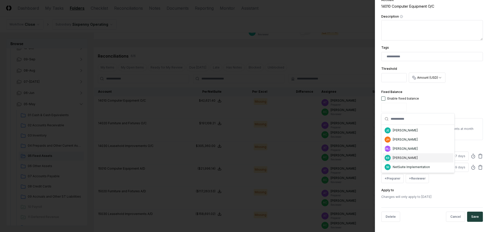
click at [398, 158] on div "[PERSON_NAME]" at bounding box center [405, 158] width 25 height 5
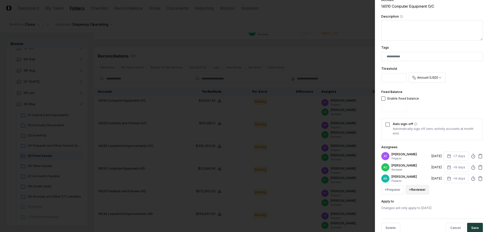
click at [419, 189] on button "+ Reviewer" at bounding box center [417, 189] width 23 height 9
click at [417, 151] on div "[PERSON_NAME]" at bounding box center [429, 151] width 25 height 5
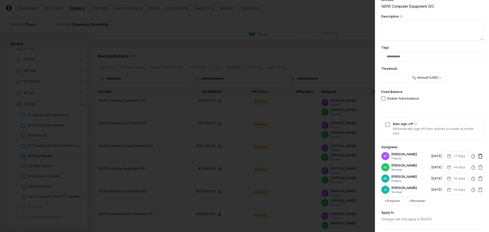
click at [479, 156] on icon at bounding box center [480, 156] width 5 height 5
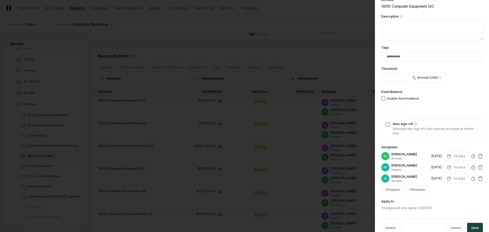
click at [479, 156] on icon at bounding box center [480, 156] width 5 height 5
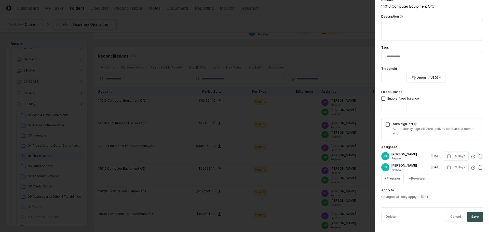
click at [474, 215] on button "Save" at bounding box center [475, 217] width 16 height 10
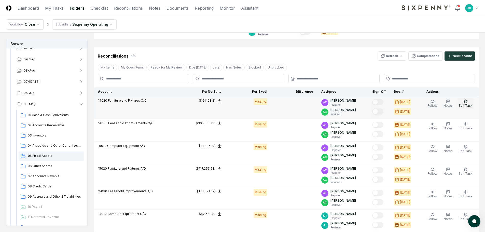
click at [468, 103] on icon "button" at bounding box center [466, 101] width 4 height 4
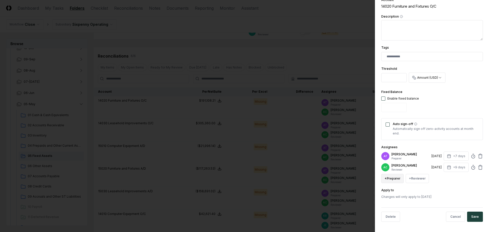
drag, startPoint x: 398, startPoint y: 180, endPoint x: 401, endPoint y: 180, distance: 2.6
click at [398, 181] on button "+ Preparer" at bounding box center [392, 178] width 22 height 9
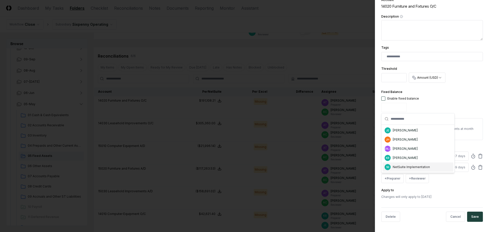
click at [404, 161] on div "KR [PERSON_NAME]" at bounding box center [418, 157] width 71 height 9
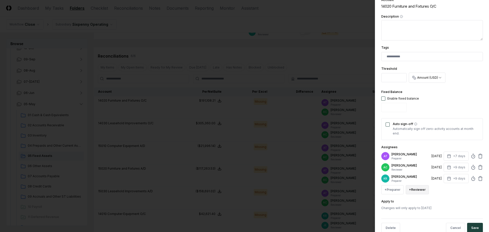
click at [418, 189] on button "+ Reviewer" at bounding box center [417, 189] width 23 height 9
click at [419, 153] on div "[PERSON_NAME]" at bounding box center [429, 151] width 25 height 5
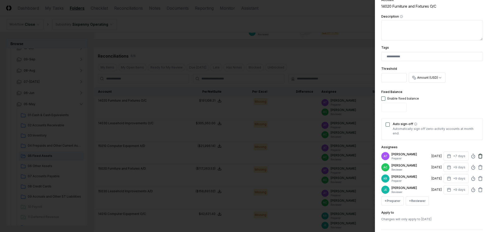
click at [478, 155] on icon at bounding box center [480, 156] width 5 height 5
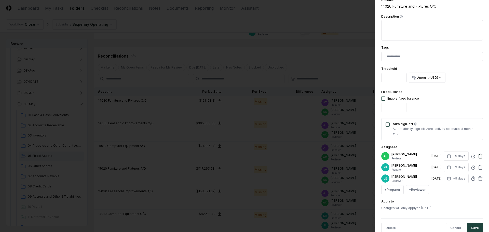
click at [478, 156] on icon at bounding box center [480, 156] width 5 height 5
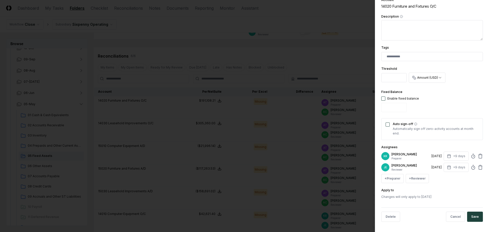
click at [475, 219] on button "Save" at bounding box center [475, 217] width 16 height 10
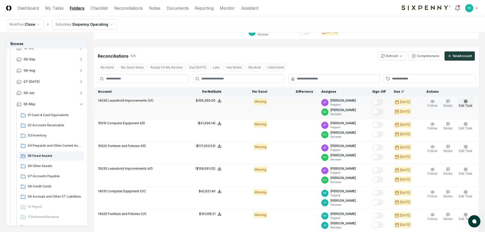
click at [467, 104] on span "Edit Task" at bounding box center [466, 106] width 14 height 4
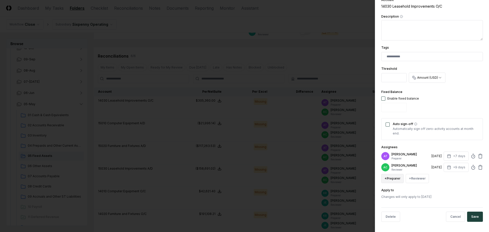
click at [397, 177] on button "+ Preparer" at bounding box center [392, 178] width 22 height 9
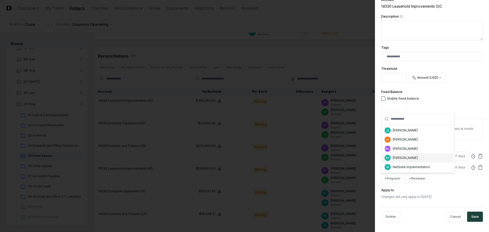
click at [395, 155] on div "KR [PERSON_NAME]" at bounding box center [418, 157] width 71 height 9
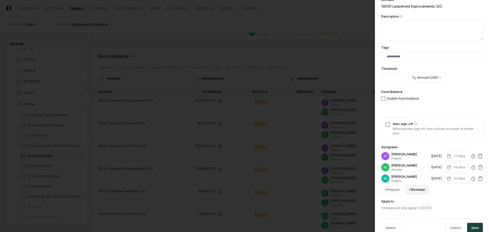
click at [418, 187] on button "+ Reviewer" at bounding box center [417, 189] width 23 height 9
click at [414, 151] on span "JE" at bounding box center [412, 151] width 6 height 6
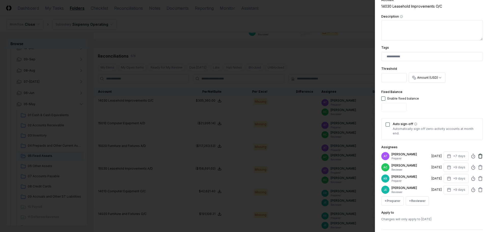
click at [478, 156] on icon at bounding box center [480, 156] width 5 height 5
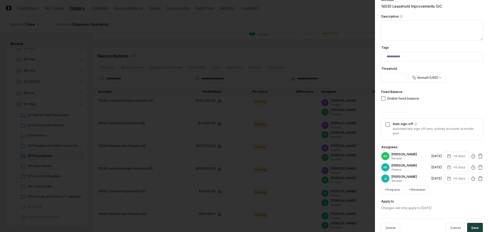
click at [478, 156] on icon at bounding box center [480, 156] width 5 height 5
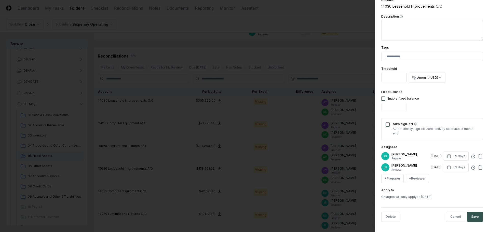
click at [475, 217] on button "Save" at bounding box center [475, 217] width 16 height 10
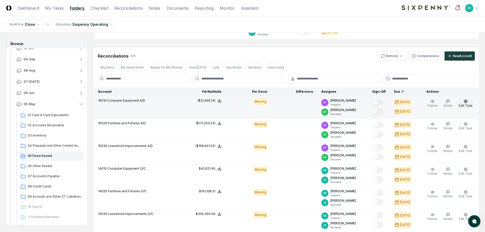
click at [465, 103] on button "Edit Task" at bounding box center [466, 103] width 16 height 11
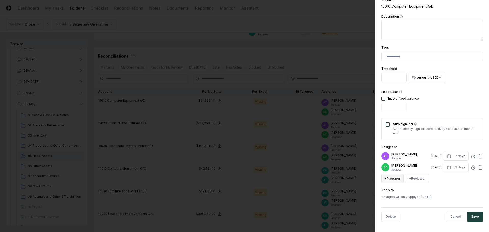
click at [395, 179] on button "+ Preparer" at bounding box center [392, 178] width 22 height 9
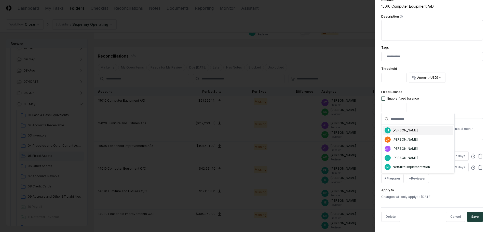
click at [409, 130] on div "[PERSON_NAME]" at bounding box center [405, 130] width 25 height 5
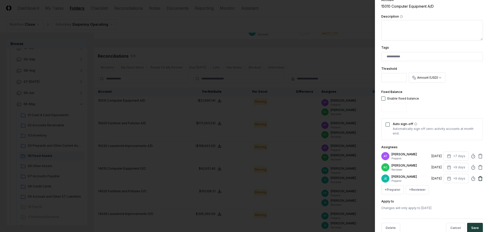
click at [479, 177] on icon at bounding box center [480, 178] width 3 height 3
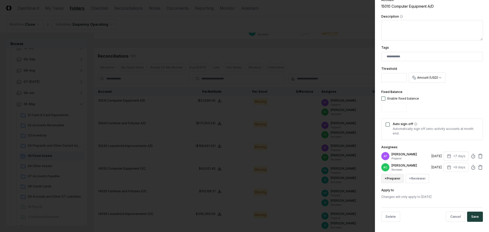
click at [387, 179] on button "+ Preparer" at bounding box center [392, 178] width 22 height 9
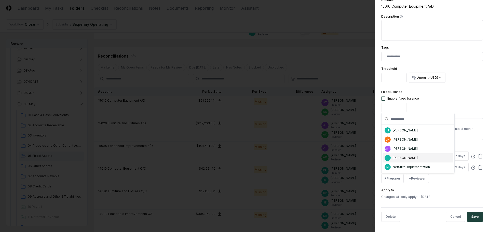
click at [397, 159] on div "[PERSON_NAME]" at bounding box center [405, 158] width 25 height 5
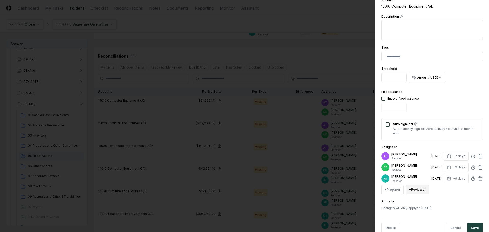
click at [418, 189] on button "+ Reviewer" at bounding box center [417, 189] width 23 height 9
click at [416, 152] on div "[PERSON_NAME]" at bounding box center [442, 150] width 71 height 9
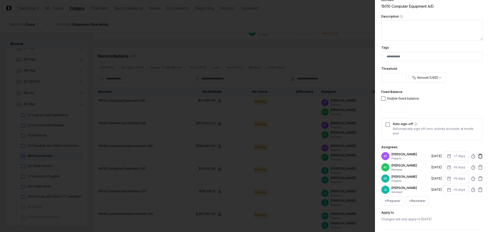
click at [479, 155] on icon at bounding box center [480, 156] width 5 height 5
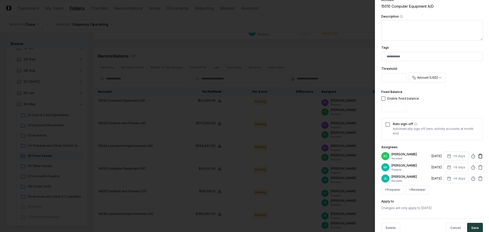
click at [479, 155] on icon at bounding box center [480, 156] width 3 height 3
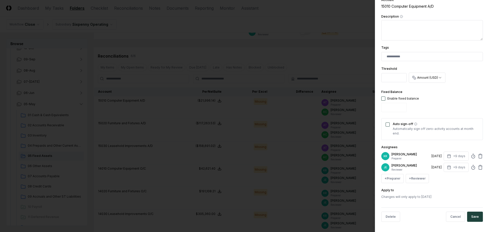
click at [471, 221] on button "Save" at bounding box center [475, 217] width 16 height 10
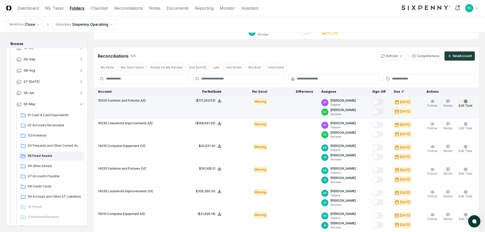
click at [470, 102] on button "Edit Task" at bounding box center [466, 103] width 16 height 11
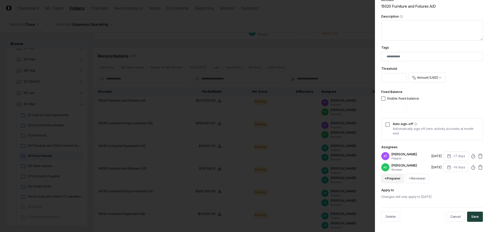
click at [395, 178] on button "+ Preparer" at bounding box center [392, 178] width 22 height 9
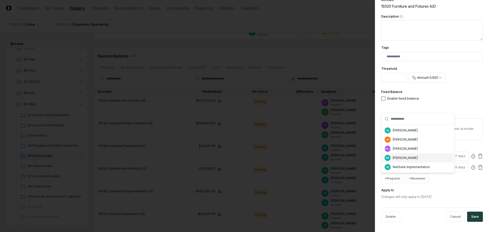
drag, startPoint x: 401, startPoint y: 159, endPoint x: 403, endPoint y: 160, distance: 2.8
click at [401, 159] on div "[PERSON_NAME]" at bounding box center [405, 158] width 25 height 5
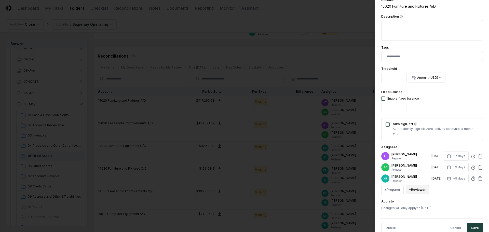
click at [418, 188] on button "+ Reviewer" at bounding box center [417, 189] width 23 height 9
click at [425, 152] on div "[PERSON_NAME]" at bounding box center [429, 151] width 25 height 5
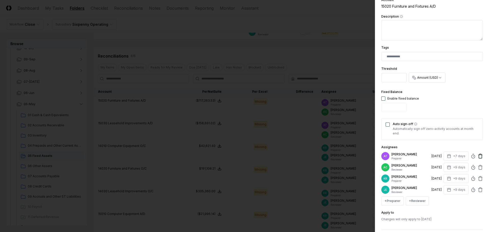
click at [478, 155] on icon at bounding box center [480, 156] width 5 height 5
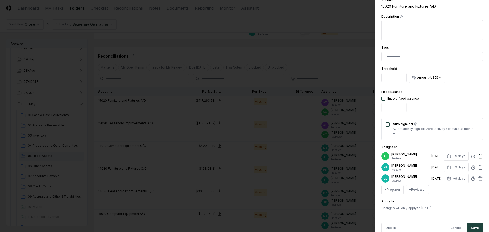
click at [479, 156] on icon at bounding box center [480, 156] width 3 height 3
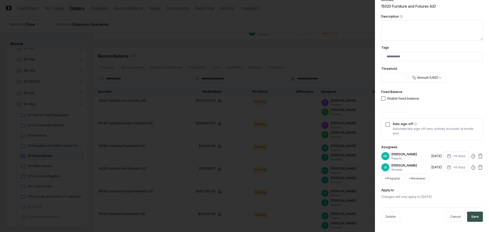
click at [473, 217] on button "Save" at bounding box center [475, 217] width 16 height 10
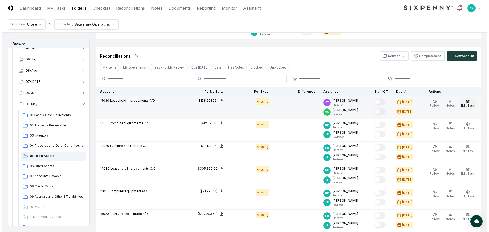
click
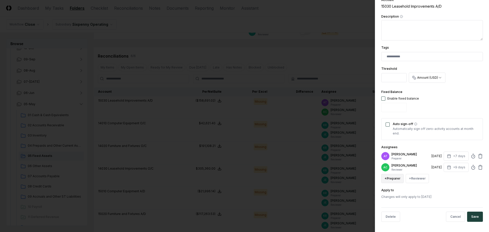
drag, startPoint x: 385, startPoint y: 181, endPoint x: 392, endPoint y: 181, distance: 6.6
drag, startPoint x: 472, startPoint y: 219, endPoint x: 372, endPoint y: 210, distance: 100.3
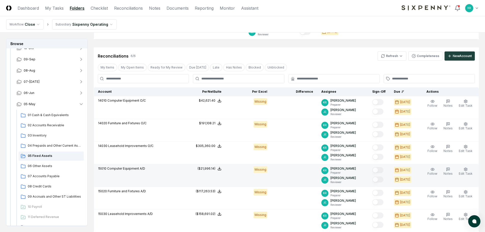
scroll to position [190, 0]
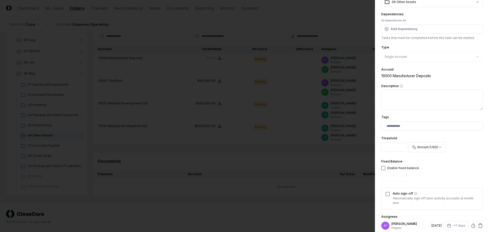
scroll to position [76, 0]
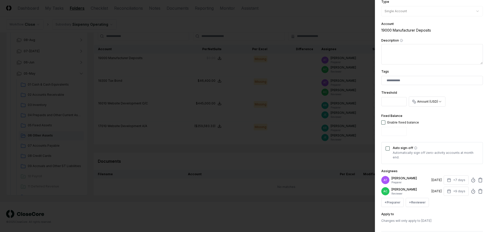
drag, startPoint x: 398, startPoint y: 197, endPoint x: 400, endPoint y: 200, distance: 2.8
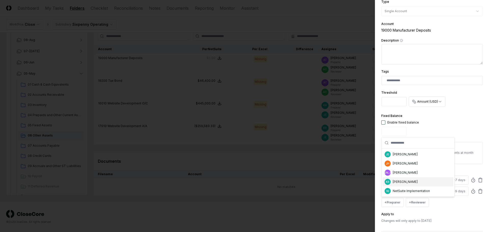
drag, startPoint x: 406, startPoint y: 184, endPoint x: 409, endPoint y: 185, distance: 3.3
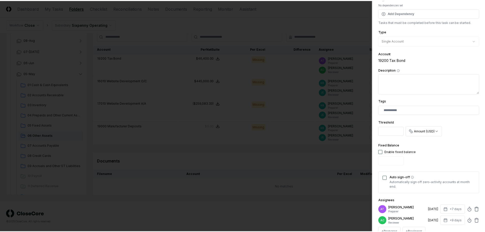
scroll to position [100, 0]
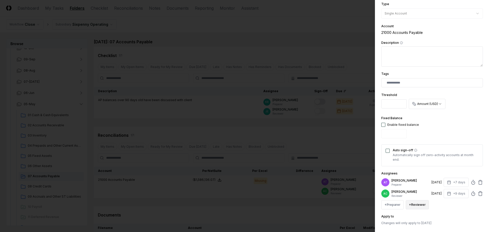
scroll to position [76, 0]
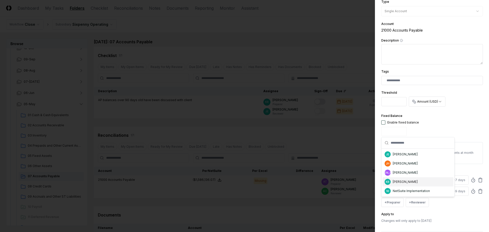
drag, startPoint x: 401, startPoint y: 183, endPoint x: 421, endPoint y: 201, distance: 27.3
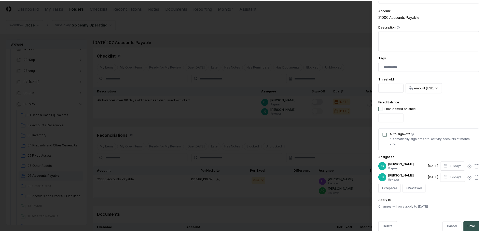
scroll to position [100, 0]
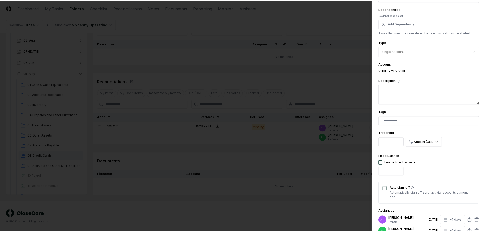
scroll to position [100, 0]
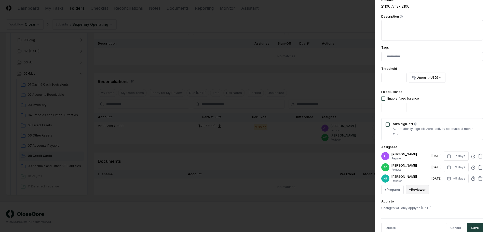
drag, startPoint x: 423, startPoint y: 190, endPoint x: 421, endPoint y: 185, distance: 5.1
drag, startPoint x: 420, startPoint y: 151, endPoint x: 458, endPoint y: 157, distance: 37.7
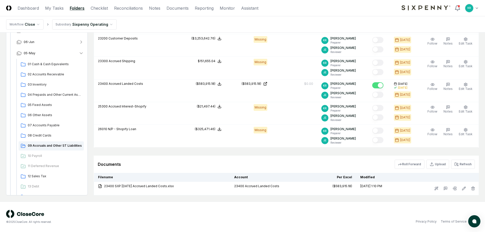
scroll to position [127, 0]
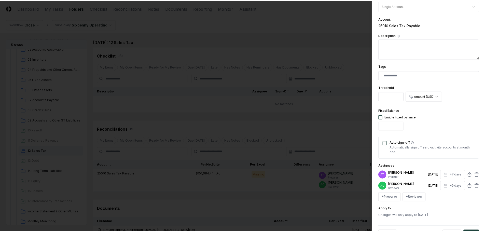
scroll to position [100, 0]
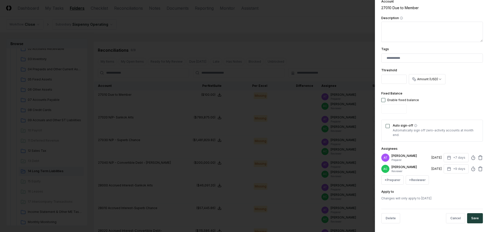
scroll to position [100, 0]
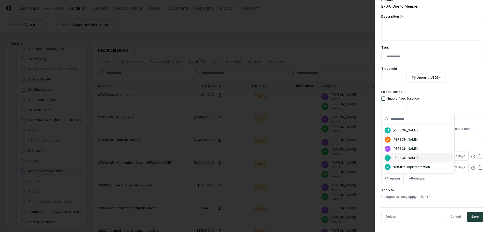
drag, startPoint x: 399, startPoint y: 158, endPoint x: 415, endPoint y: 178, distance: 25.6
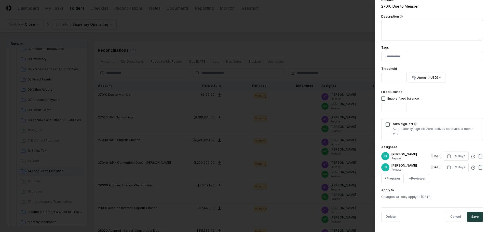
drag, startPoint x: 473, startPoint y: 217, endPoint x: 467, endPoint y: 202, distance: 16.0
drag, startPoint x: 395, startPoint y: 177, endPoint x: 398, endPoint y: 175, distance: 3.8
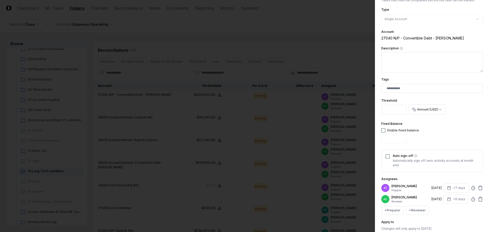
scroll to position [76, 0]
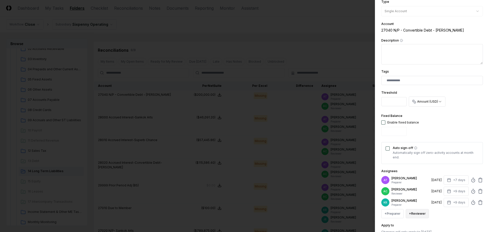
drag, startPoint x: 416, startPoint y: 214, endPoint x: 416, endPoint y: 209, distance: 4.1
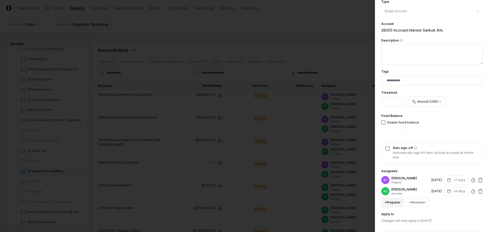
drag, startPoint x: 392, startPoint y: 205, endPoint x: 396, endPoint y: 204, distance: 4.1
drag, startPoint x: 417, startPoint y: 216, endPoint x: 416, endPoint y: 212, distance: 4.8
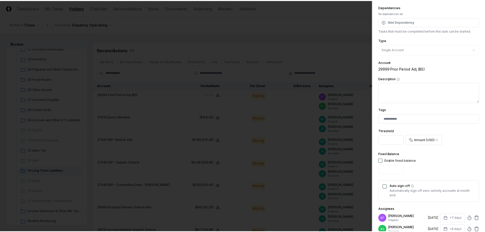
scroll to position [100, 0]
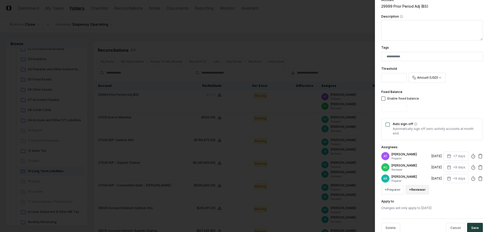
drag, startPoint x: 416, startPoint y: 188, endPoint x: 417, endPoint y: 186, distance: 2.7
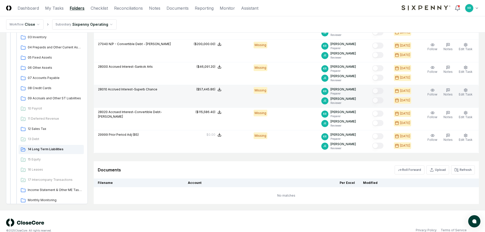
scroll to position [206, 0]
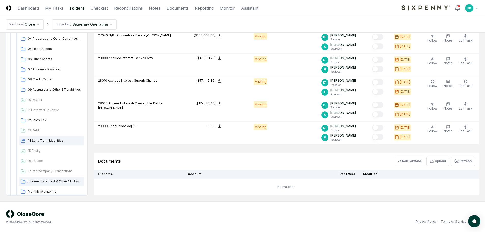
drag, startPoint x: 49, startPoint y: 180, endPoint x: 52, endPoint y: 178, distance: 3.5
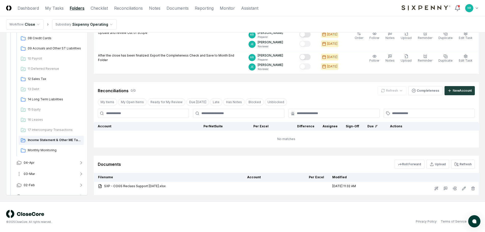
scroll to position [177, 0]
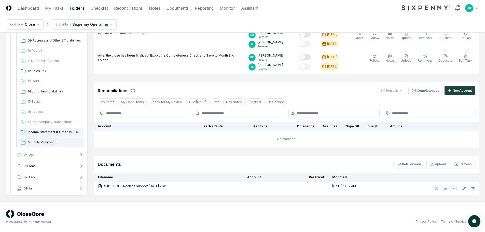
drag, startPoint x: 48, startPoint y: 143, endPoint x: 73, endPoint y: 143, distance: 25.7
